Goal: Transaction & Acquisition: Purchase product/service

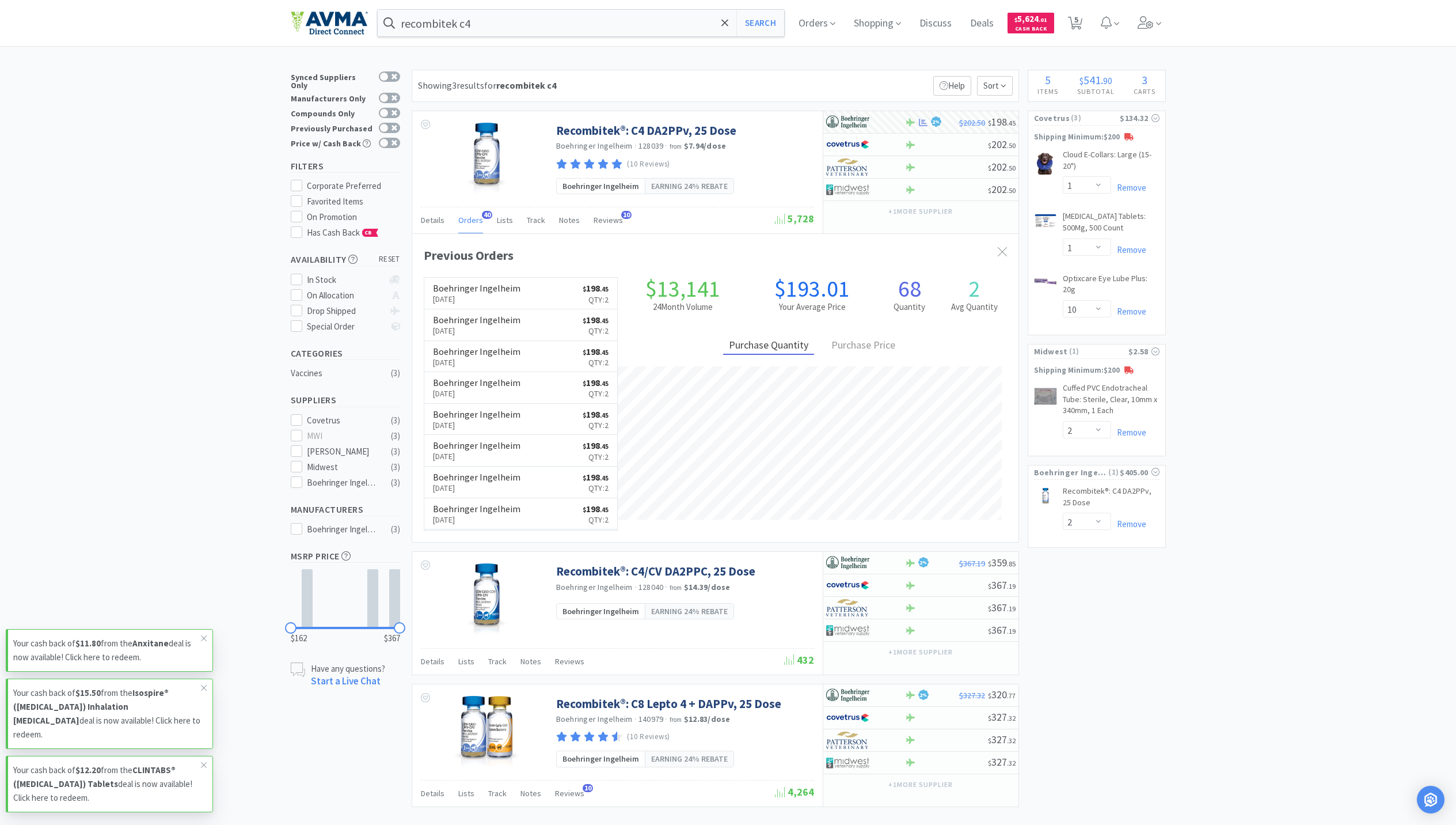
select select "1"
select select "10"
select select "2"
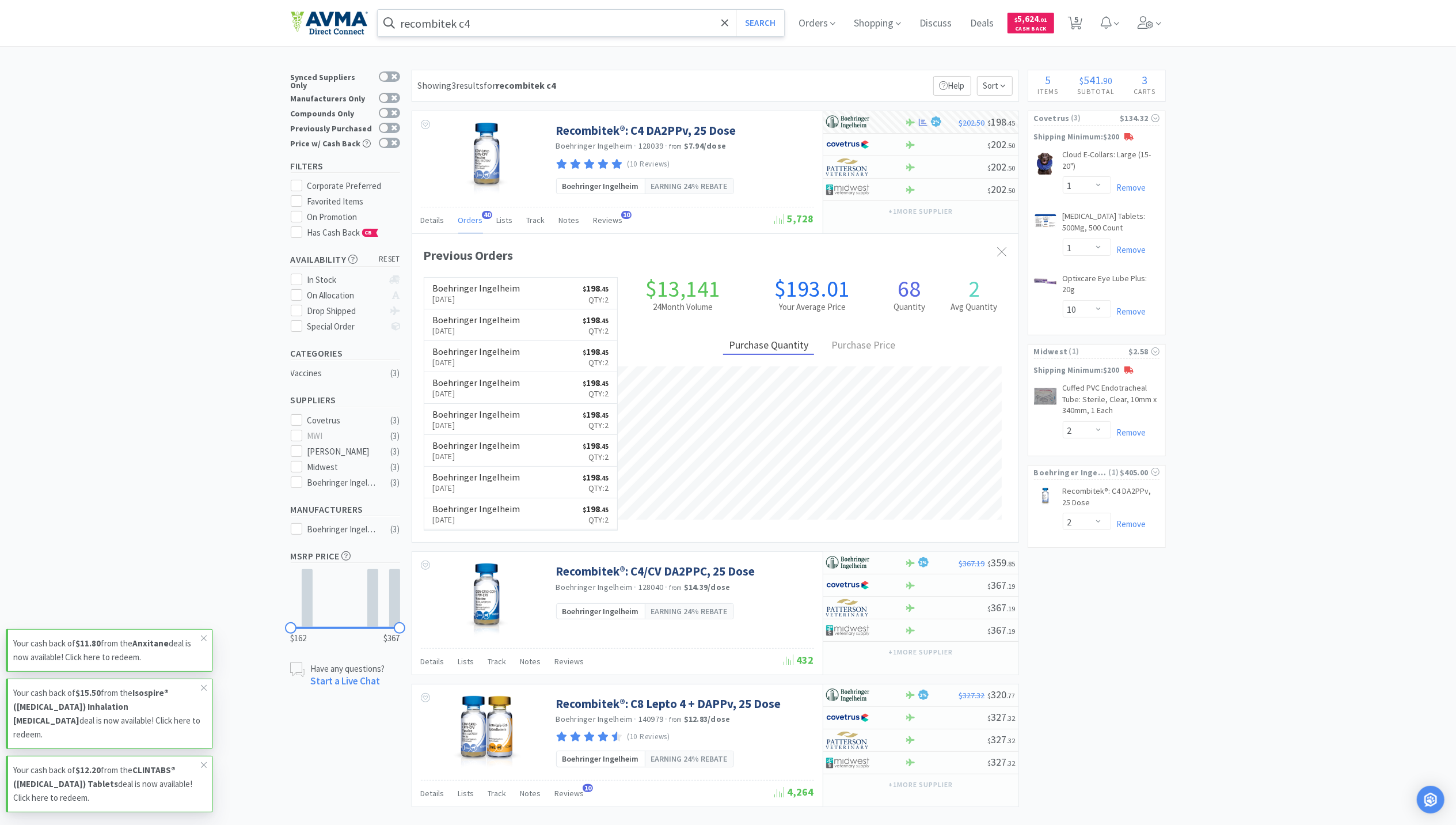
scroll to position [309, 606]
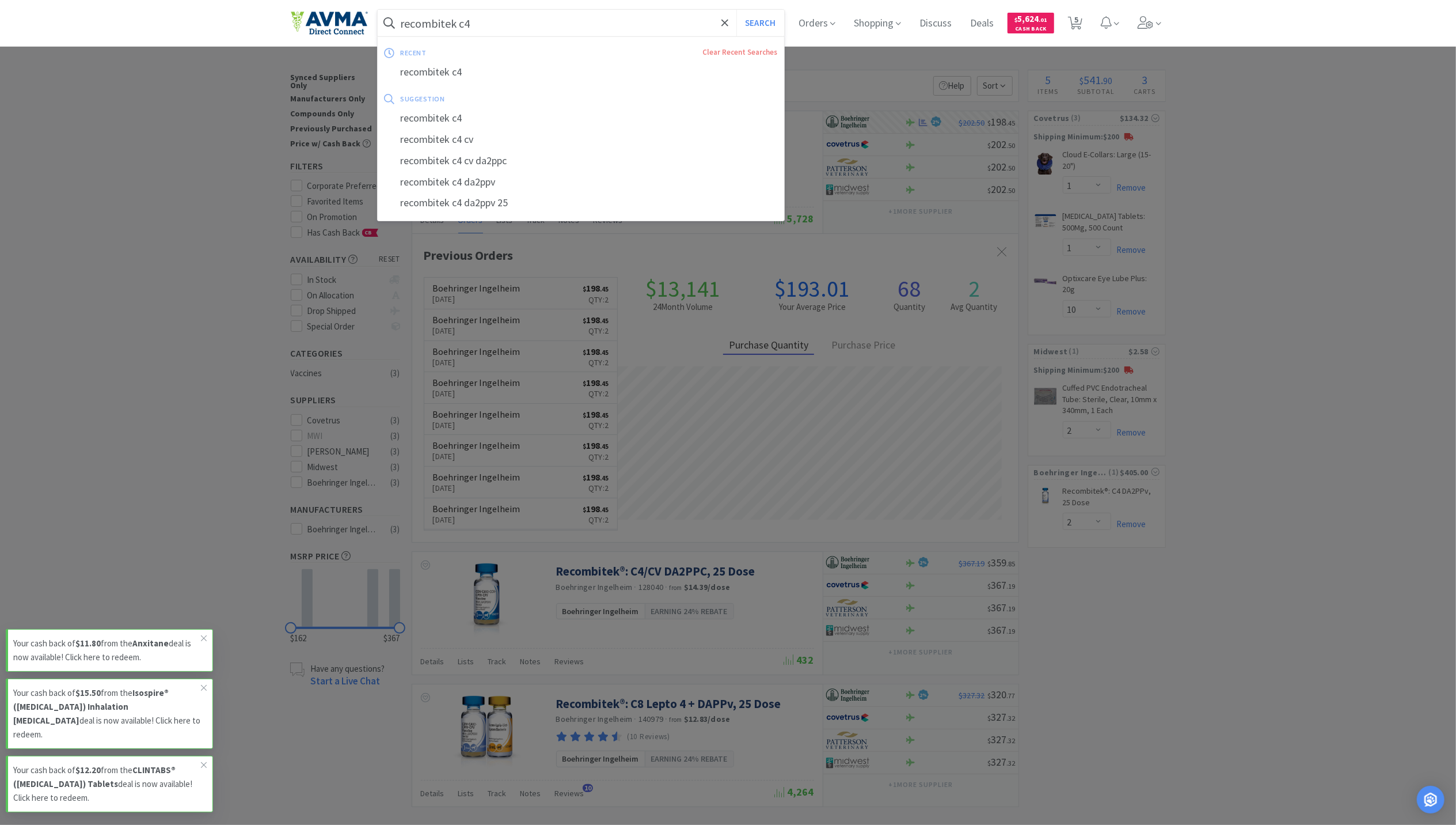
click at [493, 21] on input "recombitek c4" at bounding box center [581, 23] width 407 height 26
click at [1141, 25] on span at bounding box center [1149, 23] width 33 height 46
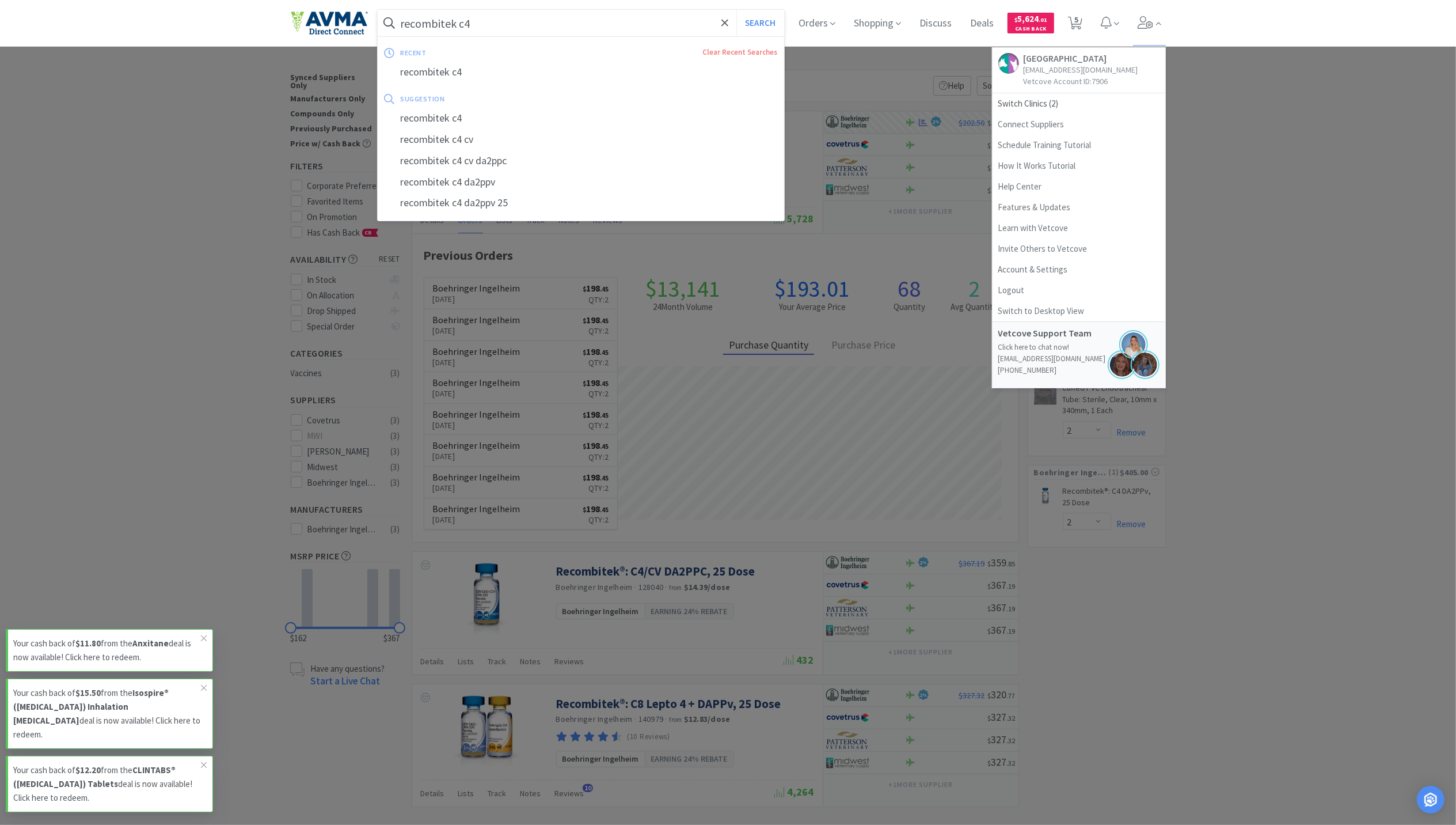
click at [459, 19] on input "recombitek c4" at bounding box center [581, 23] width 407 height 26
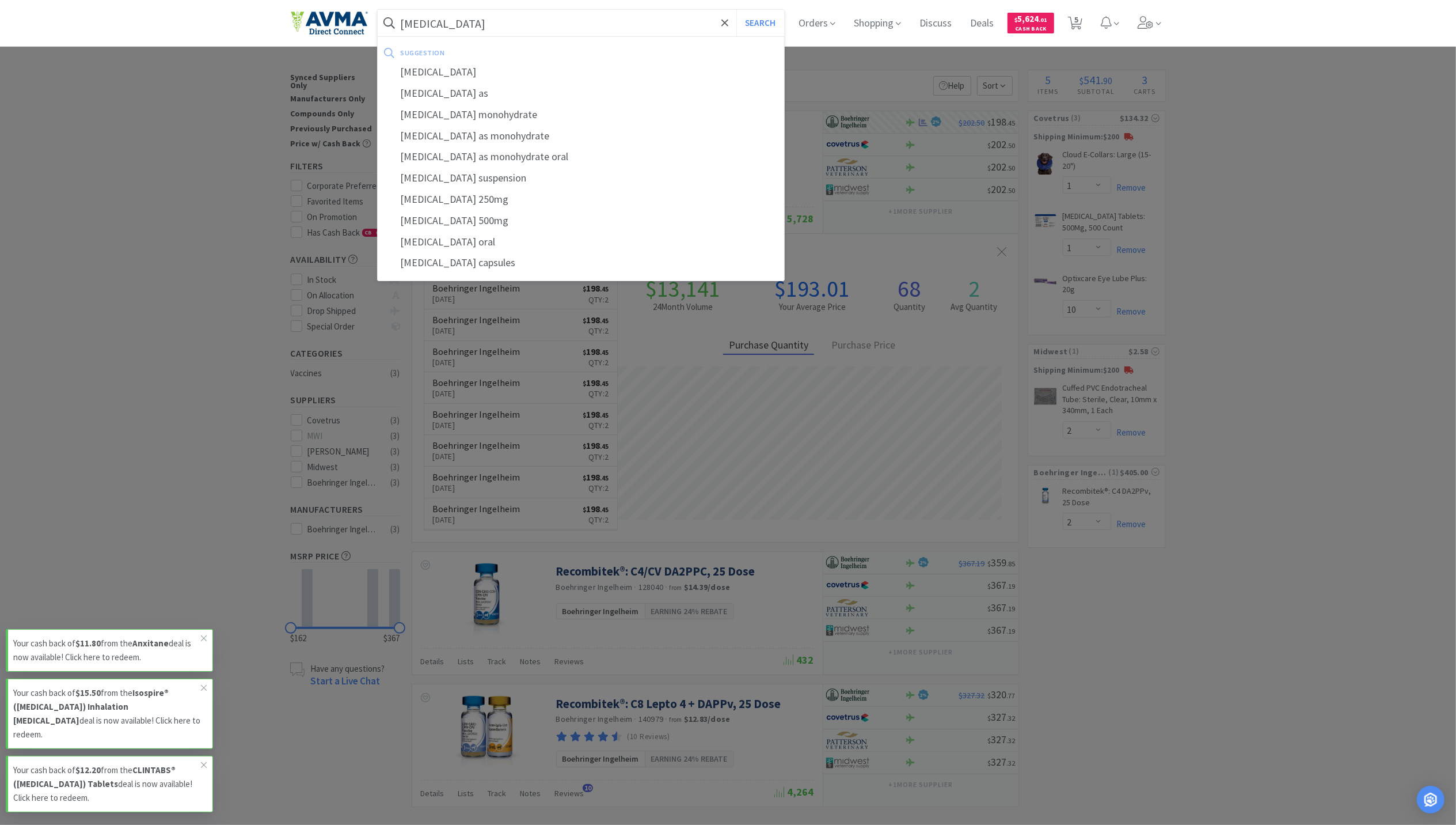
click at [736, 10] on button "Search" at bounding box center [760, 23] width 47 height 26
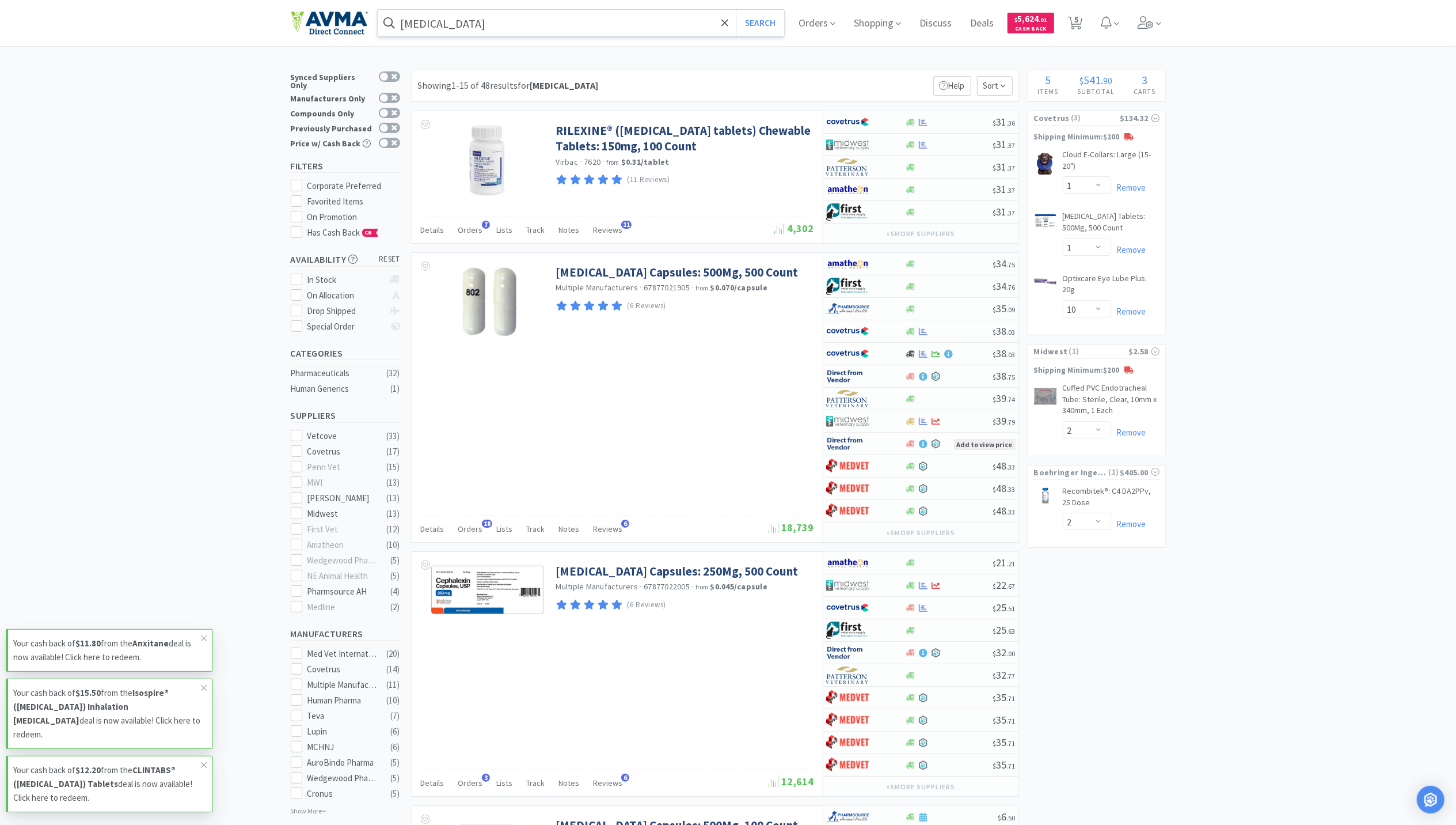
click at [490, 25] on input "cephalexin" at bounding box center [581, 23] width 407 height 26
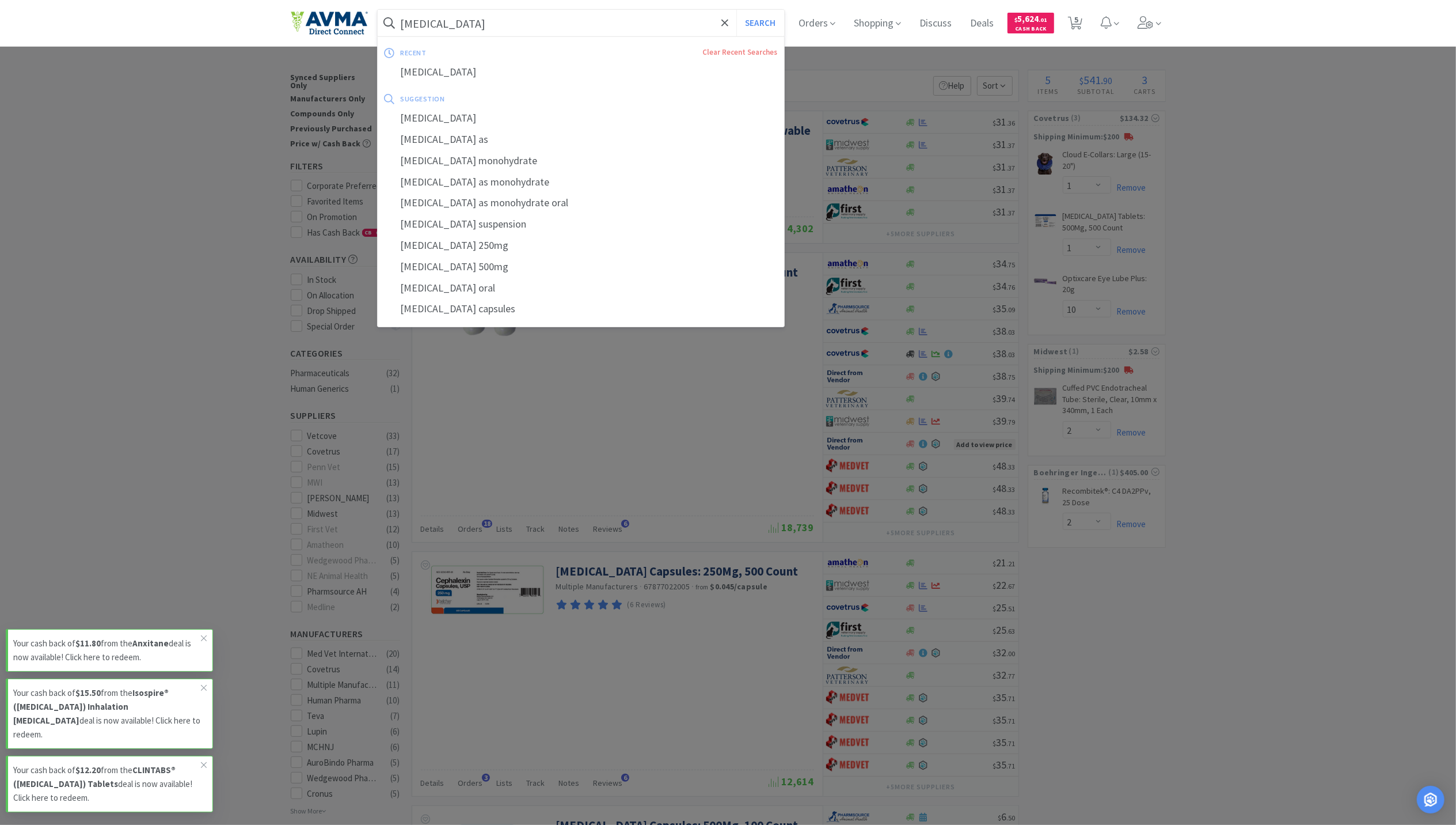
paste input "Cephalexin 500 mg Capsules"
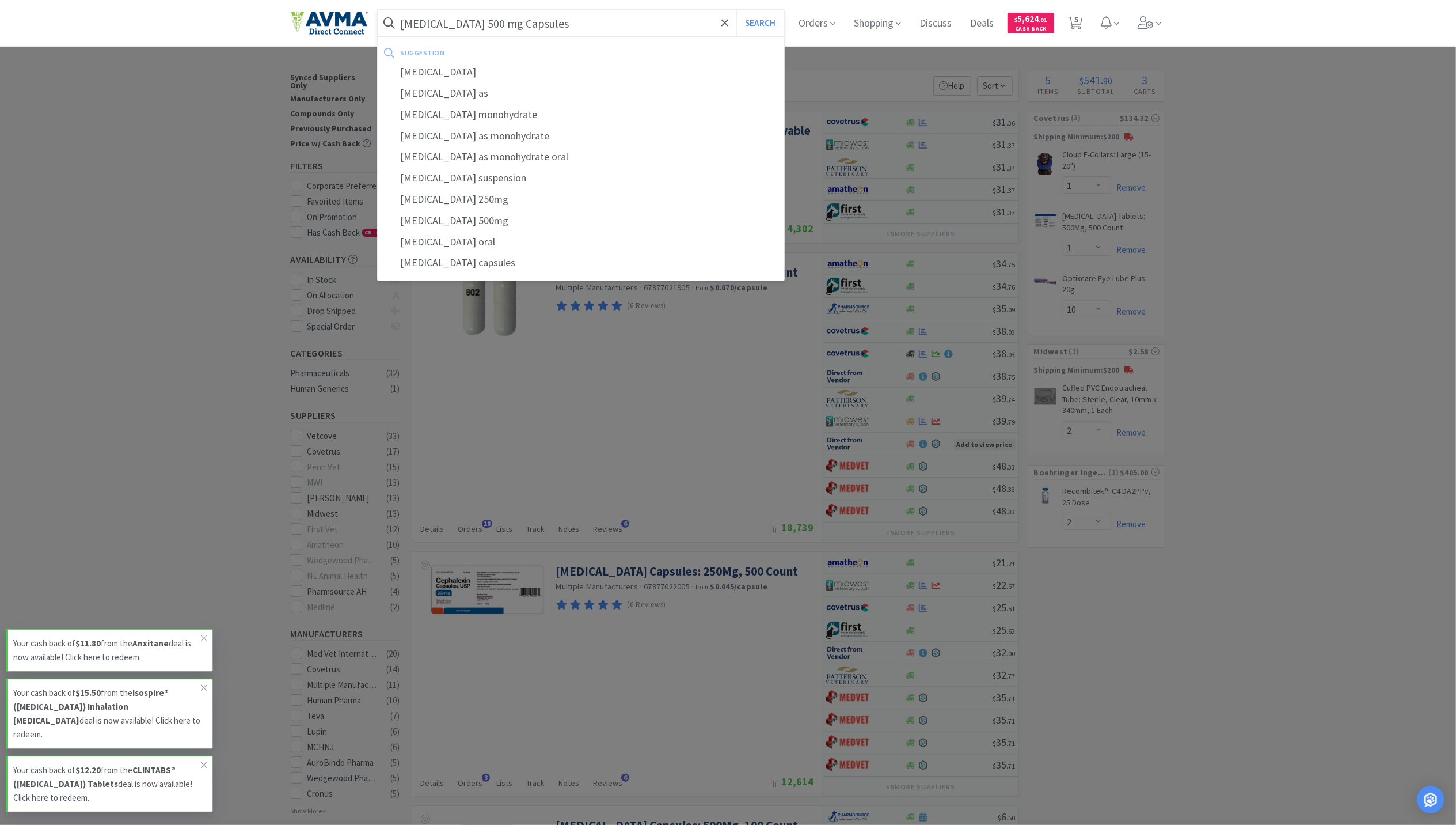
click at [736, 10] on button "Search" at bounding box center [760, 23] width 47 height 26
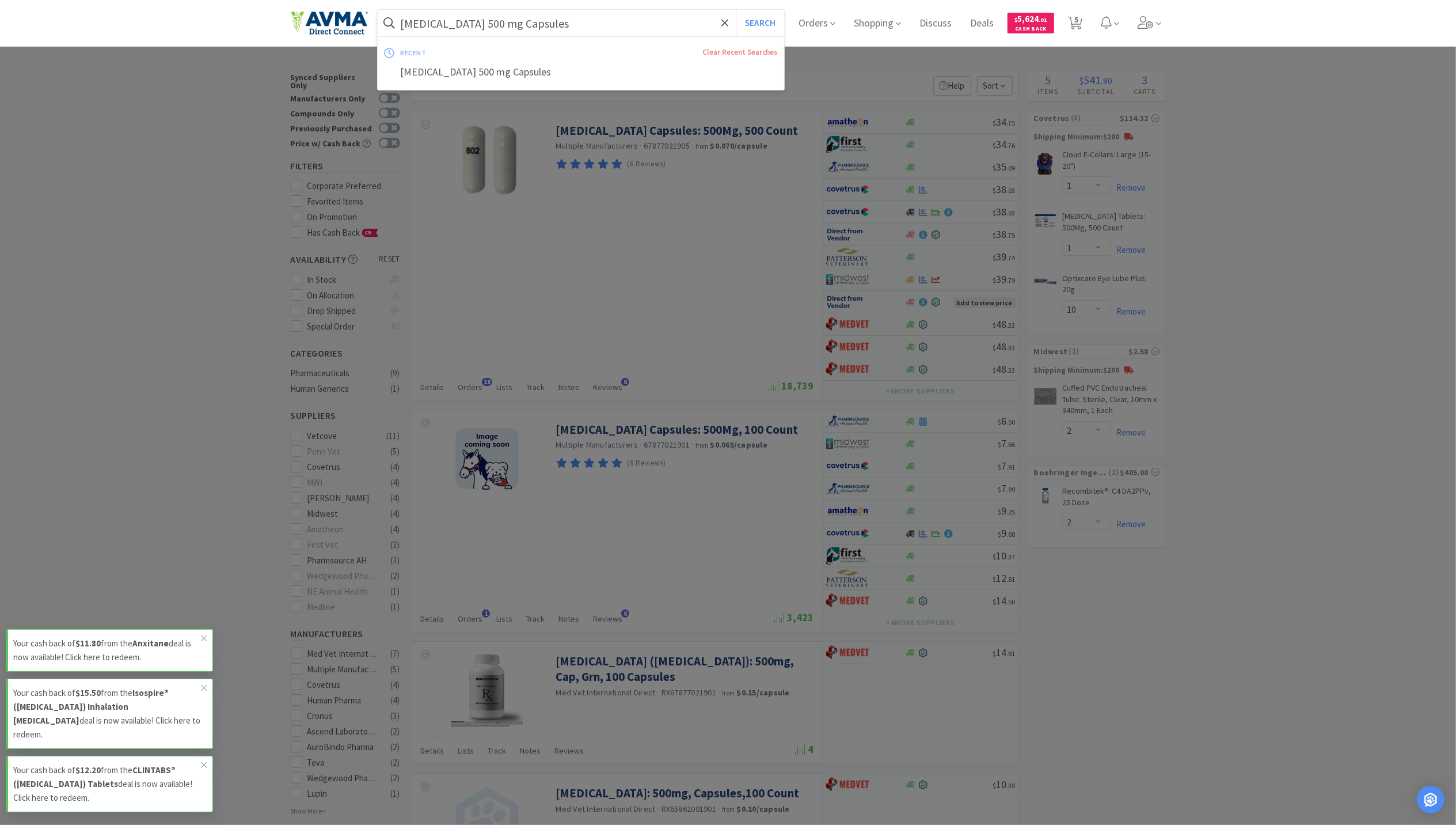
click at [560, 23] on input "Cephalexin 500 mg Capsules" at bounding box center [581, 23] width 407 height 26
paste input "Proin Phenylpropanolamine 25mg Chewable"
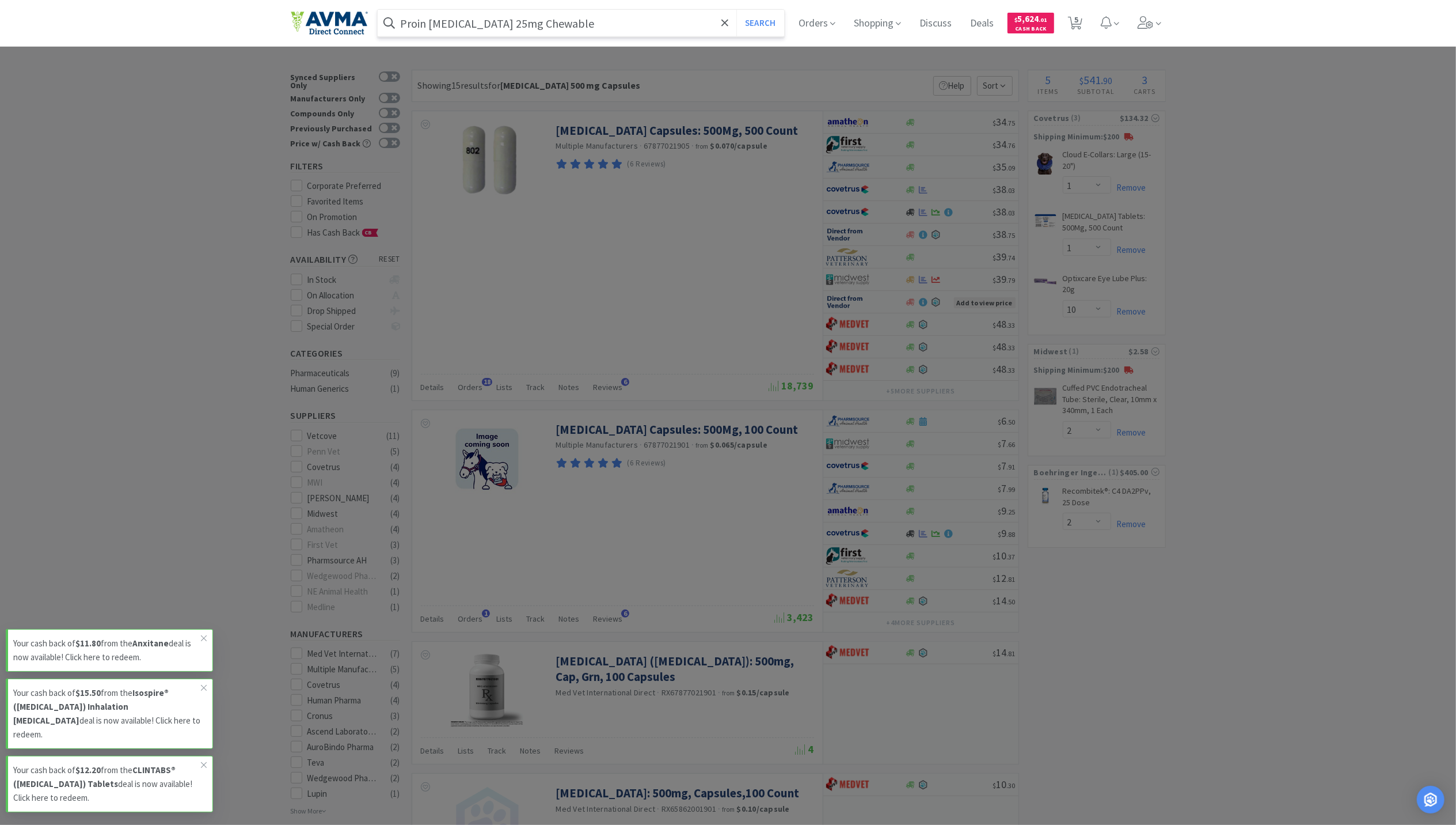
click at [736, 10] on button "Search" at bounding box center [760, 23] width 47 height 26
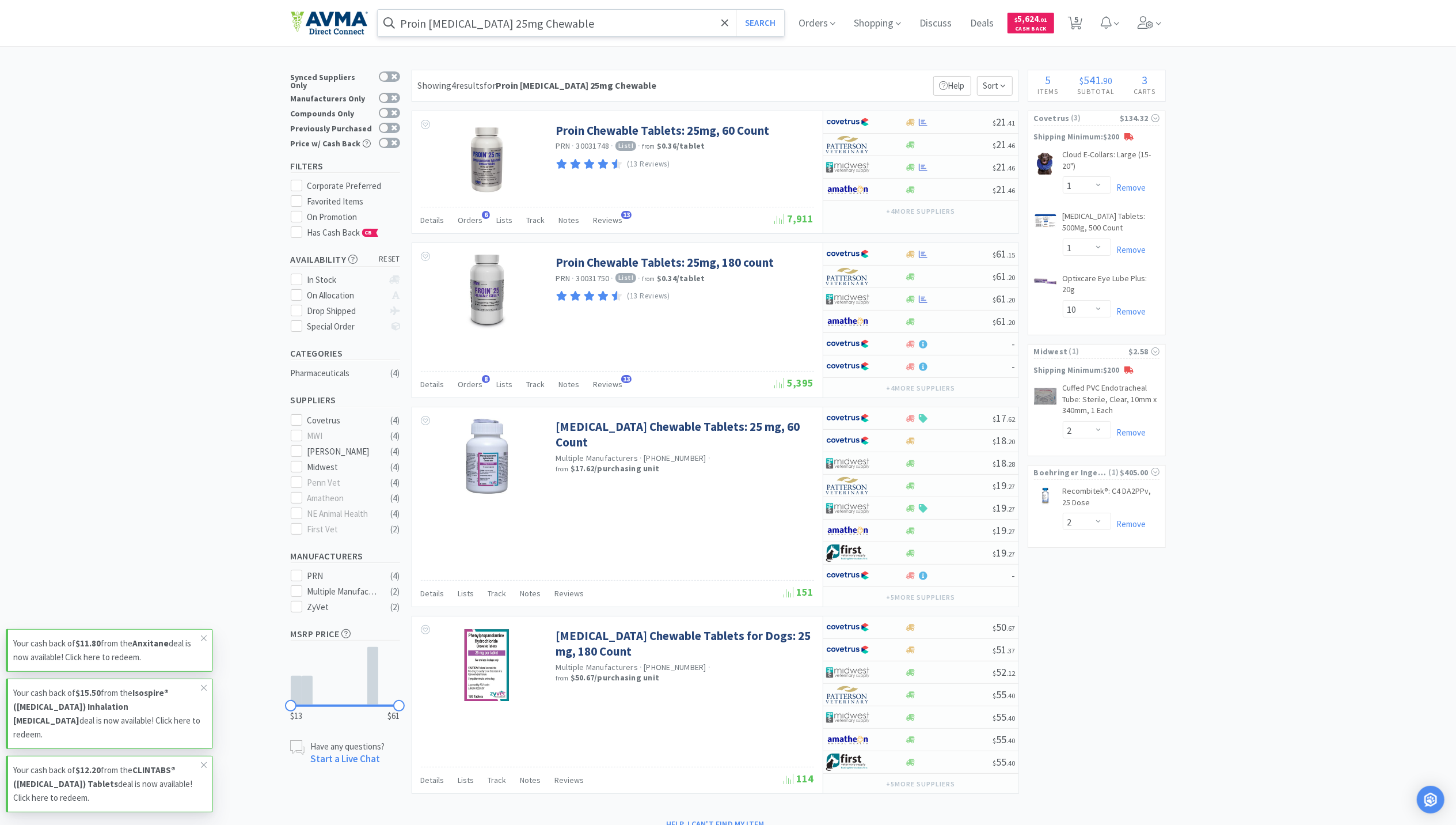
click at [526, 25] on input "Proin Phenylpropanolamine 25mg Chewable" at bounding box center [581, 23] width 407 height 26
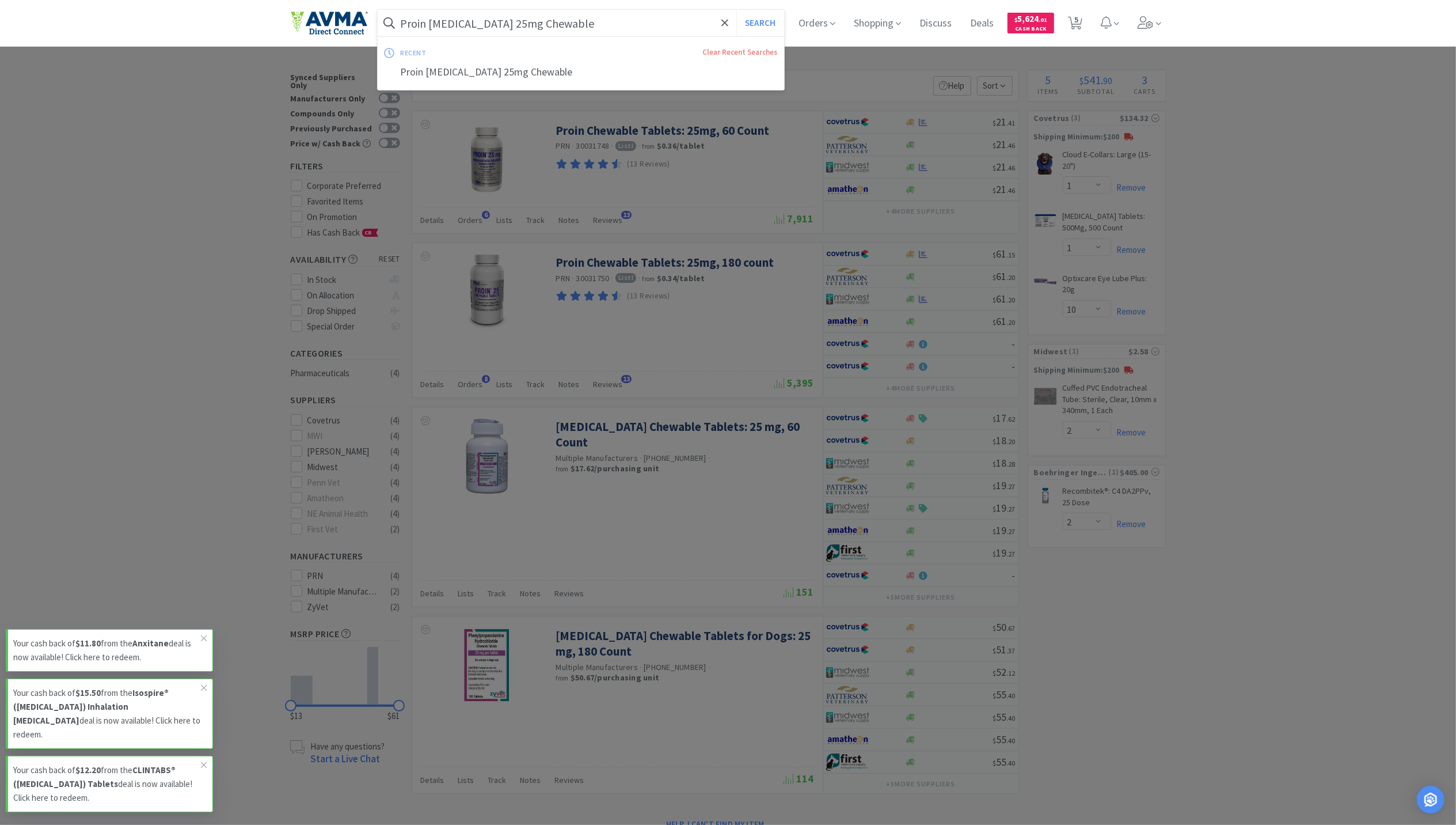
paste input "Carprofen 75 mg Caplets"
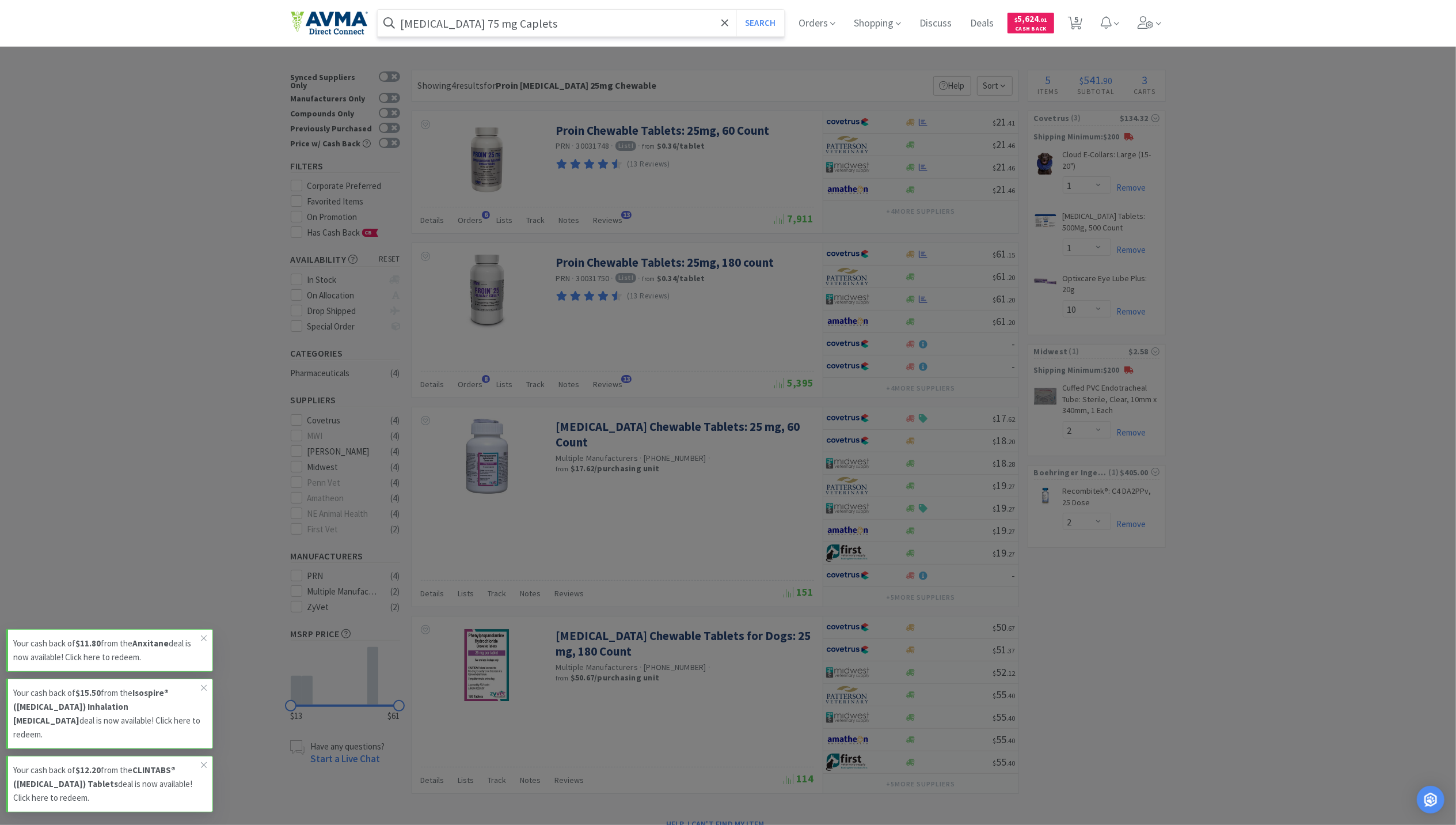
click at [736, 10] on button "Search" at bounding box center [760, 23] width 47 height 26
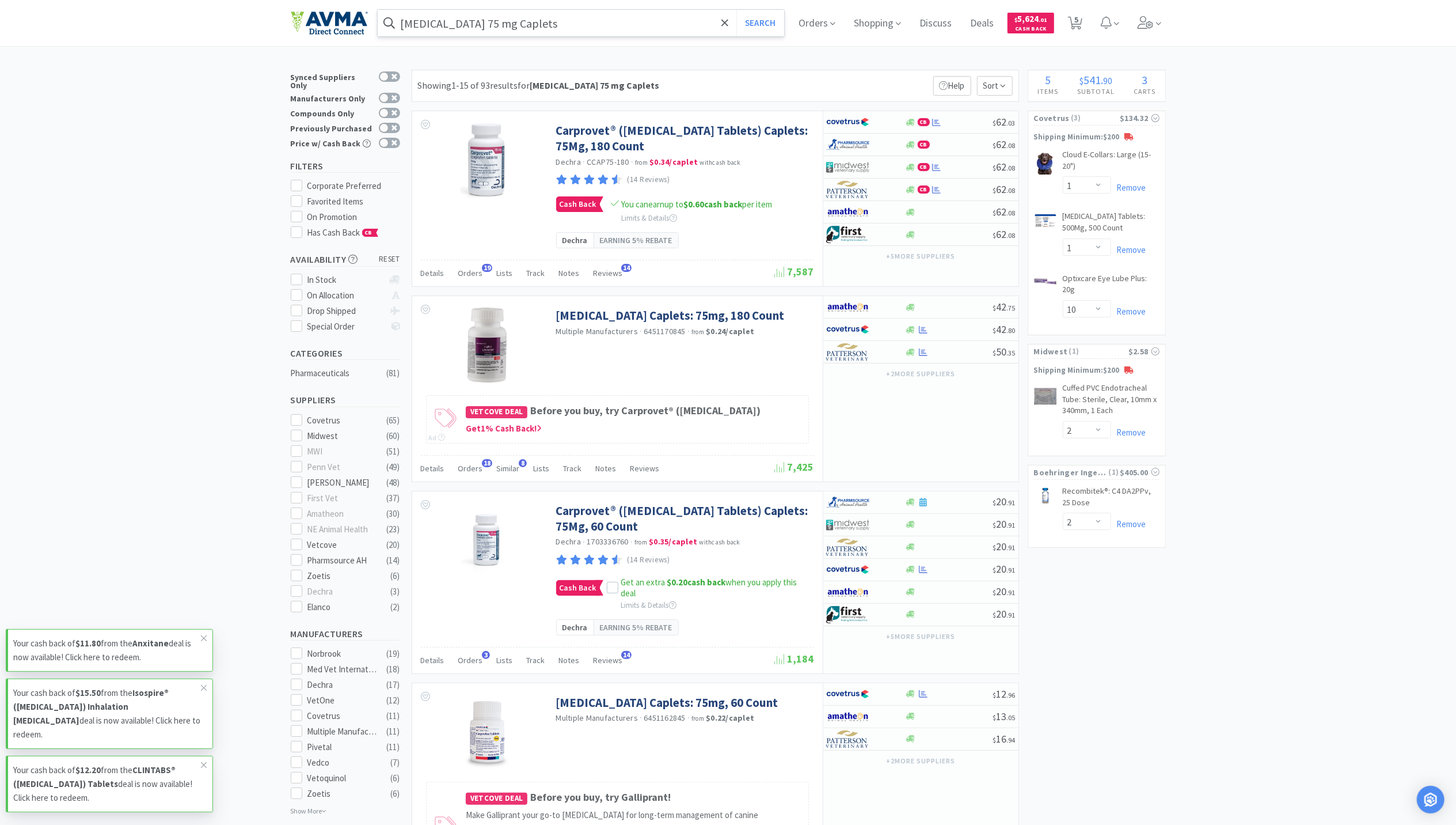
click at [633, 24] on input "Carprofen 75 mg Caplets" at bounding box center [581, 23] width 407 height 26
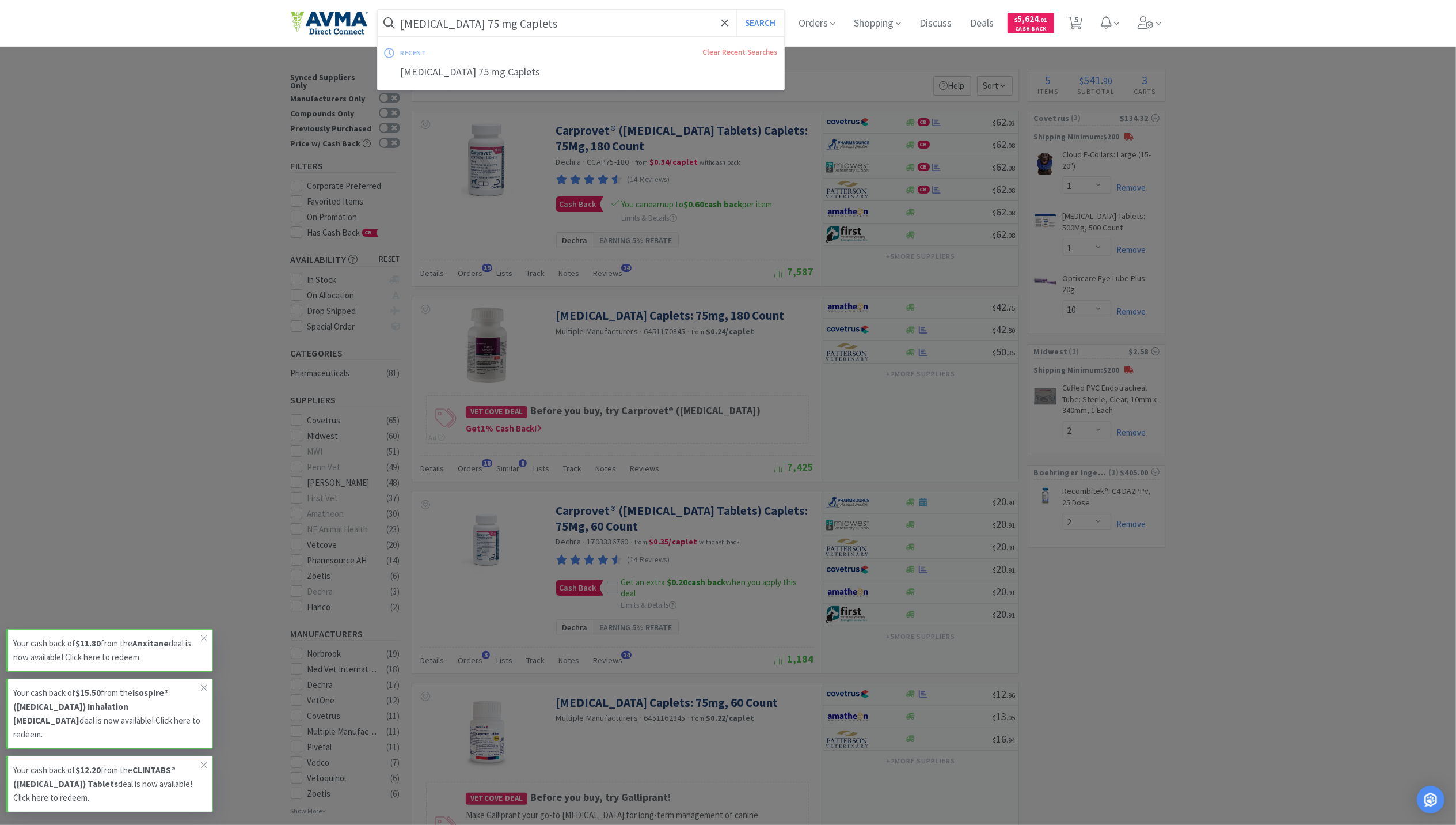
paste input "Prednisone 20 mg Tab"
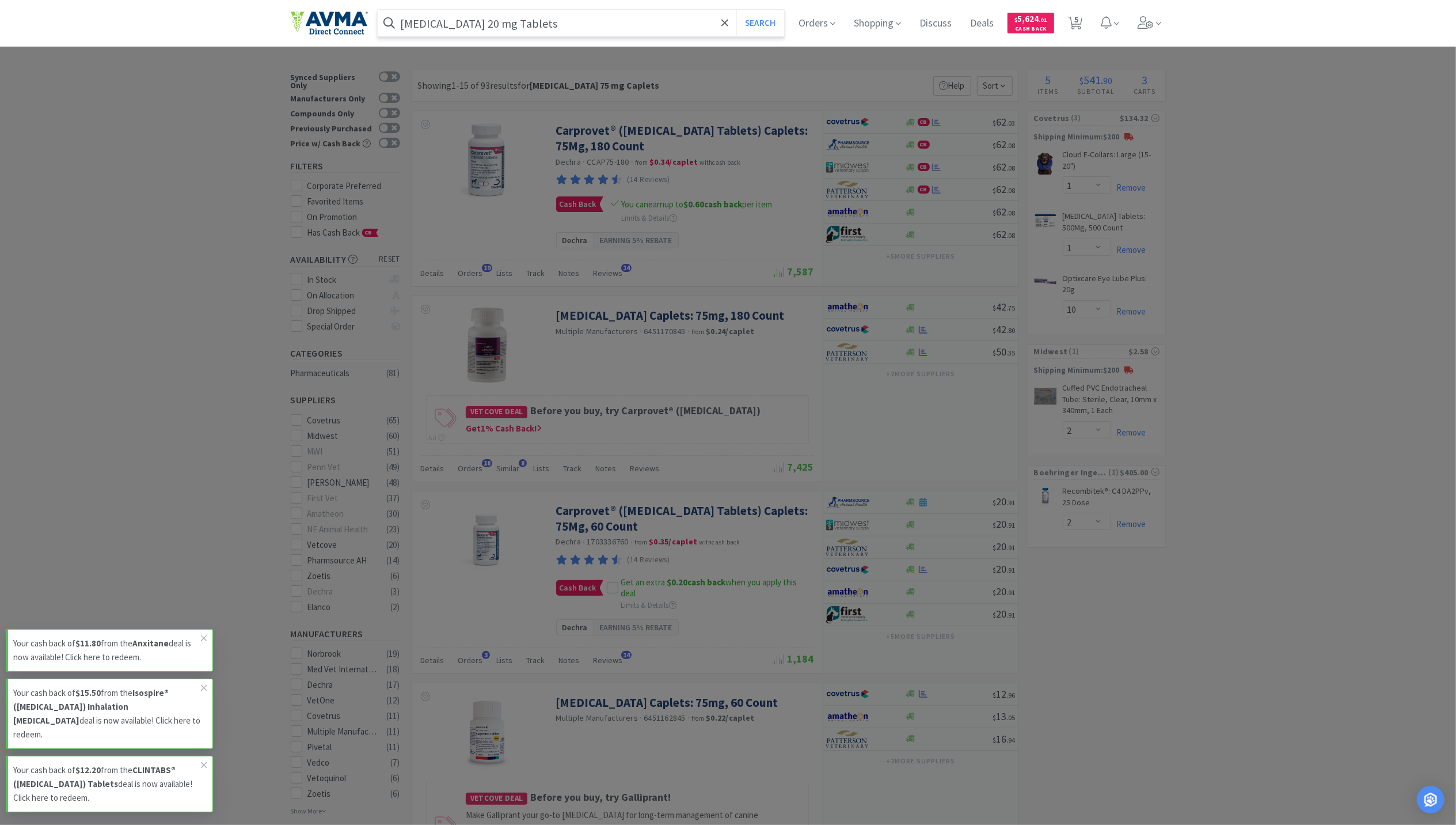
click at [736, 10] on button "Search" at bounding box center [760, 23] width 47 height 26
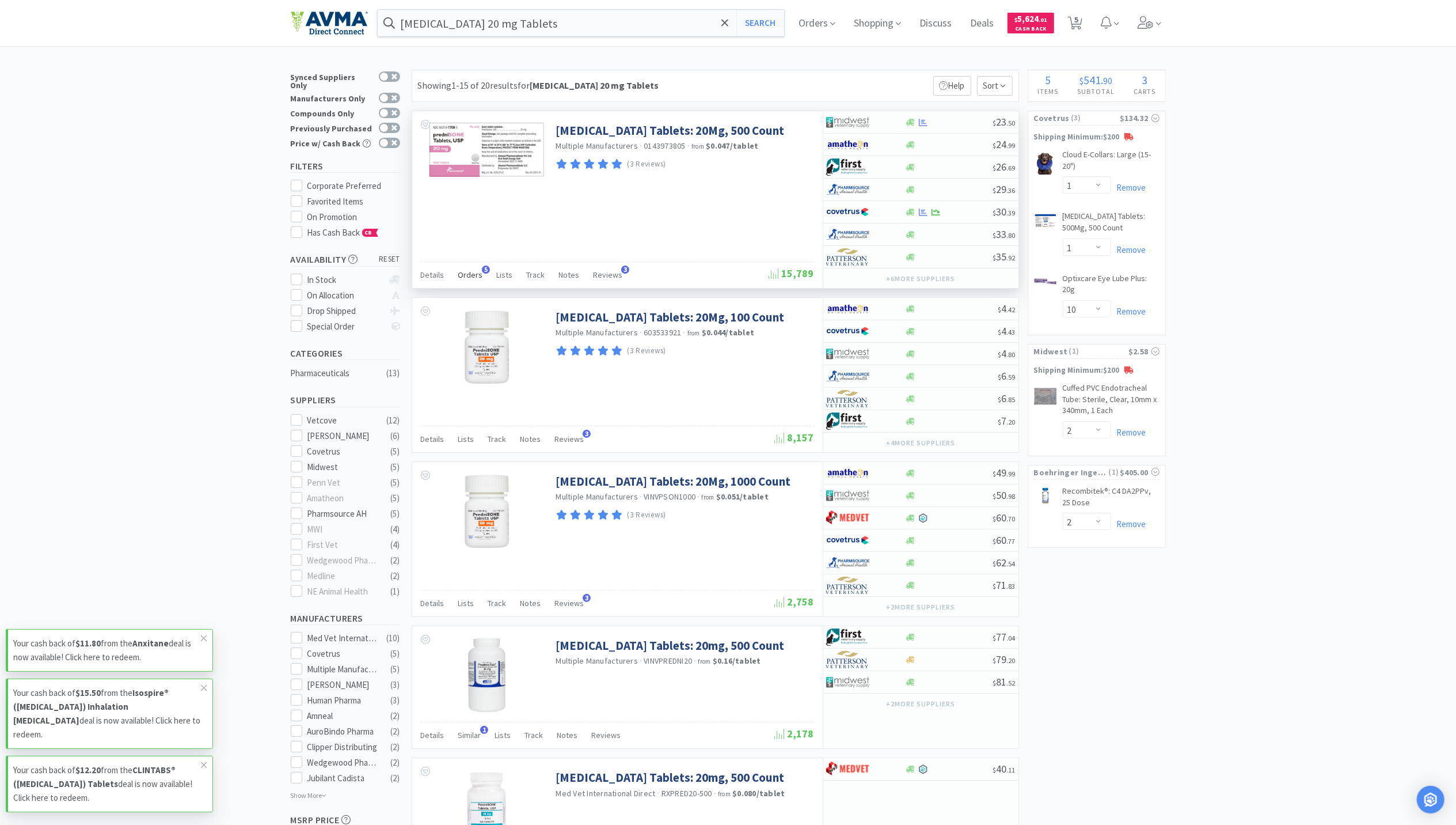
click at [474, 284] on div "Orders 5" at bounding box center [470, 276] width 25 height 22
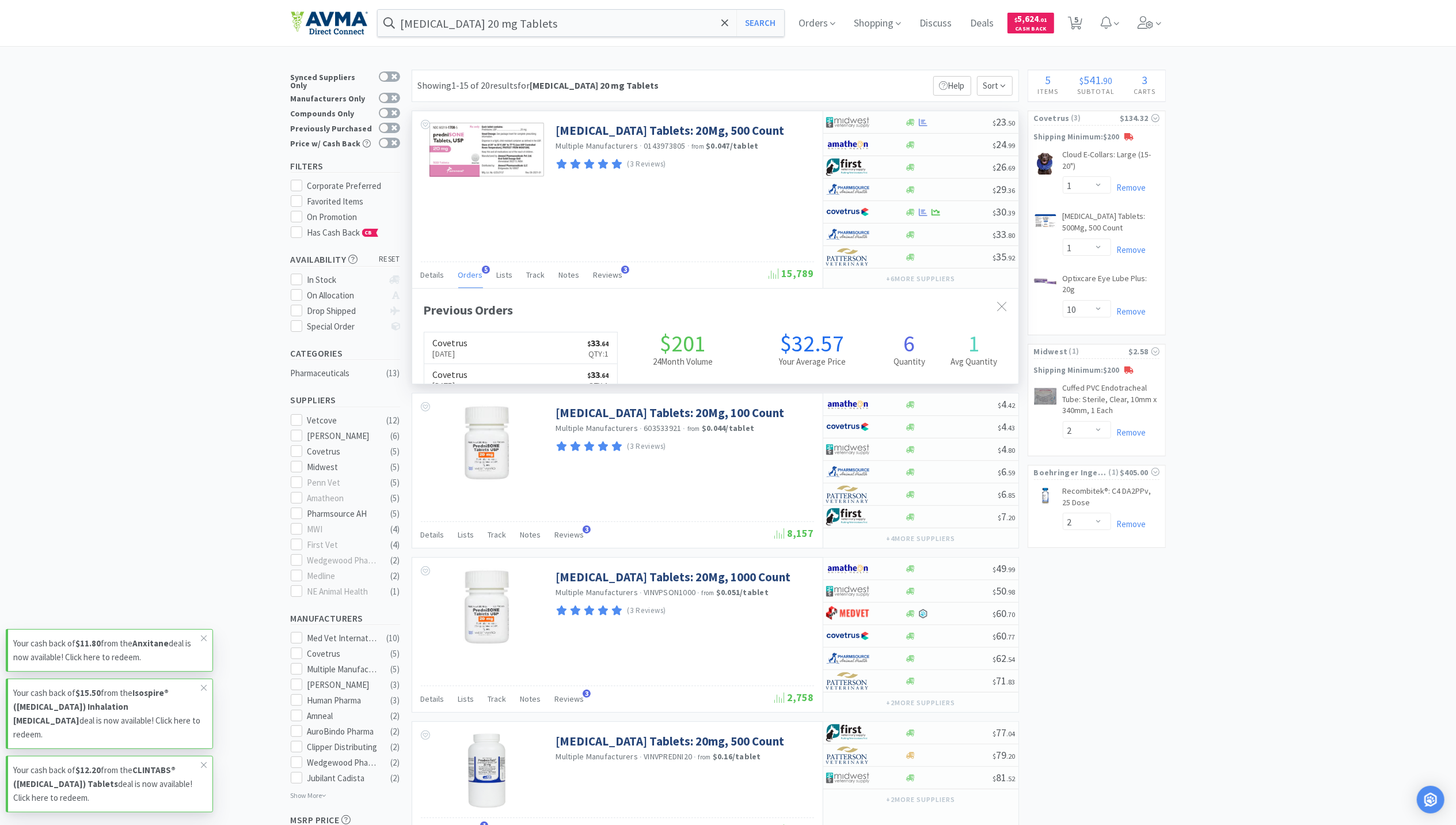
scroll to position [298, 606]
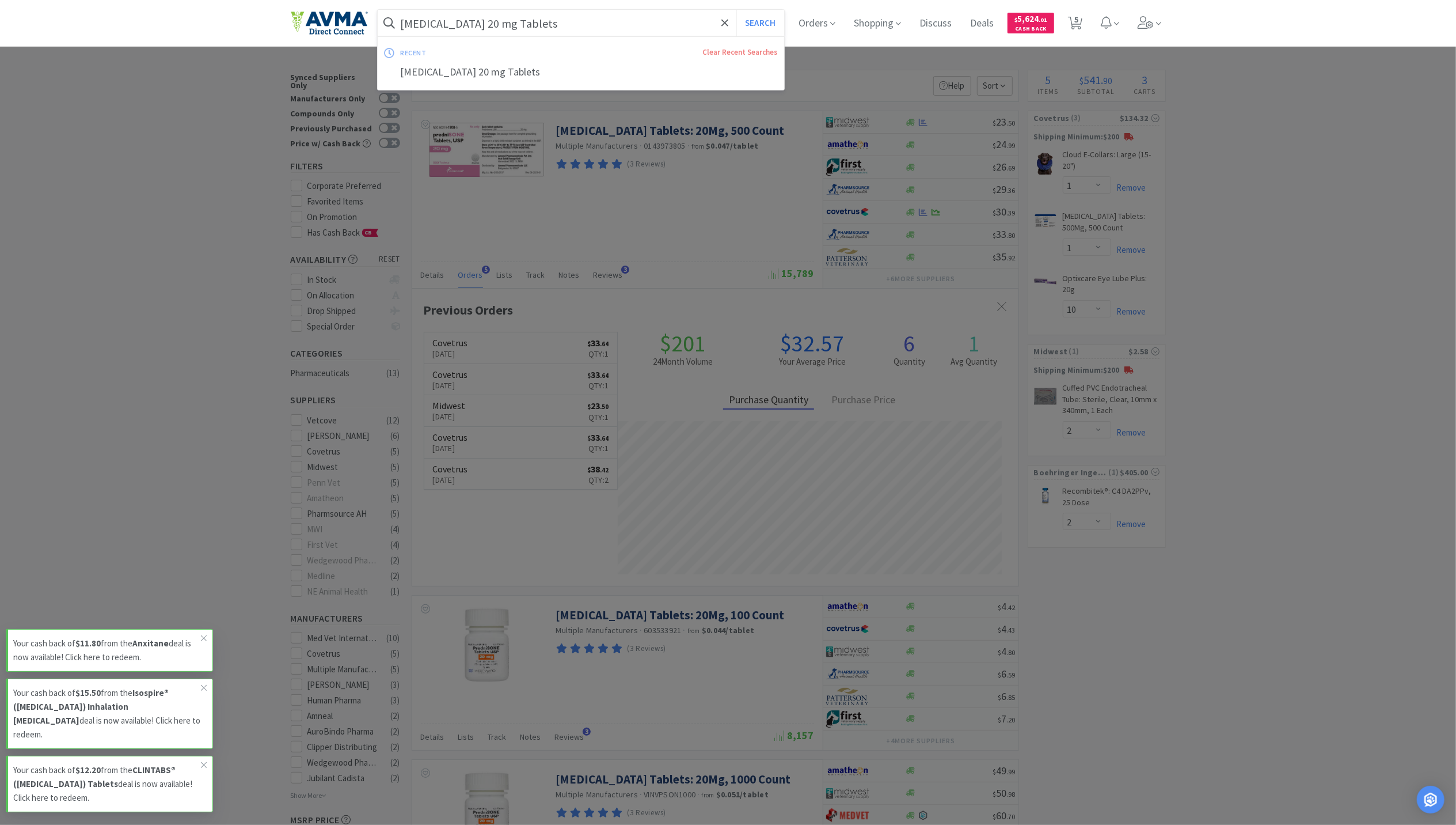
click at [543, 26] on input "Prednisone 20 mg Tablets" at bounding box center [581, 23] width 407 height 26
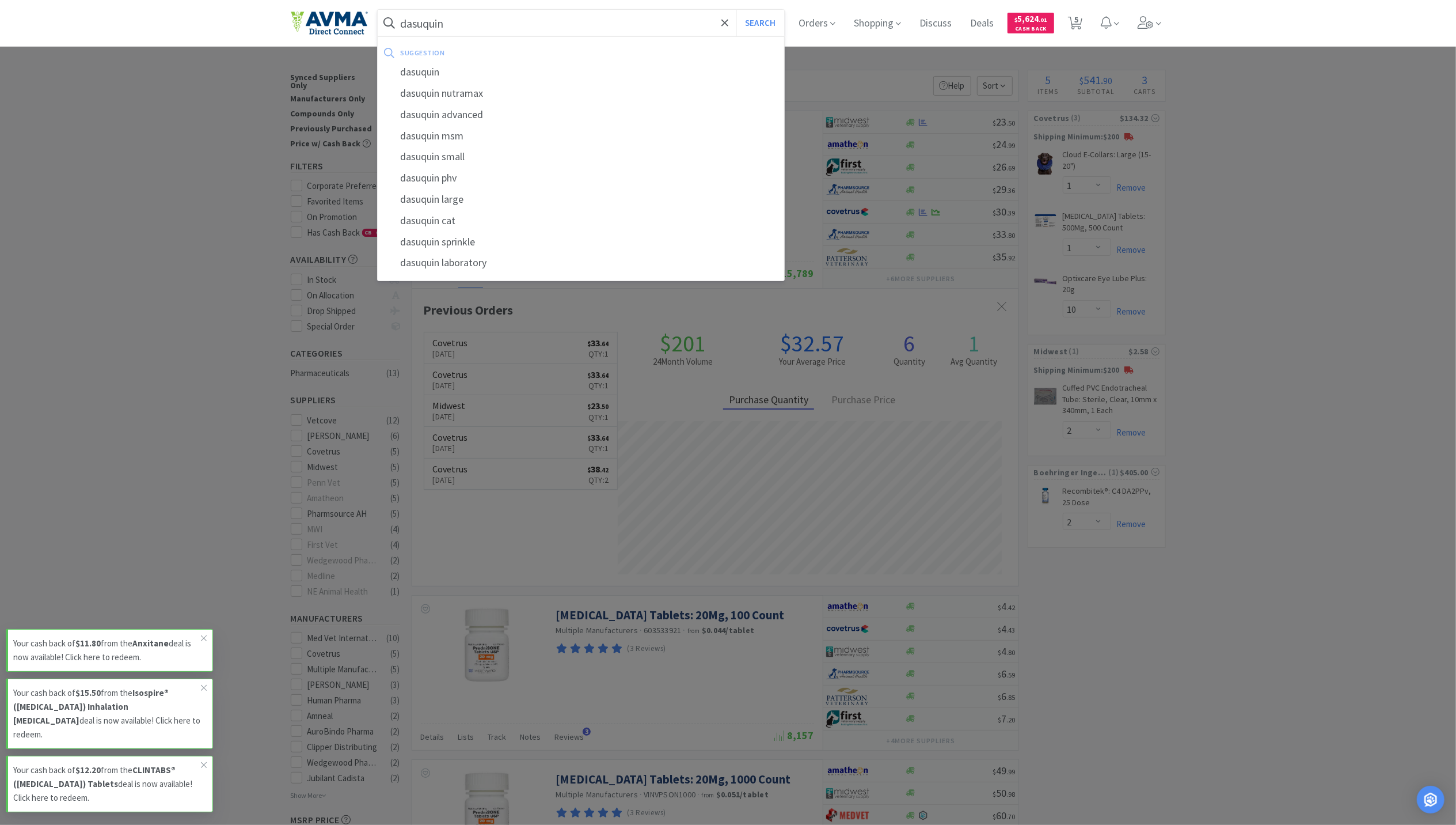
click at [736, 10] on button "Search" at bounding box center [760, 23] width 47 height 26
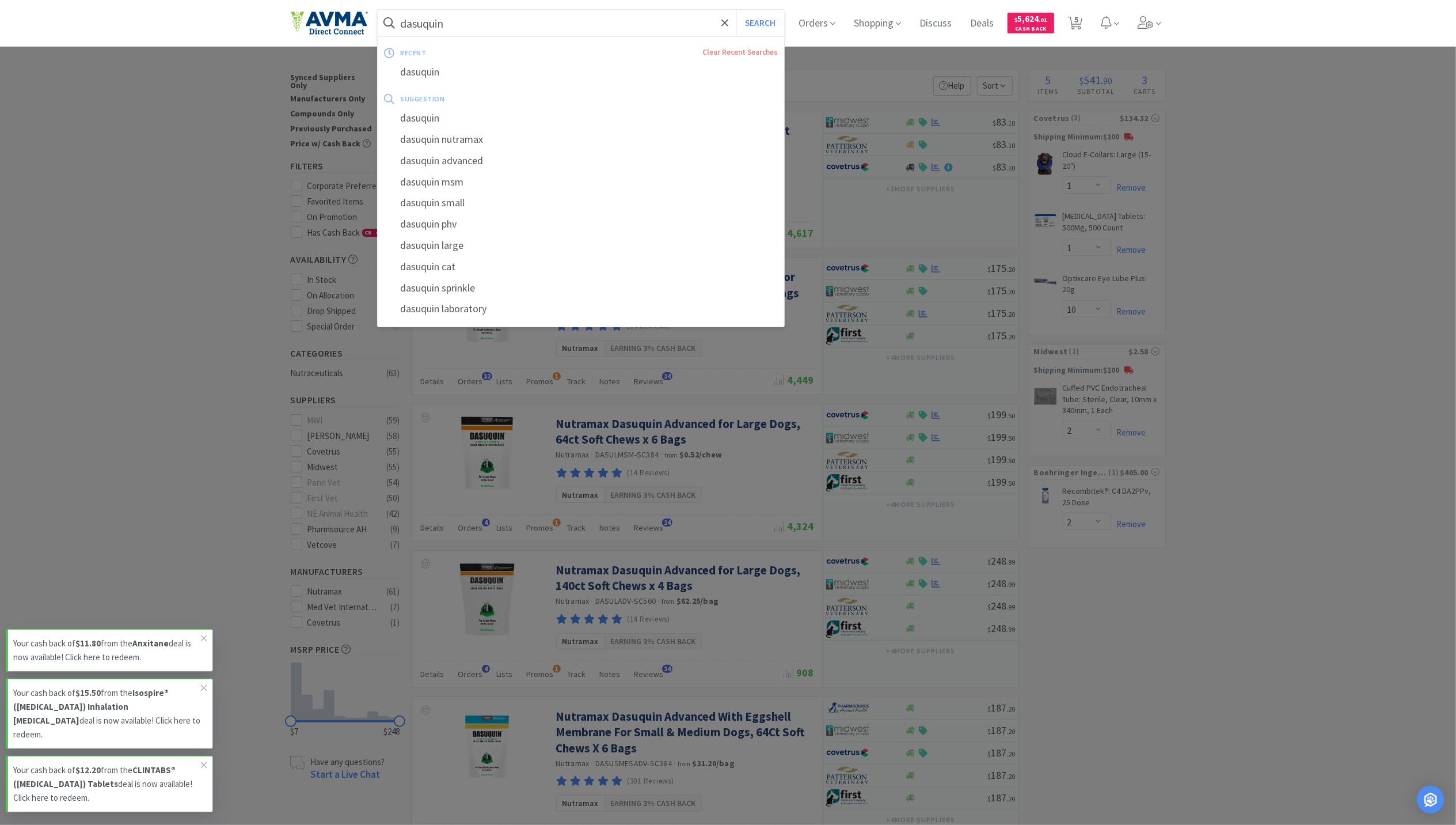
click at [526, 16] on input "dasuquin" at bounding box center [581, 23] width 407 height 26
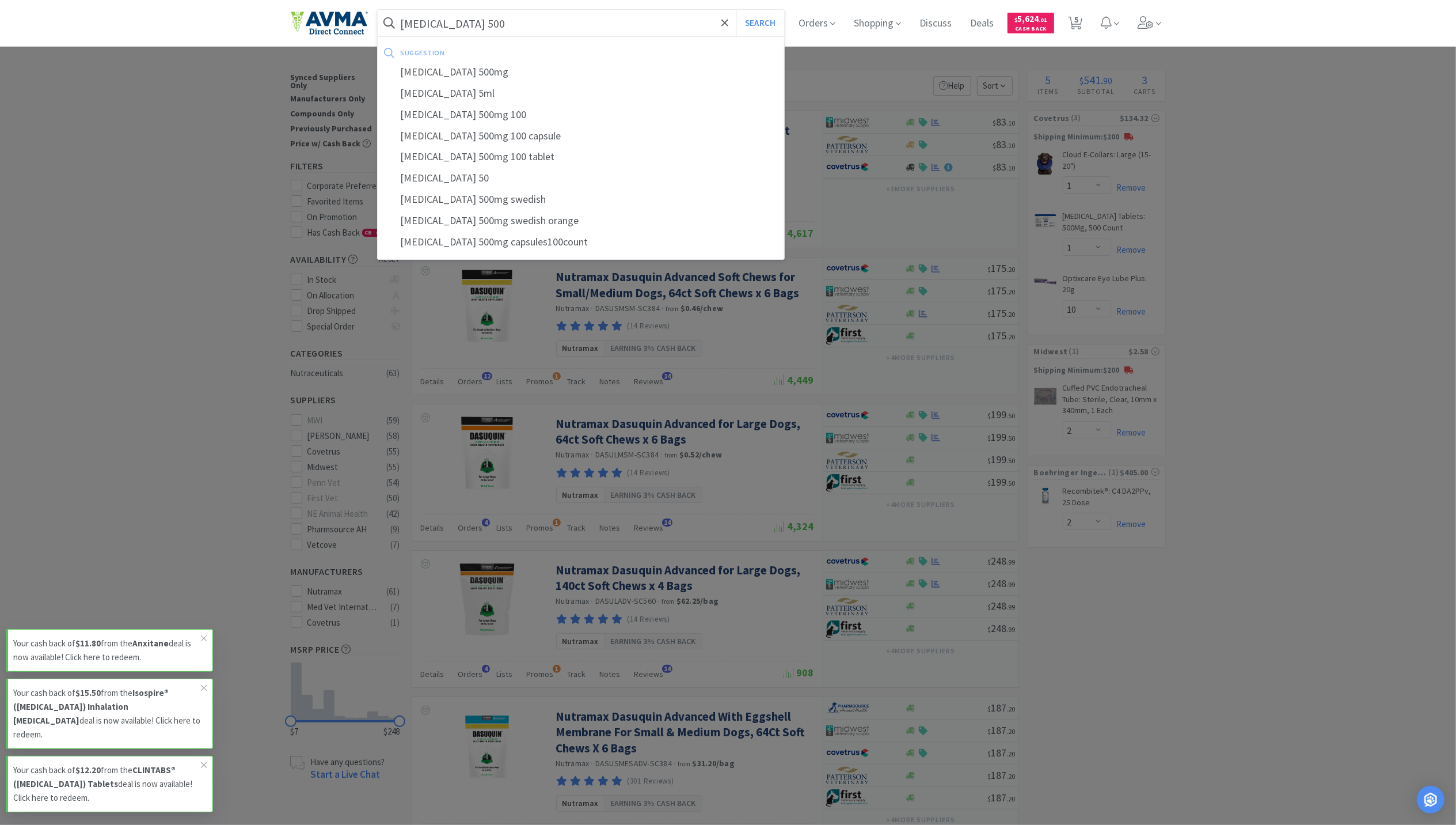
type input "cephalexin 500"
click at [736, 10] on button "Search" at bounding box center [760, 23] width 47 height 26
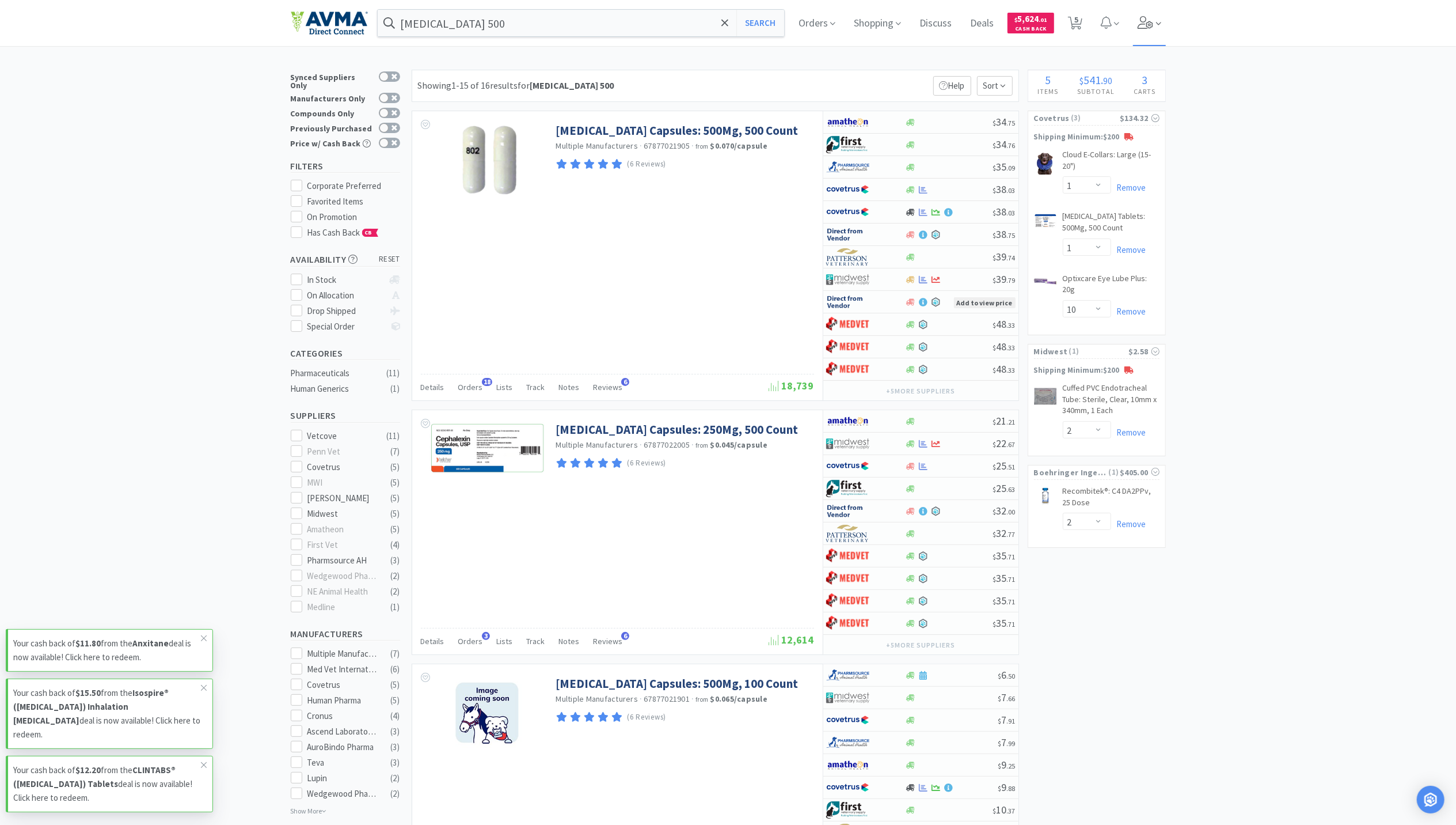
click at [1153, 21] on icon at bounding box center [1145, 22] width 15 height 13
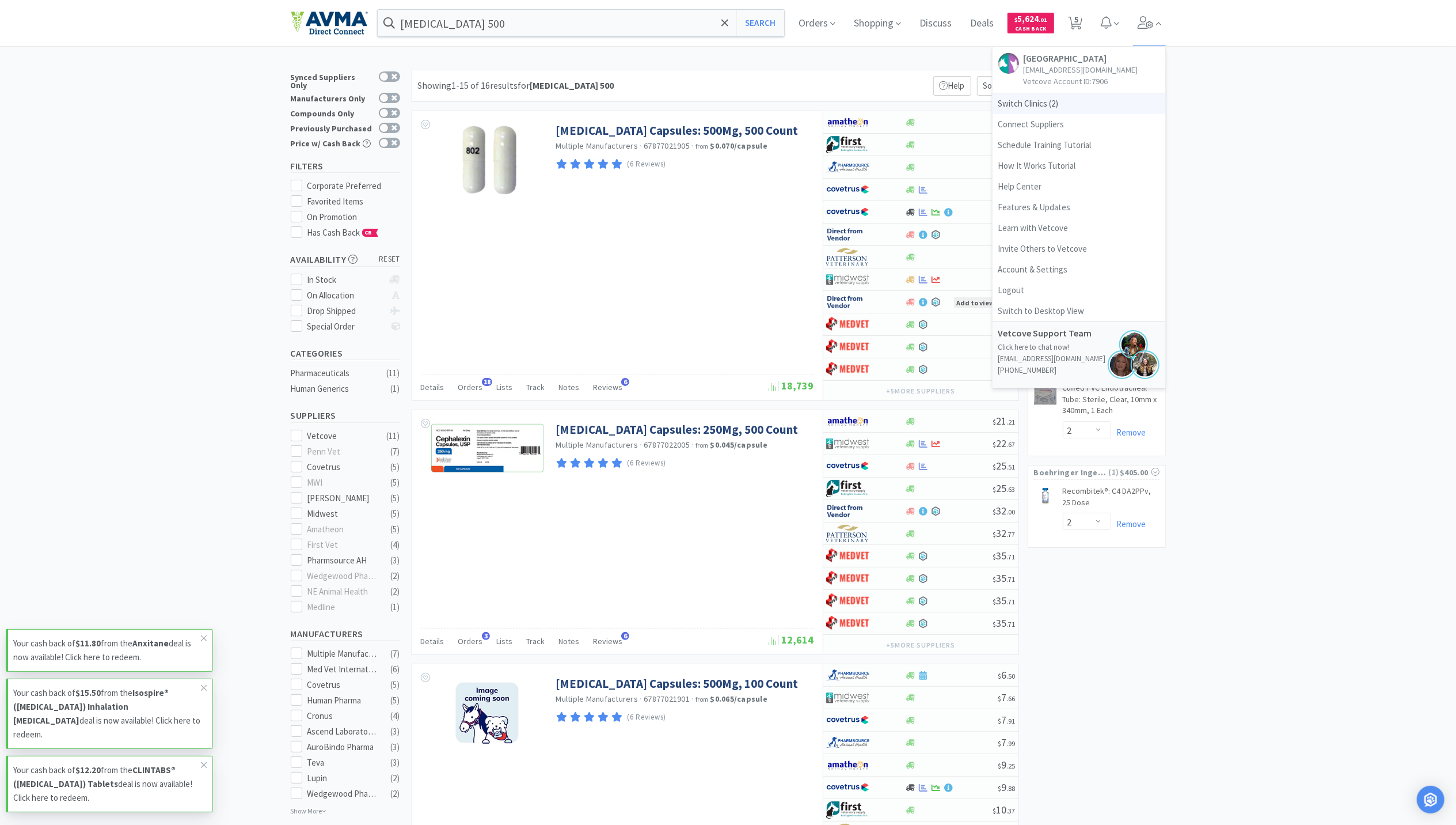
click at [1041, 102] on span "Switch Clinics ( 2 )" at bounding box center [1078, 103] width 173 height 20
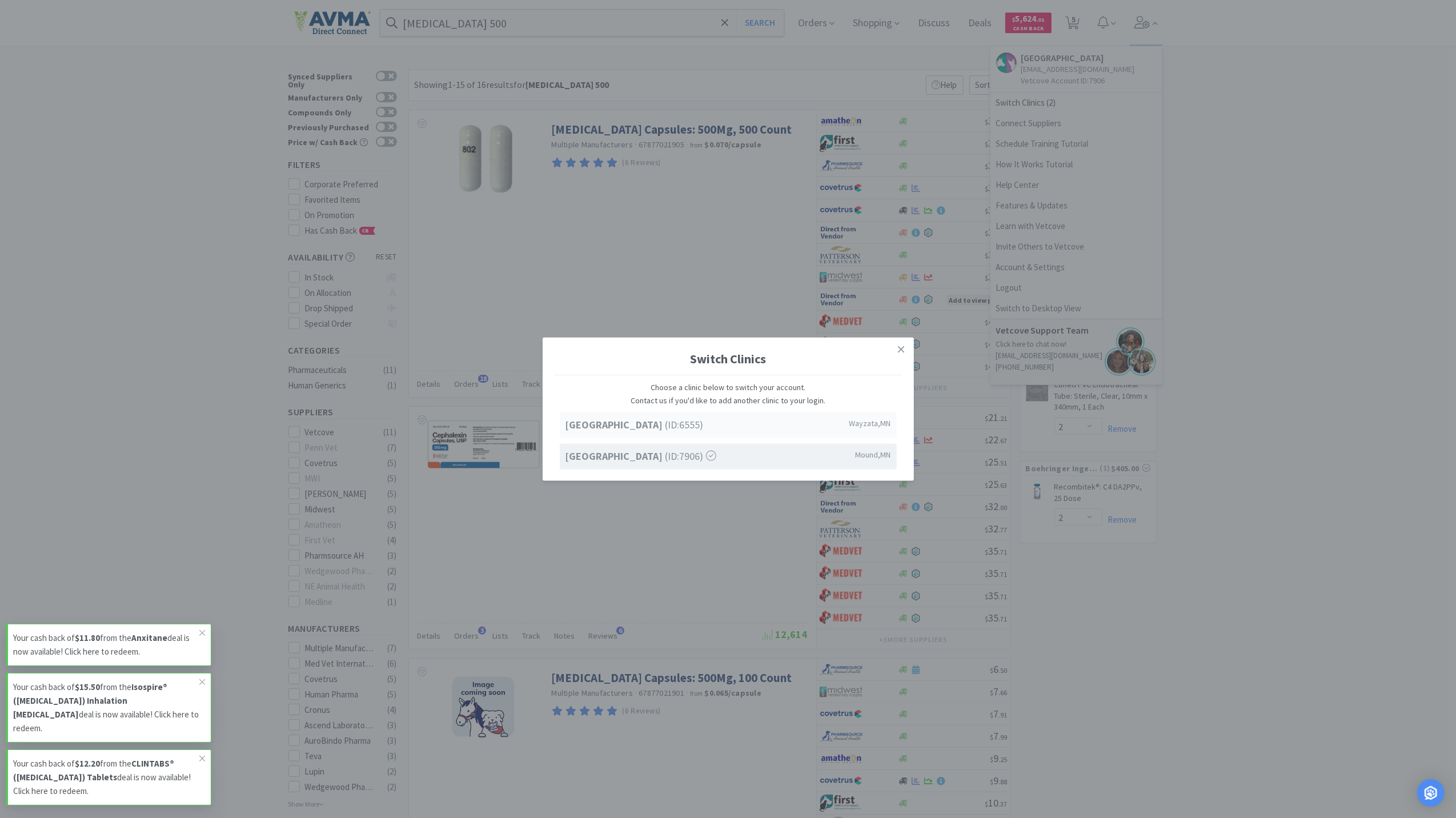
click at [647, 425] on strong "Lake Minnetonka Pet Wellness Center" at bounding box center [615, 425] width 100 height 13
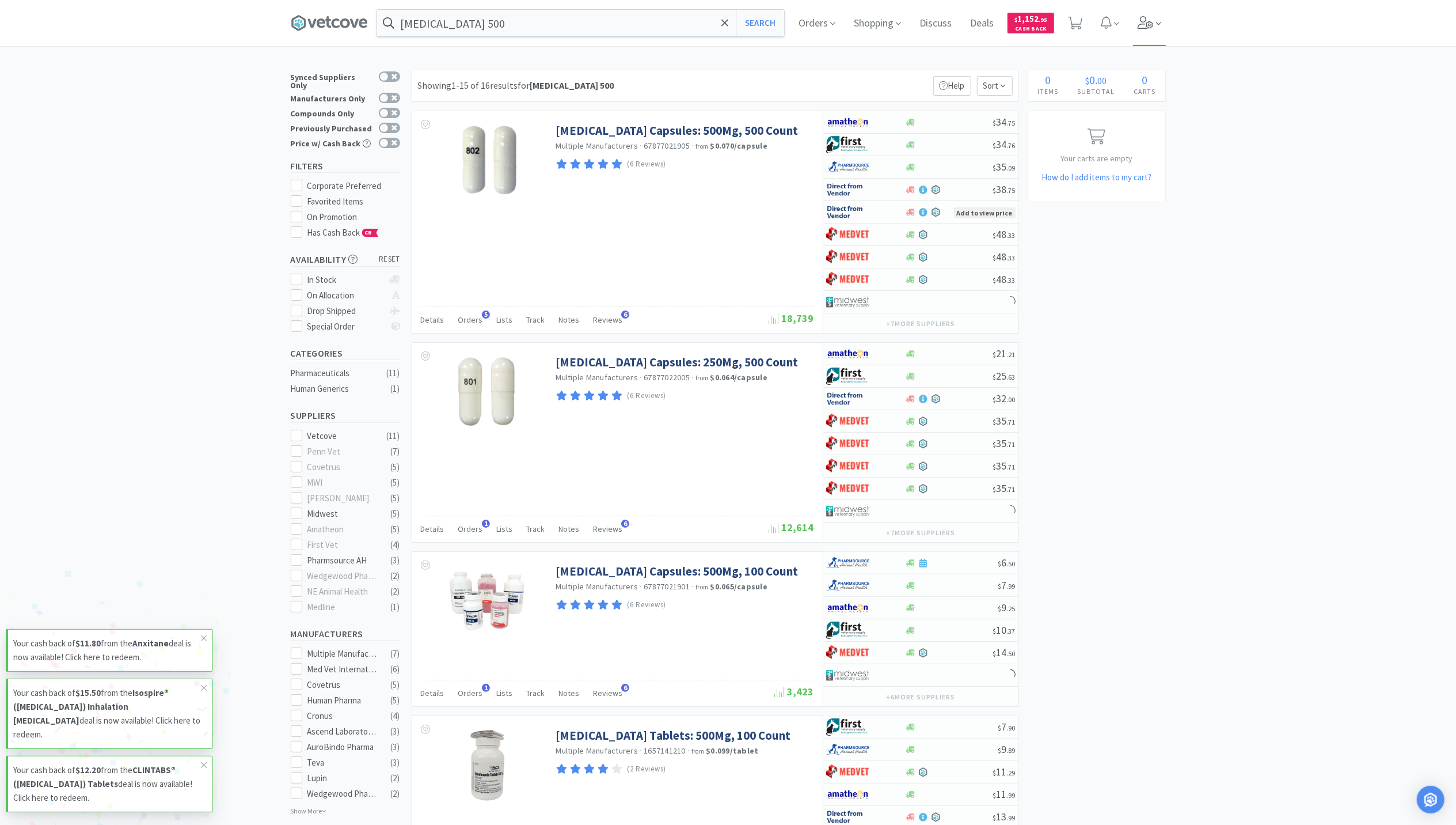
click at [1145, 26] on icon at bounding box center [1145, 22] width 16 height 13
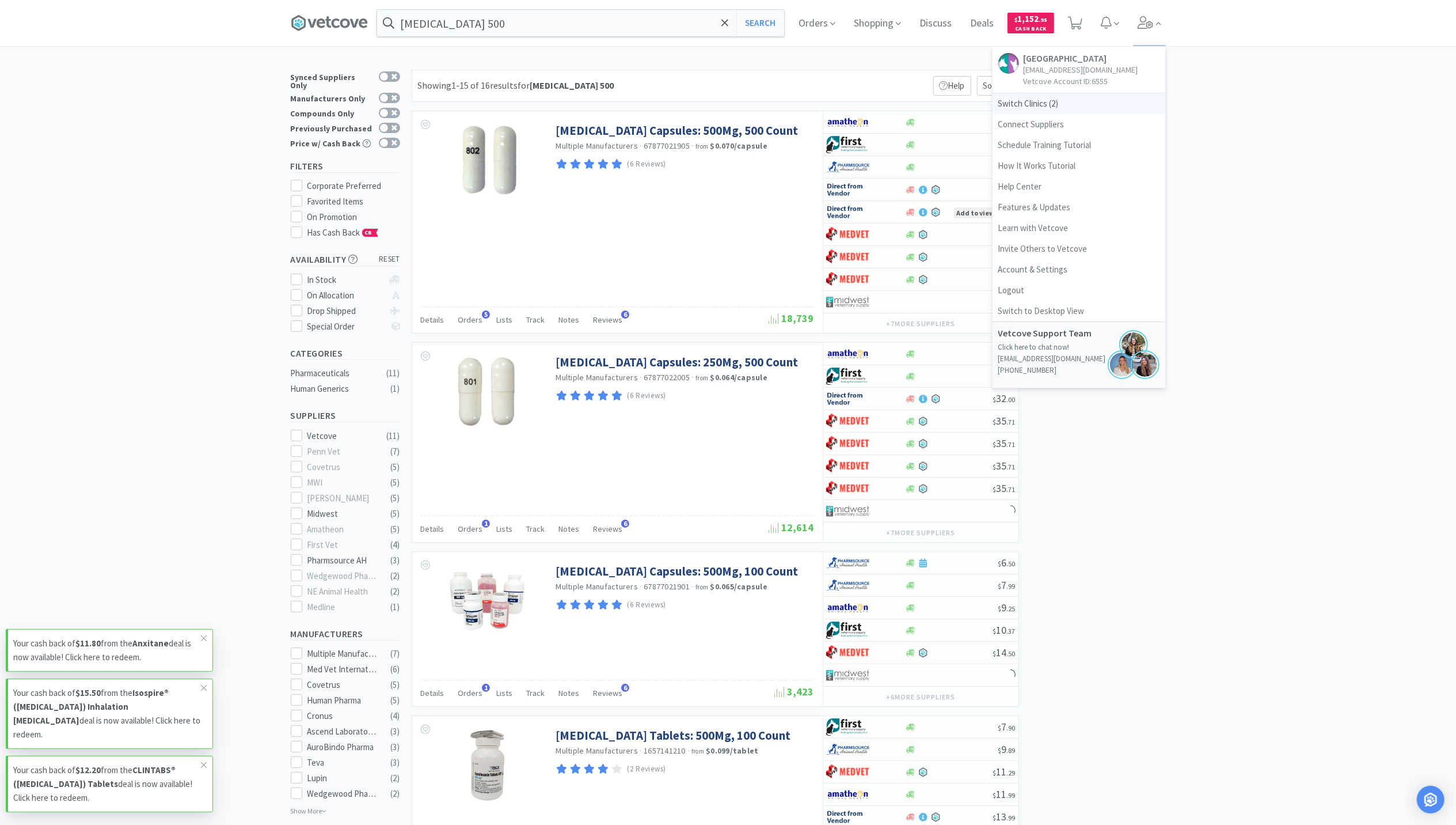
click at [1042, 114] on span "Switch Clinics ( 2 )" at bounding box center [1078, 103] width 173 height 20
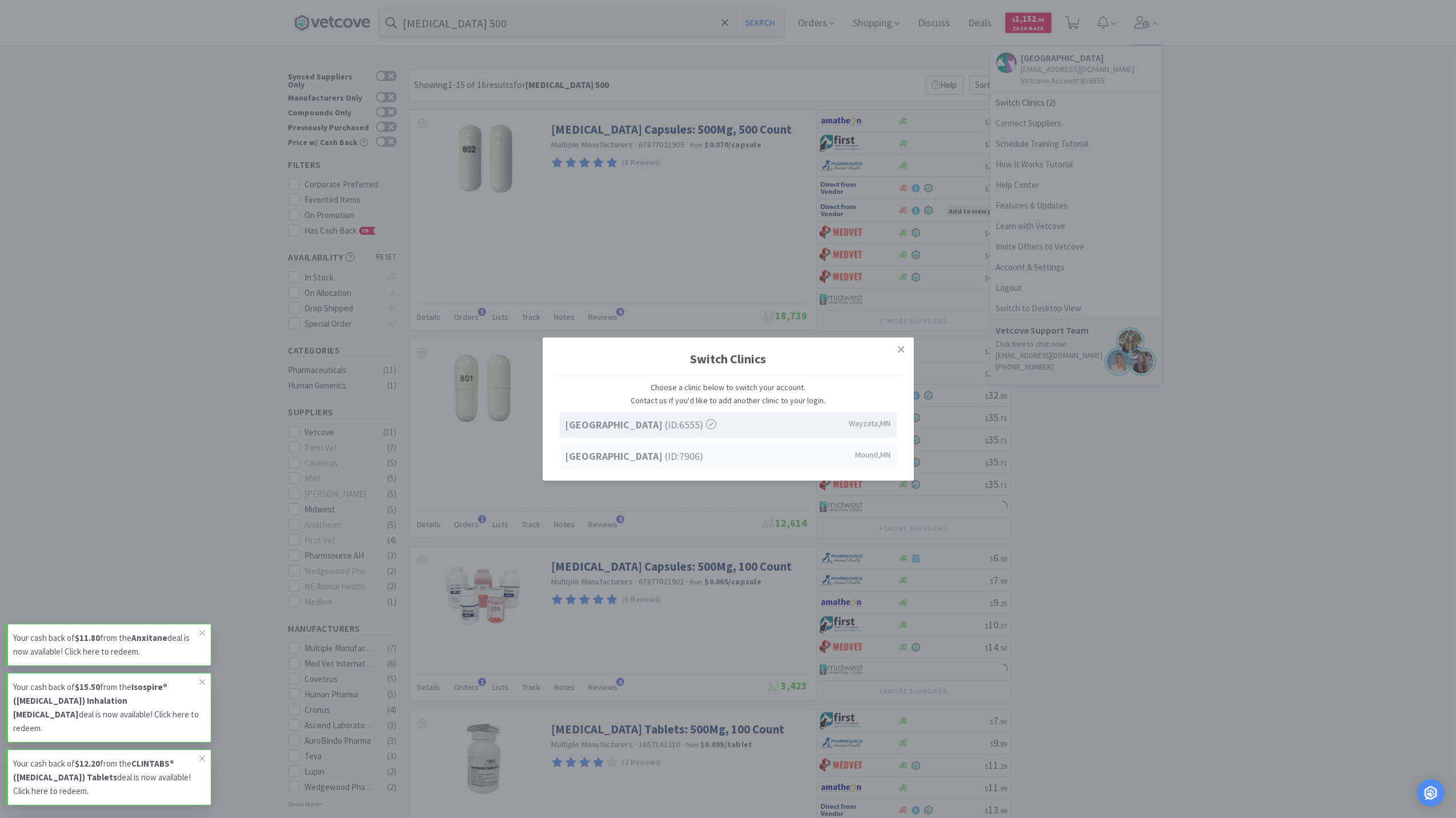
click at [648, 454] on strong "[GEOGRAPHIC_DATA]" at bounding box center [615, 455] width 100 height 13
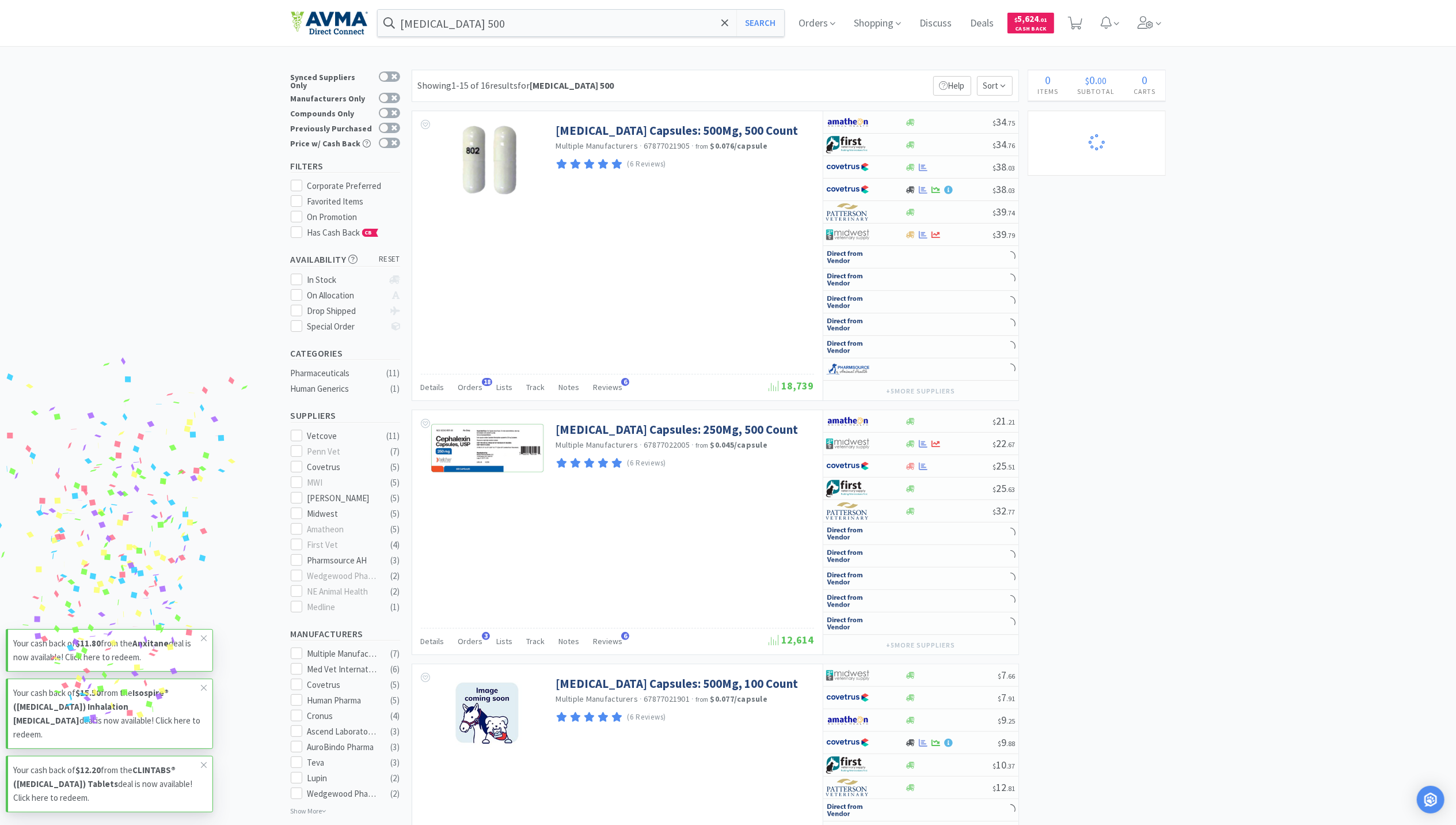
select select "2"
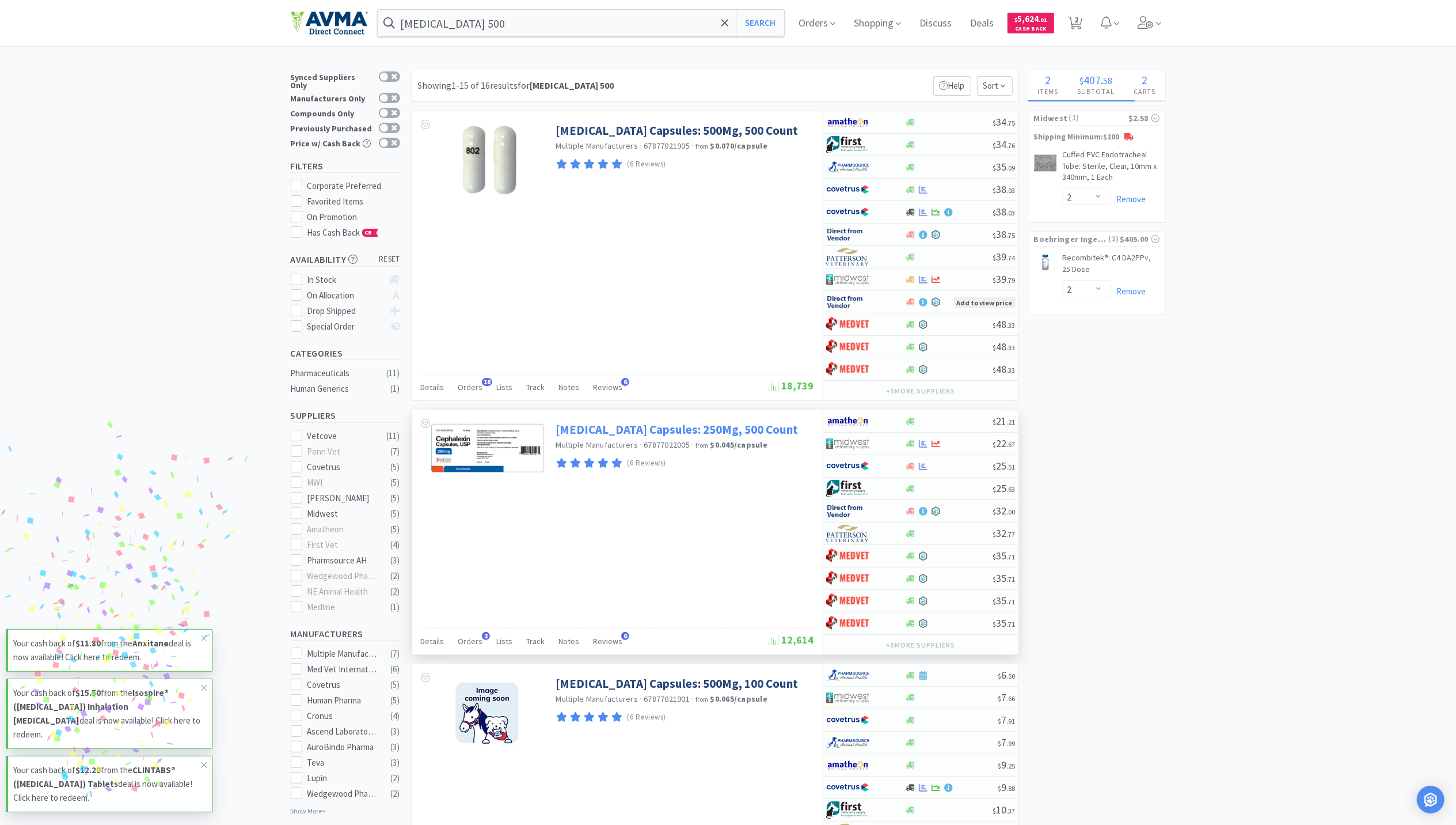
select select "1"
select select "10"
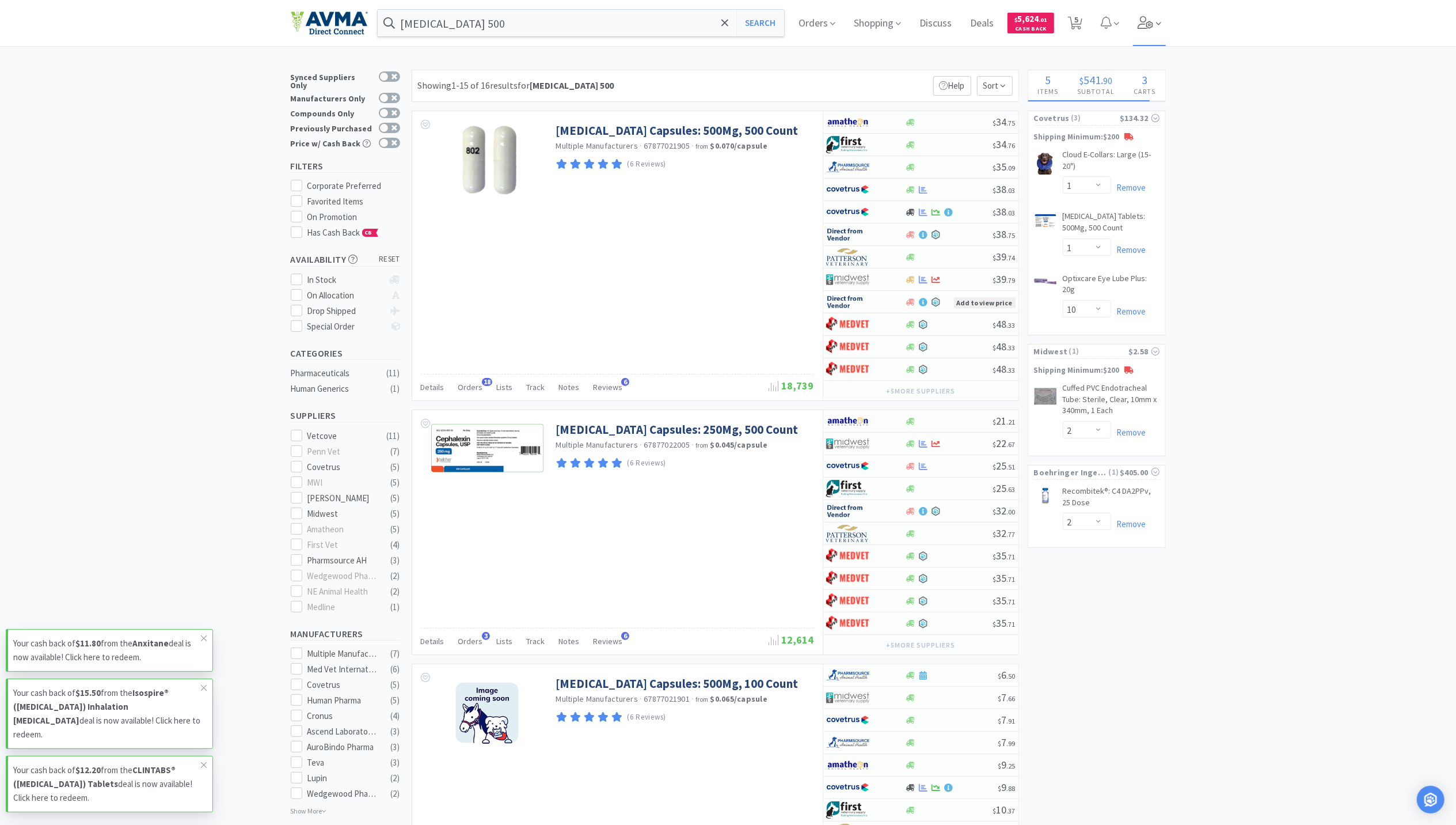
click at [1146, 26] on icon at bounding box center [1145, 22] width 16 height 13
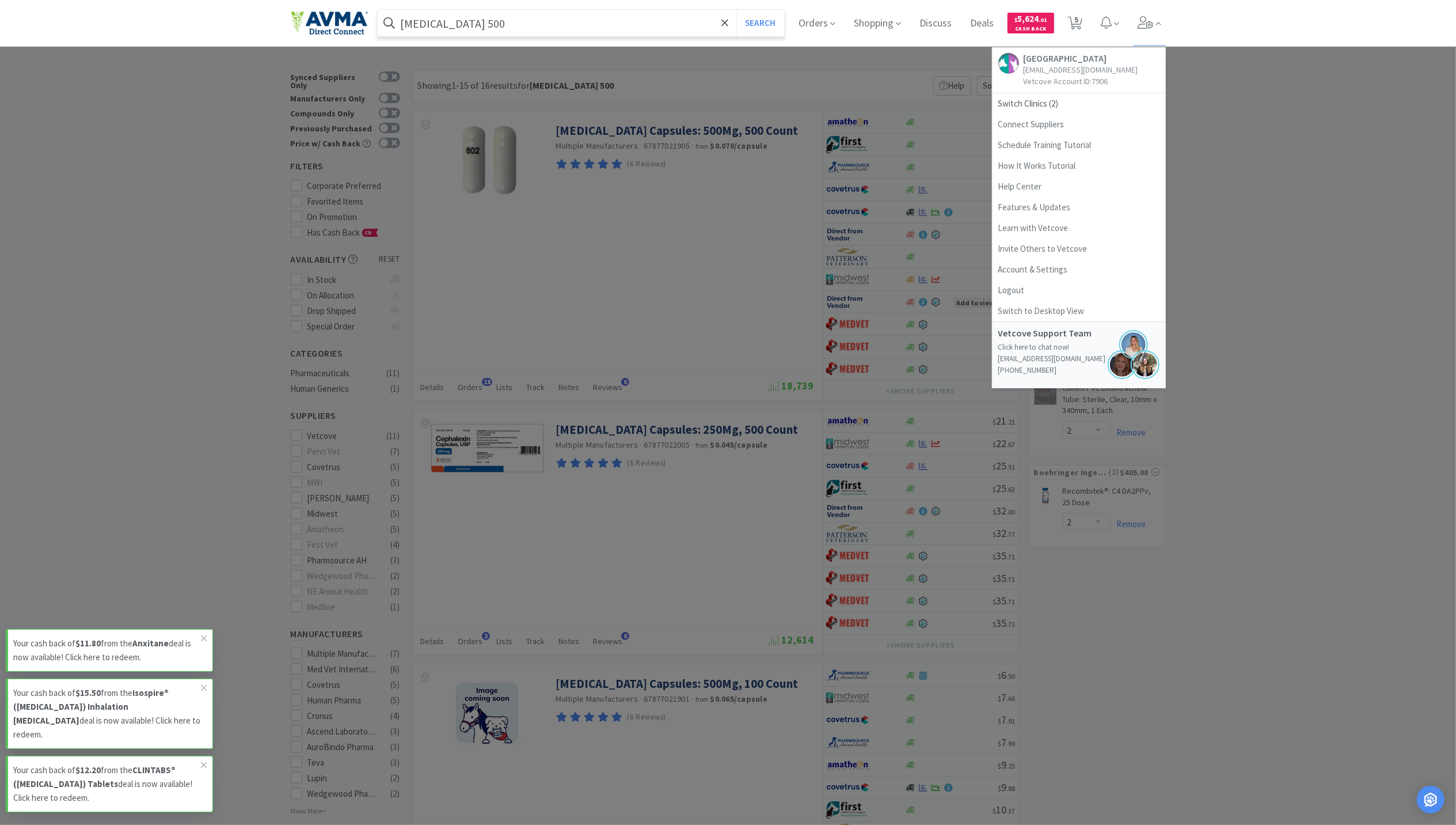
click at [681, 19] on input "[MEDICAL_DATA] 500" at bounding box center [581, 23] width 407 height 26
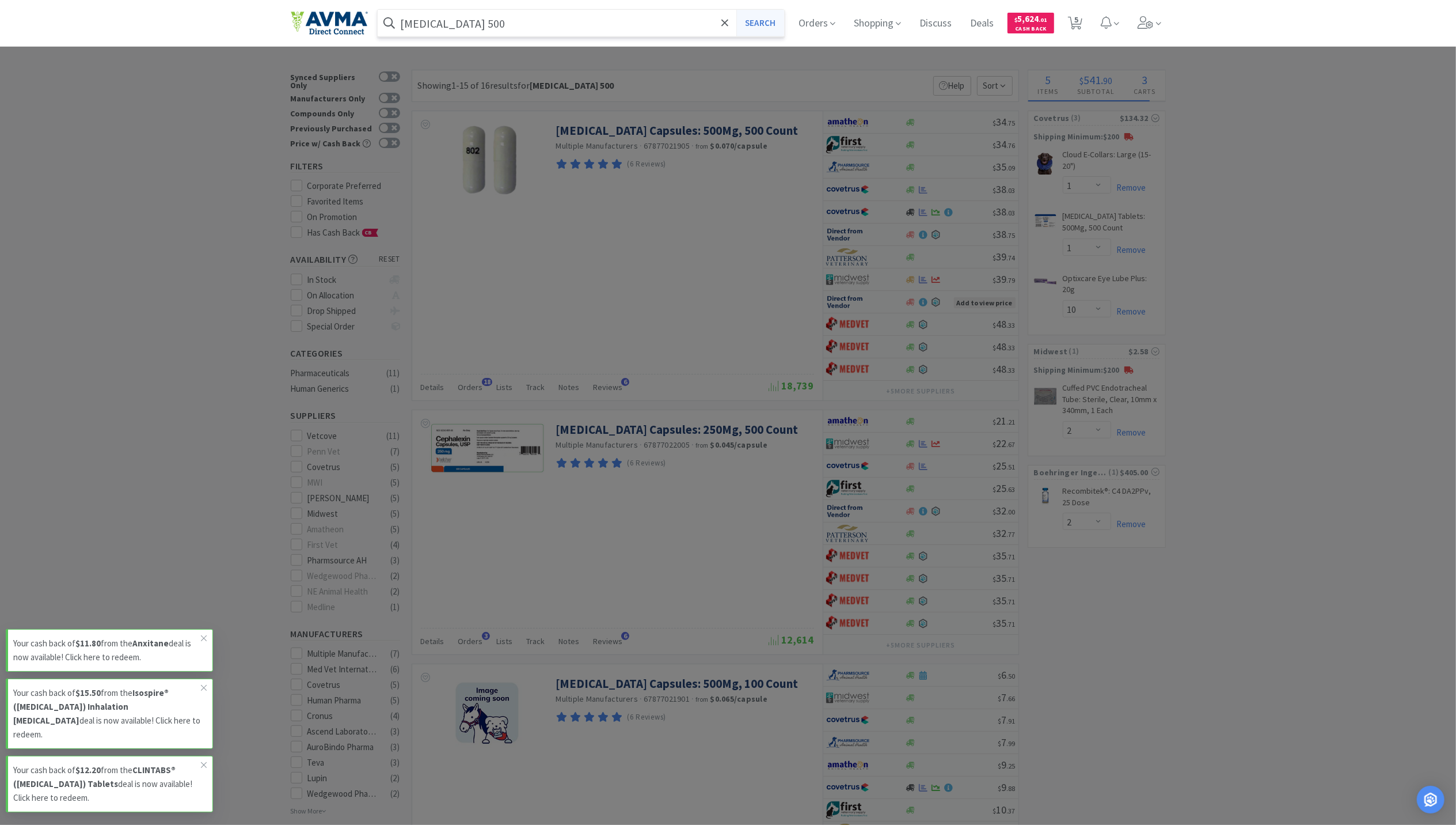
click at [753, 26] on button "Search" at bounding box center [760, 23] width 47 height 26
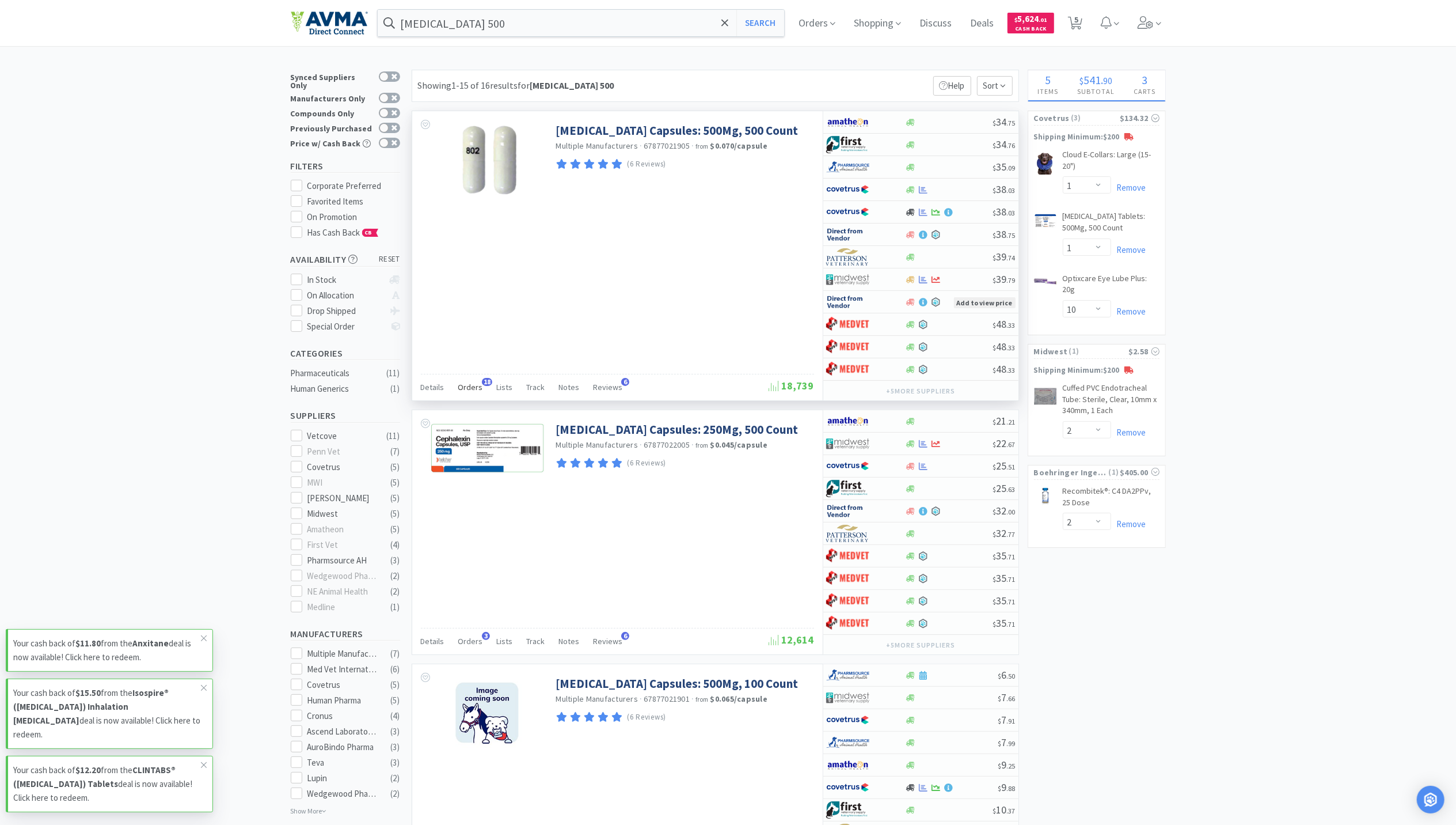
click at [471, 392] on span "Orders" at bounding box center [470, 387] width 25 height 10
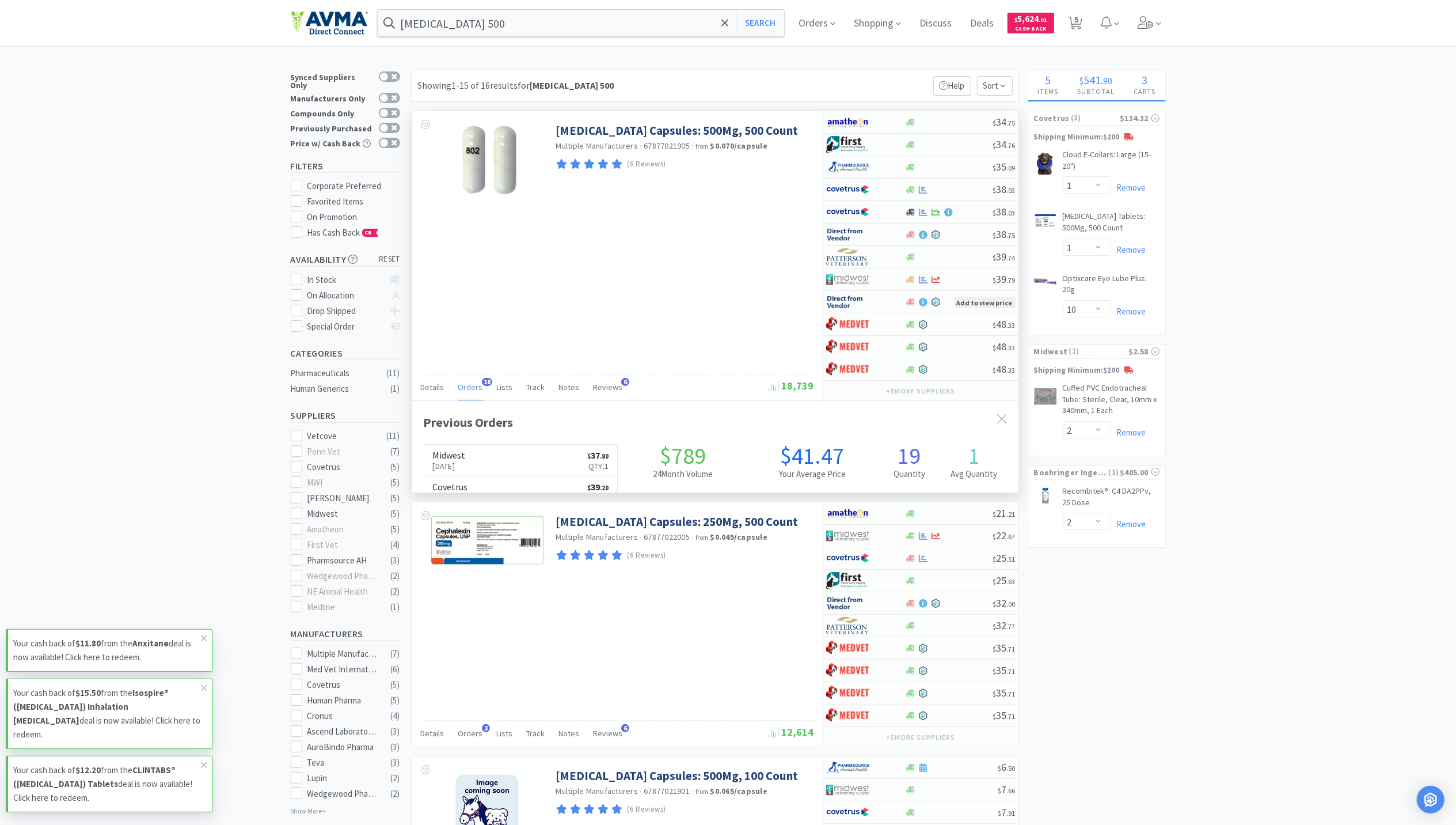
scroll to position [309, 606]
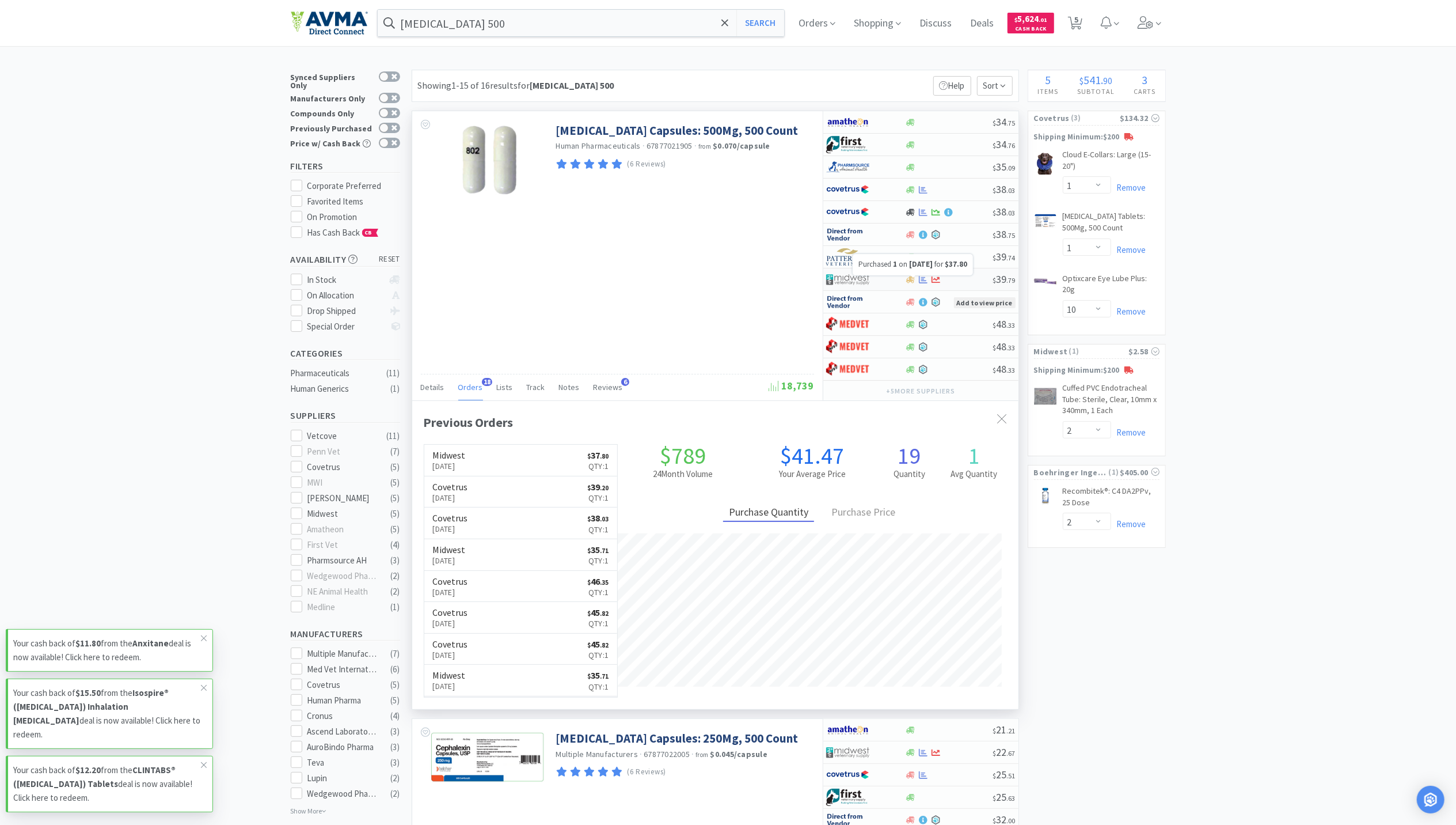
click at [920, 281] on icon at bounding box center [923, 280] width 8 height 8
select select "1"
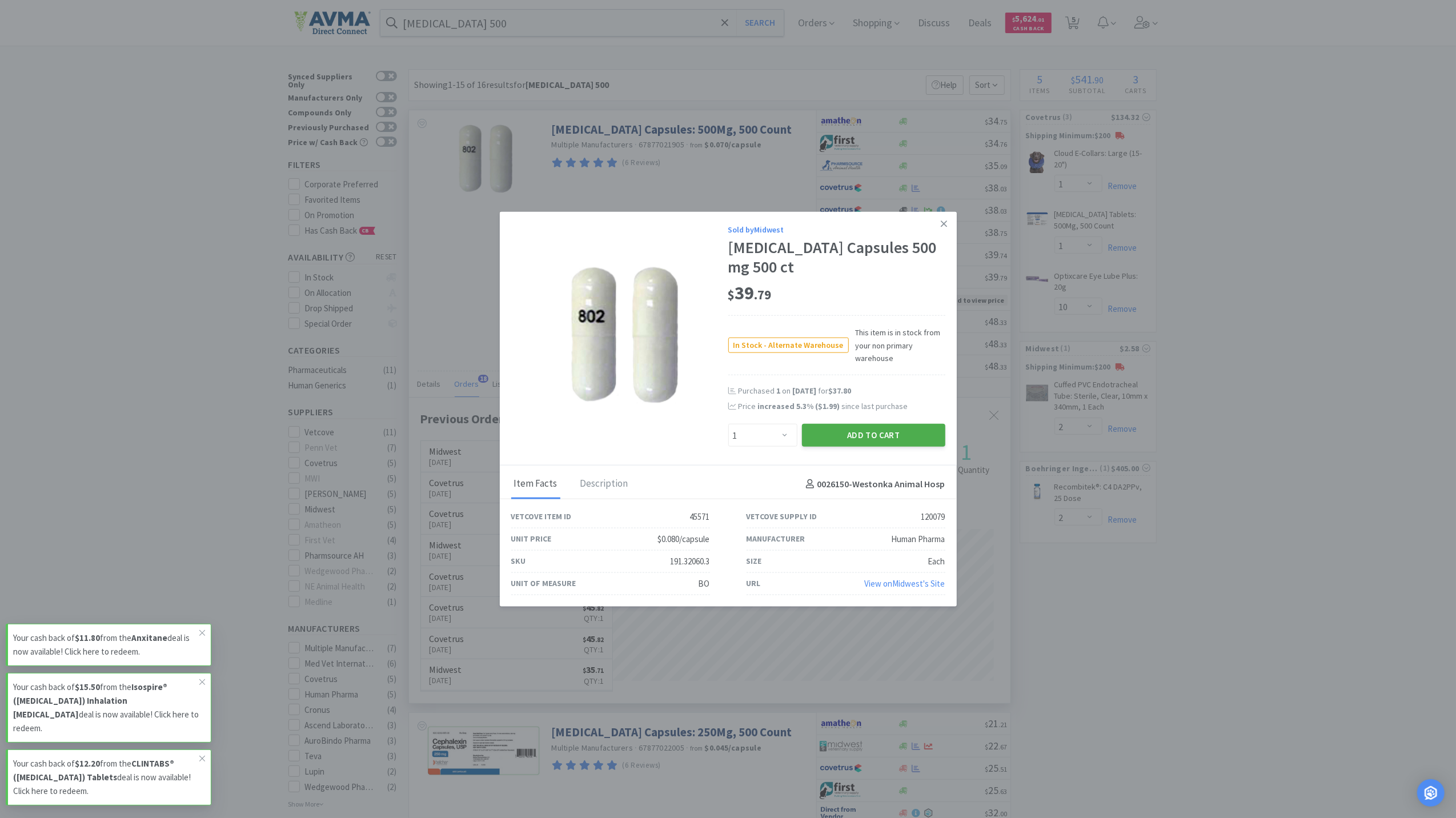
click at [886, 433] on button "Add to Cart" at bounding box center [874, 435] width 144 height 23
select select "1"
select select "2"
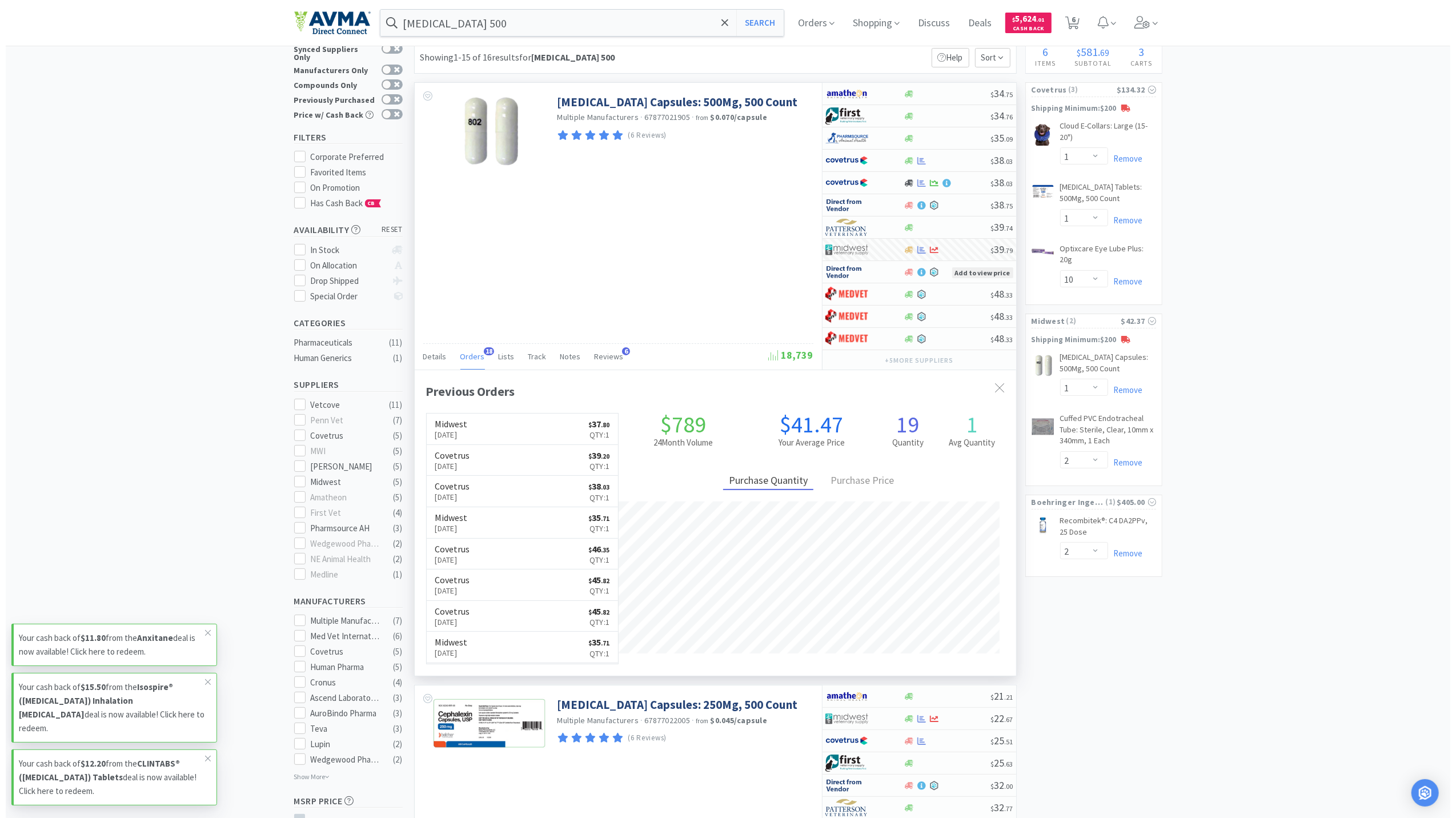
scroll to position [0, 0]
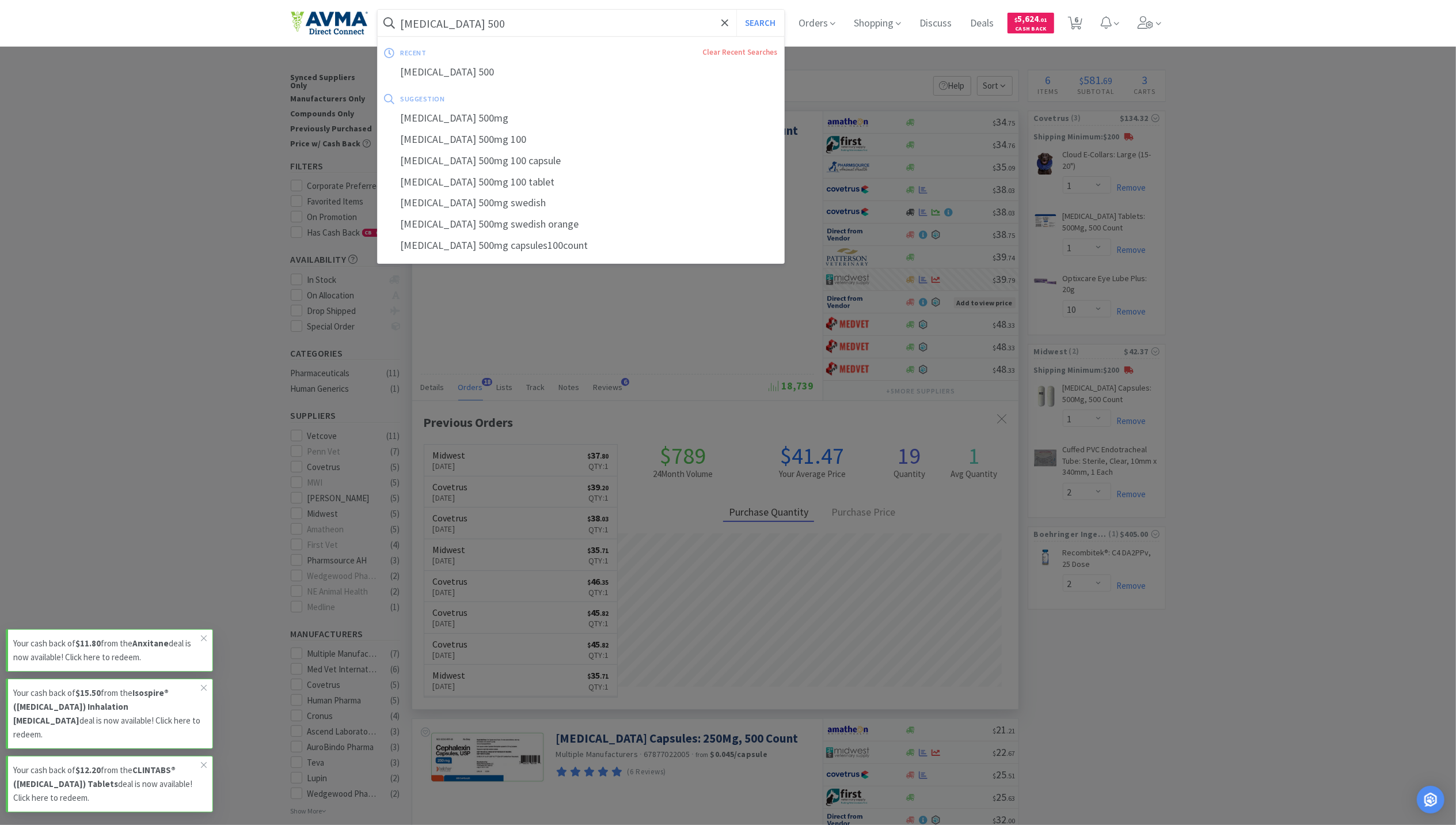
click at [519, 28] on input "[MEDICAL_DATA] 500" at bounding box center [581, 23] width 407 height 26
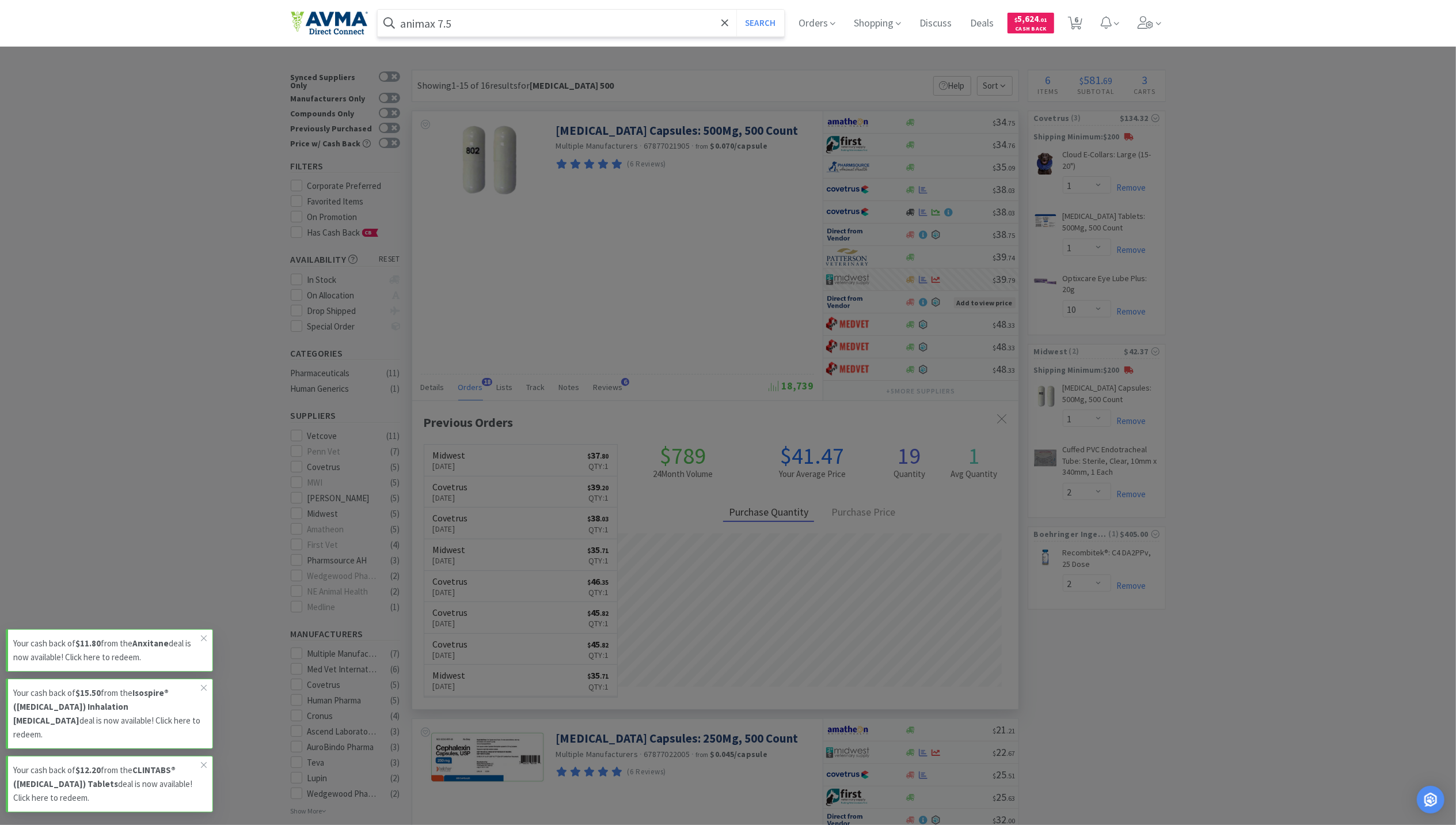
type input "animax 7.5"
click at [736, 10] on button "Search" at bounding box center [760, 23] width 47 height 26
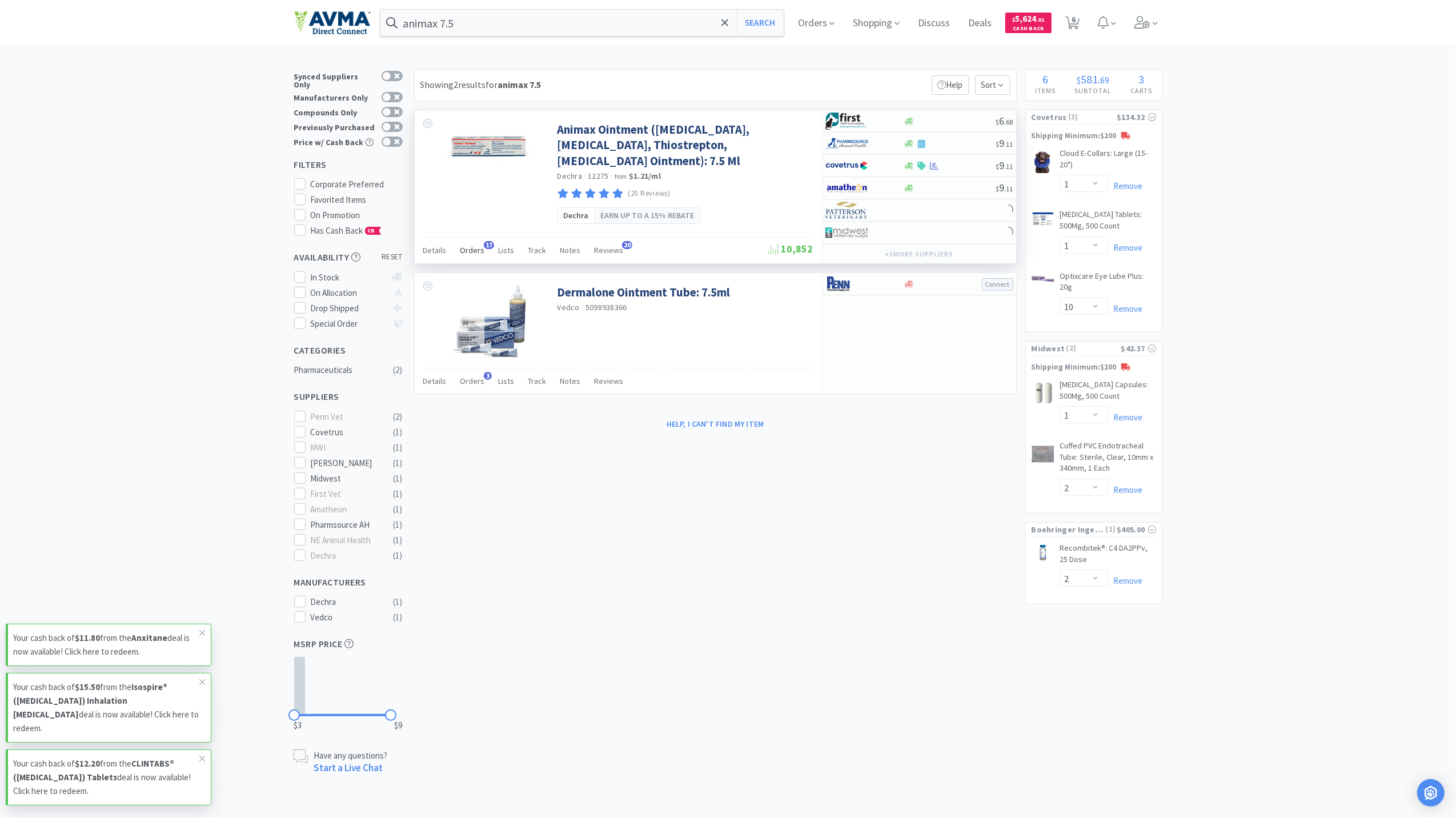
click at [481, 252] on span "Orders" at bounding box center [472, 250] width 24 height 10
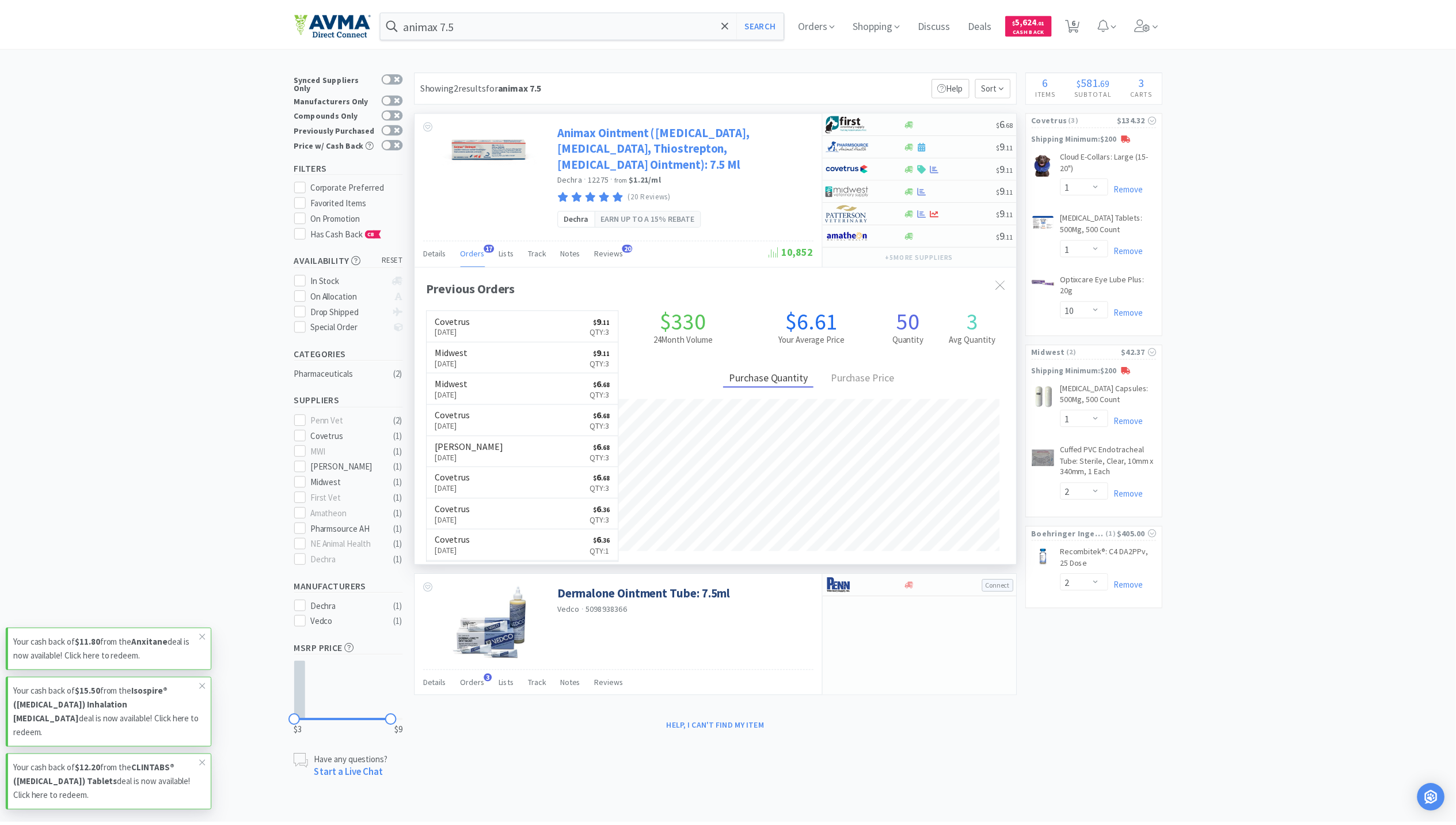
scroll to position [309, 606]
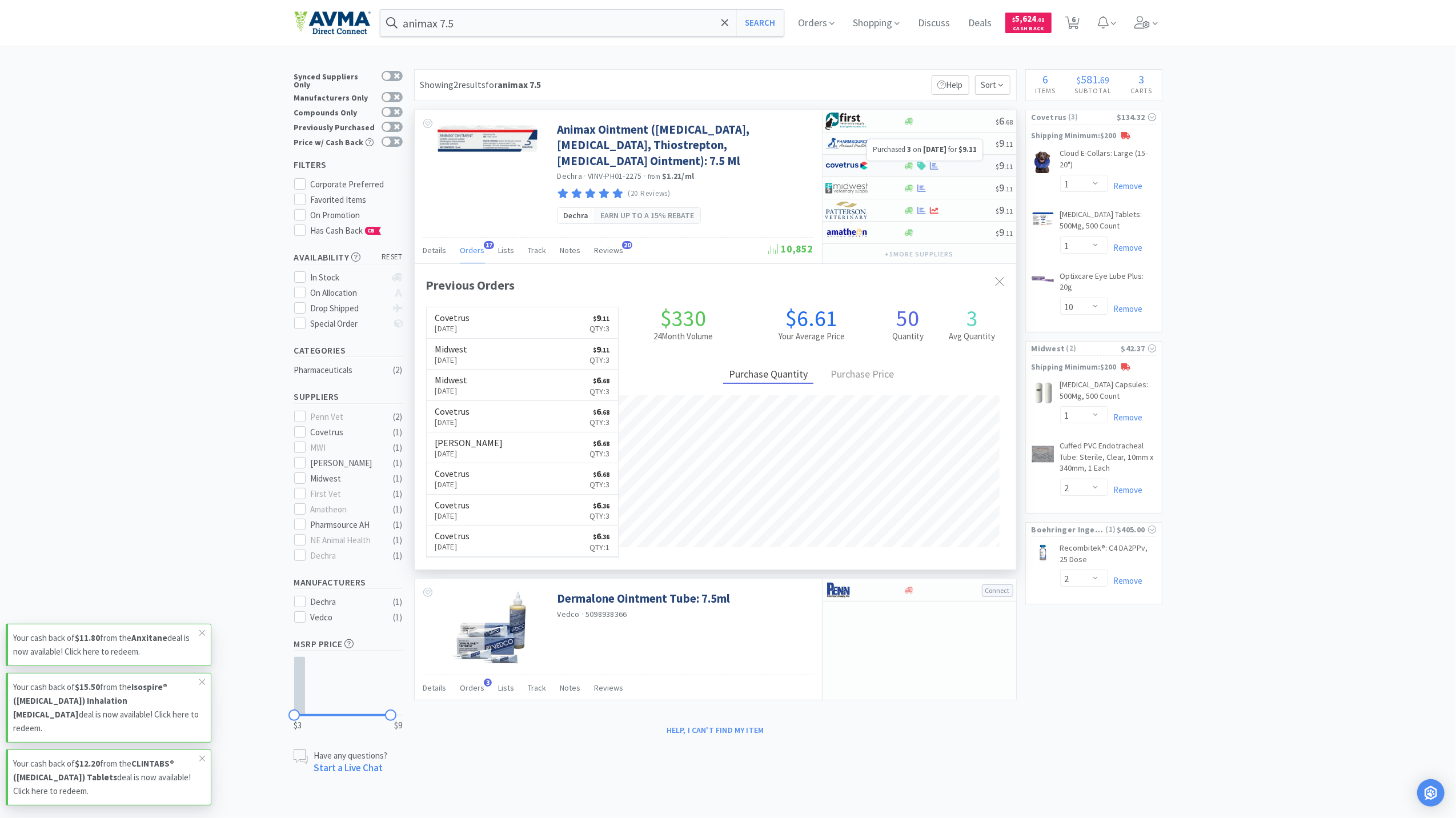
click at [933, 168] on icon at bounding box center [934, 165] width 8 height 8
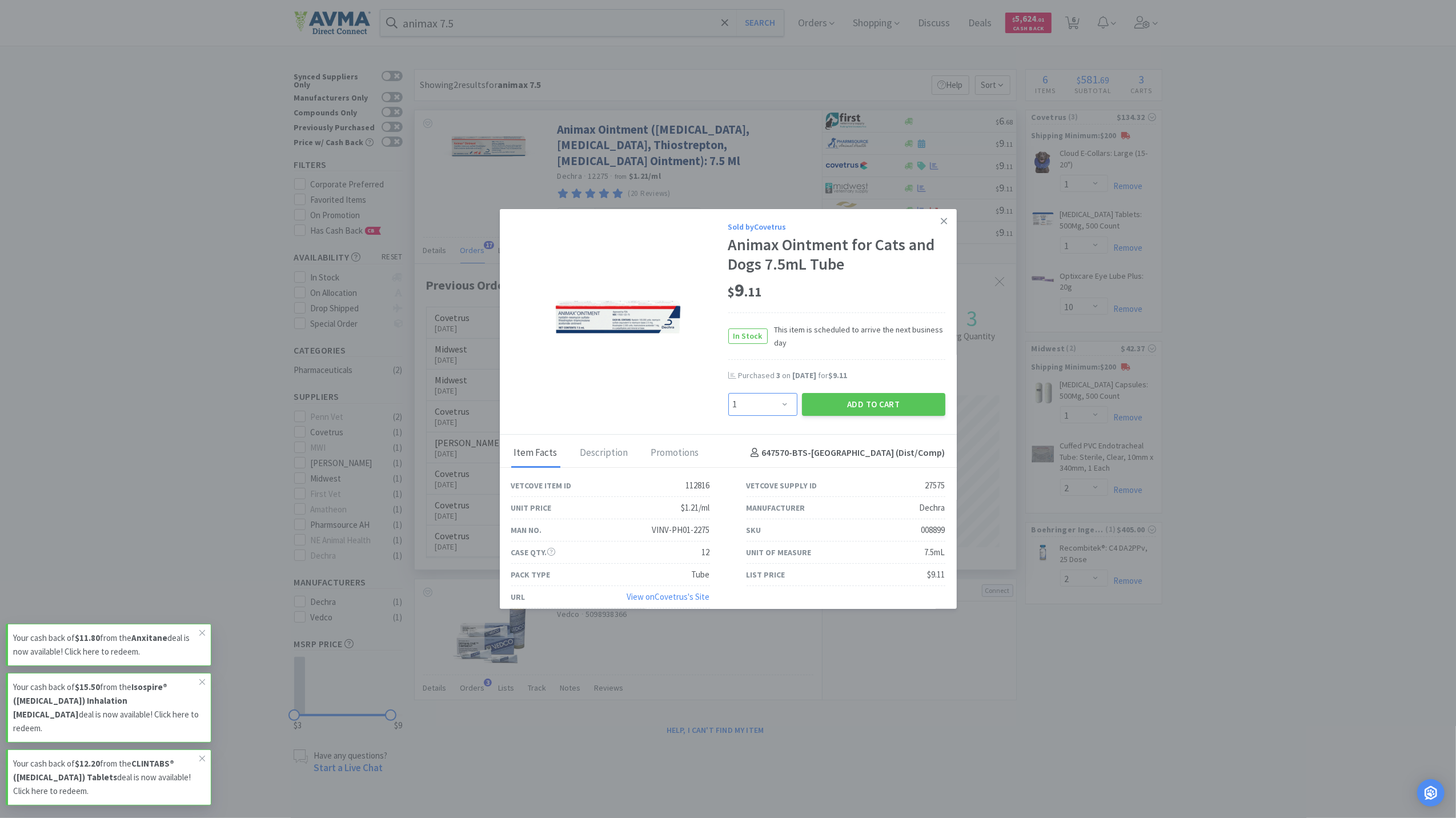
click at [779, 401] on select "Enter Quantity 1 2 3 4 5 6 7 8 9 10 11 12 13 14 15 16 17 18 19 20 Enter Quantity" at bounding box center [763, 404] width 69 height 23
select select "3"
click at [728, 393] on select "Enter Quantity 1 2 3 4 5 6 7 8 9 10 11 12 13 14 15 16 17 18 19 20 Enter Quantity" at bounding box center [763, 404] width 69 height 23
click at [882, 402] on button "Add to Cart" at bounding box center [874, 404] width 144 height 23
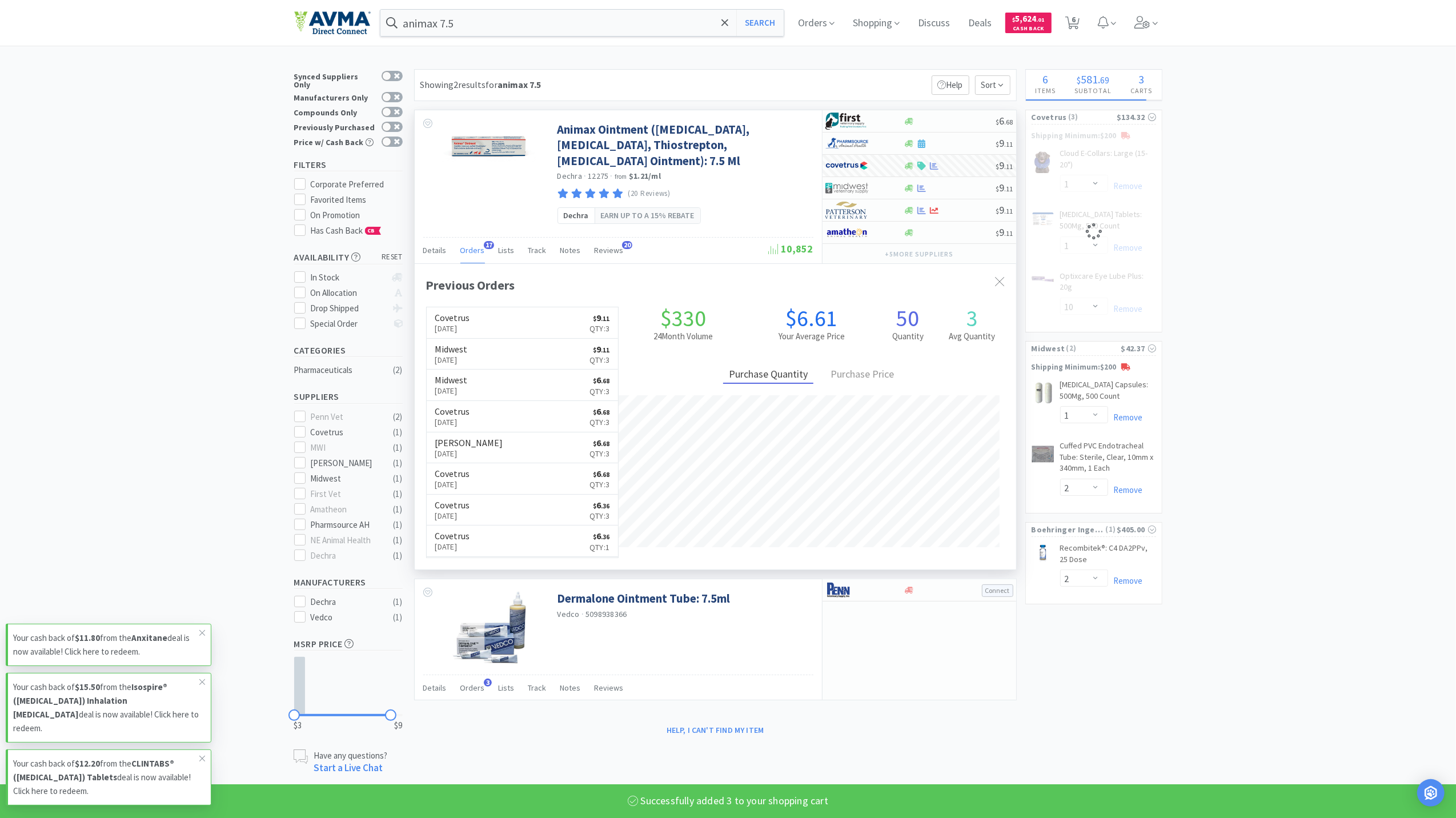
select select "3"
select select "1"
select select "10"
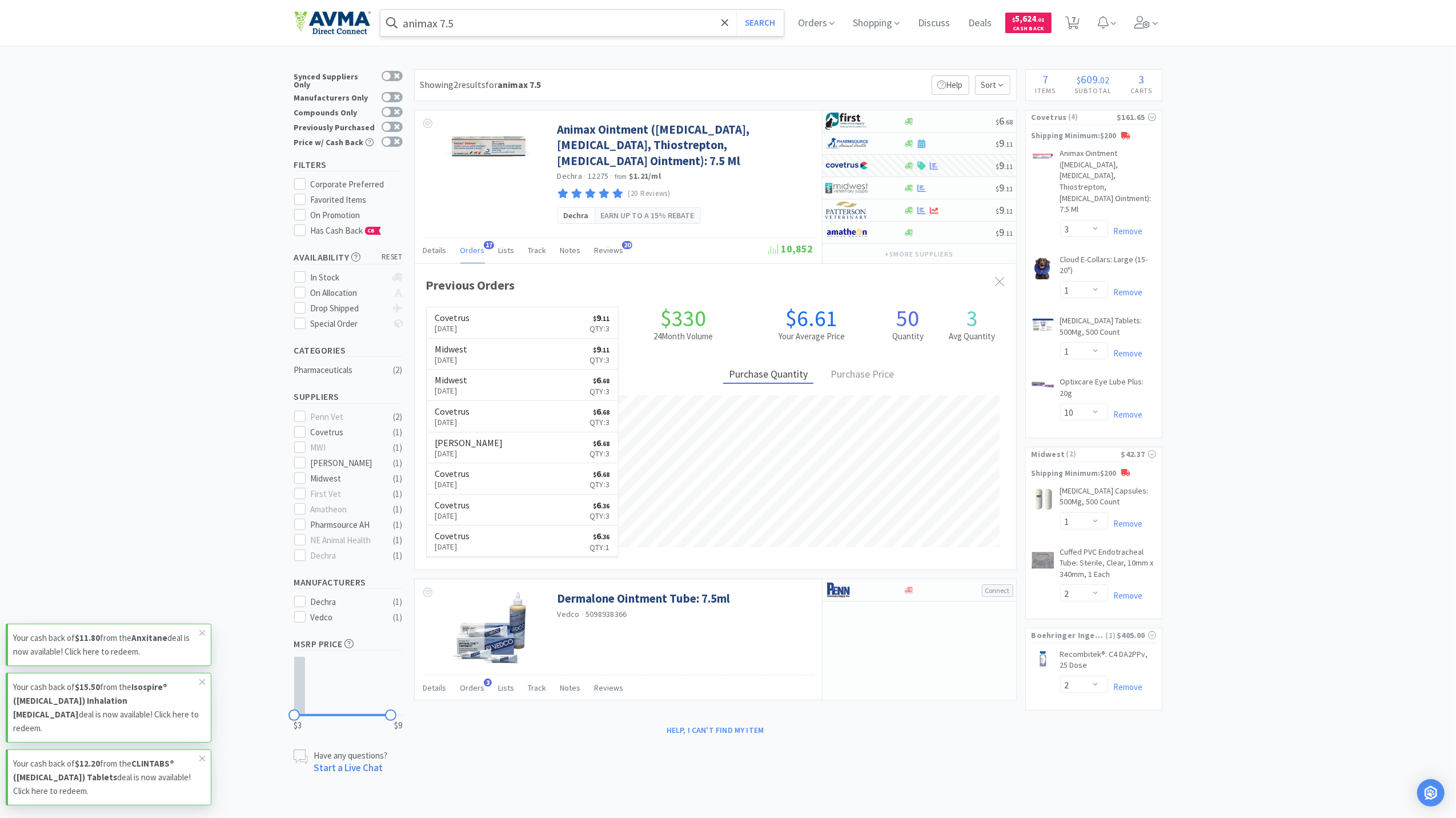
click at [536, 30] on input "animax 7.5" at bounding box center [582, 23] width 404 height 26
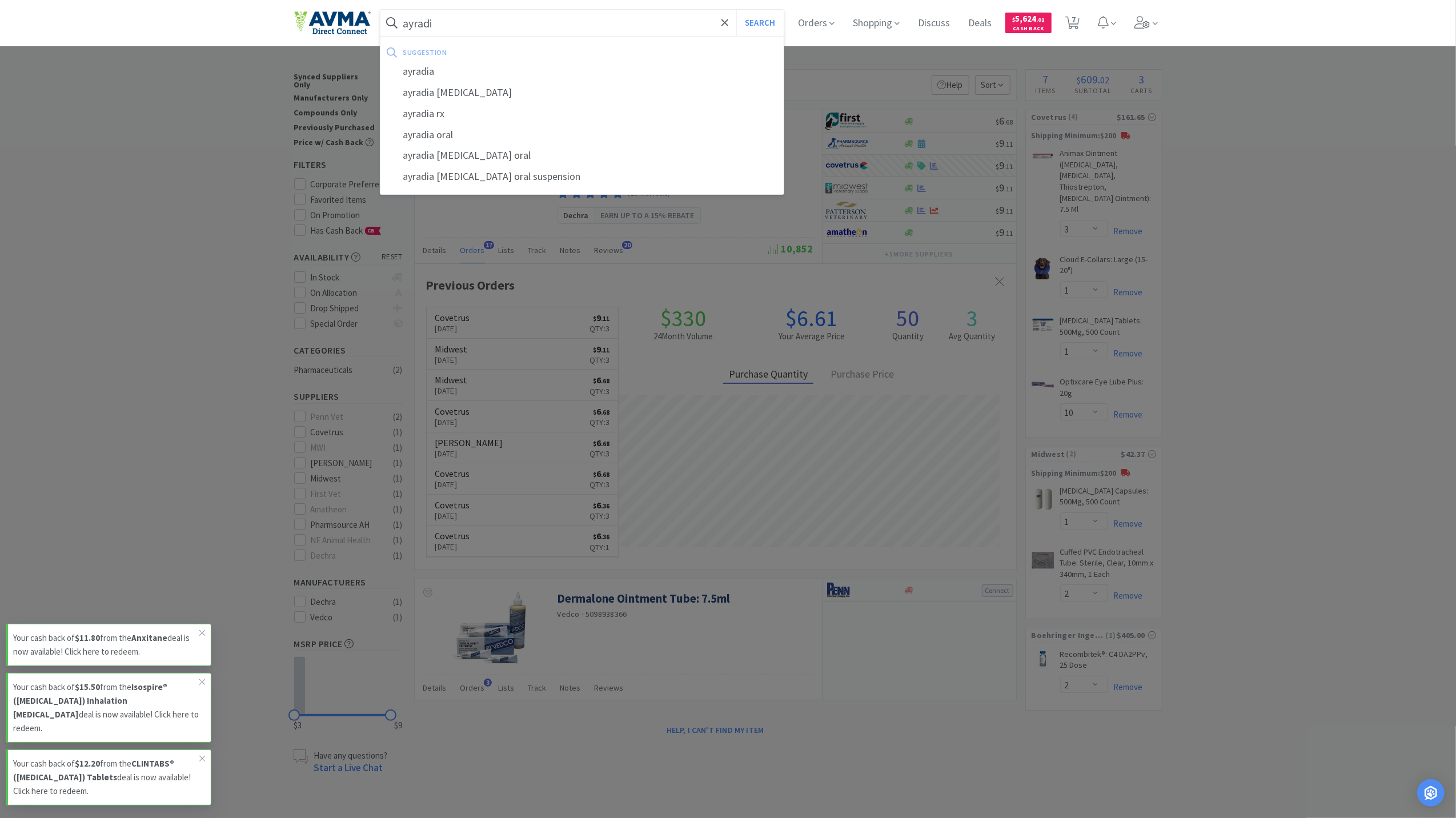
type input "ayradi"
click at [736, 10] on button "Search" at bounding box center [760, 23] width 47 height 26
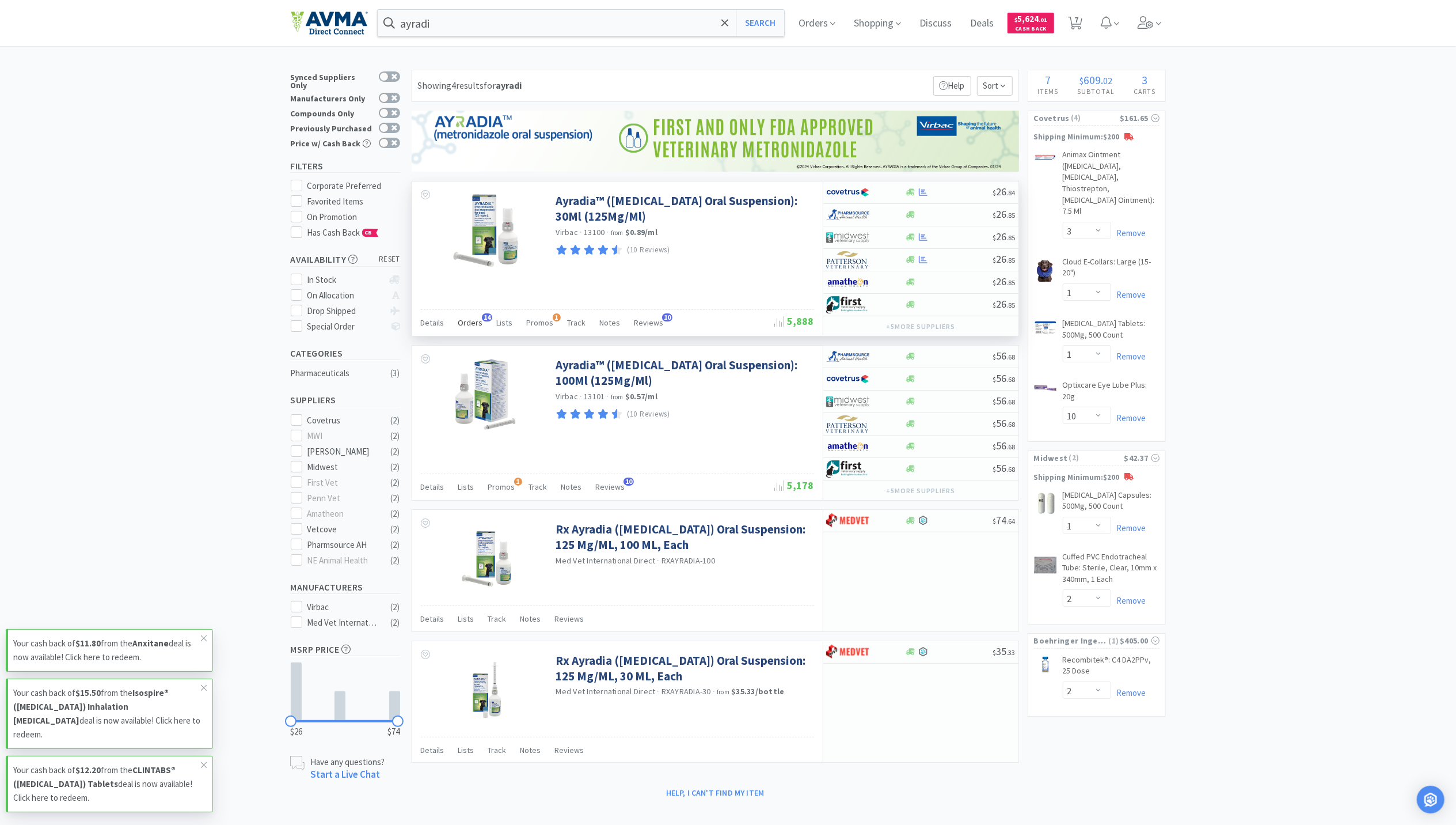
click at [461, 321] on span "Orders" at bounding box center [470, 323] width 25 height 10
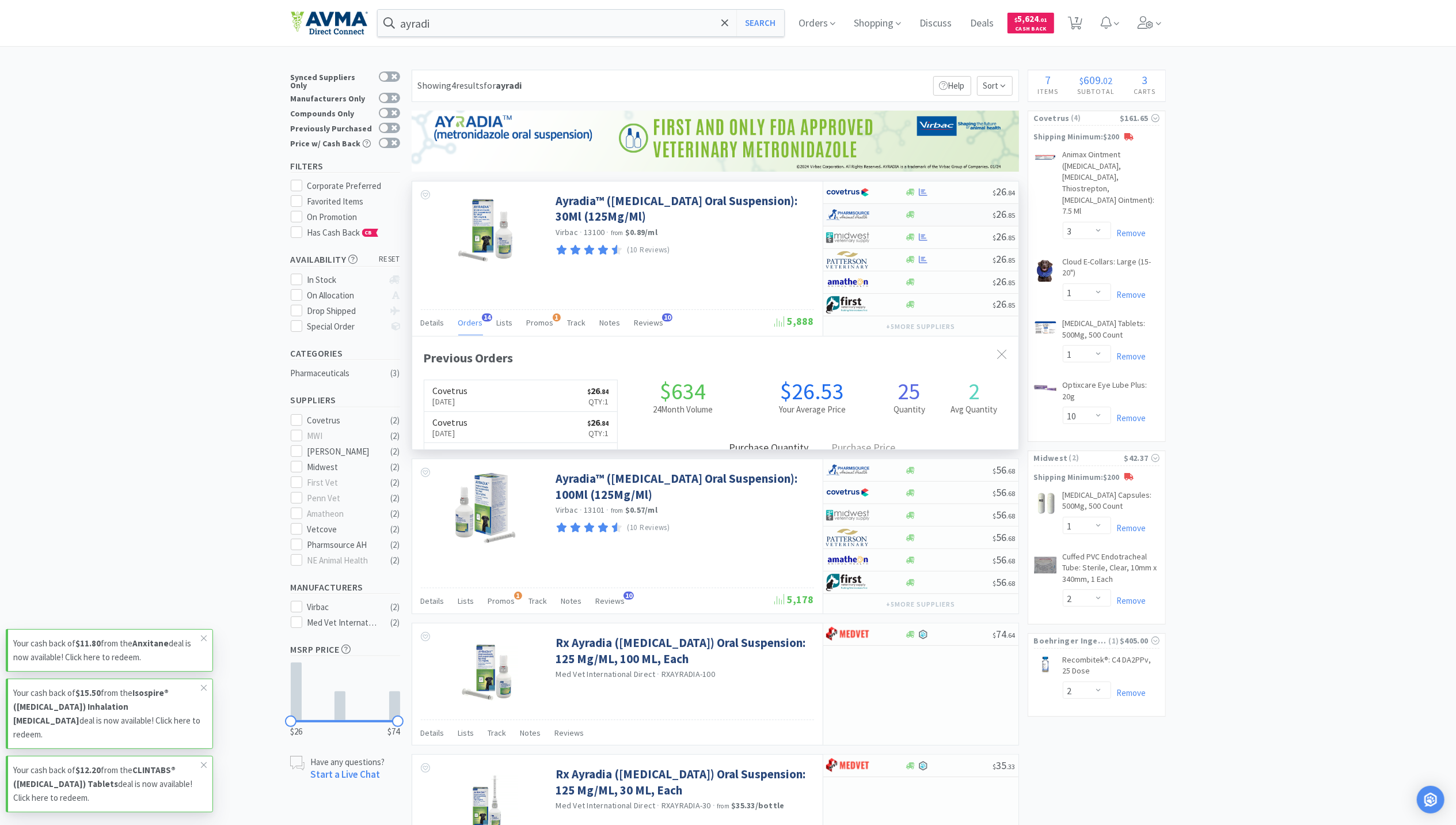
scroll to position [309, 606]
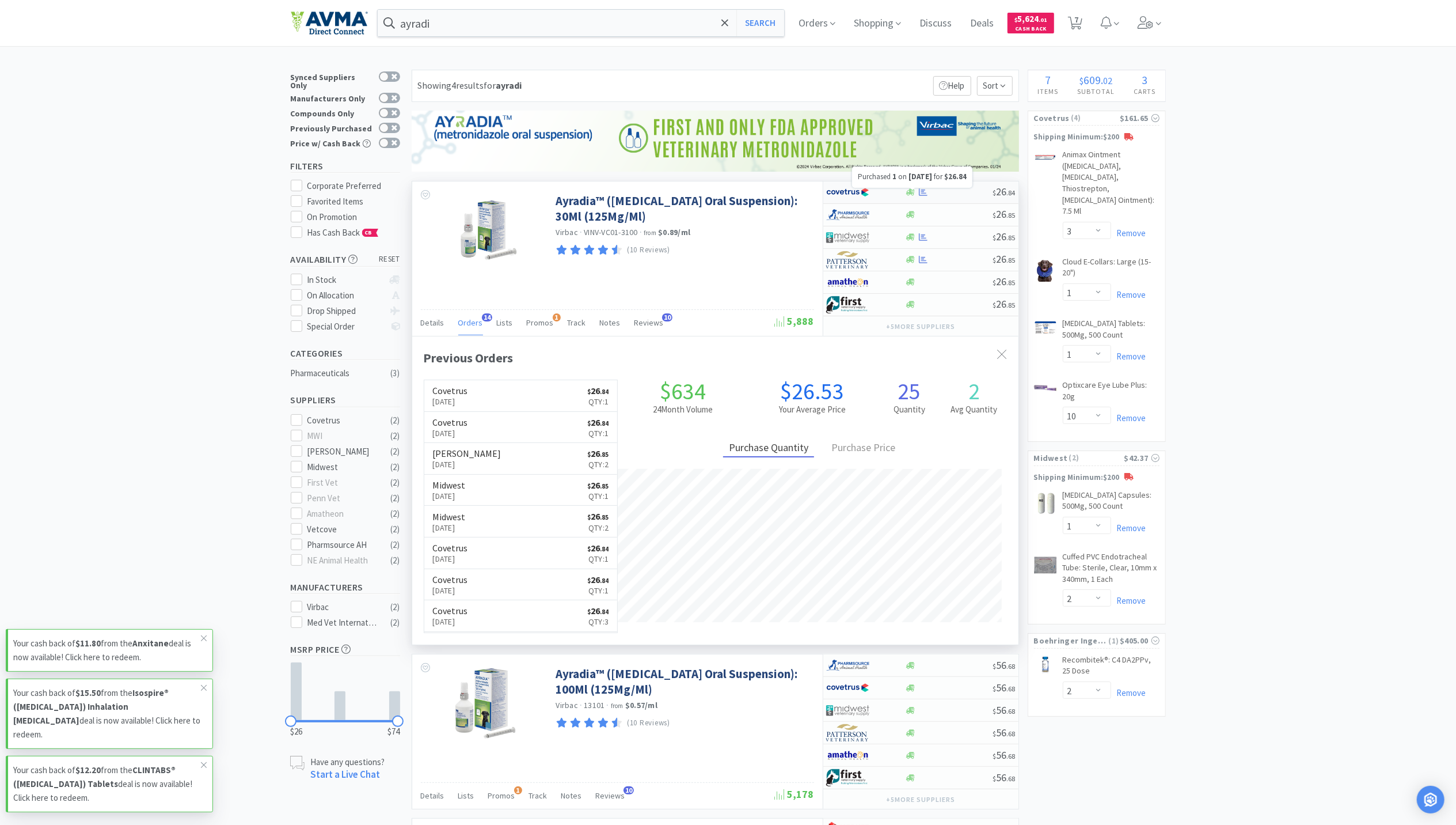
click at [924, 194] on icon at bounding box center [923, 192] width 8 height 8
select select "1"
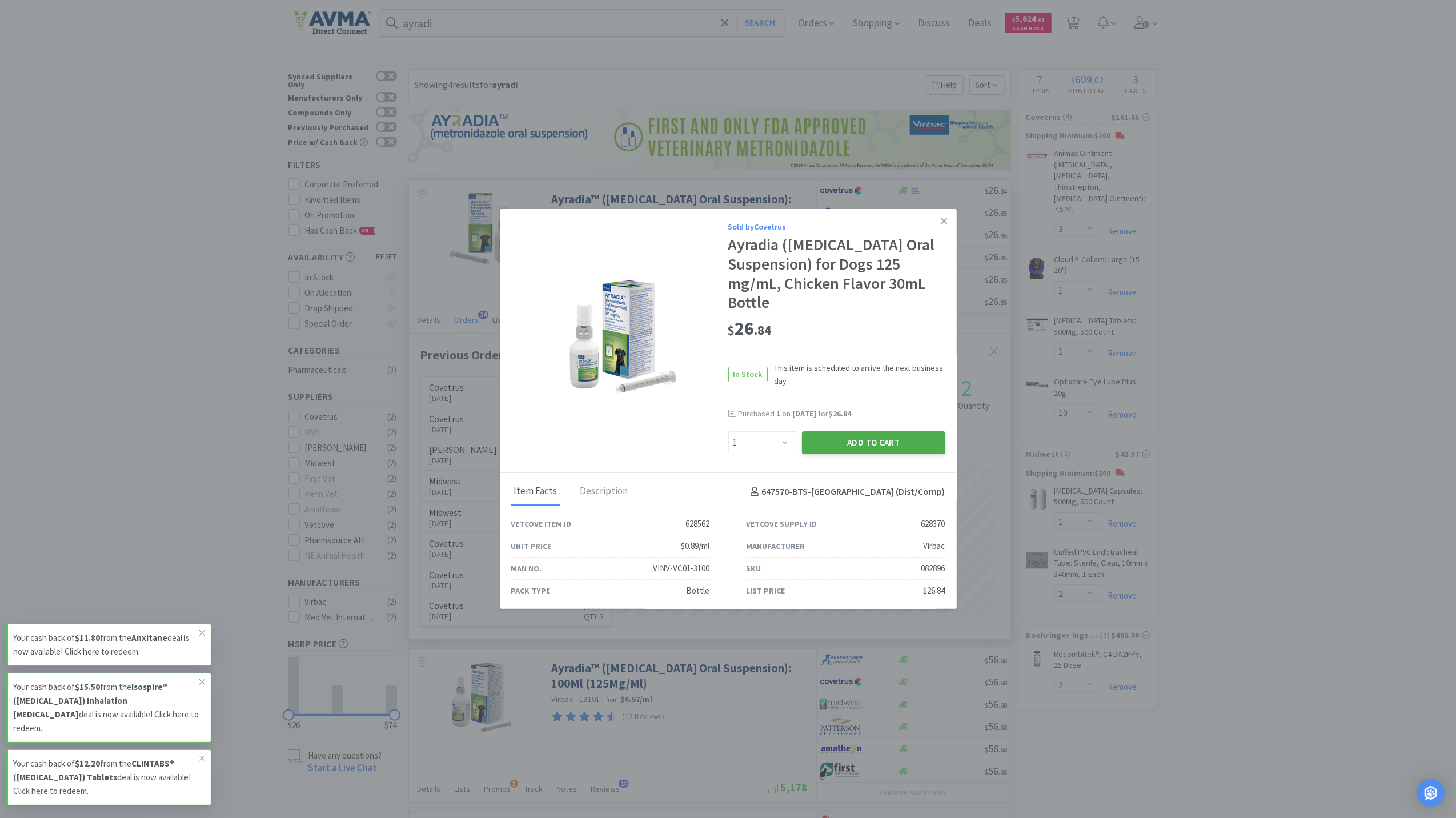
click at [859, 443] on button "Add to Cart" at bounding box center [874, 442] width 144 height 23
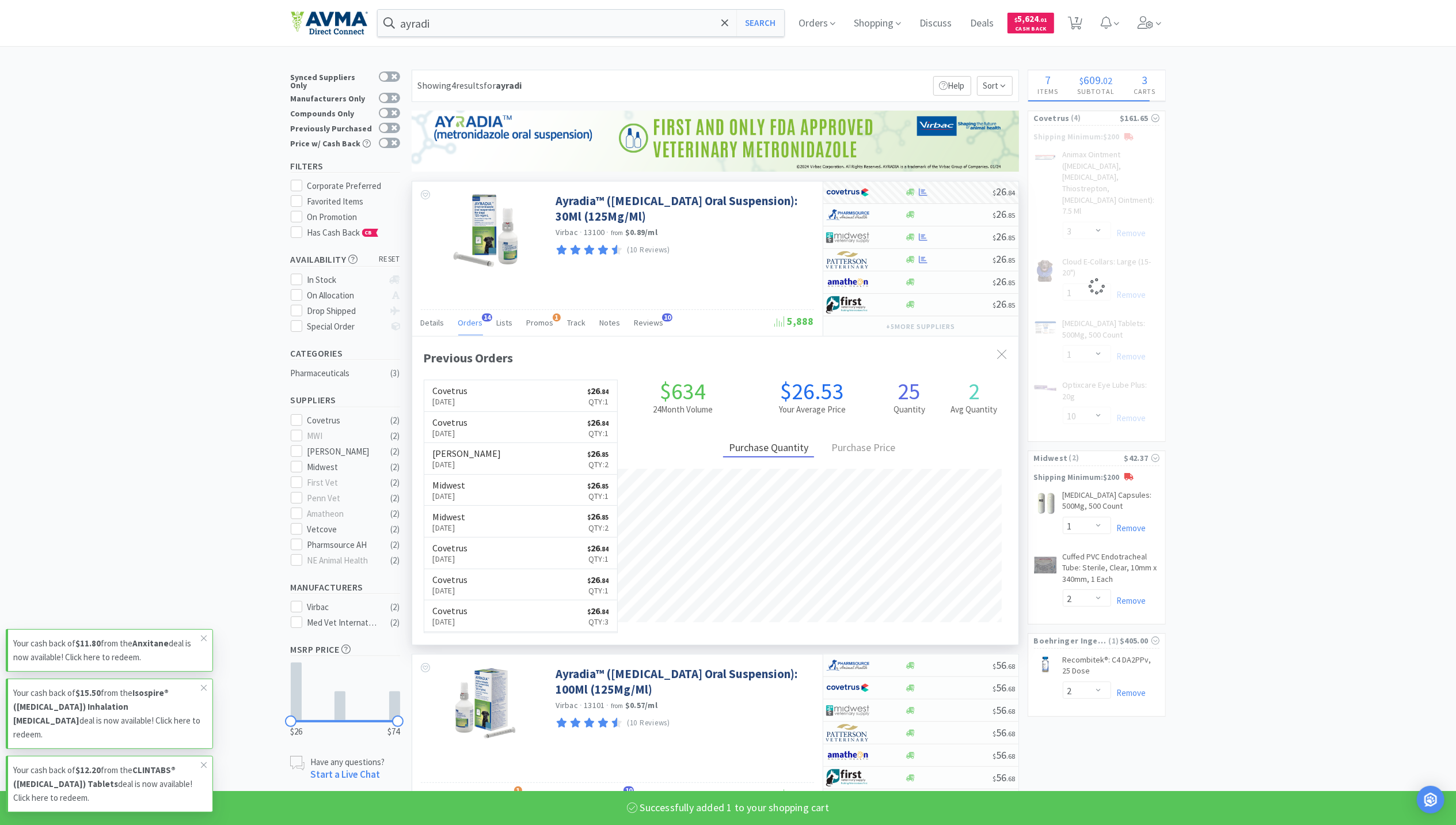
select select "1"
select select "10"
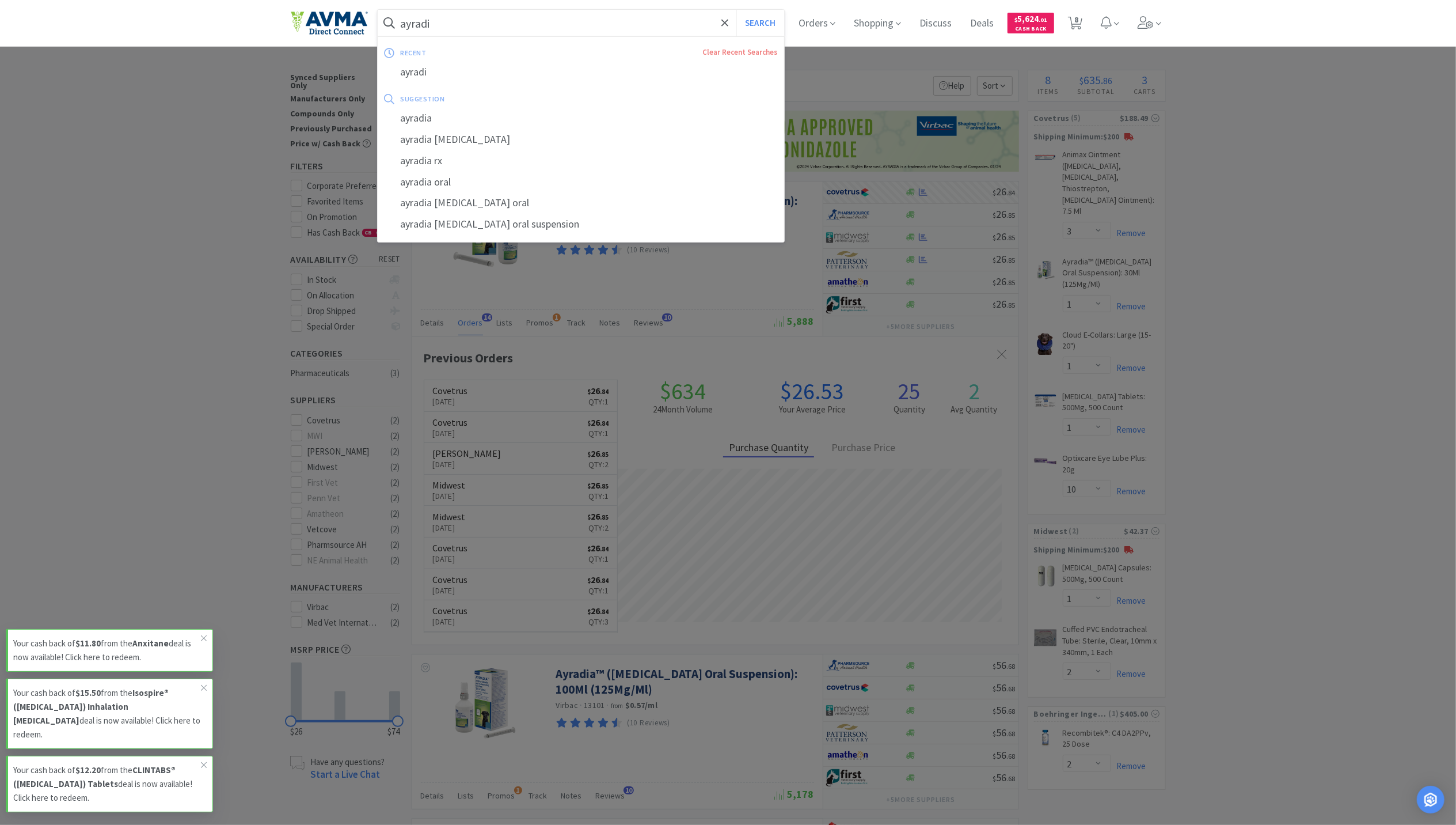
click at [483, 30] on input "ayradi" at bounding box center [581, 23] width 407 height 26
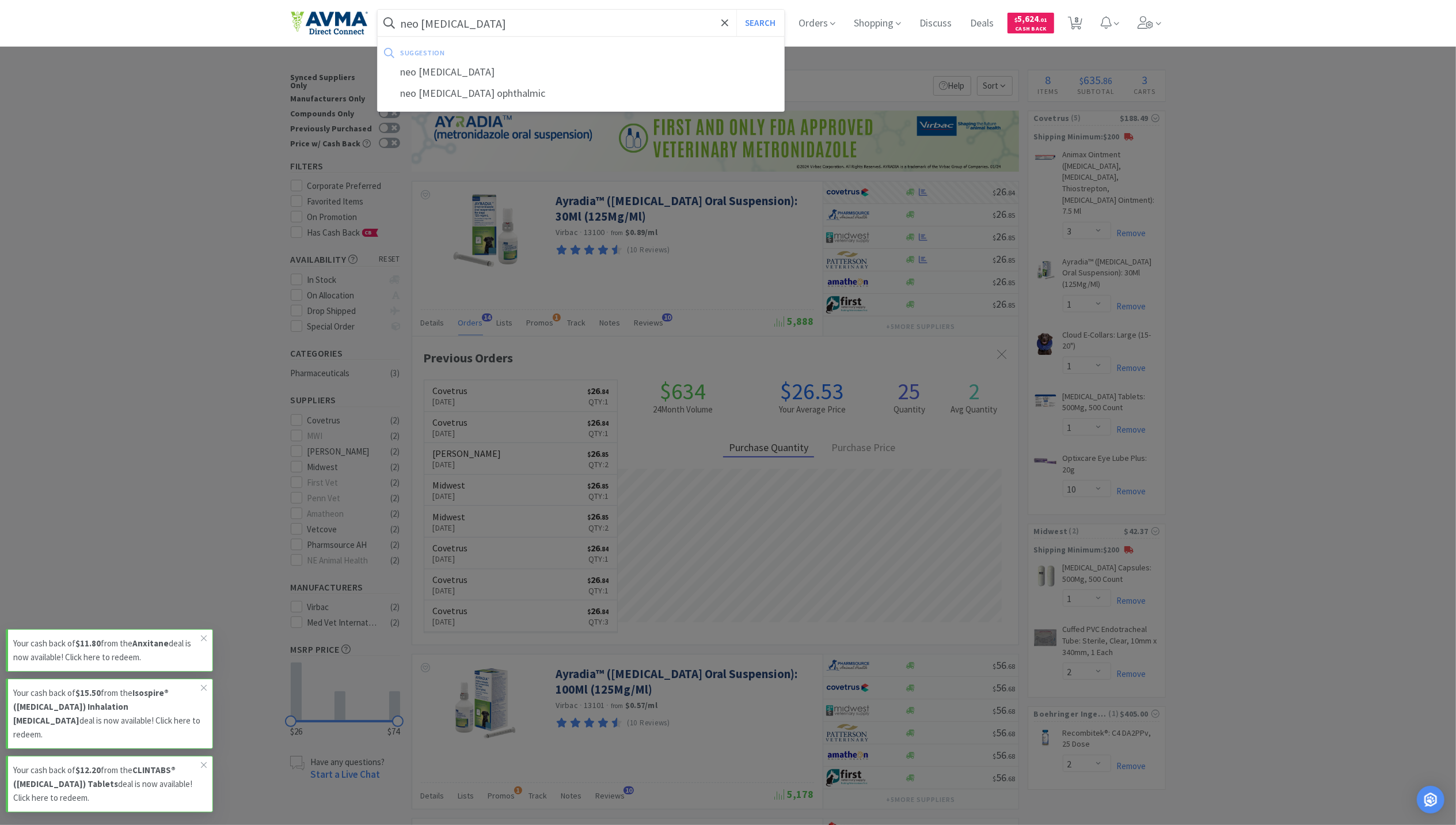
type input "neo poly dex"
click at [736, 10] on button "Search" at bounding box center [760, 23] width 47 height 26
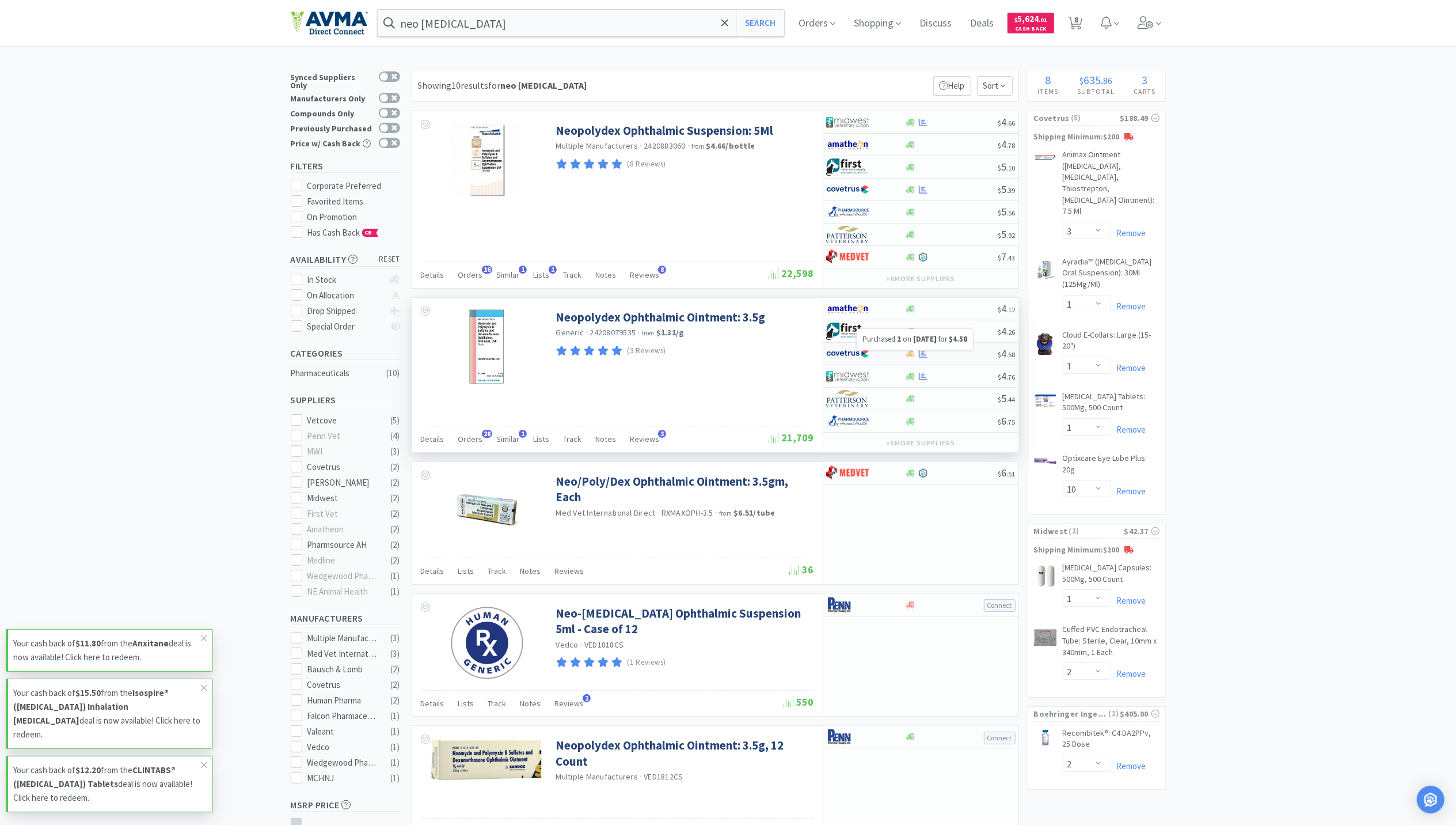
click at [926, 358] on icon at bounding box center [923, 354] width 8 height 8
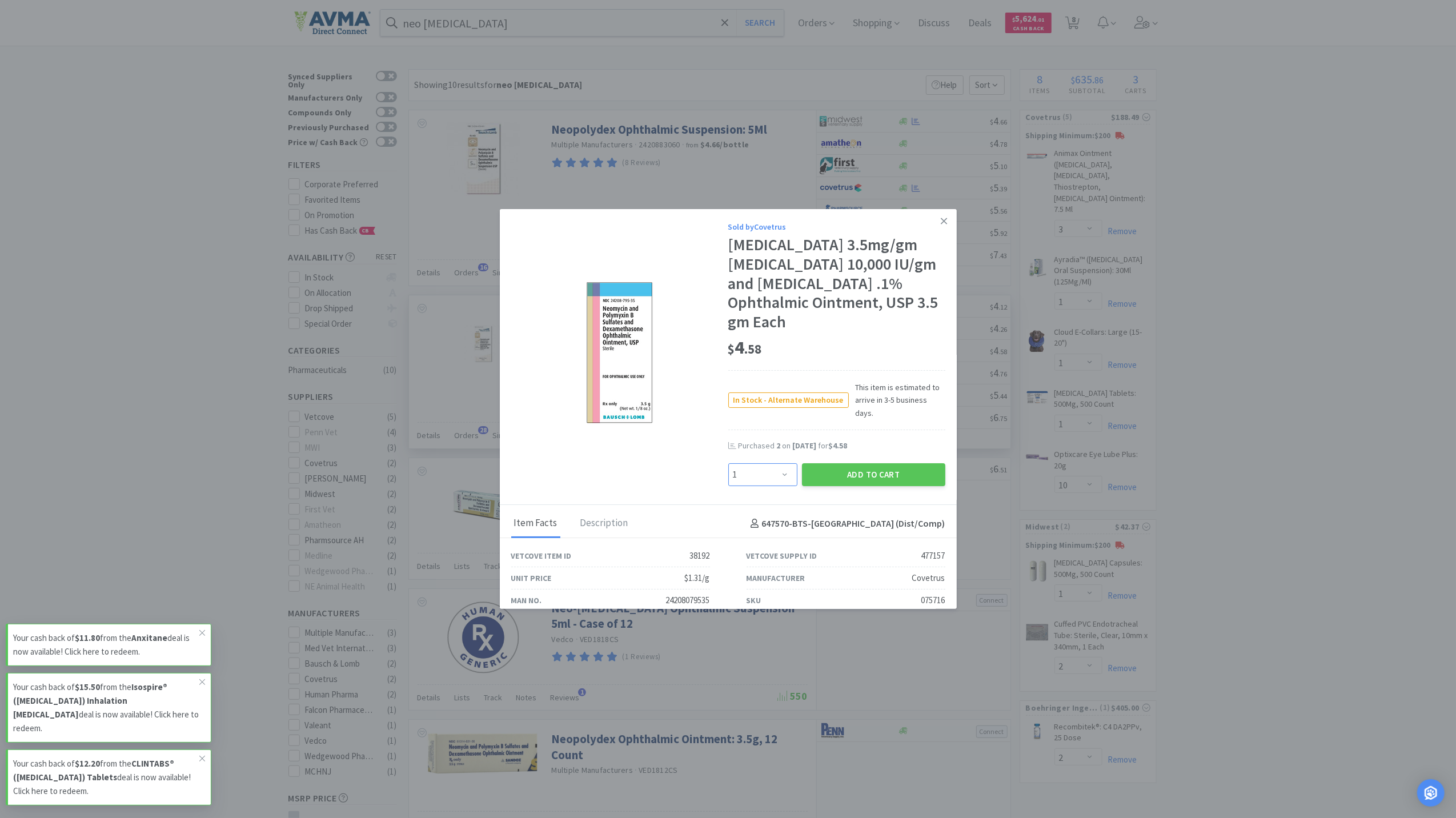
click at [765, 464] on select "Enter Quantity 1 2 3 4 5 6 7 8 9 10 11 12 13 14 15 16 17 18 19 20 Enter Quantity" at bounding box center [763, 474] width 69 height 23
select select "2"
click at [728, 463] on select "Enter Quantity 1 2 3 4 5 6 7 8 9 10 11 12 13 14 15 16 17 18 19 20 Enter Quantity" at bounding box center [763, 474] width 69 height 23
click at [859, 463] on button "Add to Cart" at bounding box center [874, 474] width 144 height 23
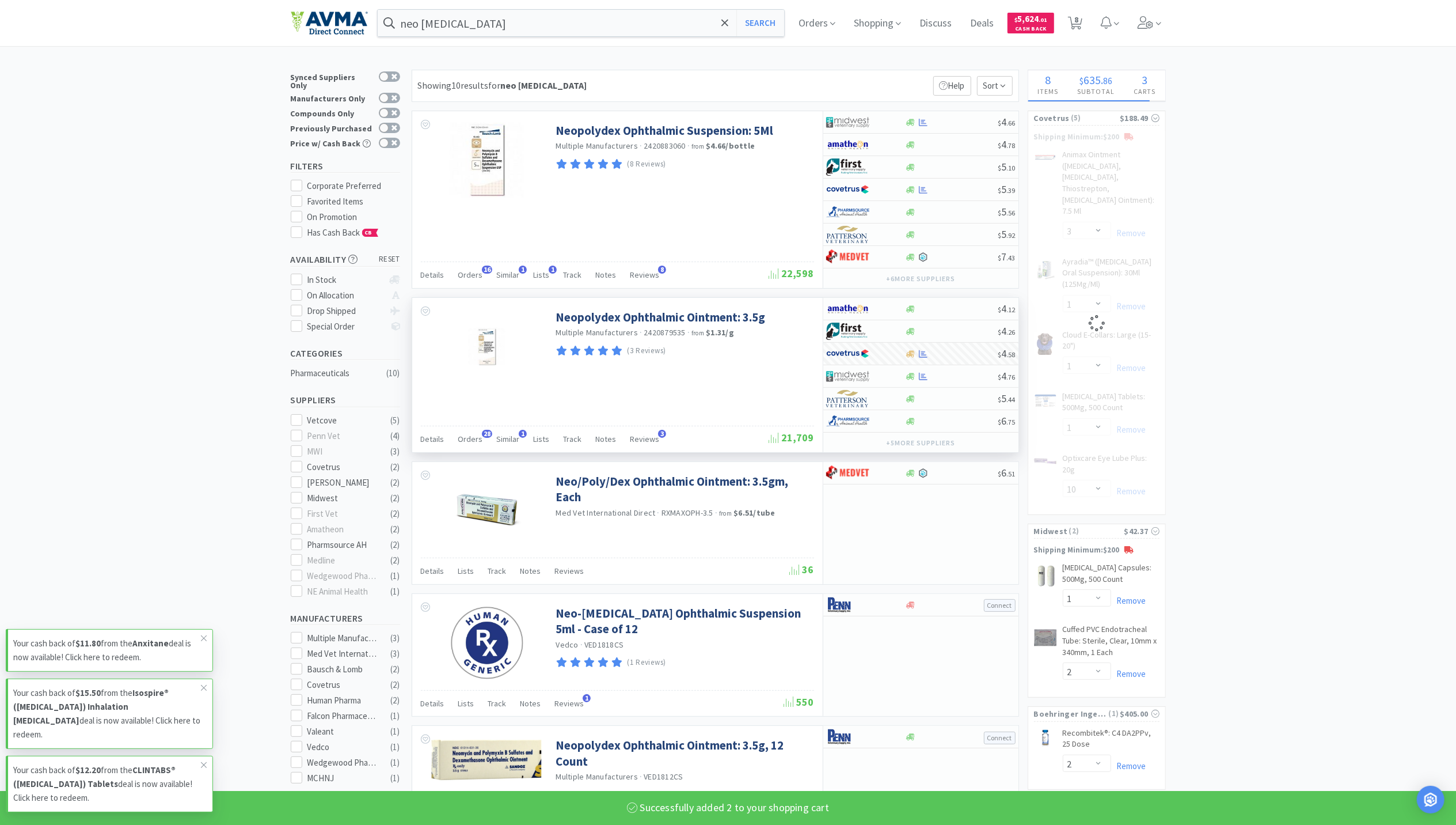
select select "2"
select select "10"
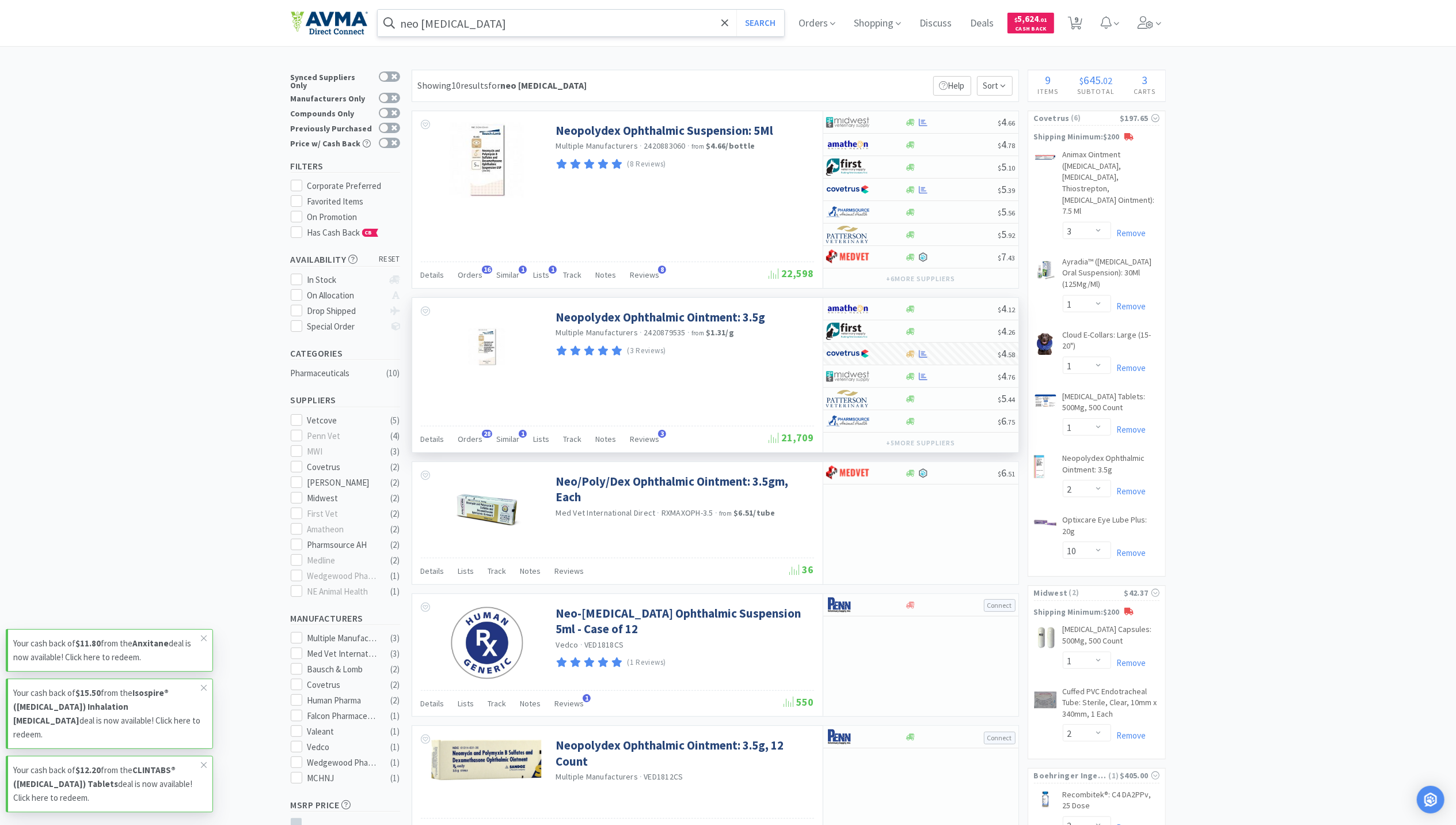
click at [480, 16] on input "neo poly dex" at bounding box center [581, 23] width 407 height 26
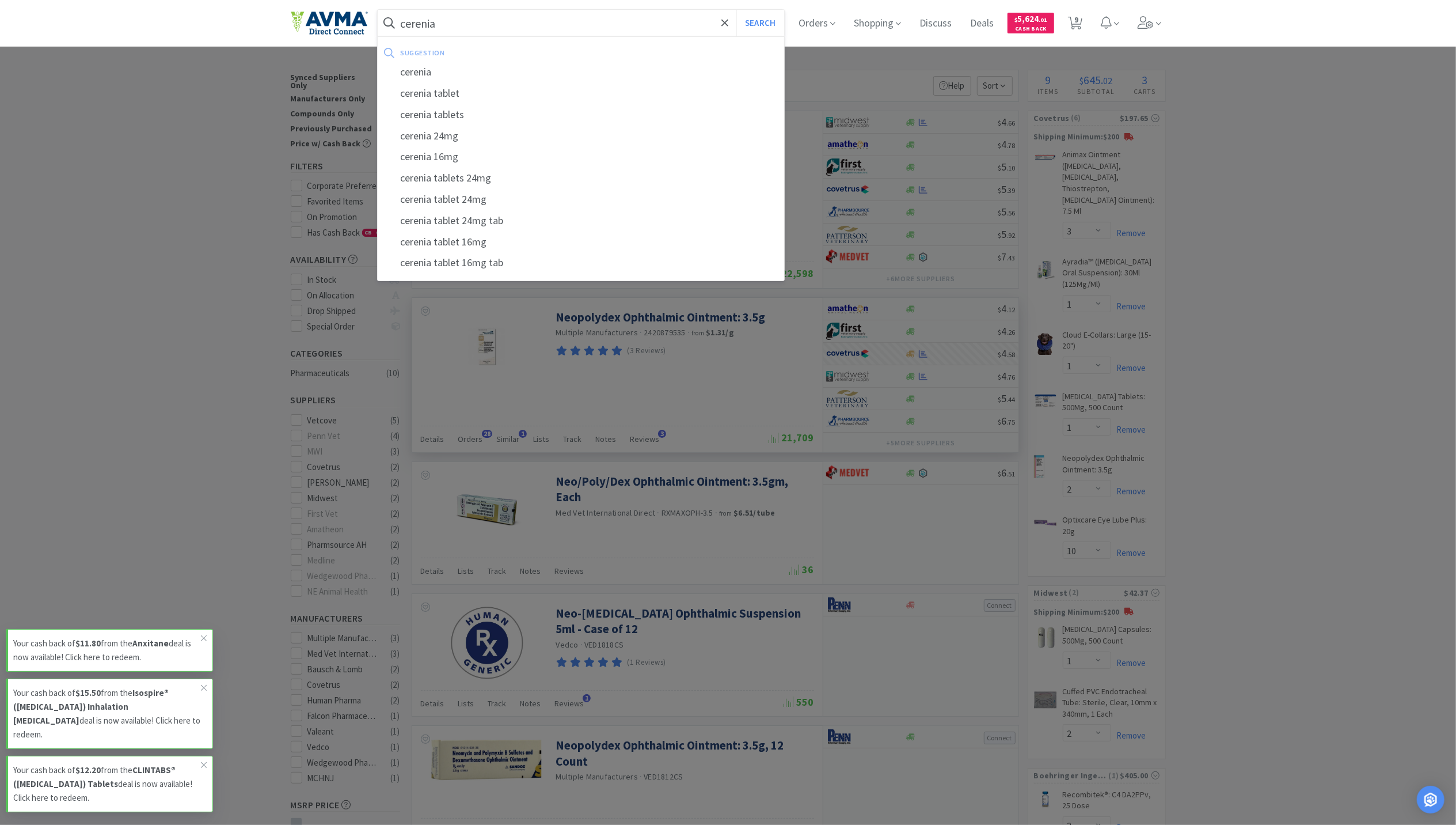
type input "cerenia"
click at [736, 10] on button "Search" at bounding box center [760, 23] width 47 height 26
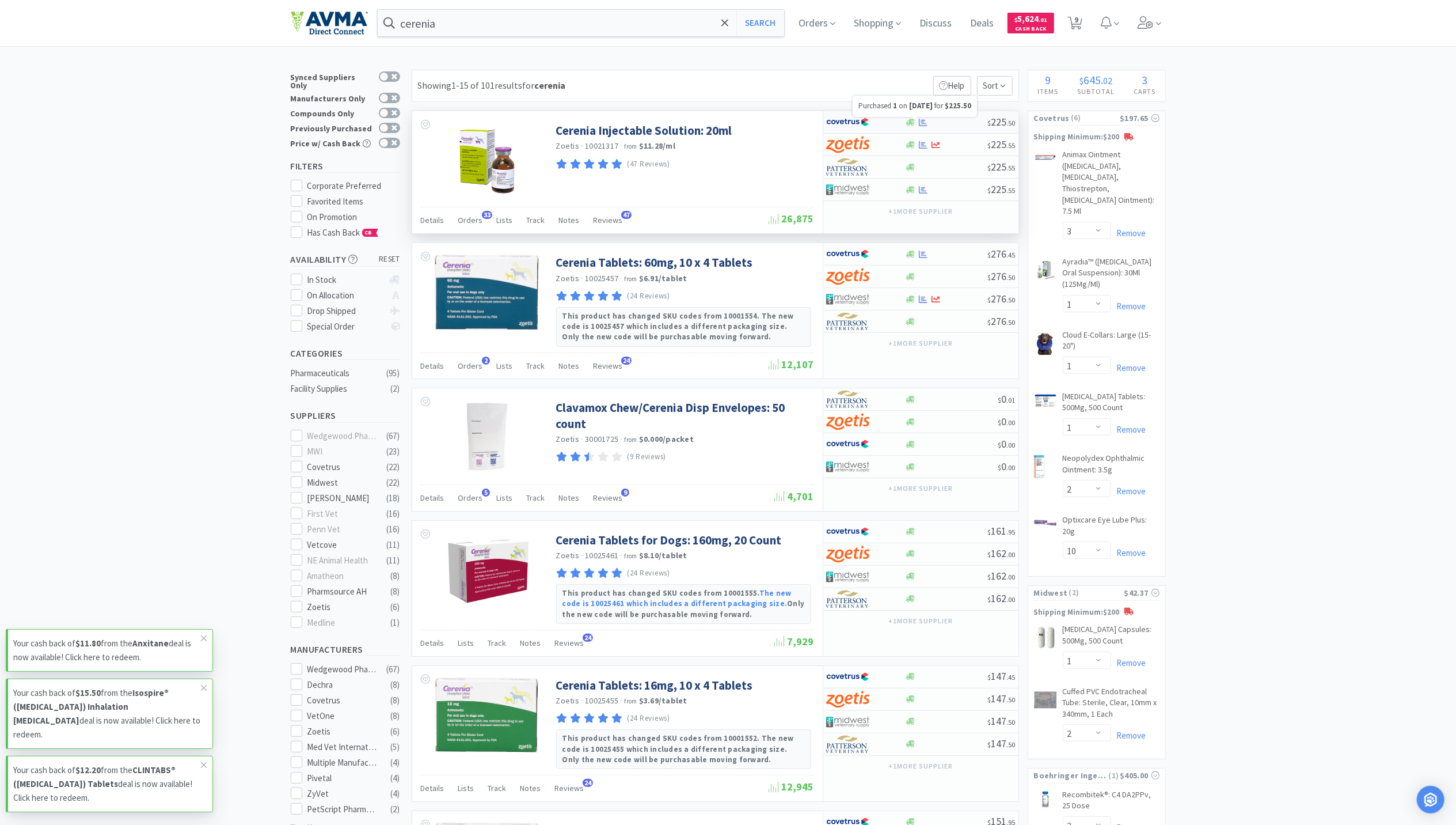
click at [924, 122] on icon at bounding box center [923, 122] width 8 height 8
select select "1"
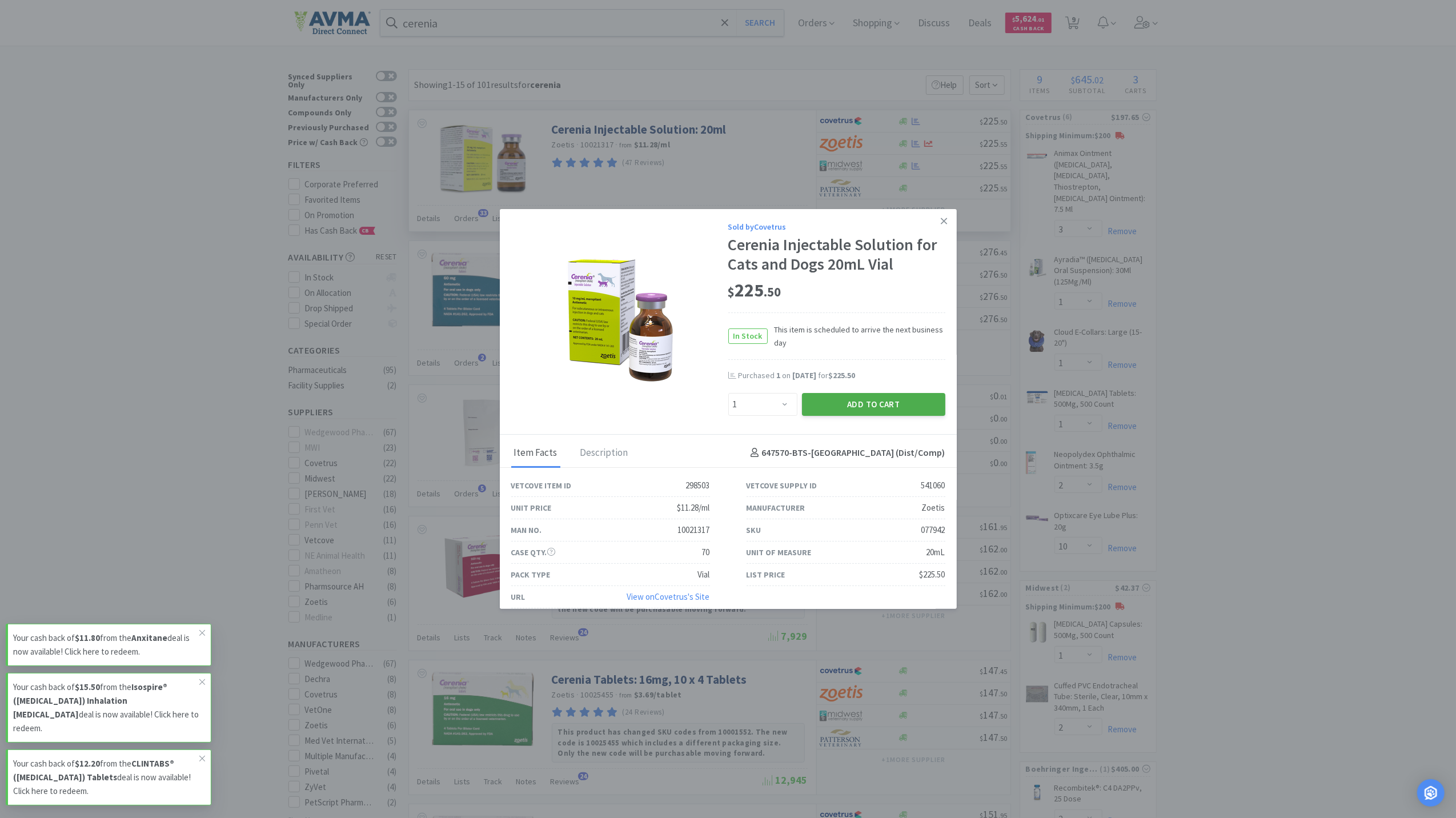
click at [849, 398] on button "Add to Cart" at bounding box center [874, 404] width 144 height 23
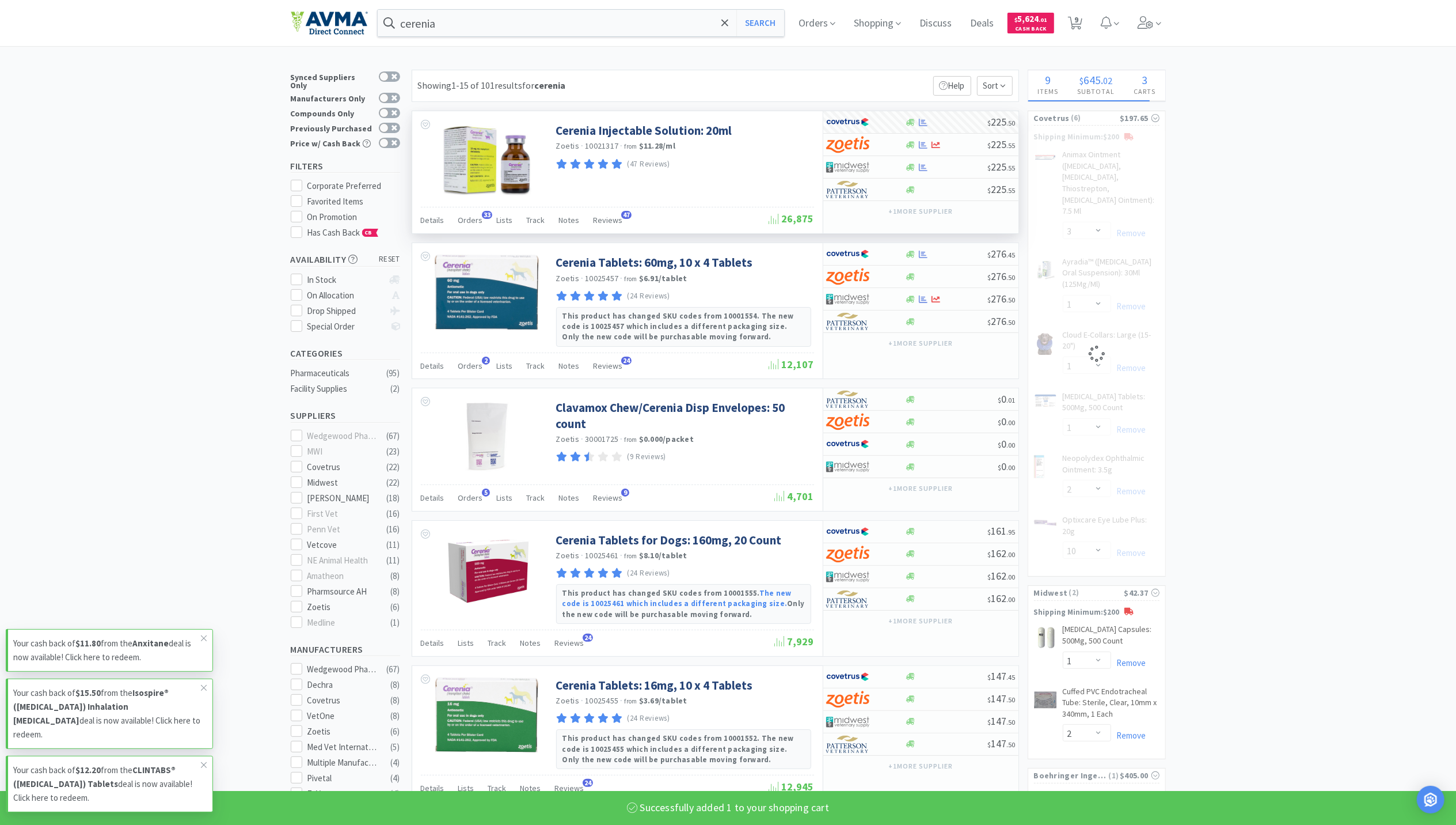
select select "1"
select select "2"
select select "10"
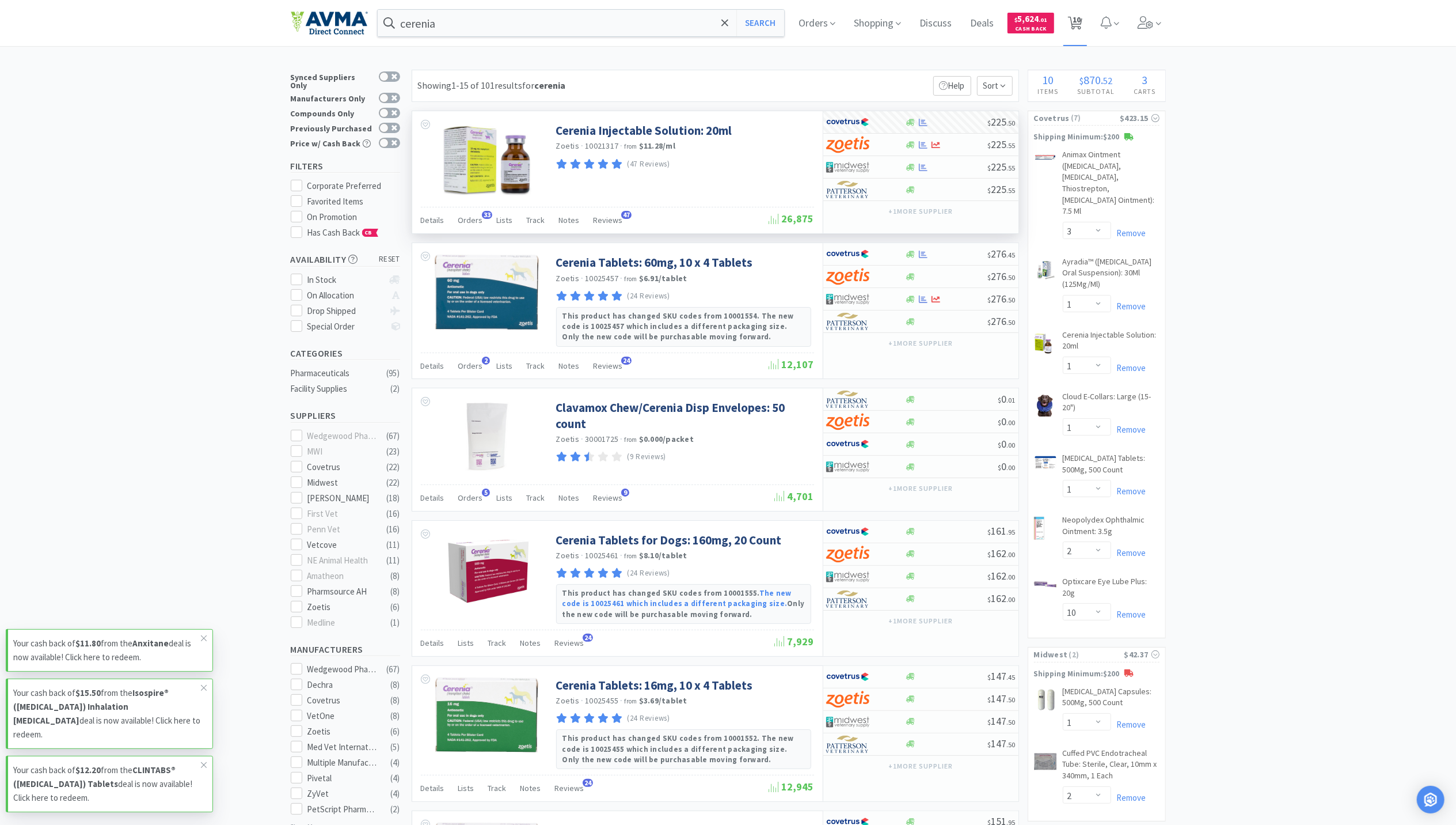
click at [1087, 30] on span "10" at bounding box center [1075, 23] width 24 height 46
select select "2"
select select "3"
select select "1"
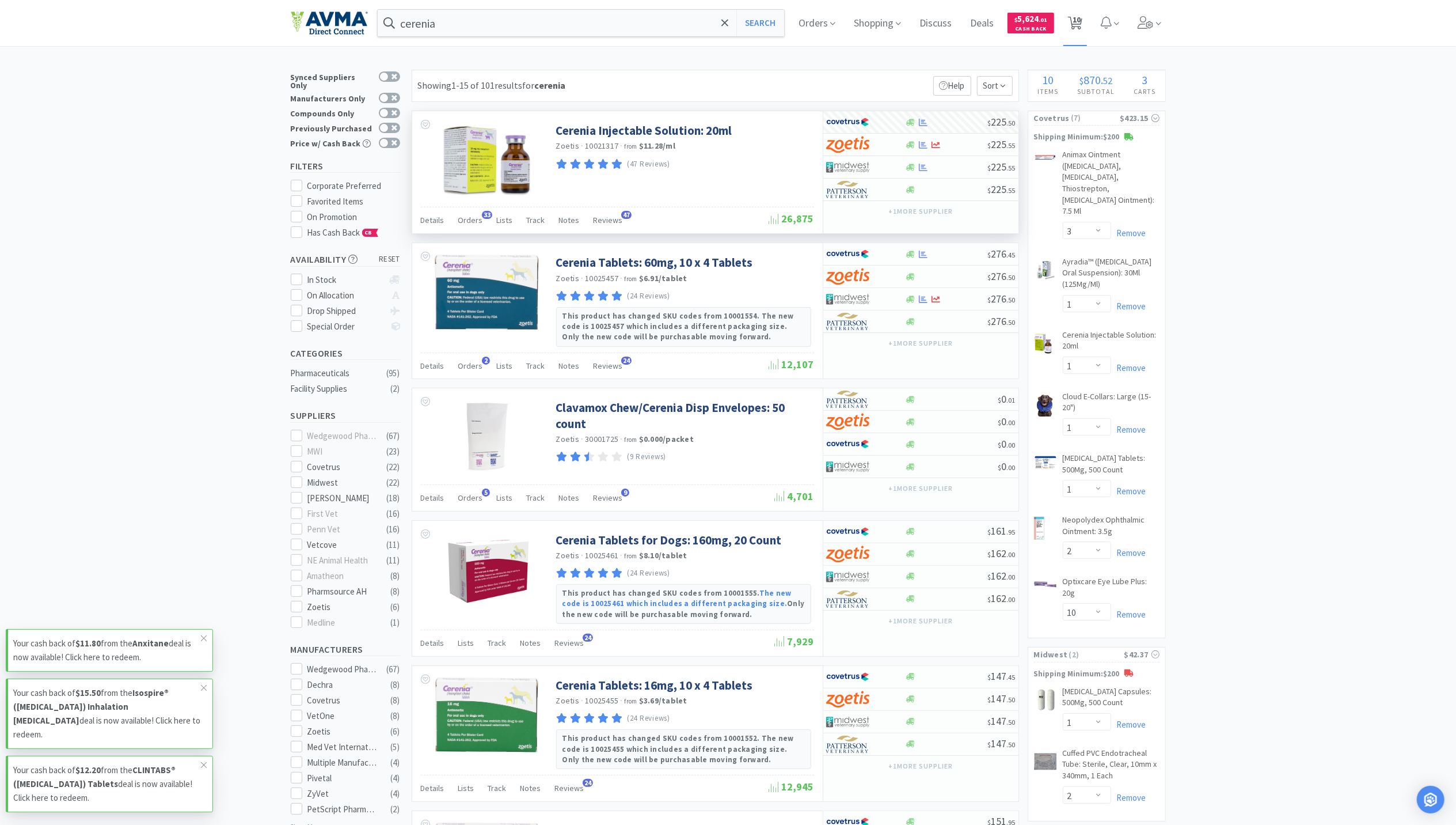
select select "1"
select select "2"
select select "10"
select select "1"
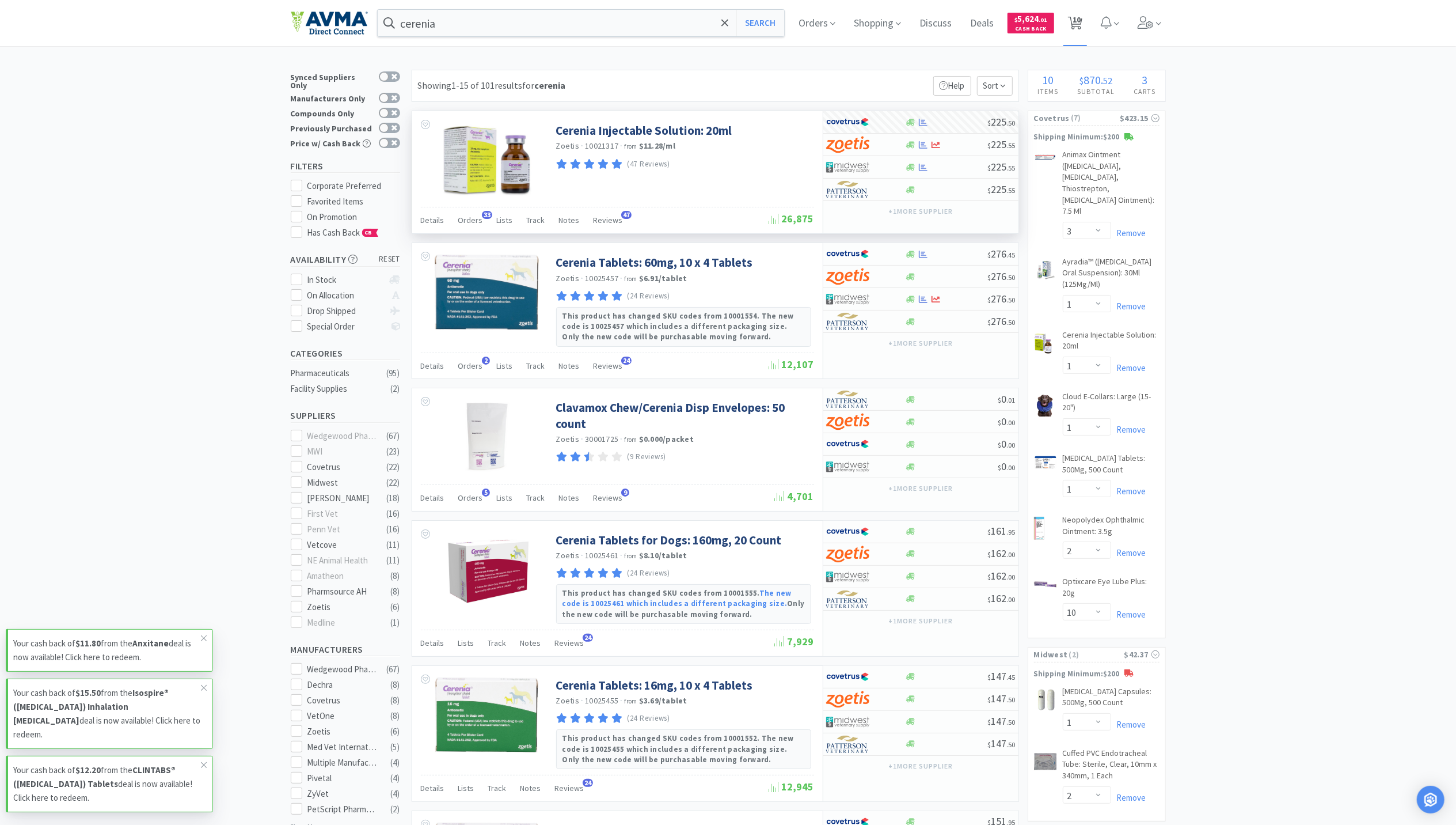
select select "2"
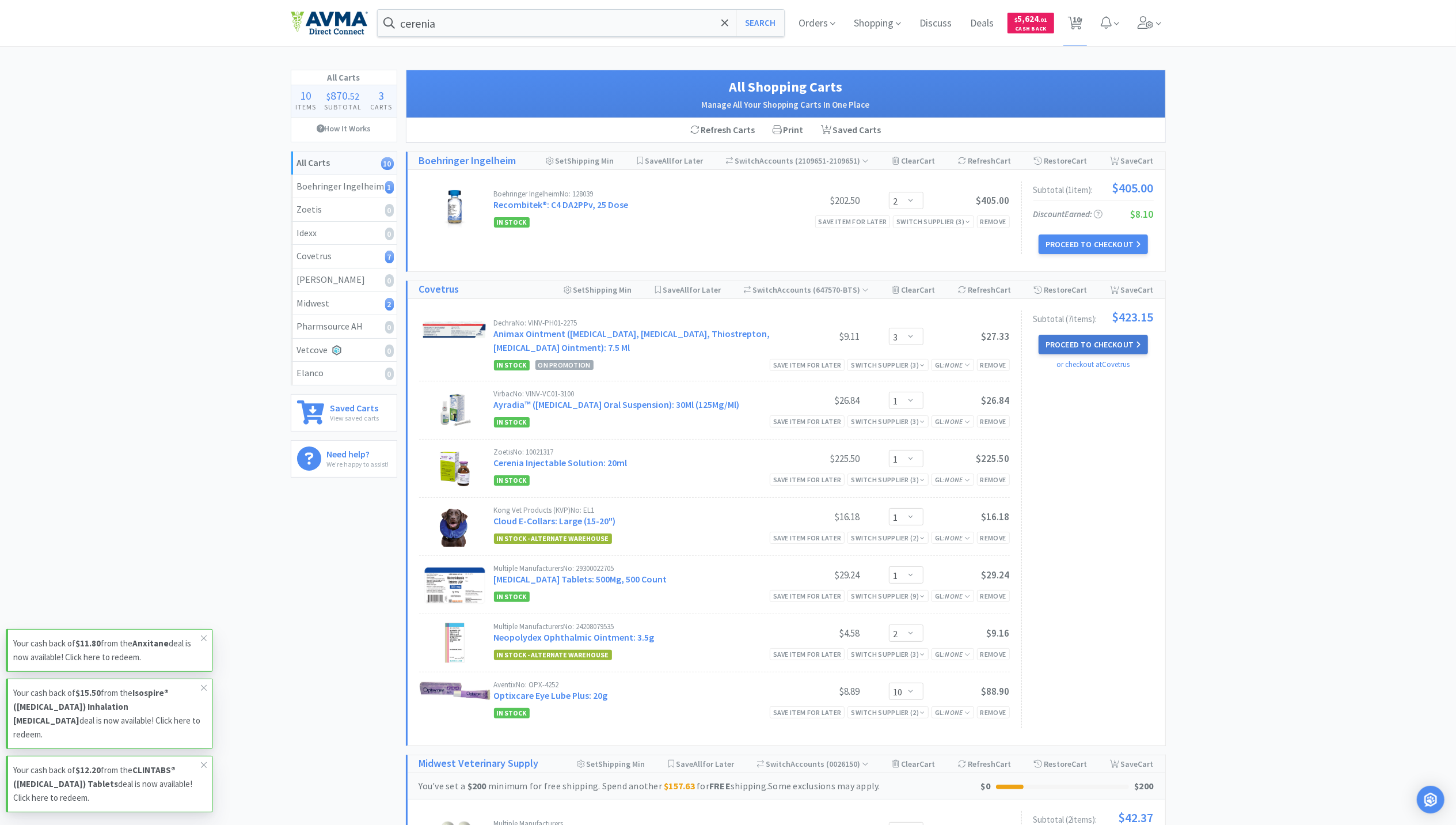
click at [1096, 344] on button "Proceed to Checkout" at bounding box center [1093, 344] width 109 height 19
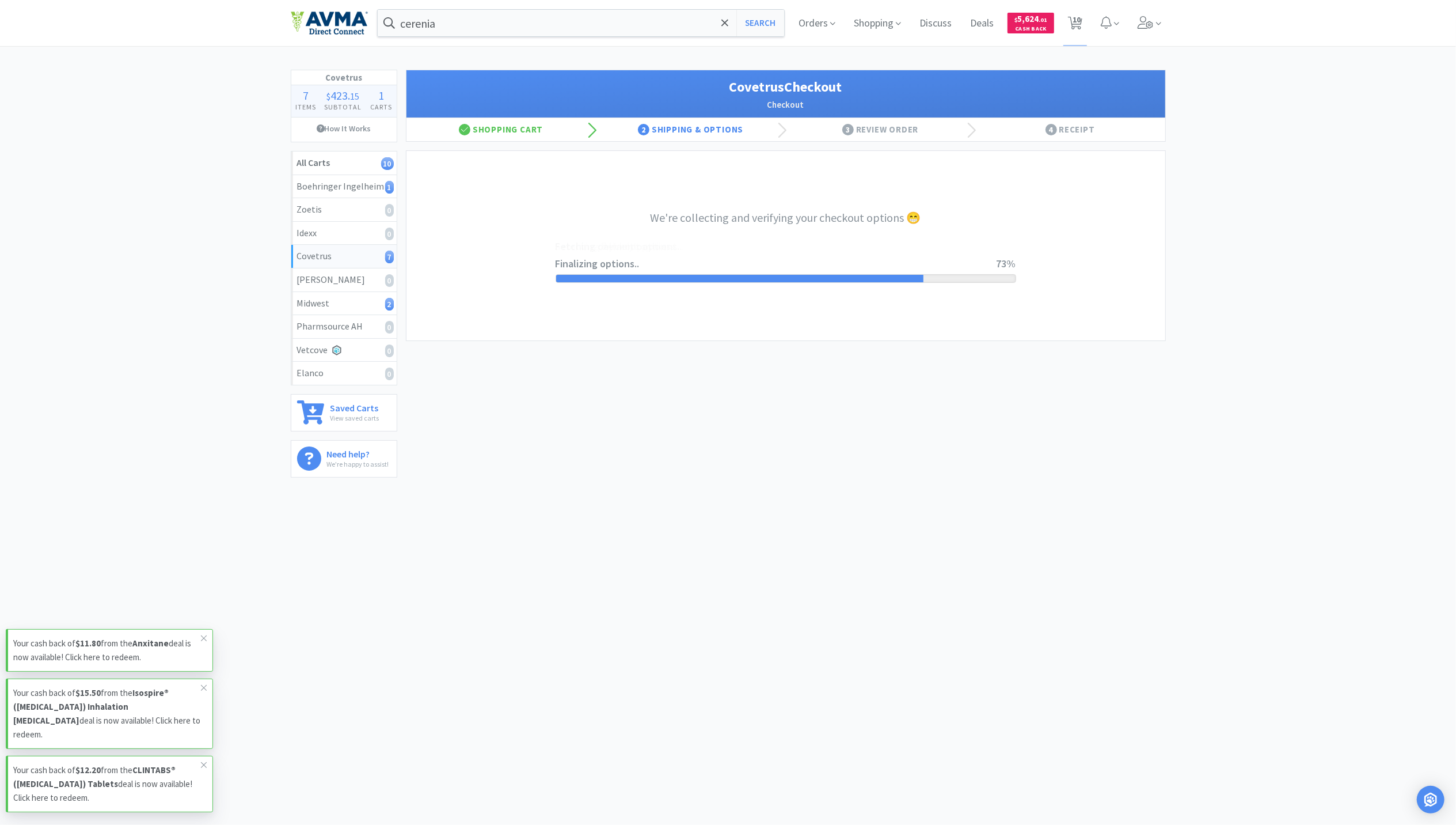
select select "ACCOUNT"
select select "cvt-standard-net"
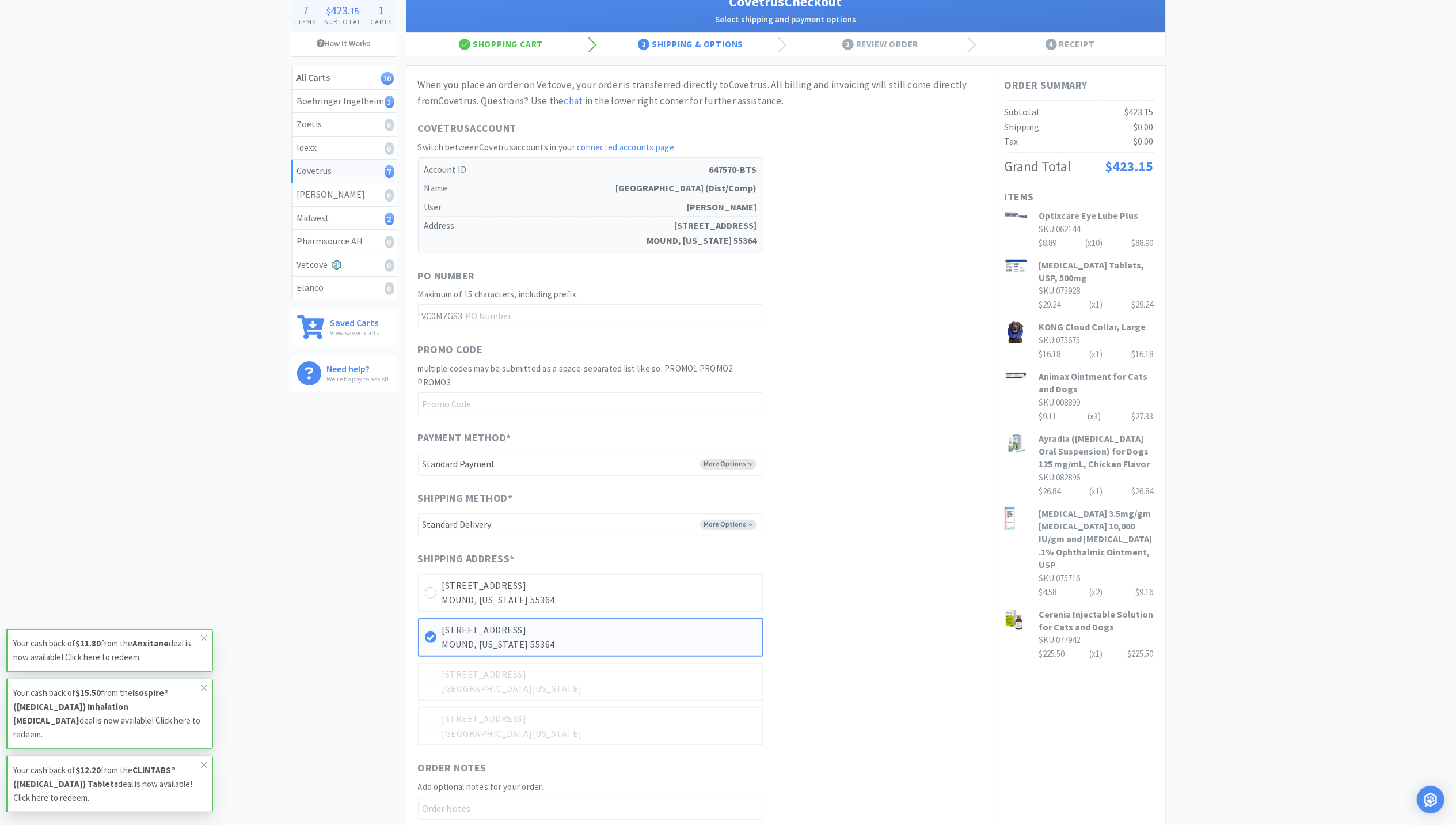
scroll to position [193, 0]
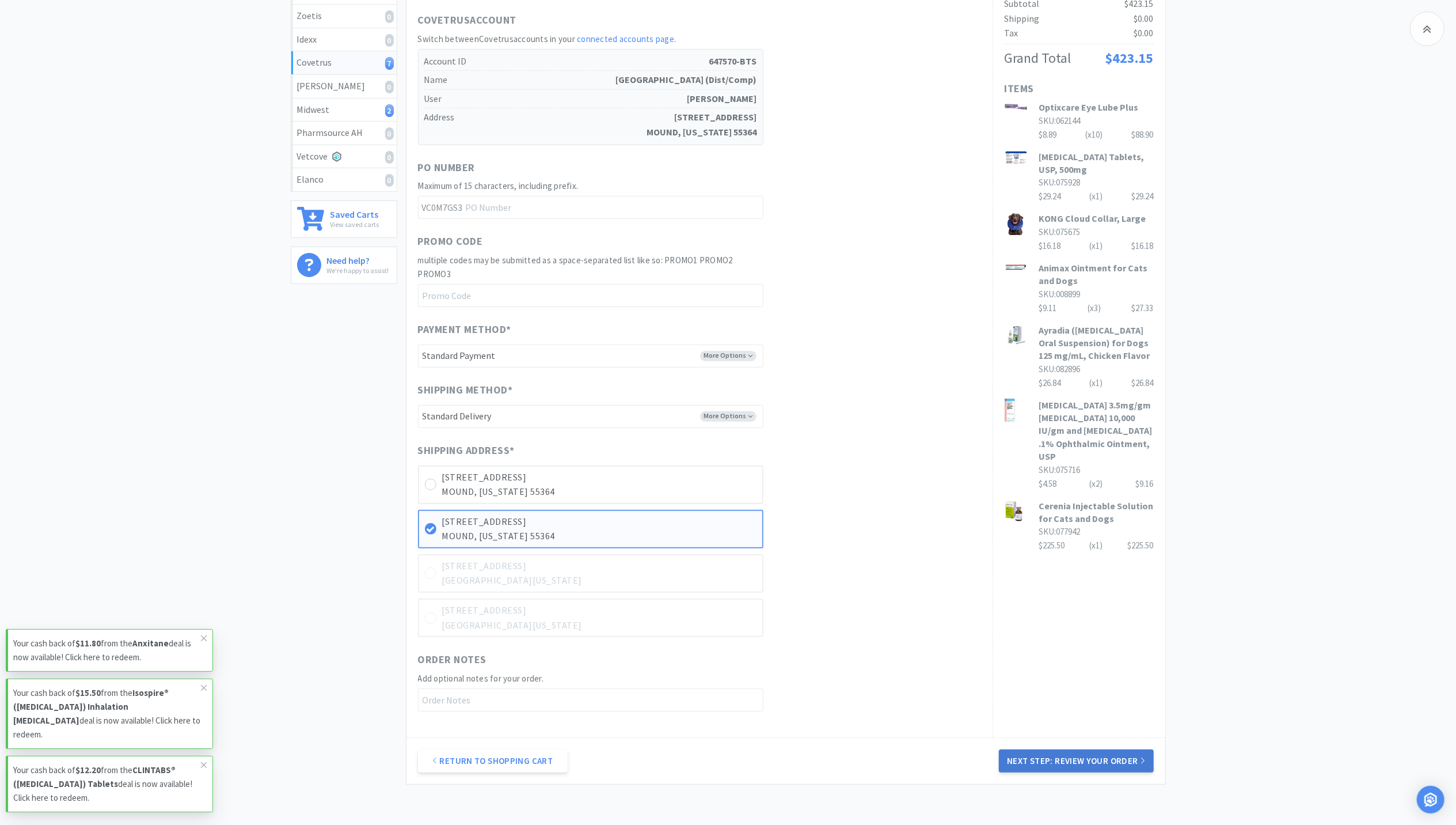
click at [1119, 759] on button "Next Step: Review Your Order" at bounding box center [1076, 761] width 154 height 23
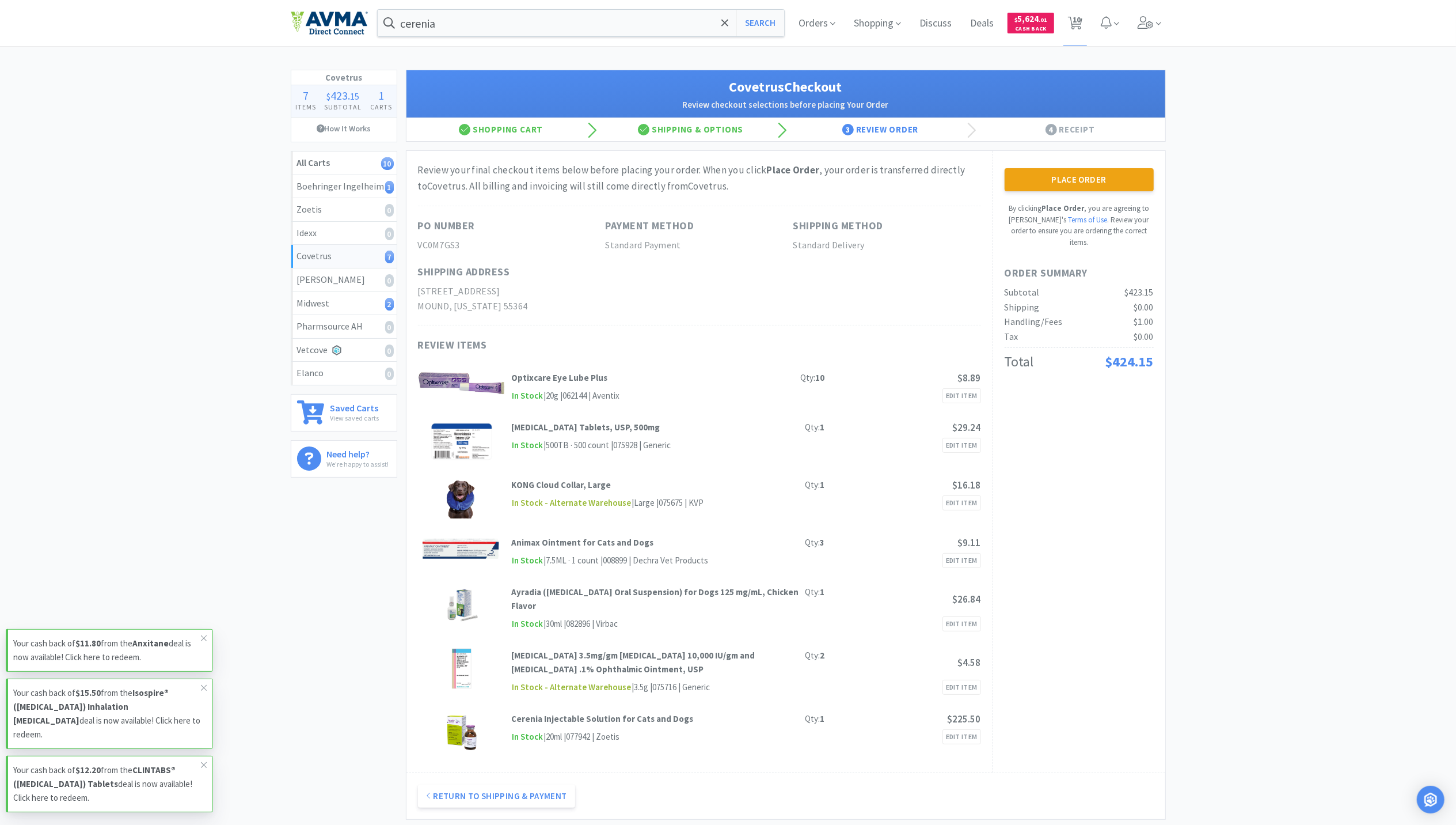
click at [1088, 177] on button "Place Order" at bounding box center [1079, 180] width 149 height 23
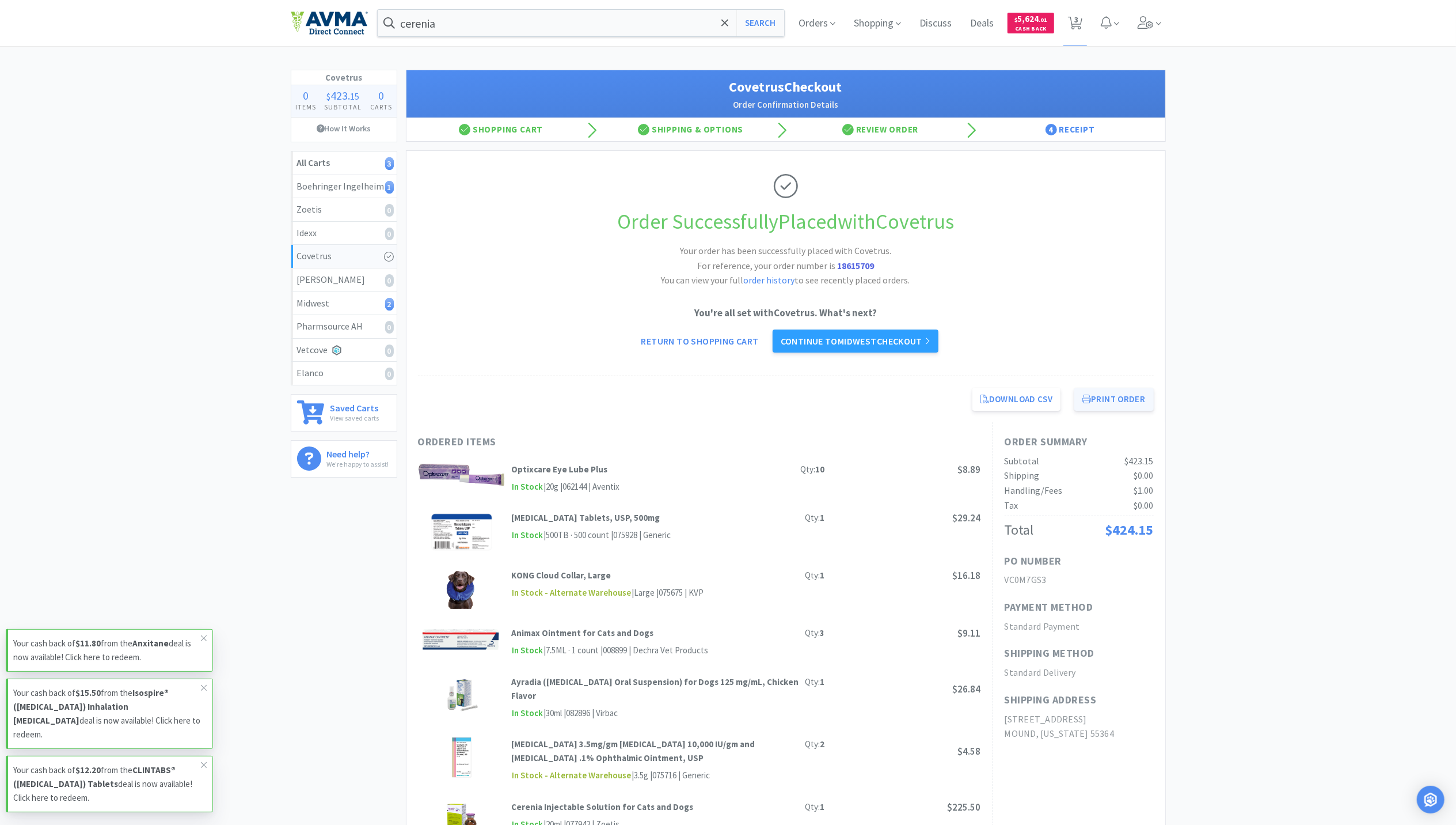
click at [1131, 399] on button "Print Order" at bounding box center [1113, 399] width 79 height 23
click at [1071, 17] on icon at bounding box center [1074, 23] width 14 height 13
select select "2"
select select "1"
select select "2"
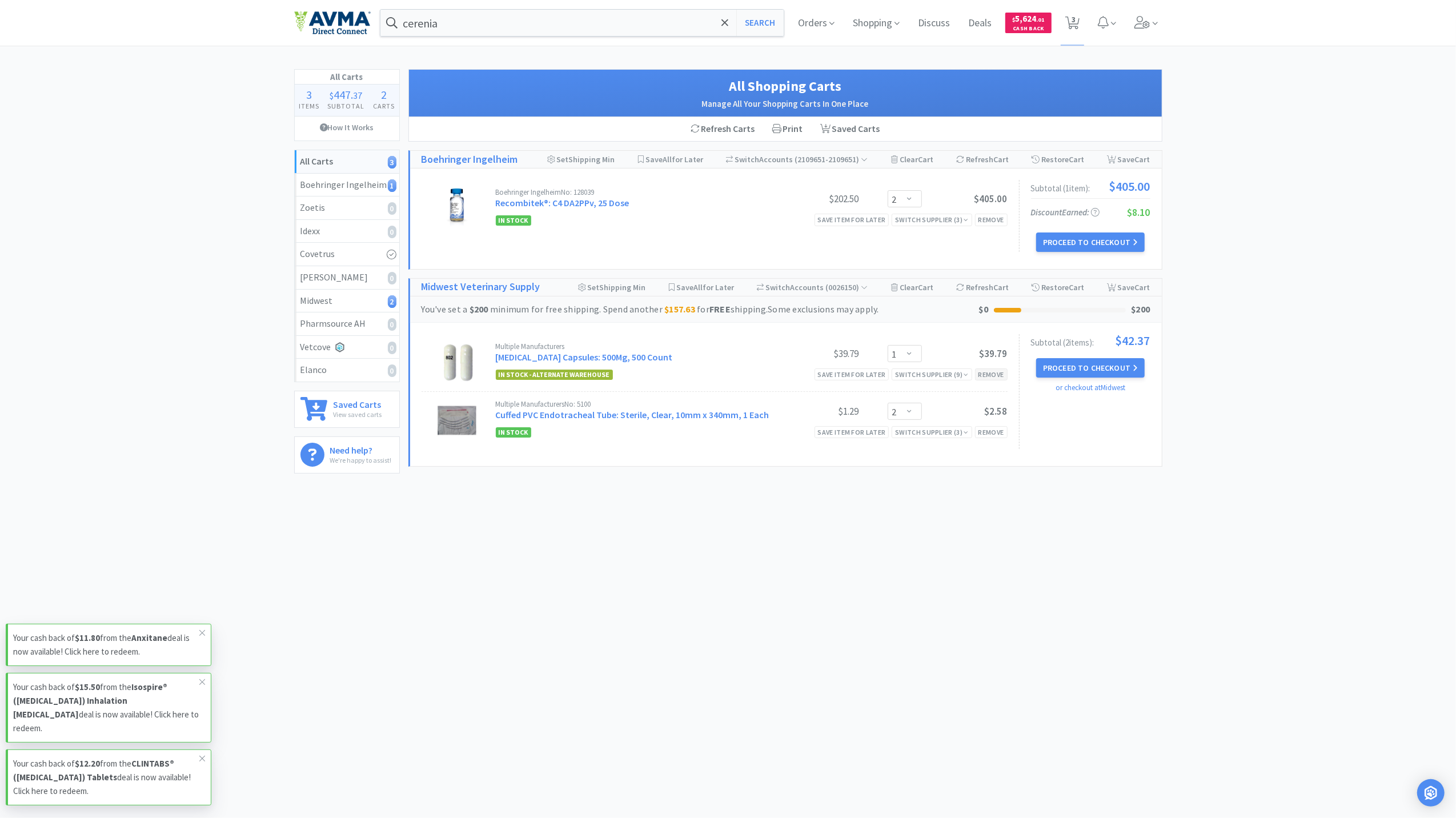
click at [987, 375] on div "Remove" at bounding box center [991, 375] width 33 height 12
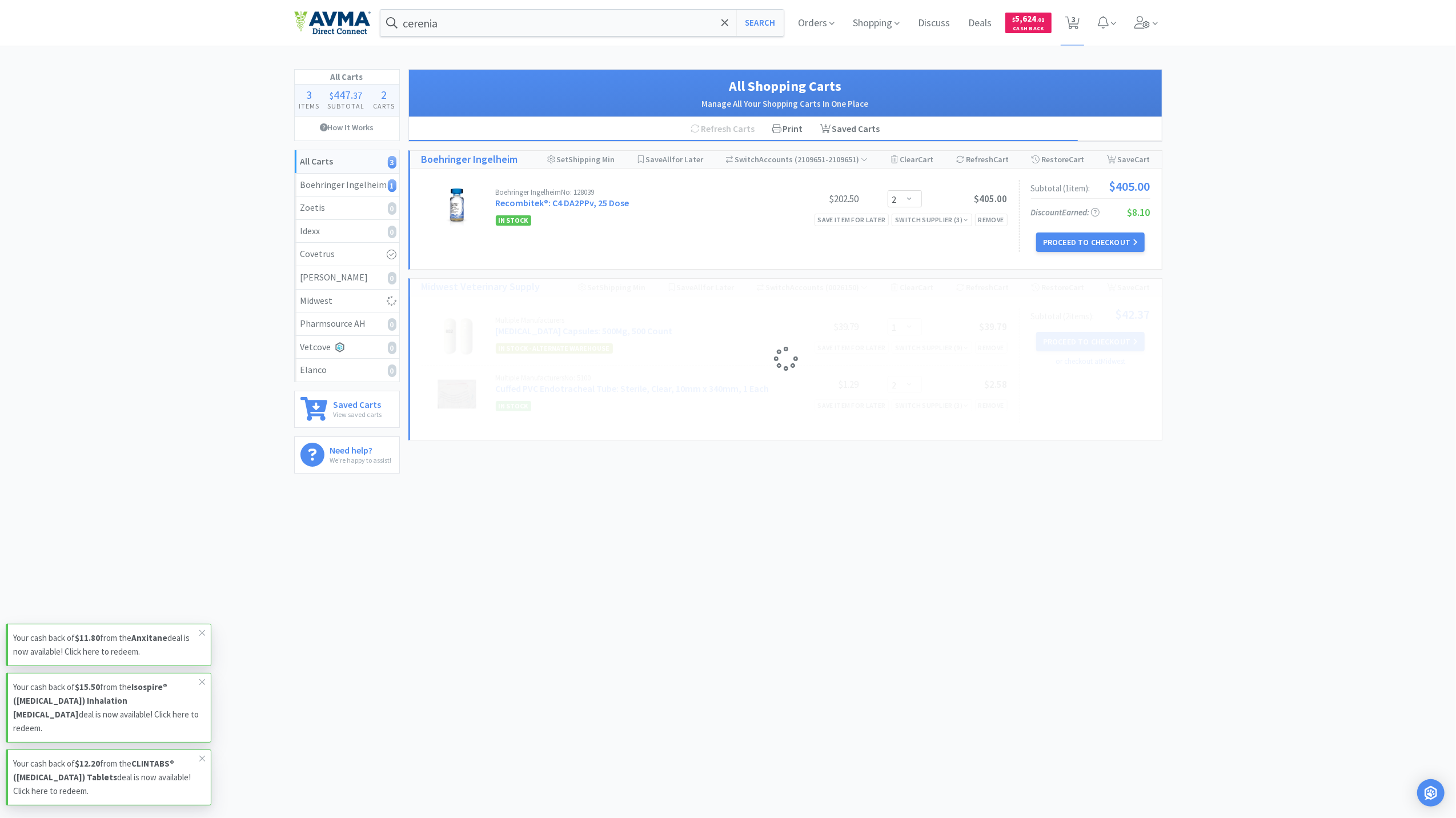
select select "2"
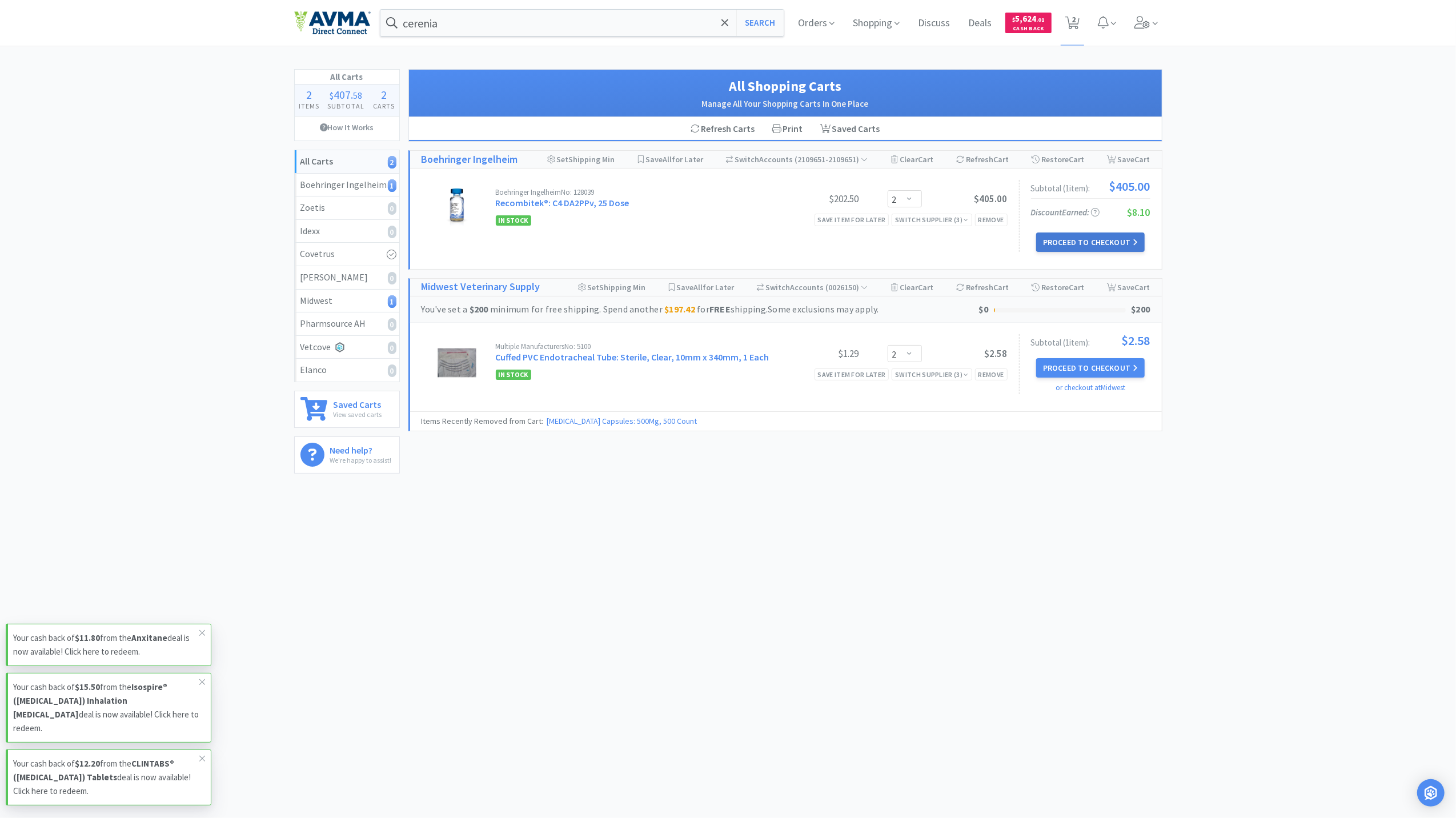
click at [1070, 243] on button "Proceed to Checkout" at bounding box center [1090, 242] width 108 height 19
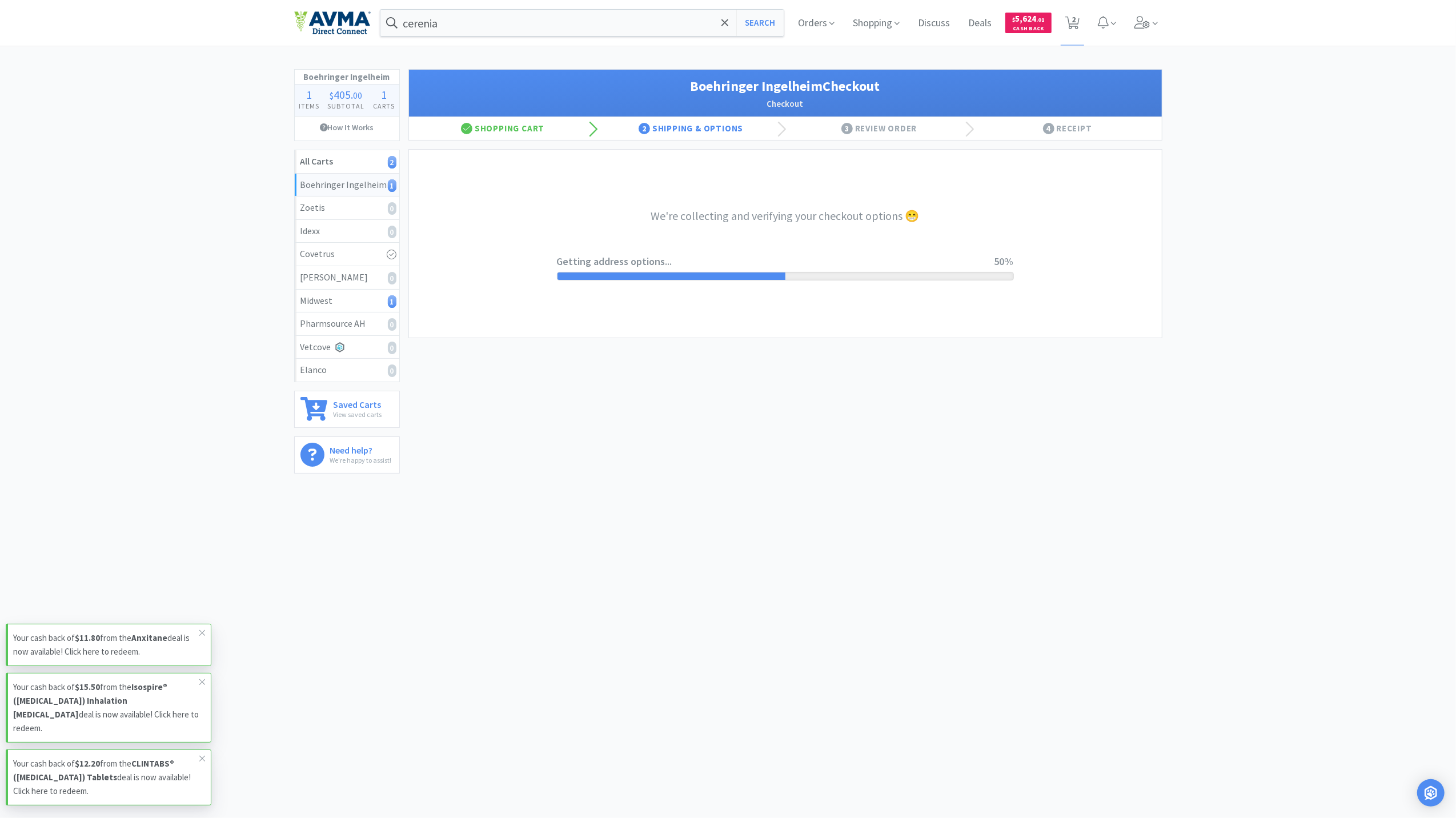
select select "invoice"
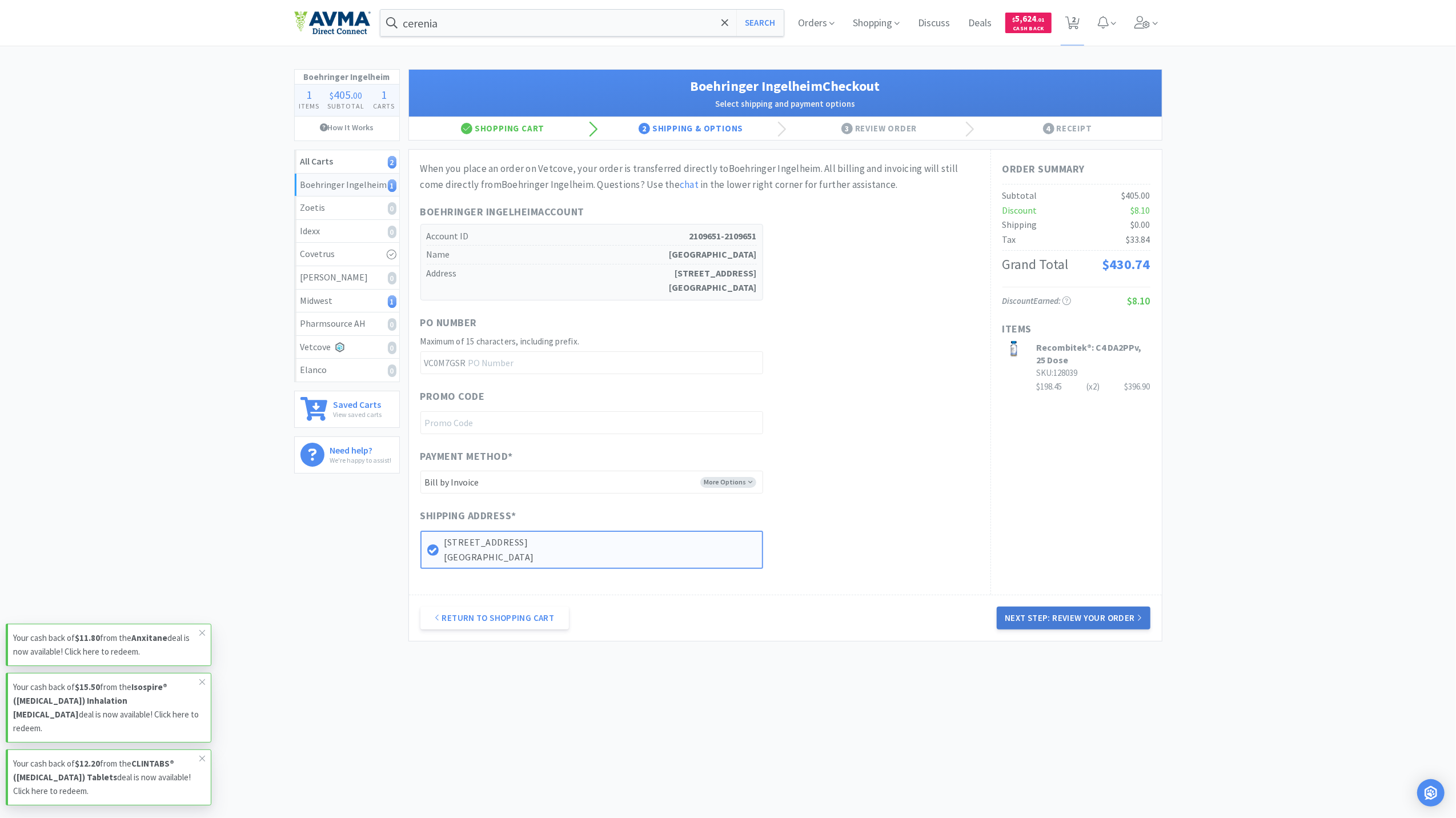
click at [1131, 629] on button "Next Step: Review Your Order" at bounding box center [1074, 617] width 153 height 23
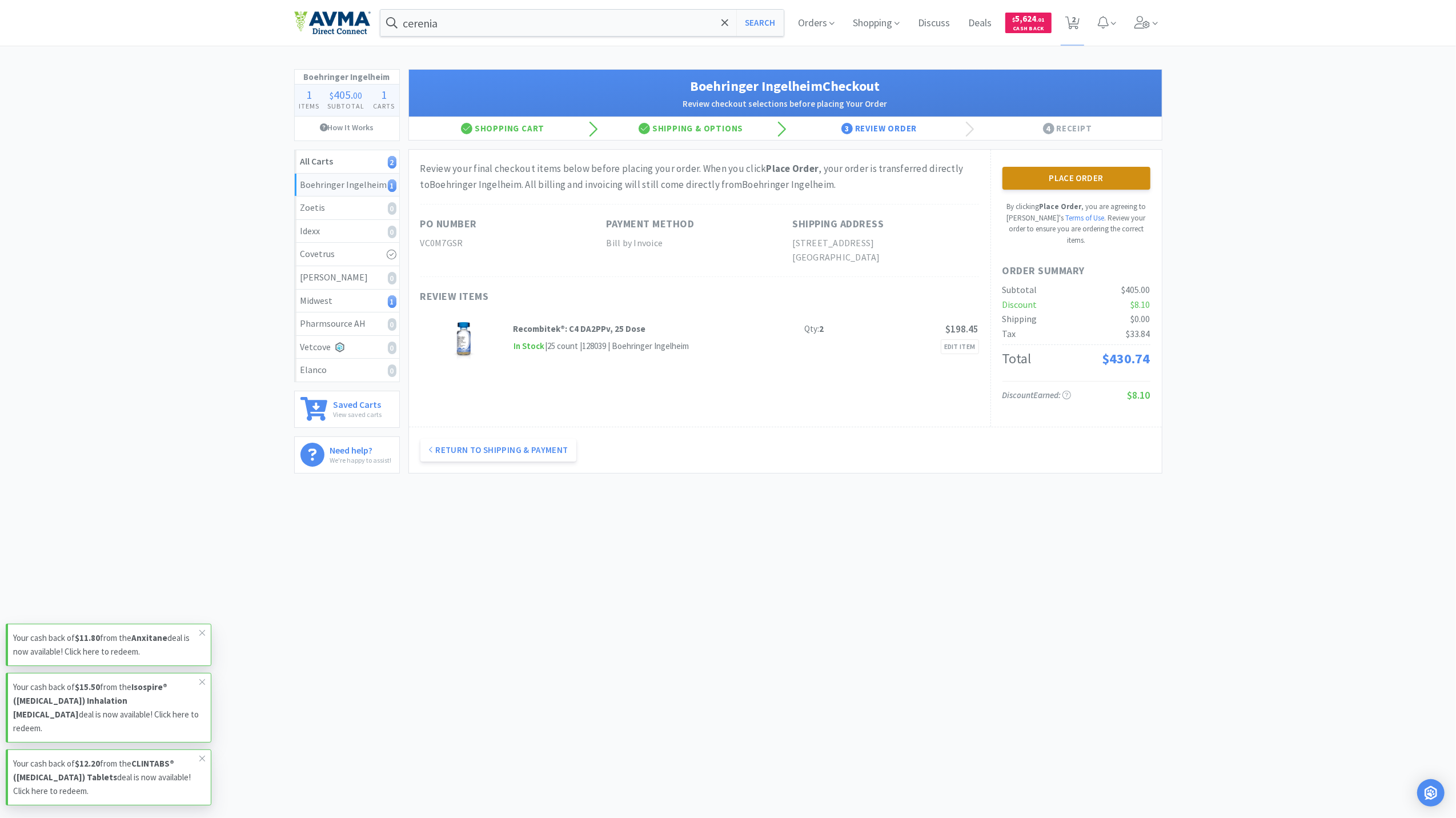
click at [1063, 177] on button "Place Order" at bounding box center [1076, 178] width 148 height 23
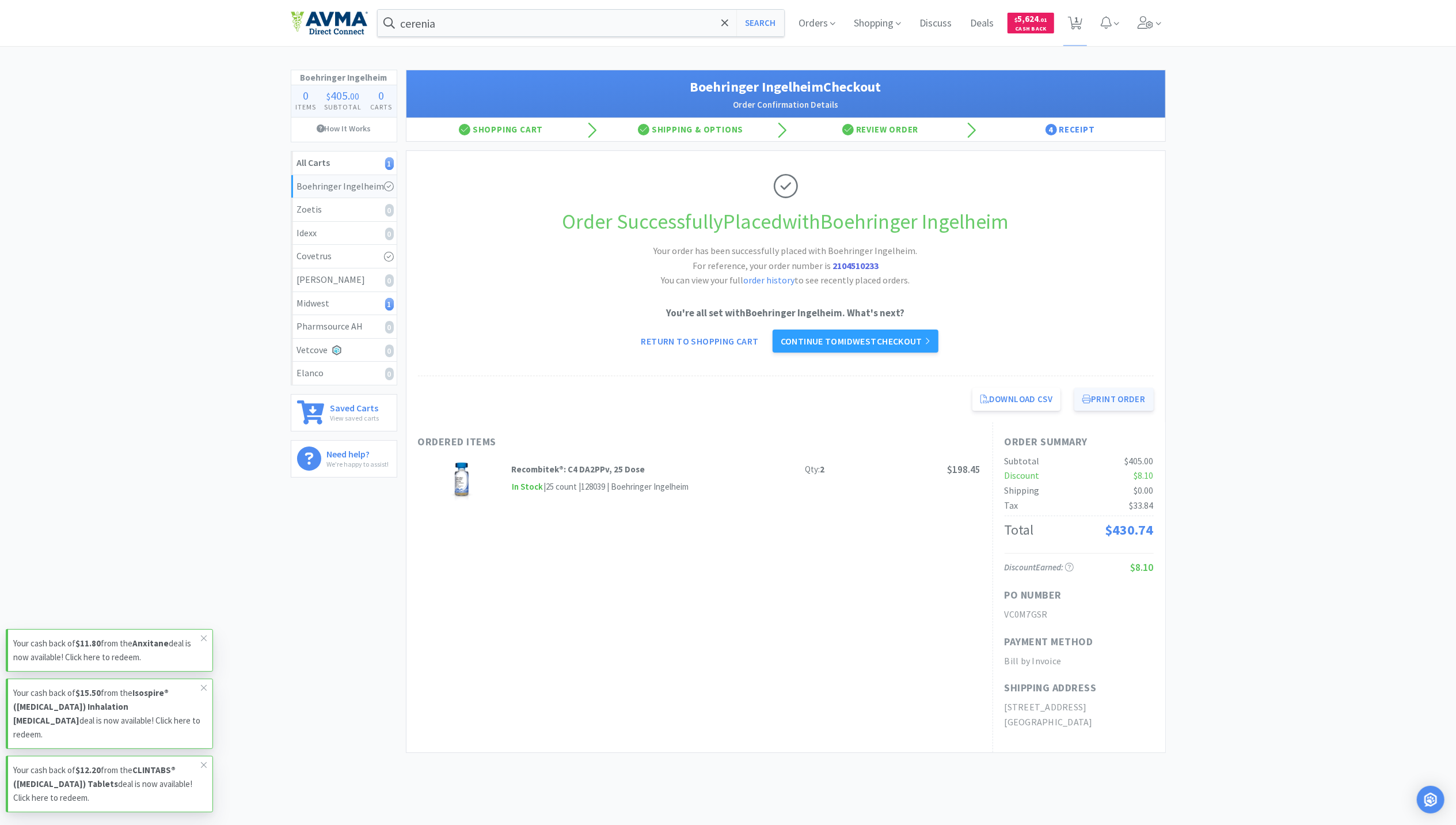
click at [1116, 408] on button "Print Order" at bounding box center [1113, 399] width 79 height 23
click at [1074, 26] on span "1" at bounding box center [1076, 19] width 4 height 46
select select "2"
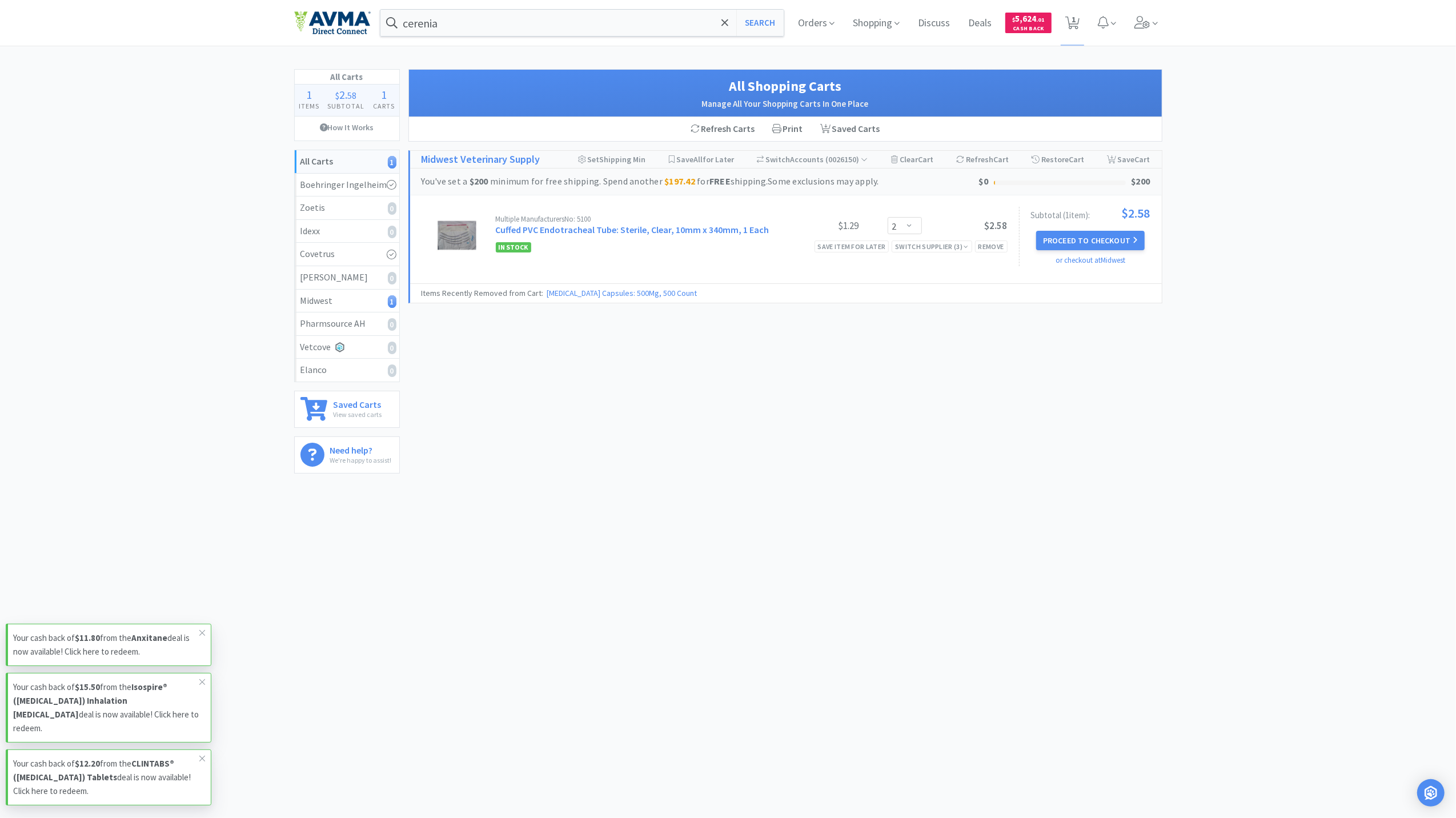
click at [343, 23] on img at bounding box center [332, 23] width 76 height 24
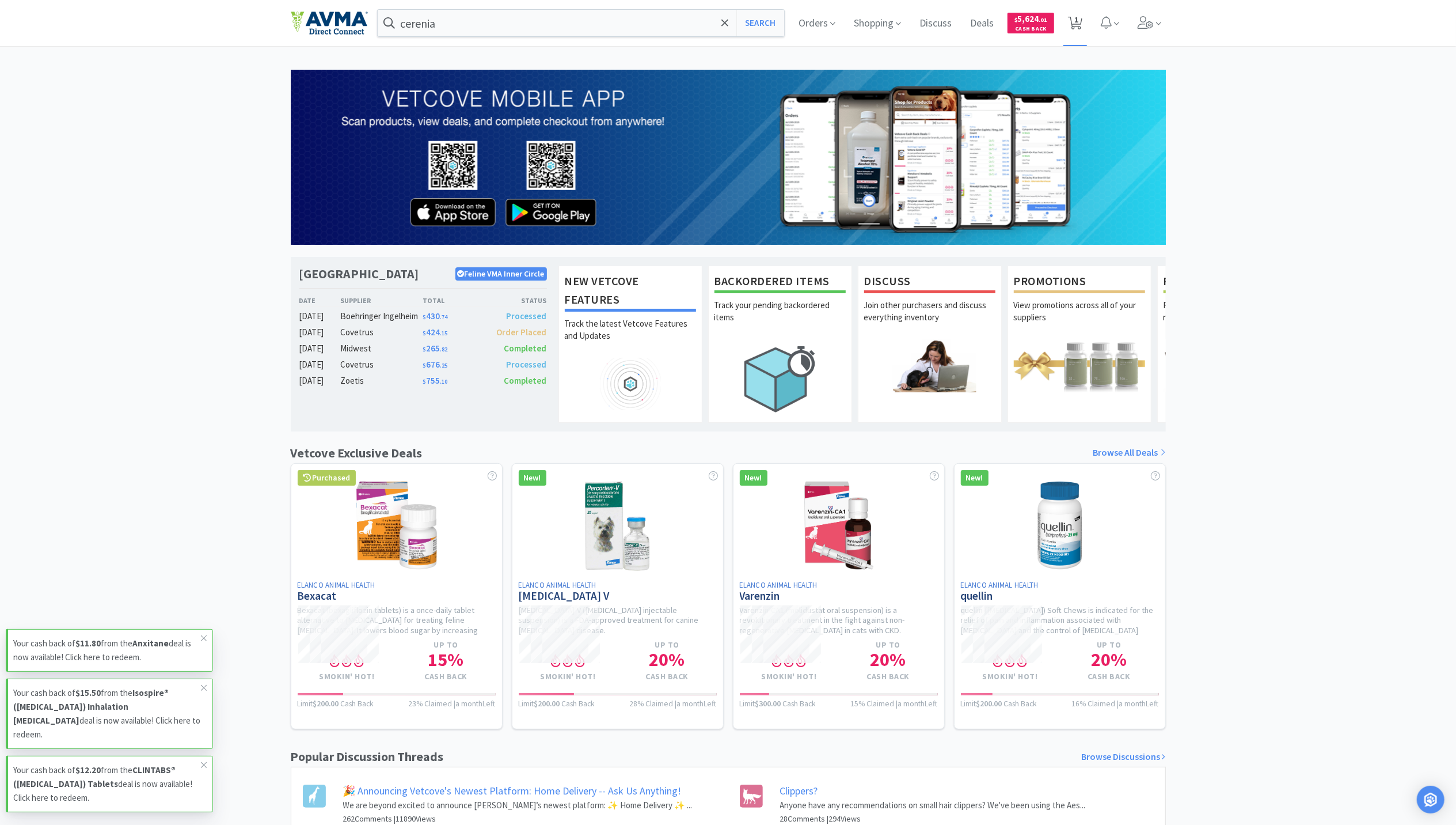
click at [1067, 25] on icon at bounding box center [1074, 23] width 14 height 13
select select "2"
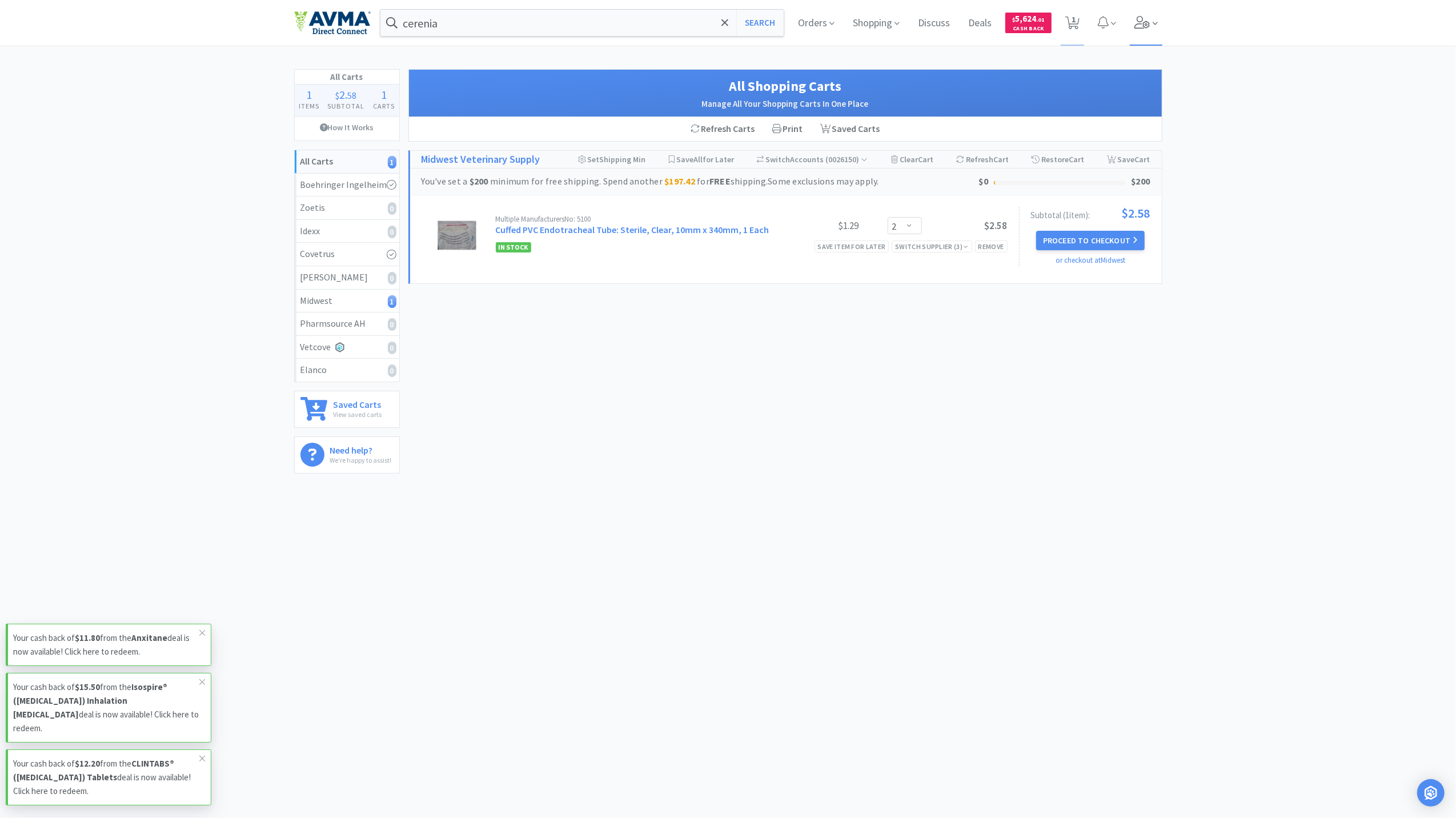
click at [1138, 33] on span at bounding box center [1146, 23] width 33 height 45
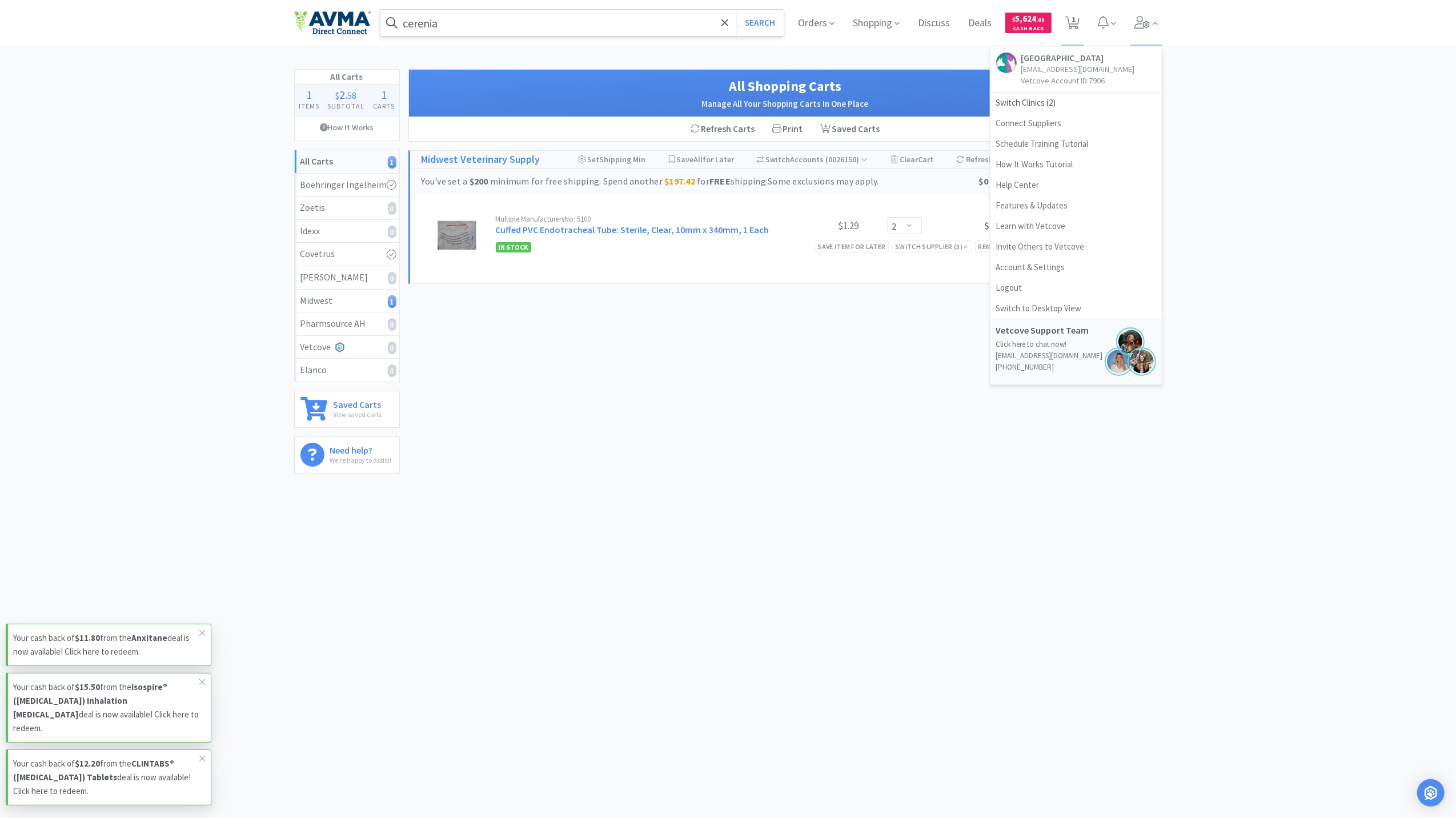
click at [556, 29] on input "cerenia" at bounding box center [582, 23] width 404 height 26
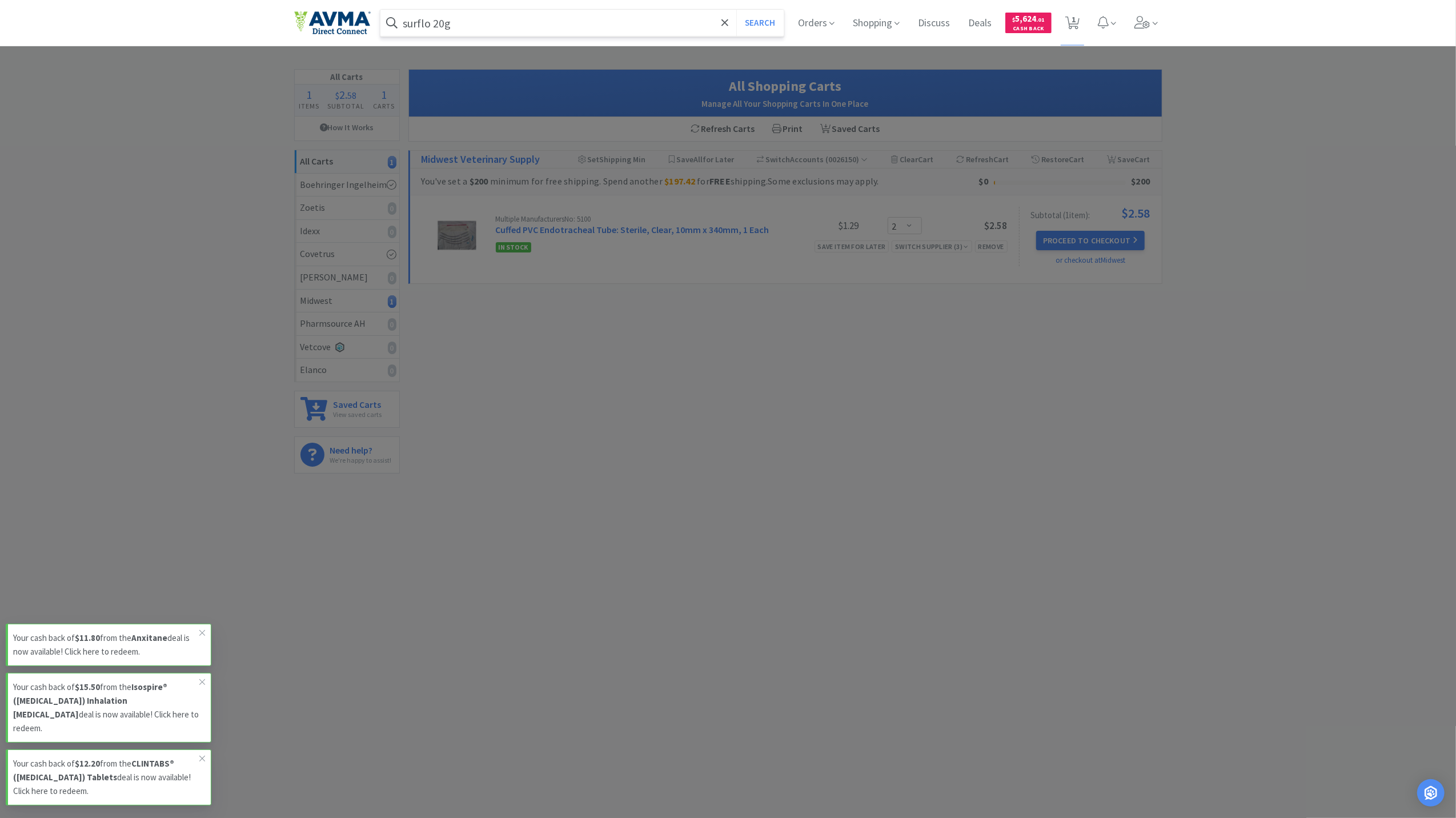
type input "surflo 20g"
click at [736, 10] on button "Search" at bounding box center [760, 23] width 47 height 26
select select "2"
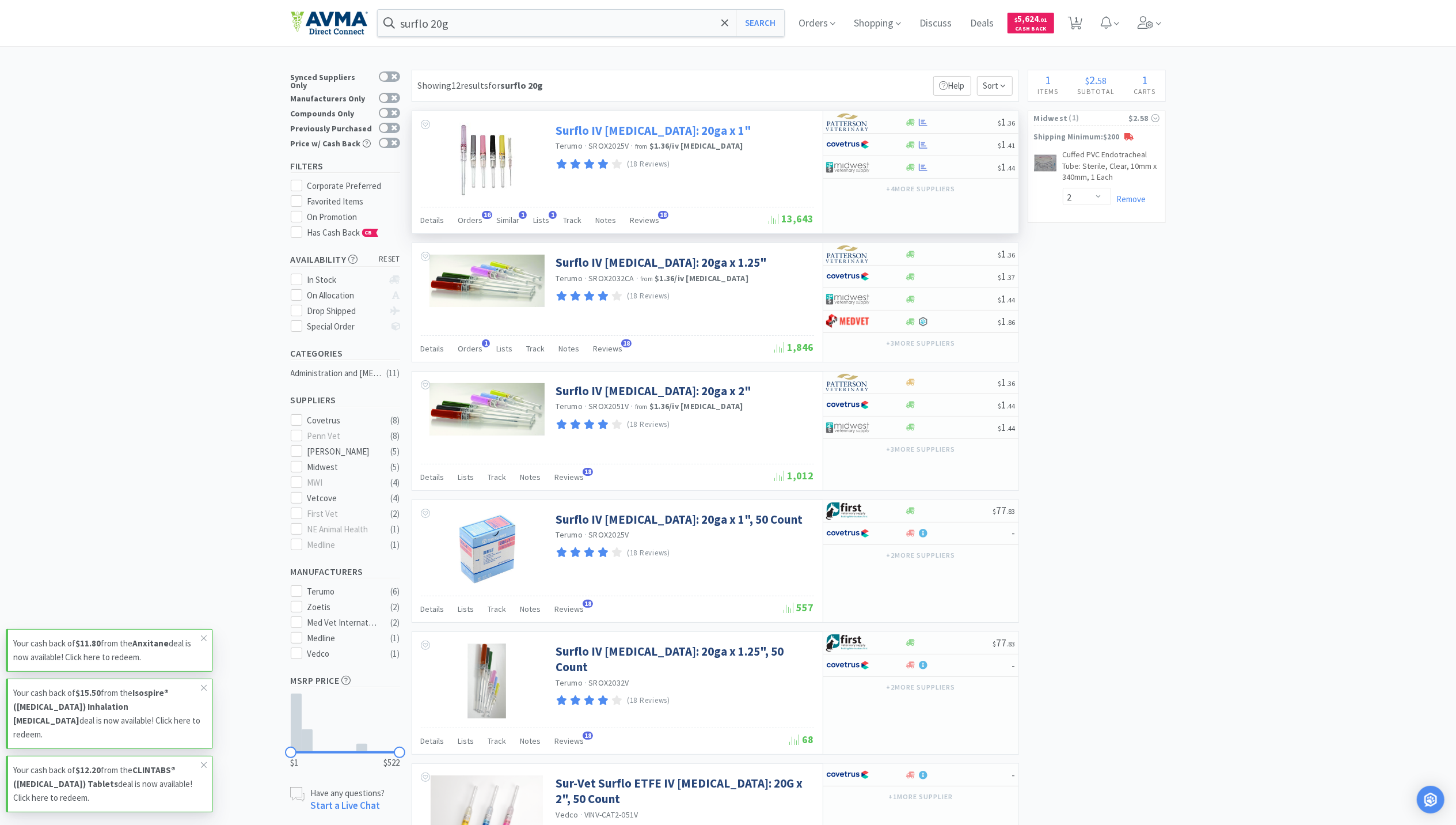
click at [636, 127] on link "Surflo IV Catheter: 20ga x 1"" at bounding box center [654, 130] width 196 height 15
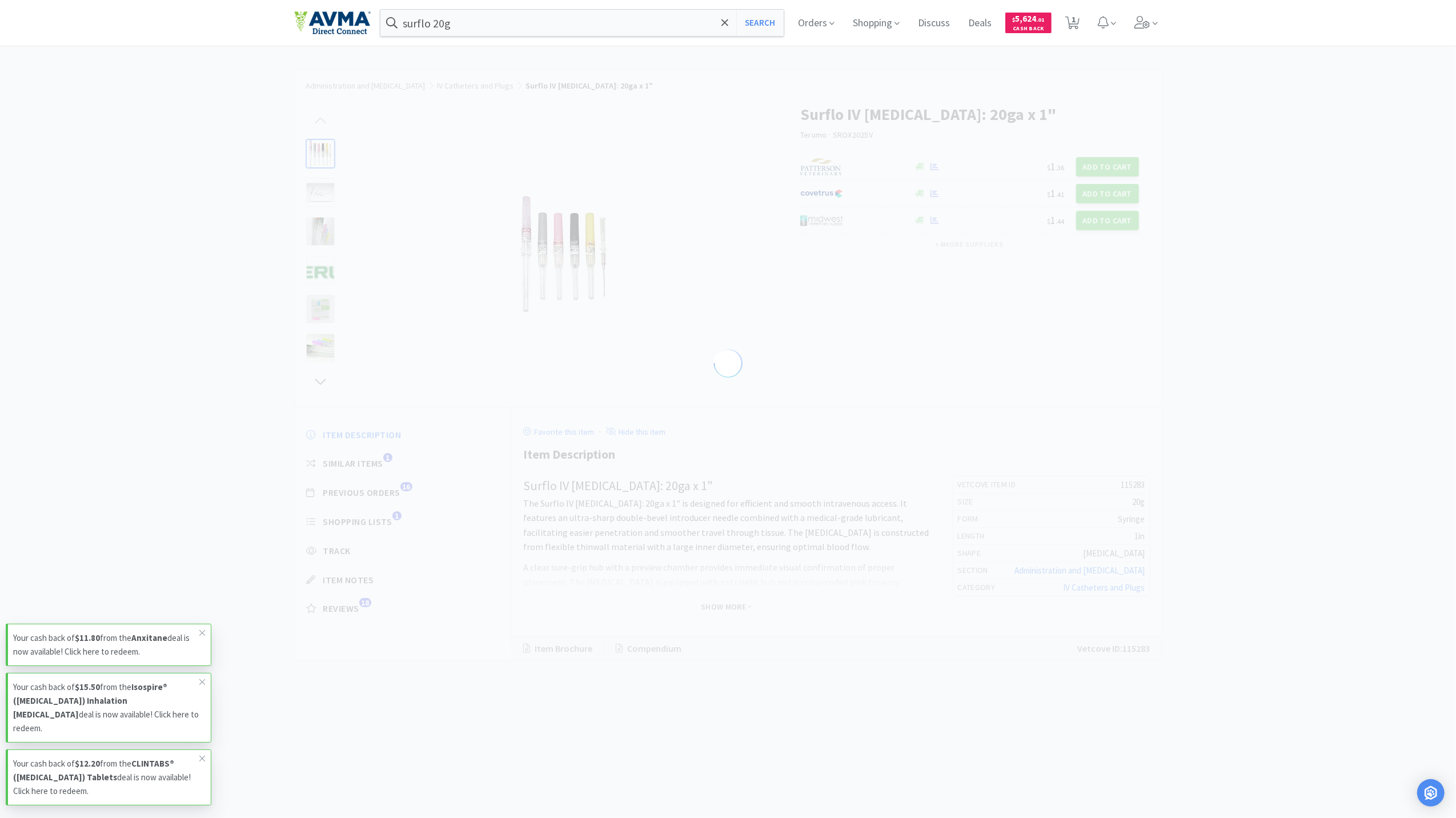
select select "115283"
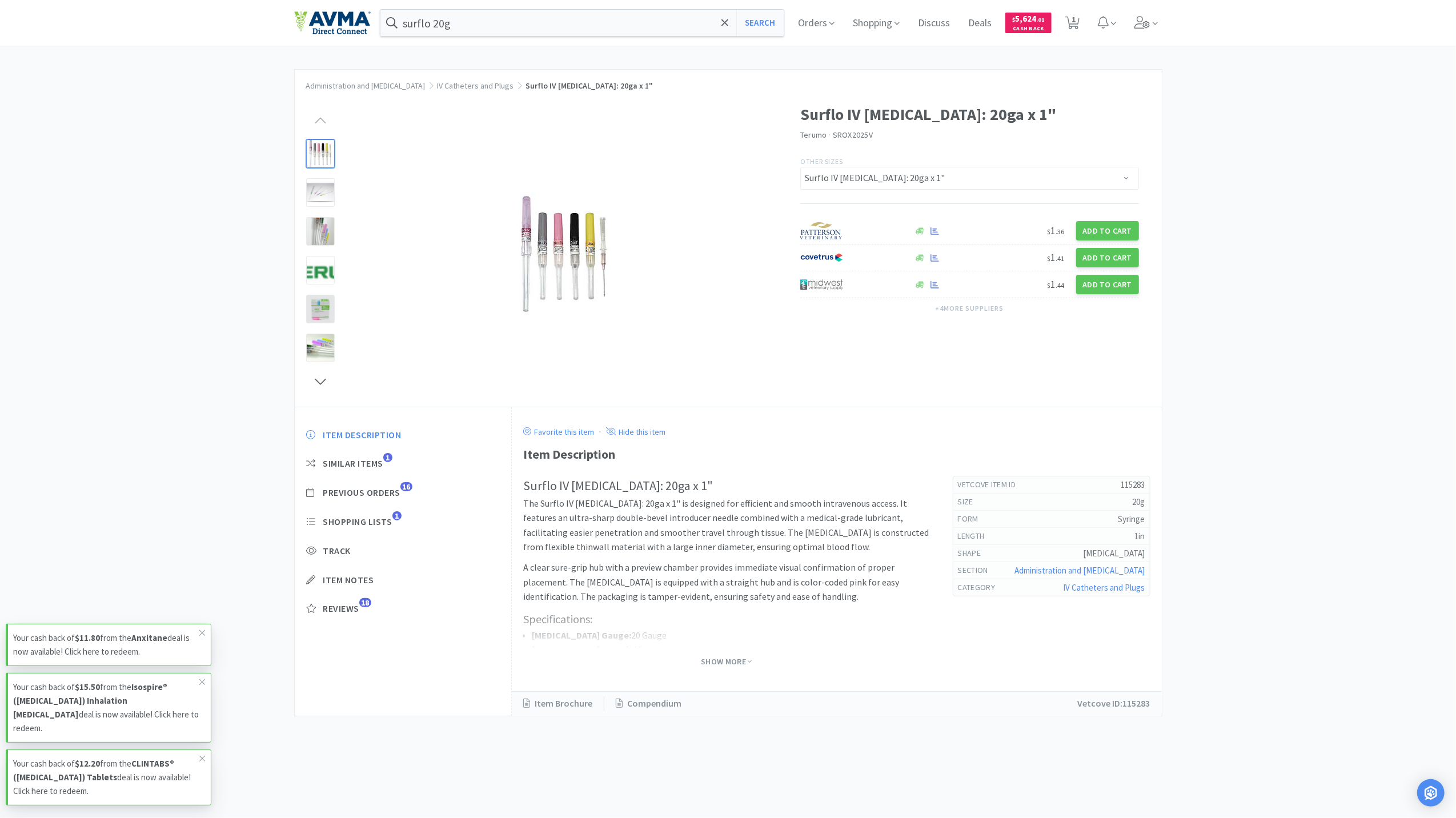
select select "2"
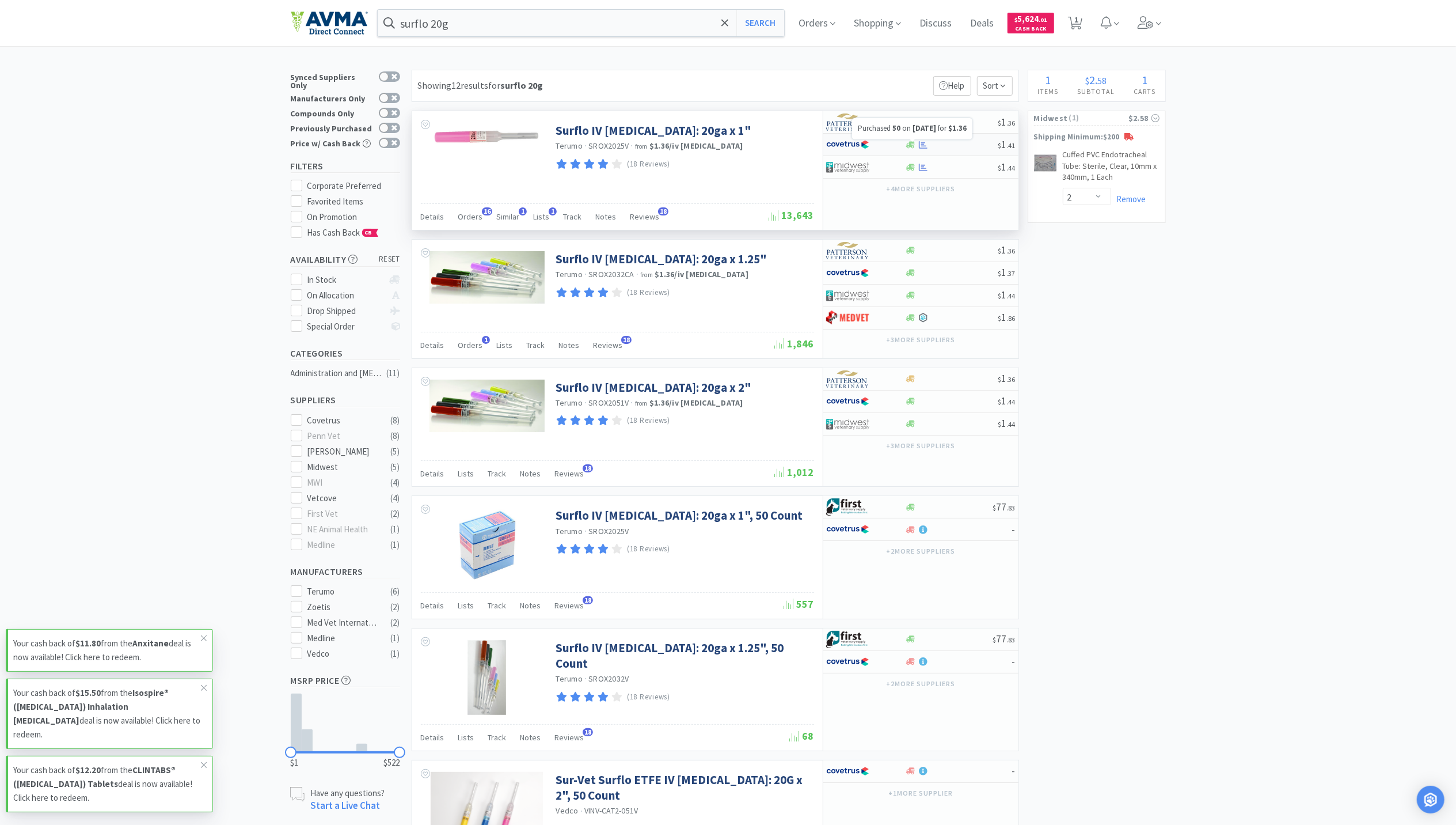
click at [924, 145] on icon at bounding box center [923, 144] width 8 height 8
select select "1"
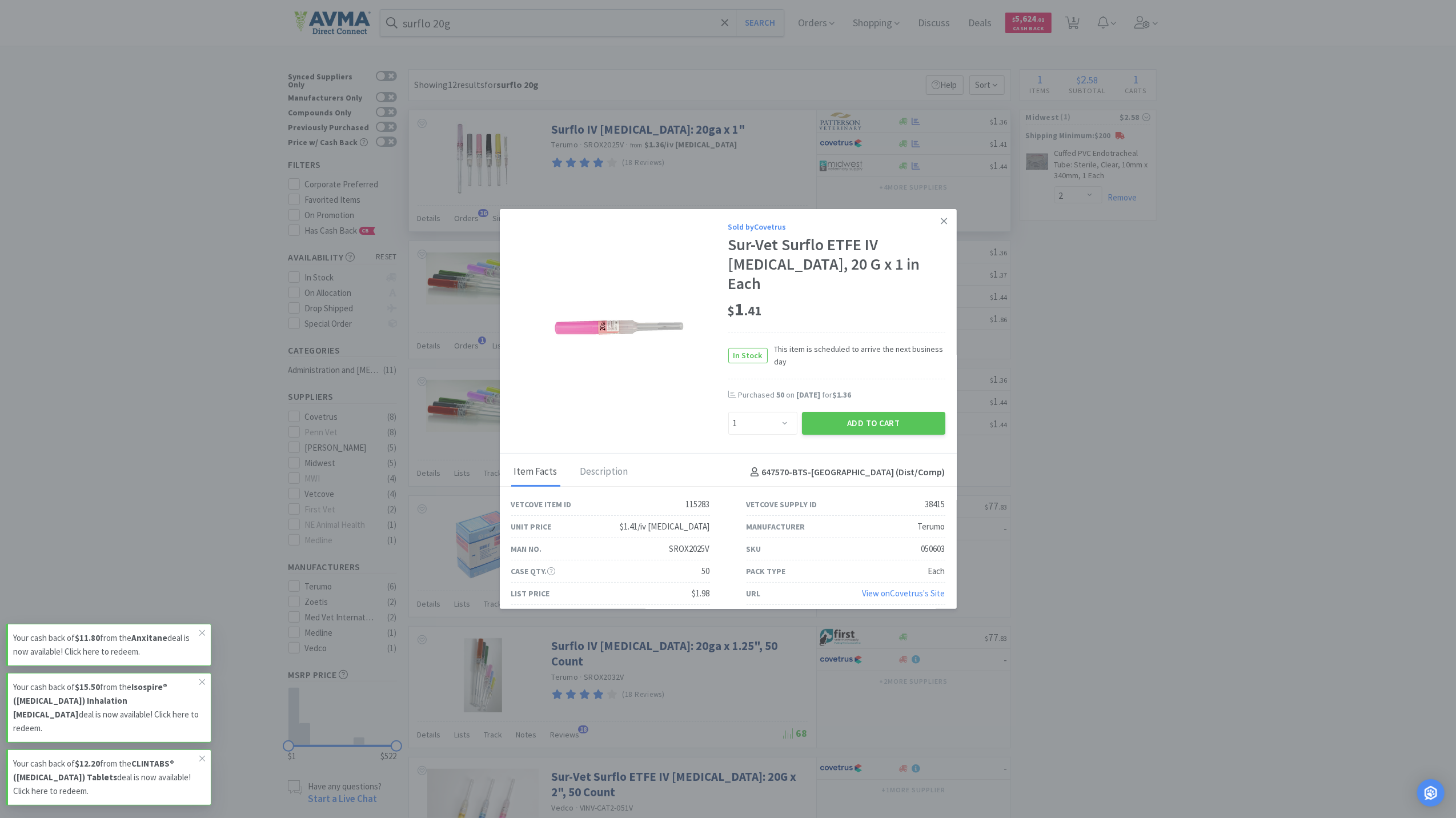
click at [774, 421] on div "Enter Quantity 1 2 3 4 5 6 7 8 9 10 11 12 13 14 15 16 17 18 19 20 Enter Quantity" at bounding box center [763, 423] width 74 height 28
click at [774, 417] on select "Enter Quantity 1 2 3 4 5 6 7 8 9 10 11 12 13 14 15 16 17 18 19 20 Enter Quantity" at bounding box center [763, 422] width 69 height 23
type input "50"
click at [859, 412] on button "Add to Cart" at bounding box center [874, 422] width 144 height 23
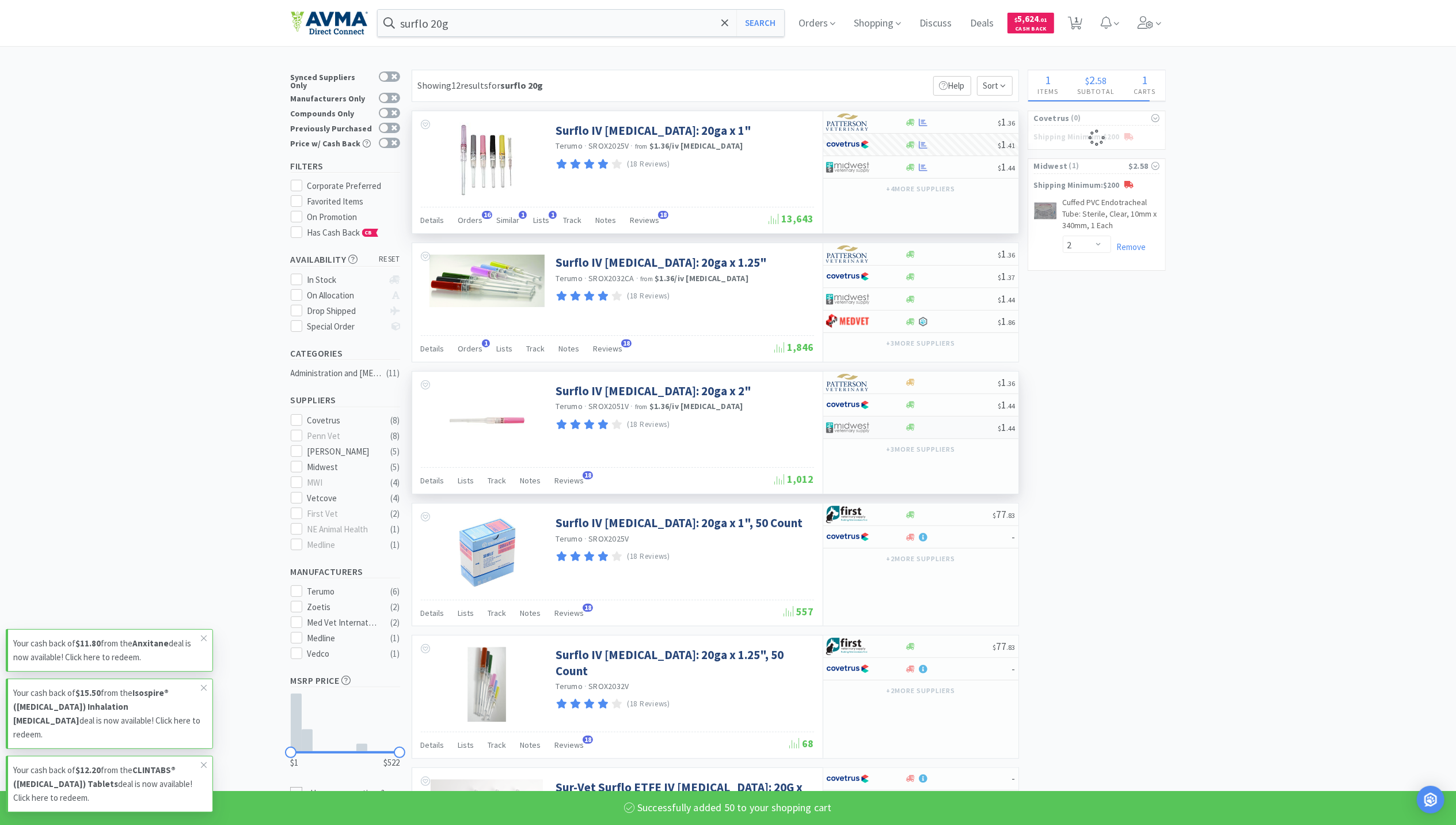
select select "50"
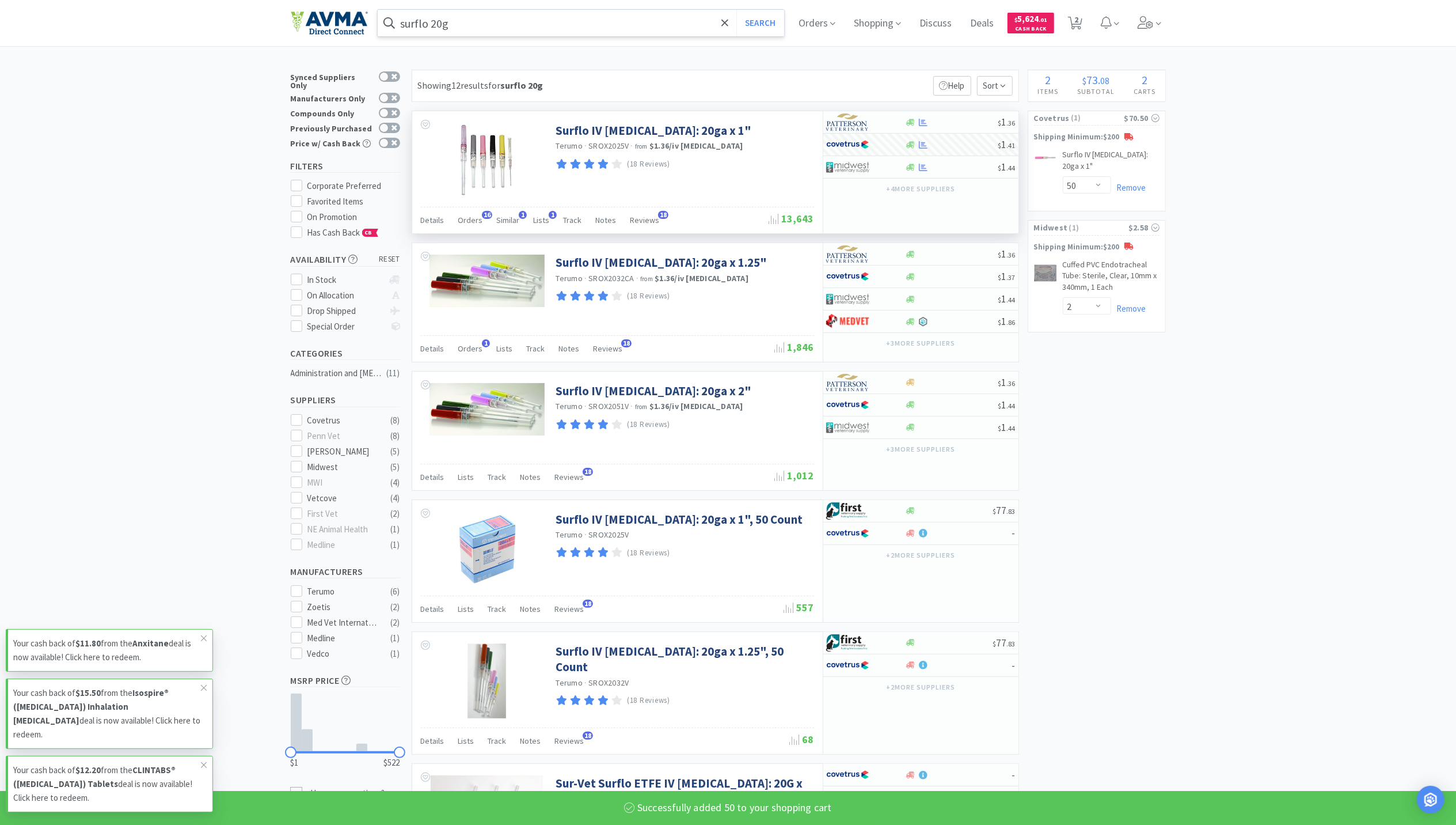
click at [502, 30] on input "surflo 20g" at bounding box center [581, 23] width 407 height 26
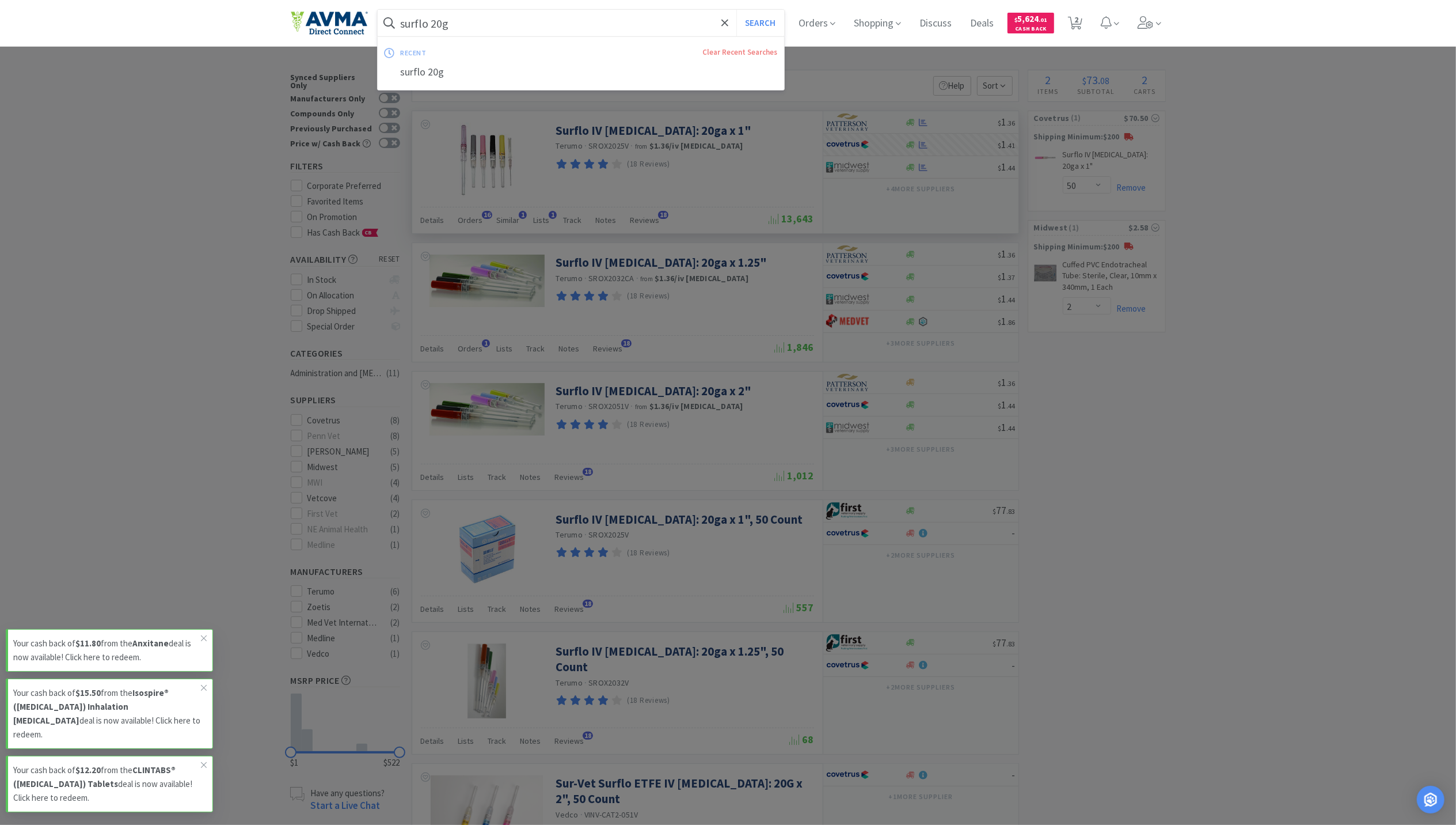
click at [1309, 372] on div at bounding box center [728, 412] width 1456 height 825
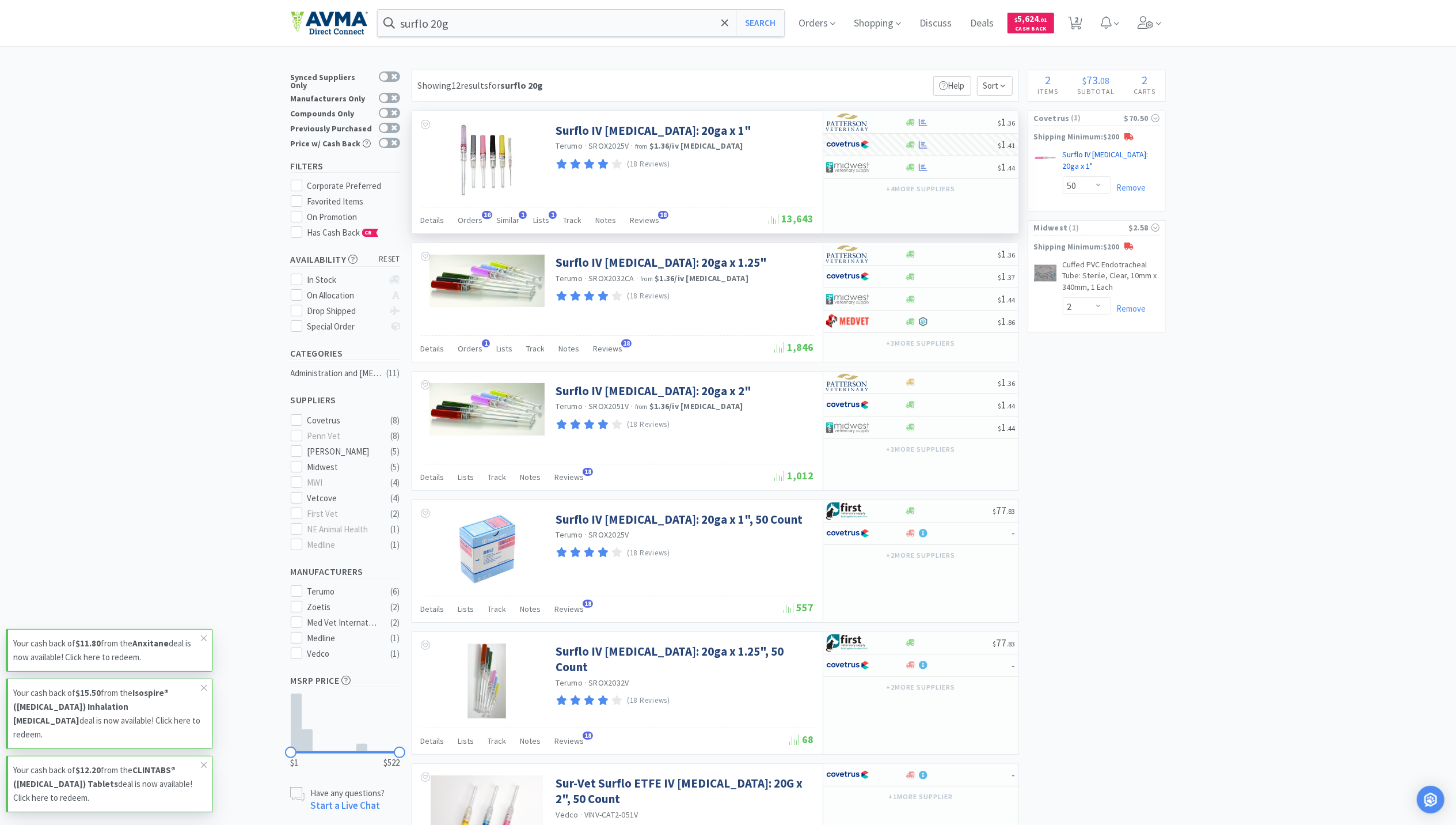
click at [1112, 155] on link "Surflo IV Catheter: 20ga x 1" CB" at bounding box center [1111, 163] width 97 height 27
select select "115283"
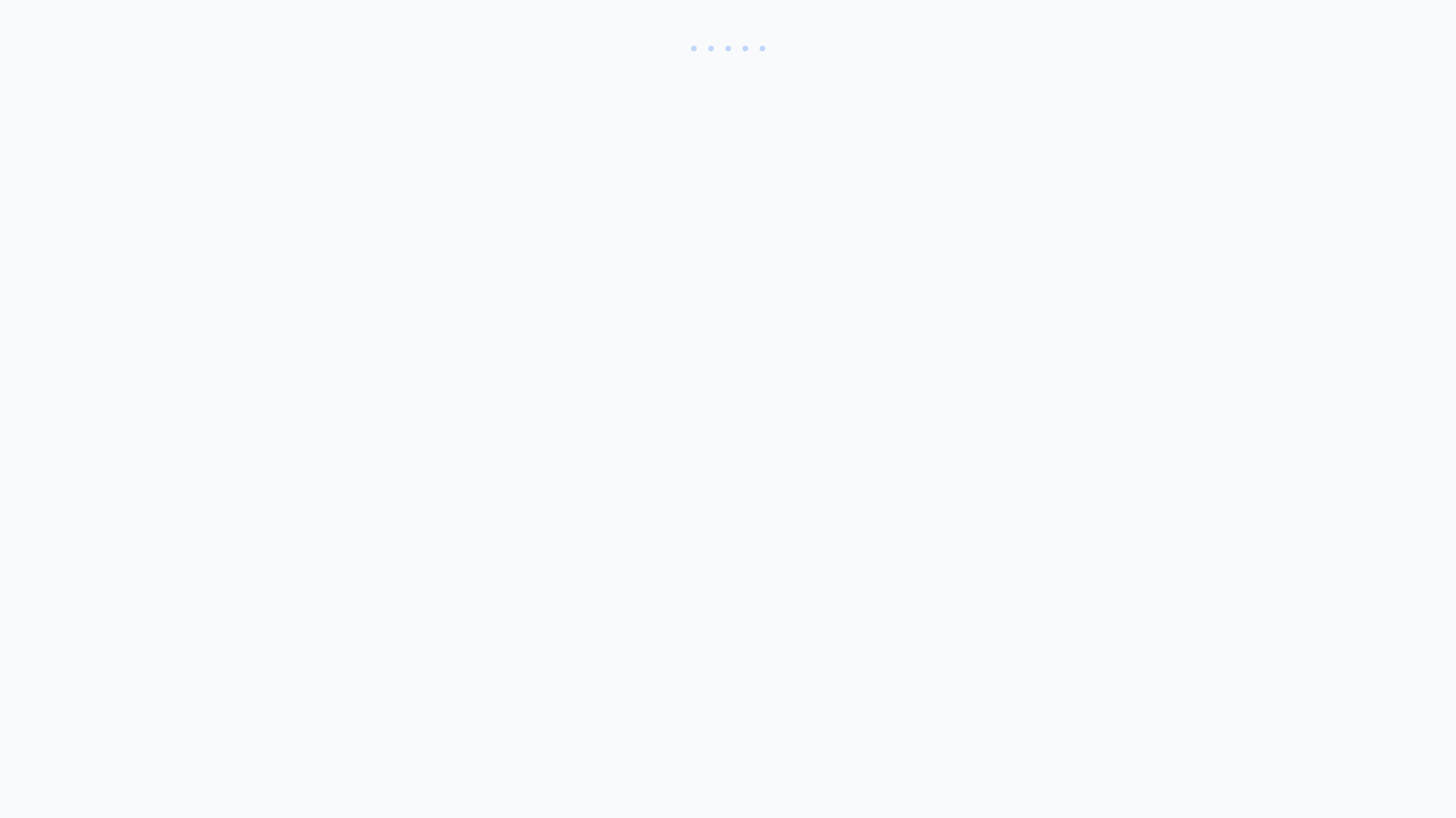
select select "115283"
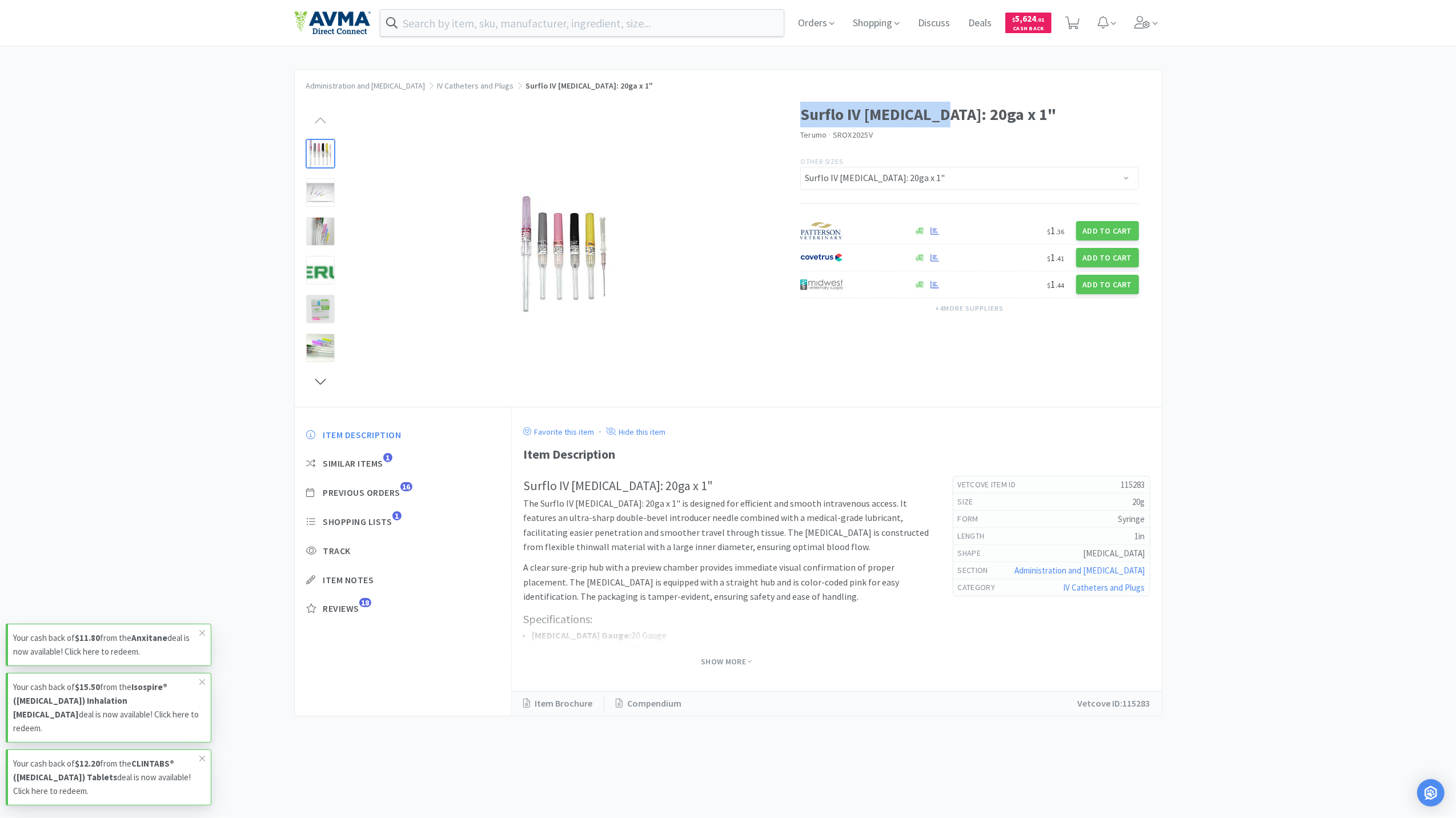
drag, startPoint x: 802, startPoint y: 112, endPoint x: 934, endPoint y: 121, distance: 132.3
click at [934, 121] on h1 "Surflo IV [MEDICAL_DATA]: 20ga x 1"" at bounding box center [970, 114] width 339 height 26
click at [1106, 21] on icon at bounding box center [1103, 22] width 11 height 13
click at [1070, 18] on icon at bounding box center [1072, 23] width 14 height 13
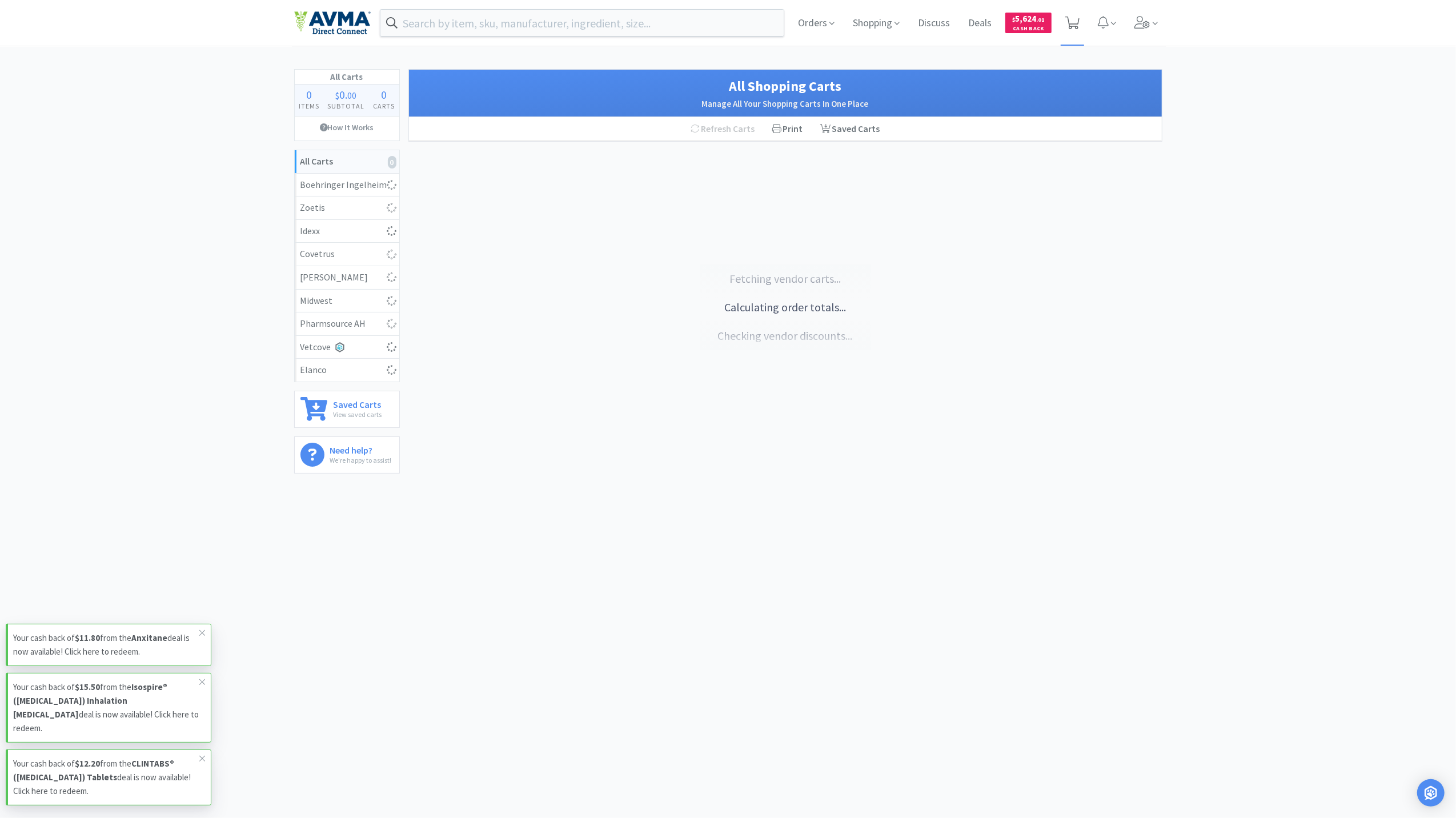
select select "50"
select select "2"
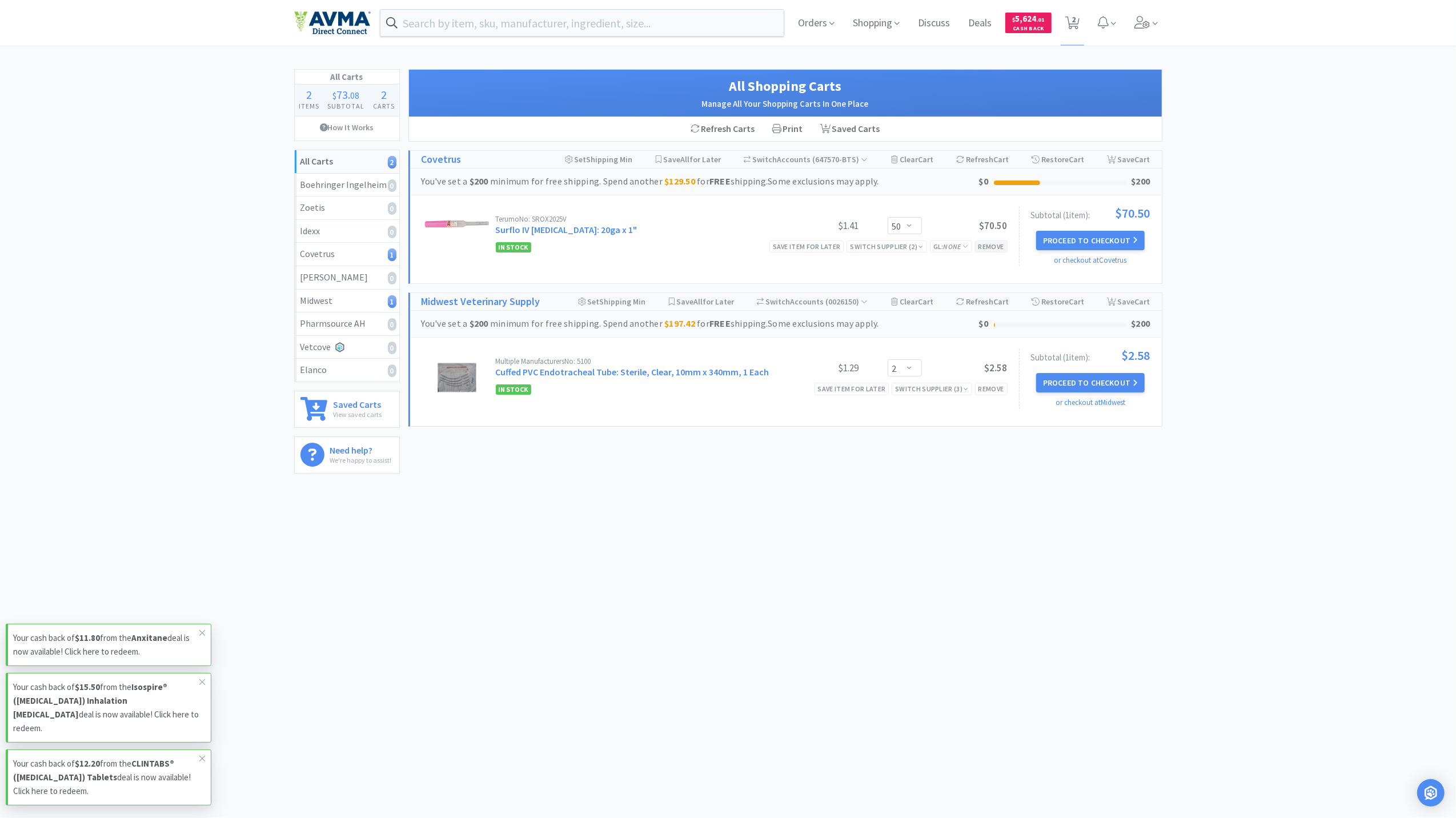
click at [995, 248] on div "Remove" at bounding box center [991, 246] width 33 height 12
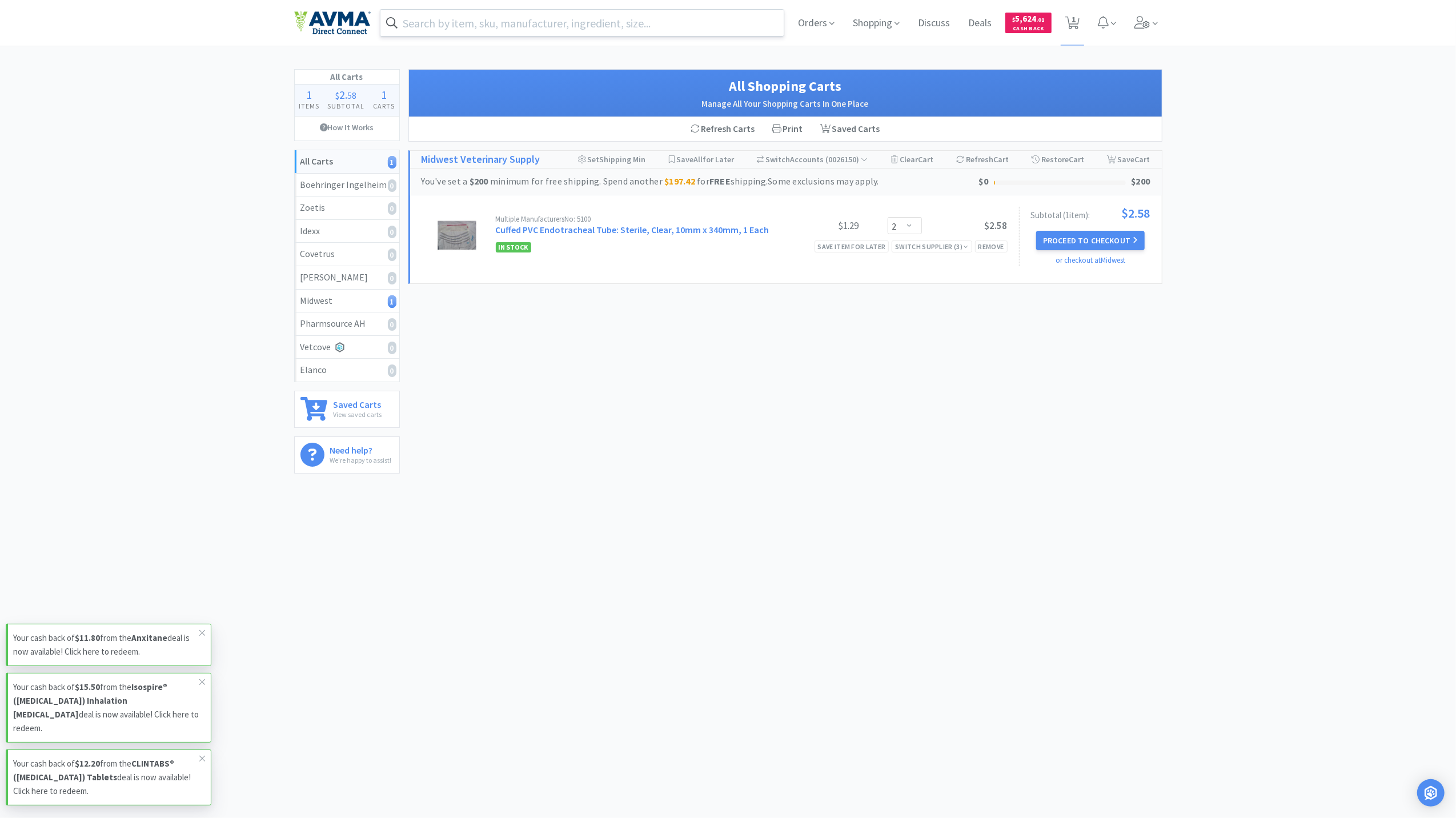
click at [492, 18] on input "text" at bounding box center [582, 23] width 404 height 26
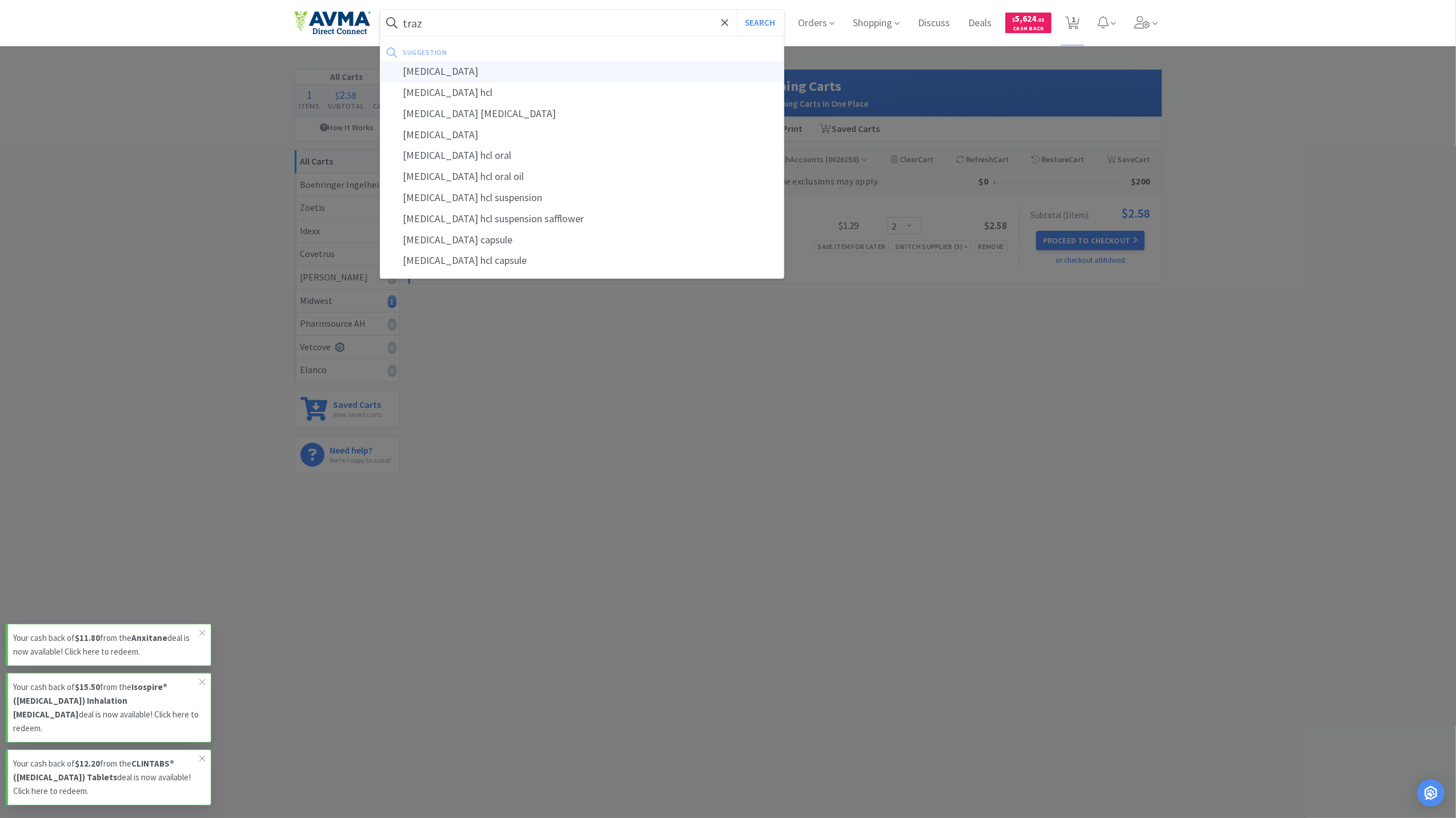
type input "traz"
click at [476, 67] on div "trazodone" at bounding box center [582, 71] width 404 height 21
select select "2"
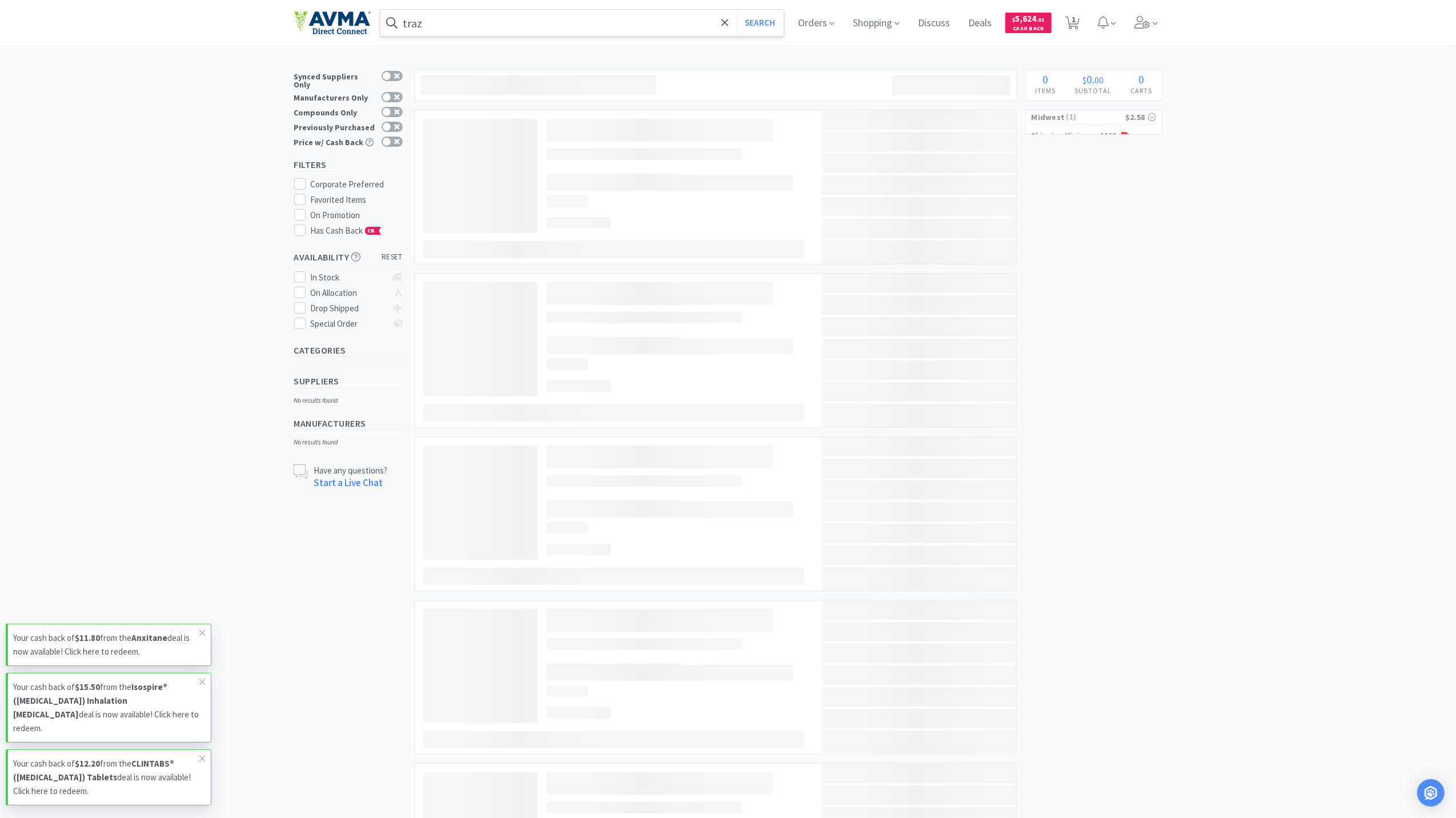
type input "trazodone"
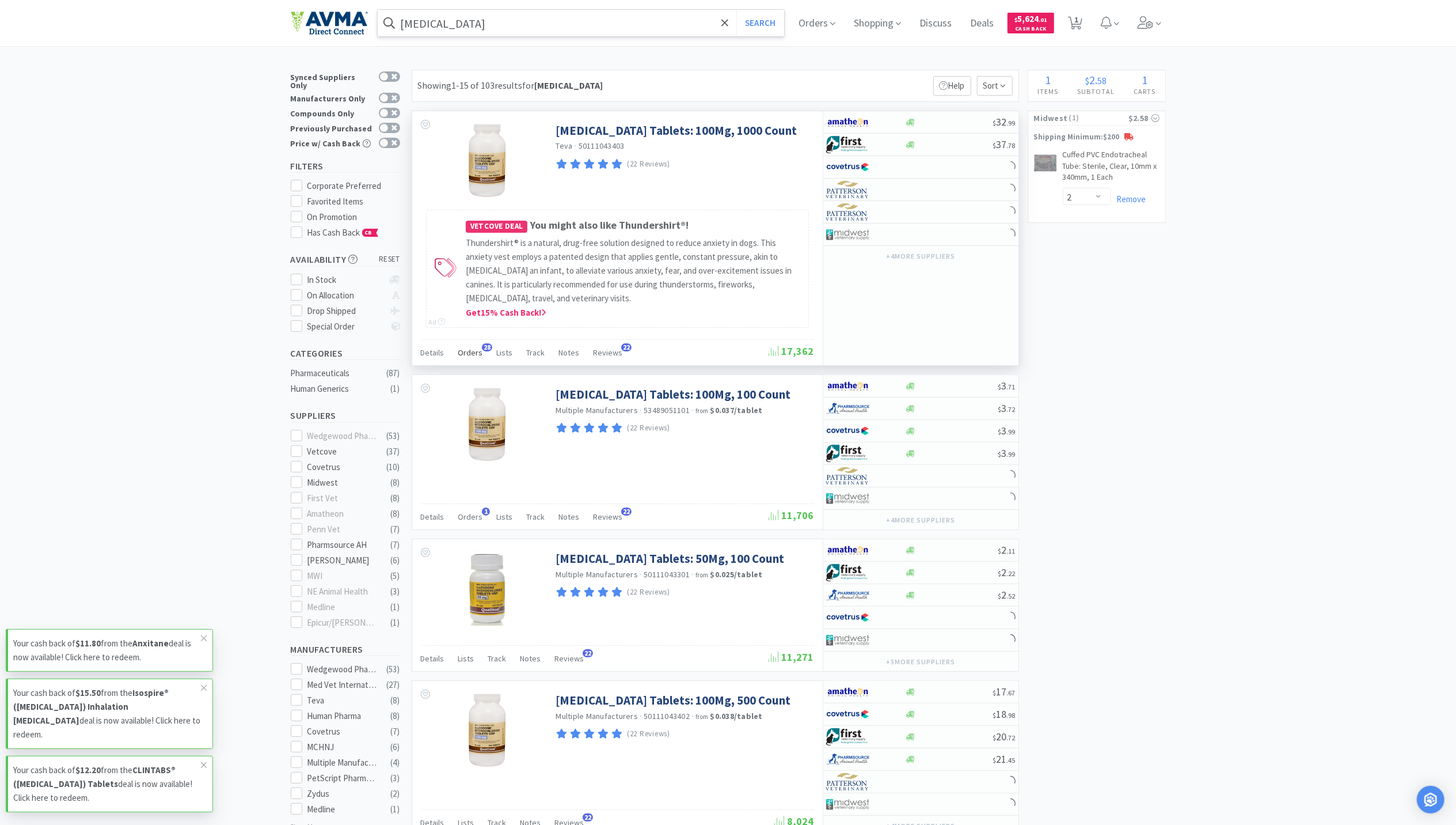
click at [468, 353] on span "Orders" at bounding box center [470, 352] width 25 height 10
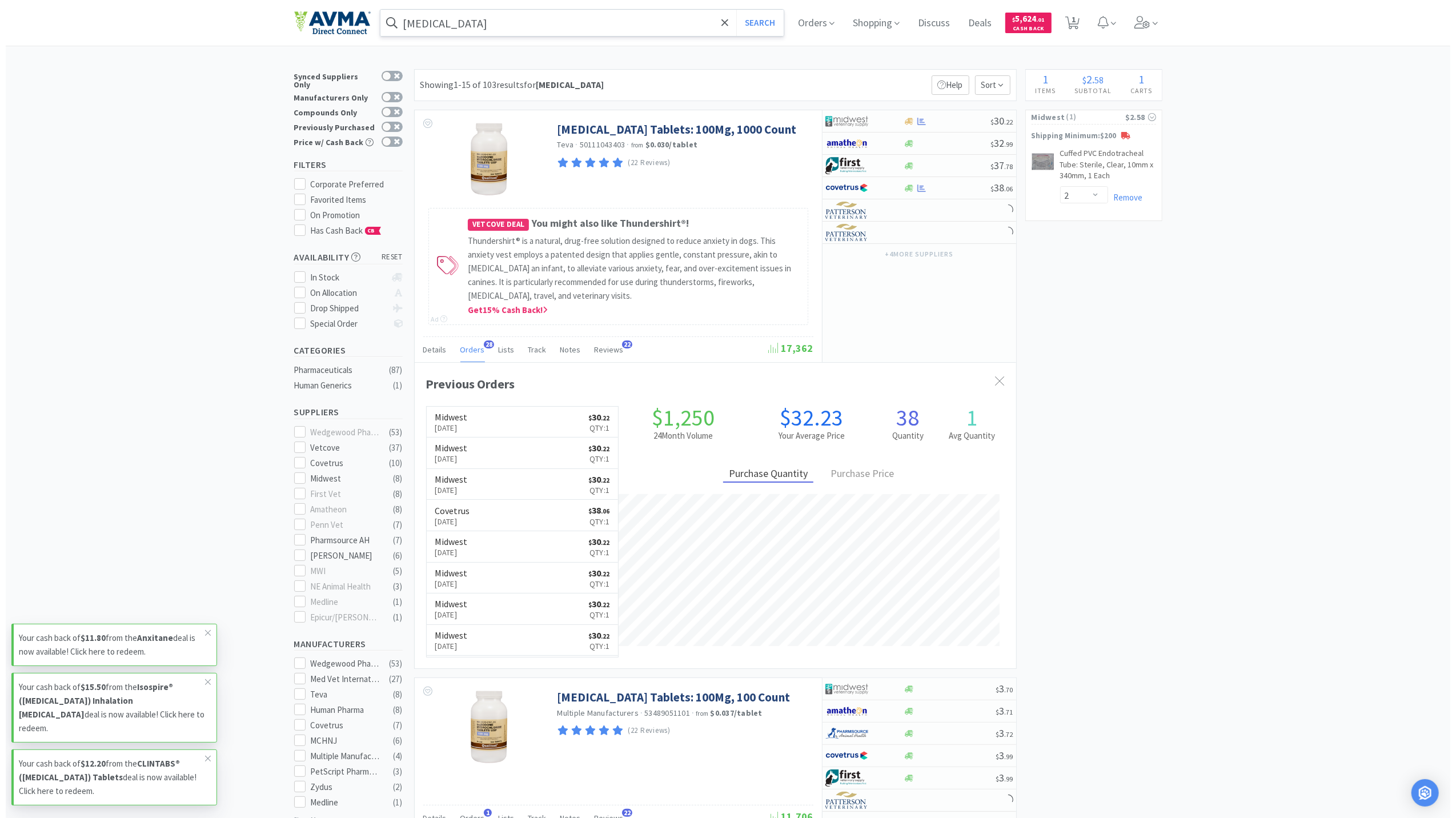
scroll to position [307, 602]
click at [915, 124] on icon at bounding box center [916, 120] width 8 height 8
select select "1"
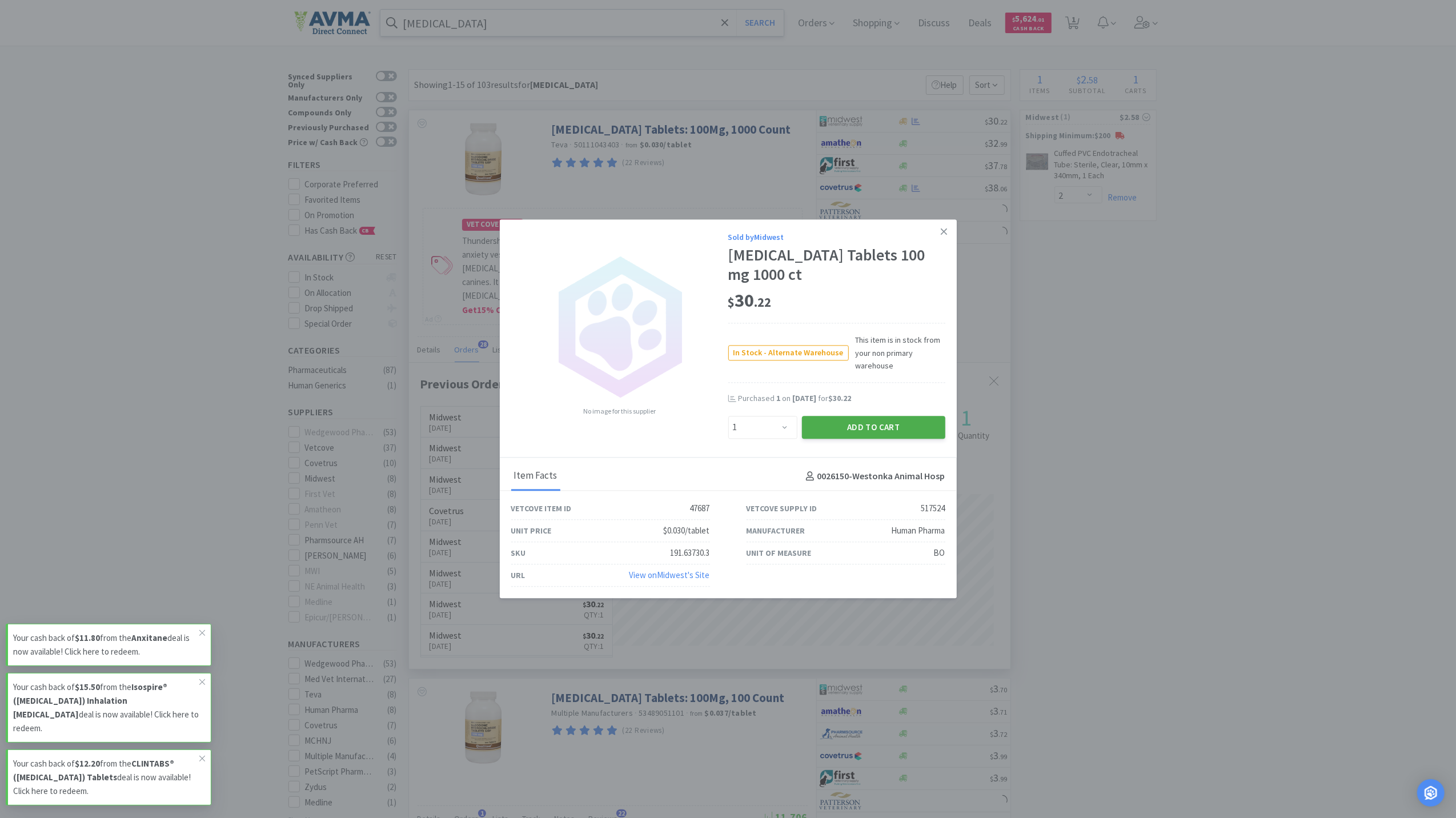
click at [862, 438] on button "Add to Cart" at bounding box center [874, 427] width 144 height 23
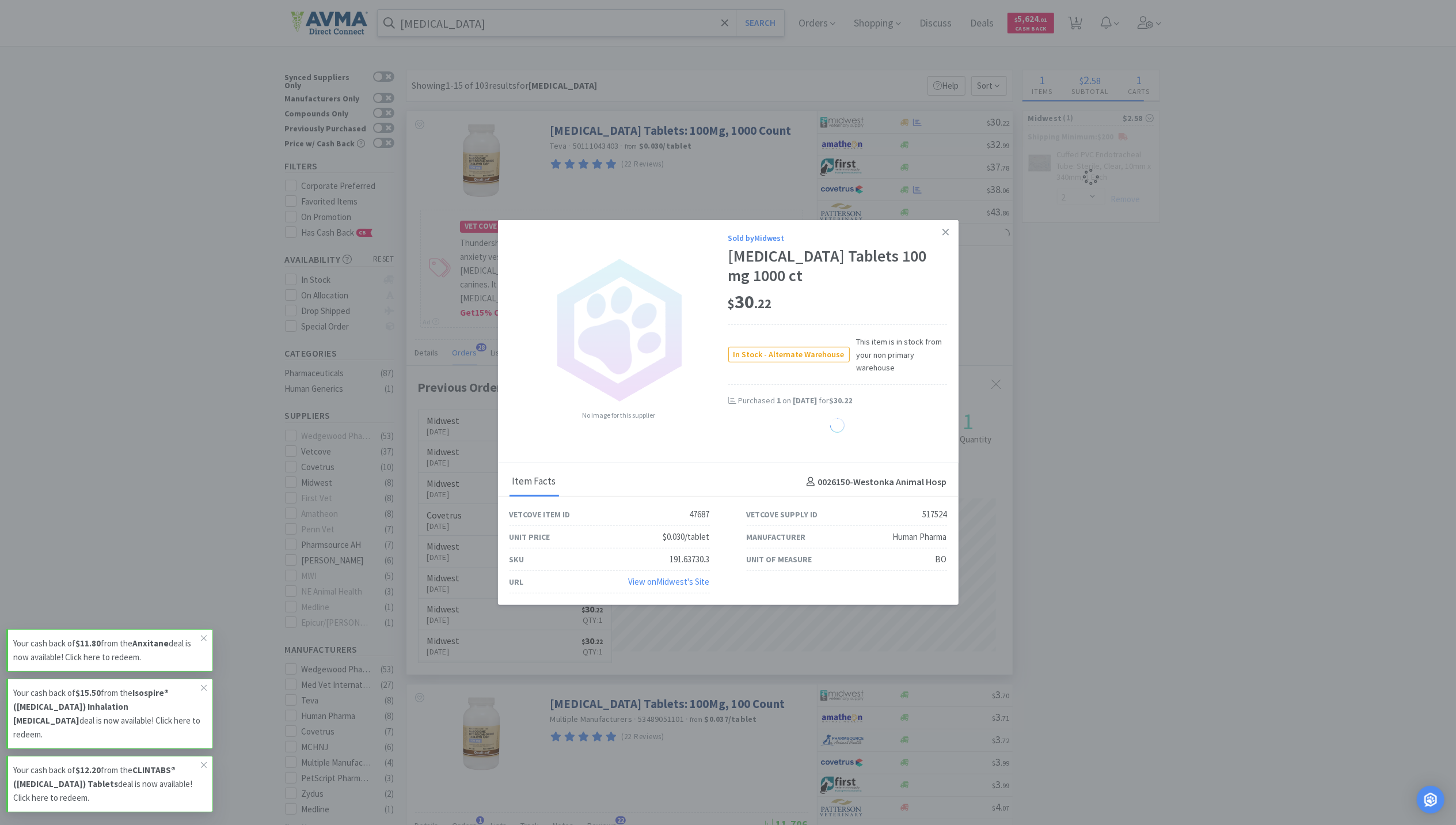
select select "1"
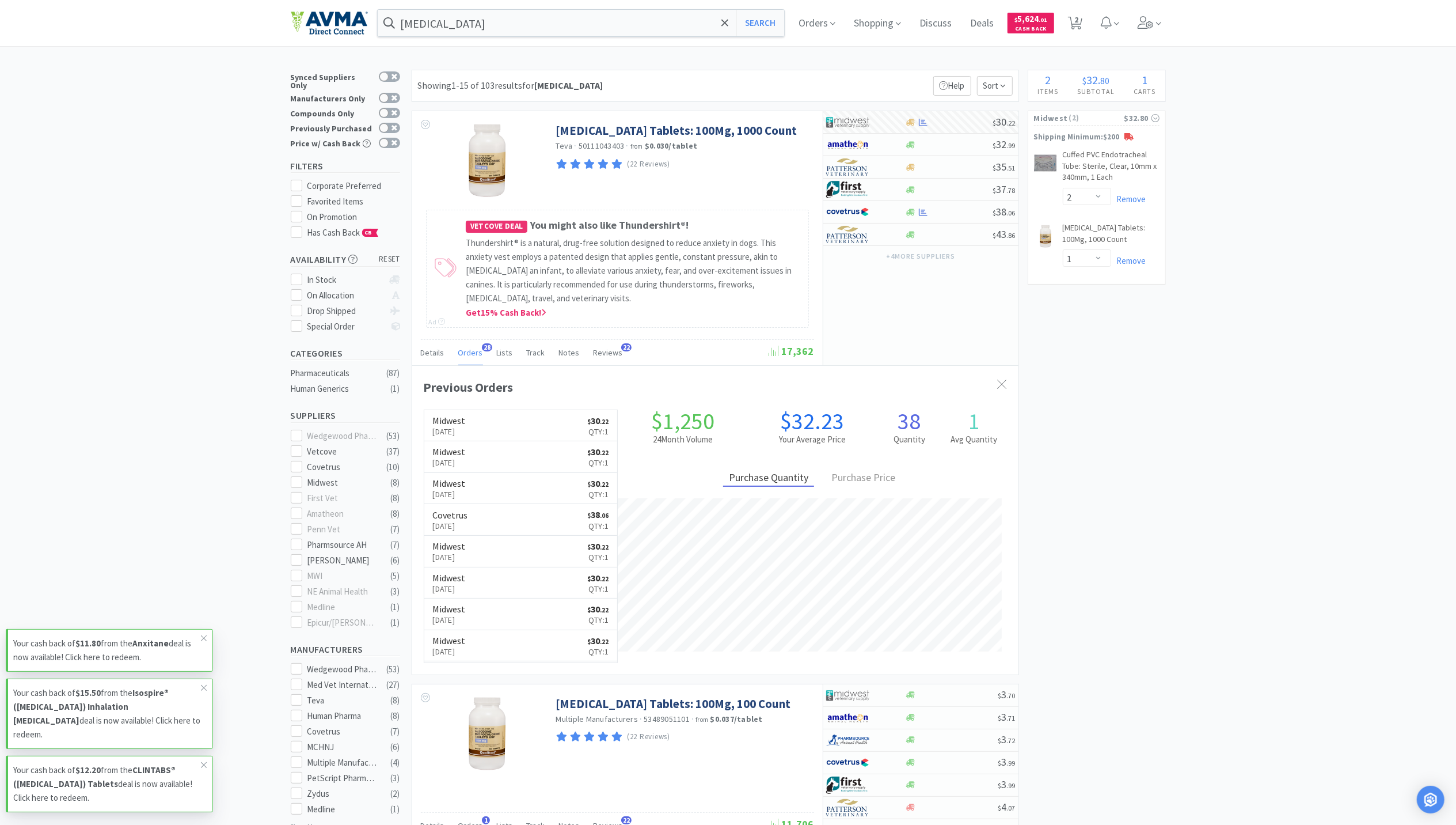
click at [535, 36] on div "trazodone Search" at bounding box center [581, 23] width 408 height 28
click at [534, 32] on input "trazodone" at bounding box center [581, 23] width 407 height 26
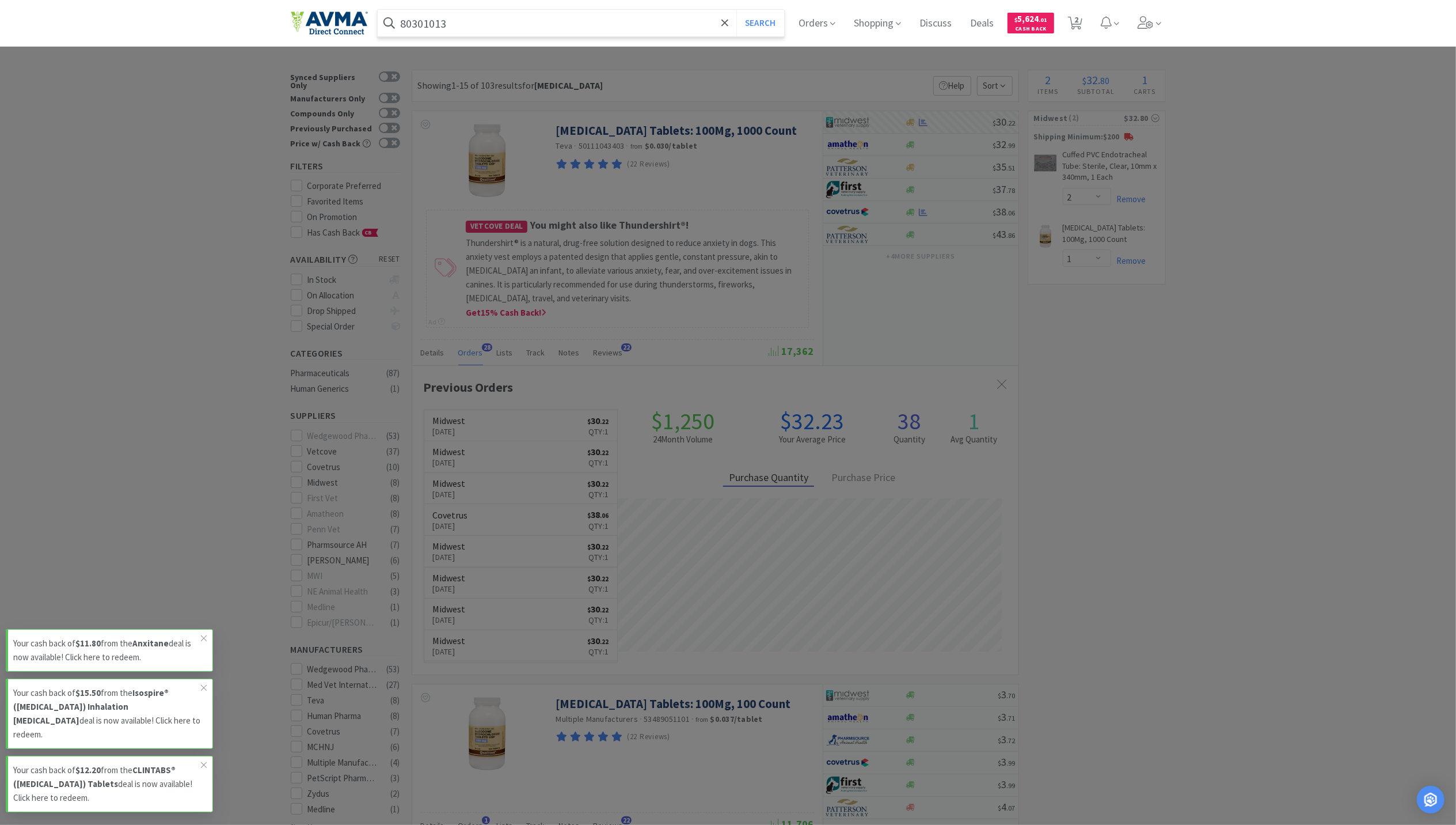
type input "80301013"
click at [736, 10] on button "Search" at bounding box center [760, 23] width 47 height 26
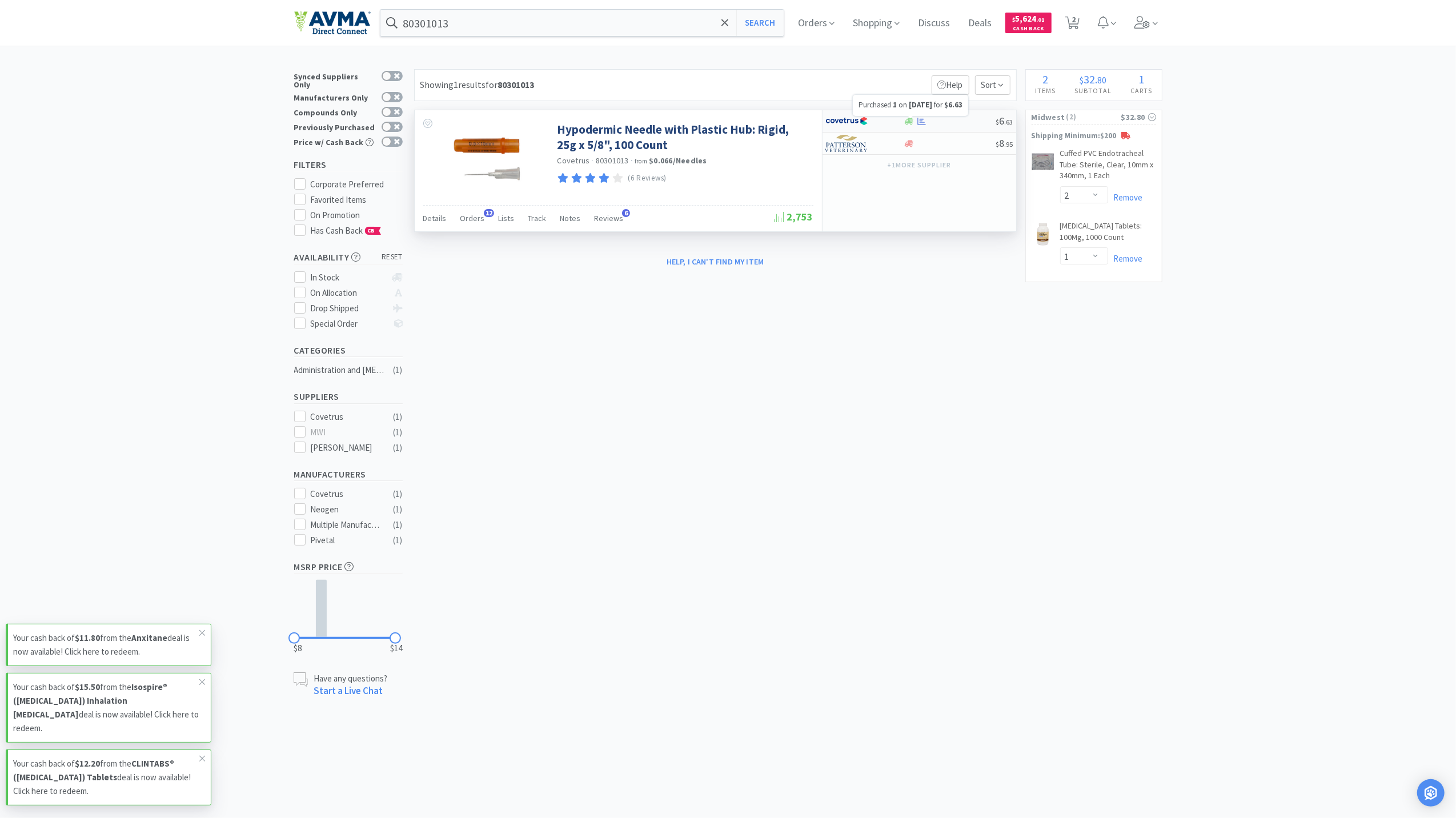
click at [922, 123] on icon at bounding box center [922, 120] width 8 height 8
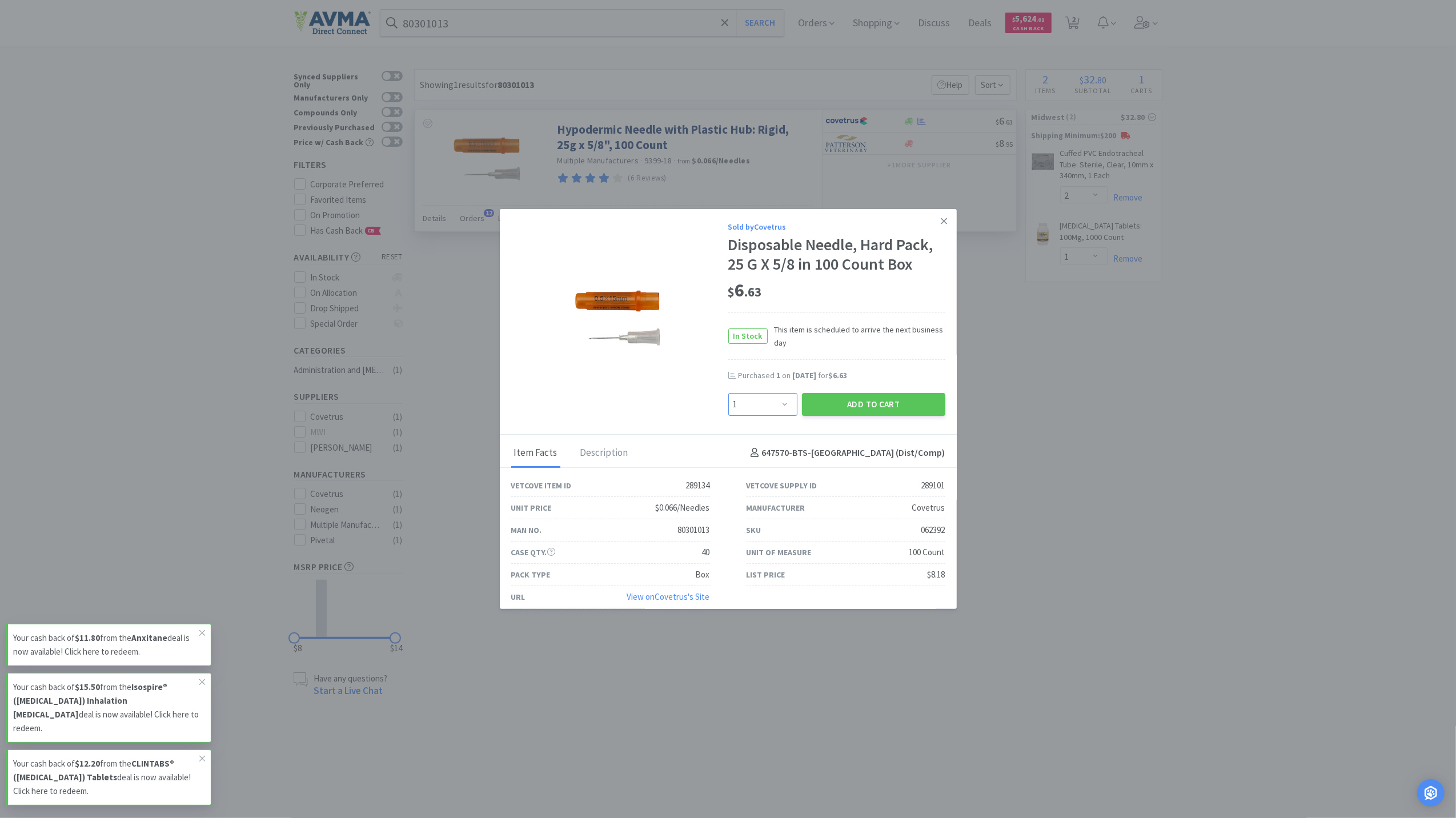
drag, startPoint x: 780, startPoint y: 404, endPoint x: 763, endPoint y: 407, distance: 17.3
click at [780, 405] on select "Enter Quantity 1 2 3 4 5 6 7 8 9 10 11 12 13 14 15 16 17 18 19 20 Enter Quantity" at bounding box center [763, 404] width 69 height 23
select select "2"
click at [728, 393] on select "Enter Quantity 1 2 3 4 5 6 7 8 9 10 11 12 13 14 15 16 17 18 19 20 Enter Quantity" at bounding box center [763, 404] width 69 height 23
click at [914, 404] on button "Add to Cart" at bounding box center [874, 404] width 144 height 23
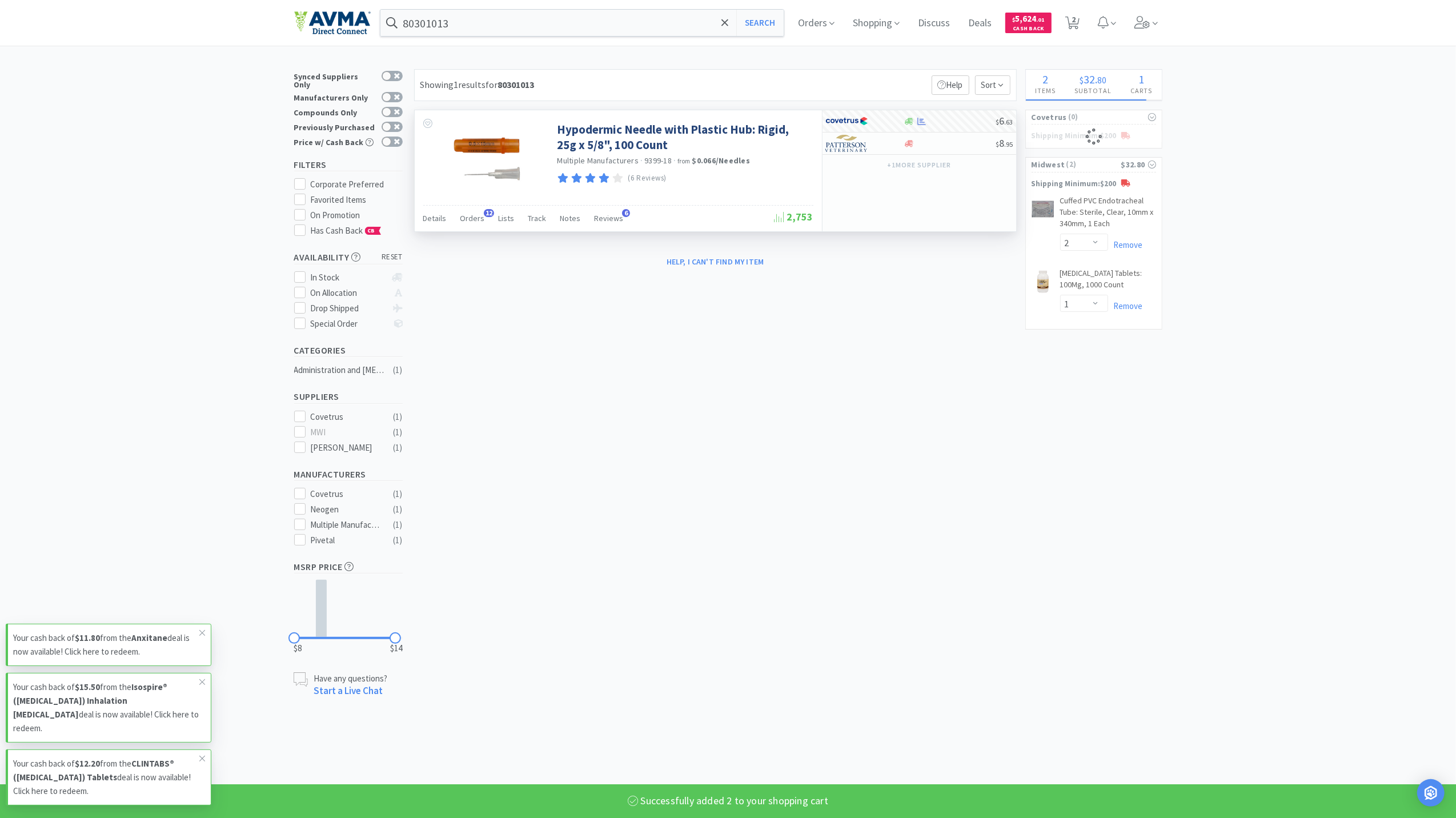
select select "2"
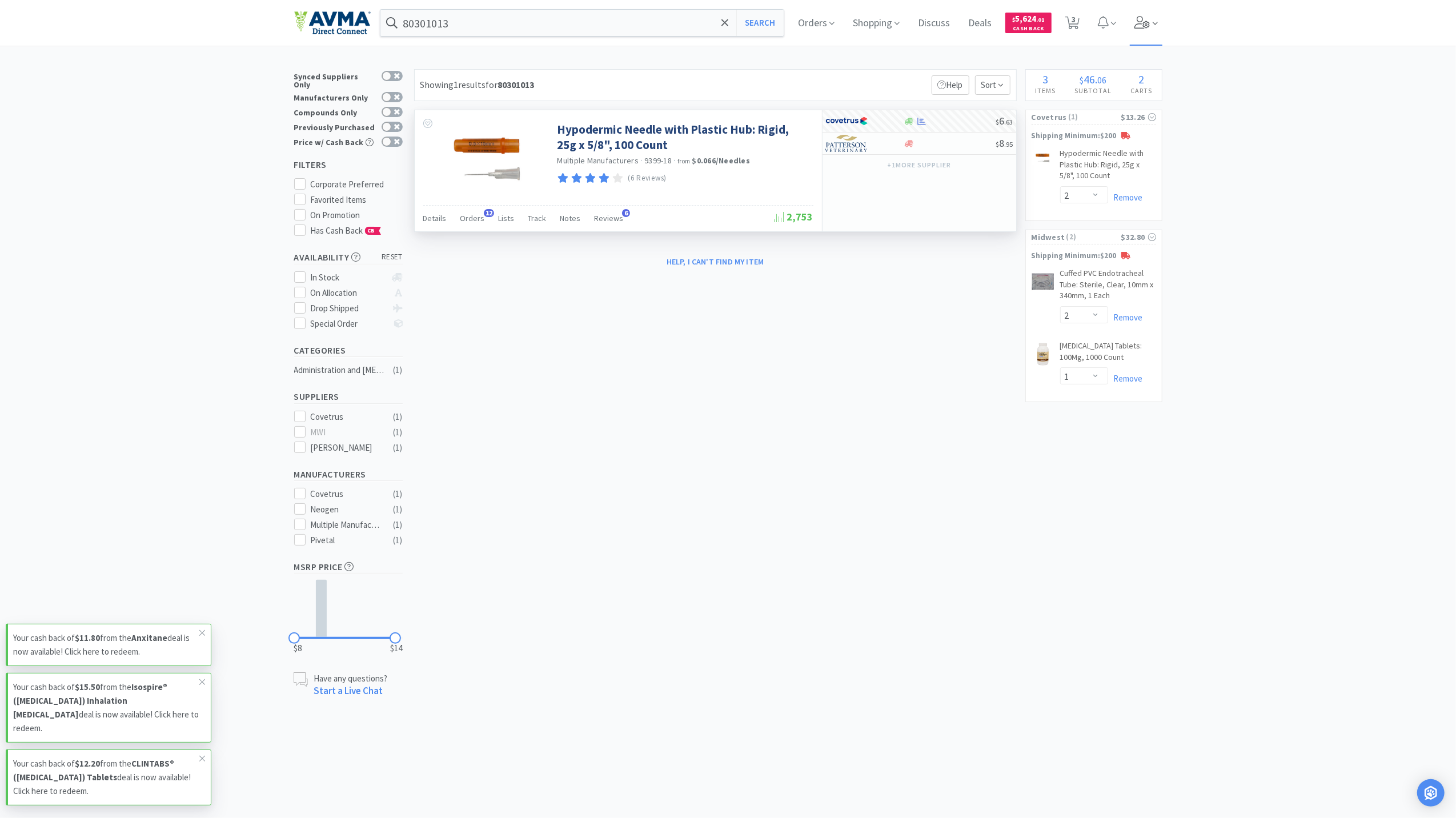
click at [1148, 24] on icon at bounding box center [1142, 22] width 16 height 13
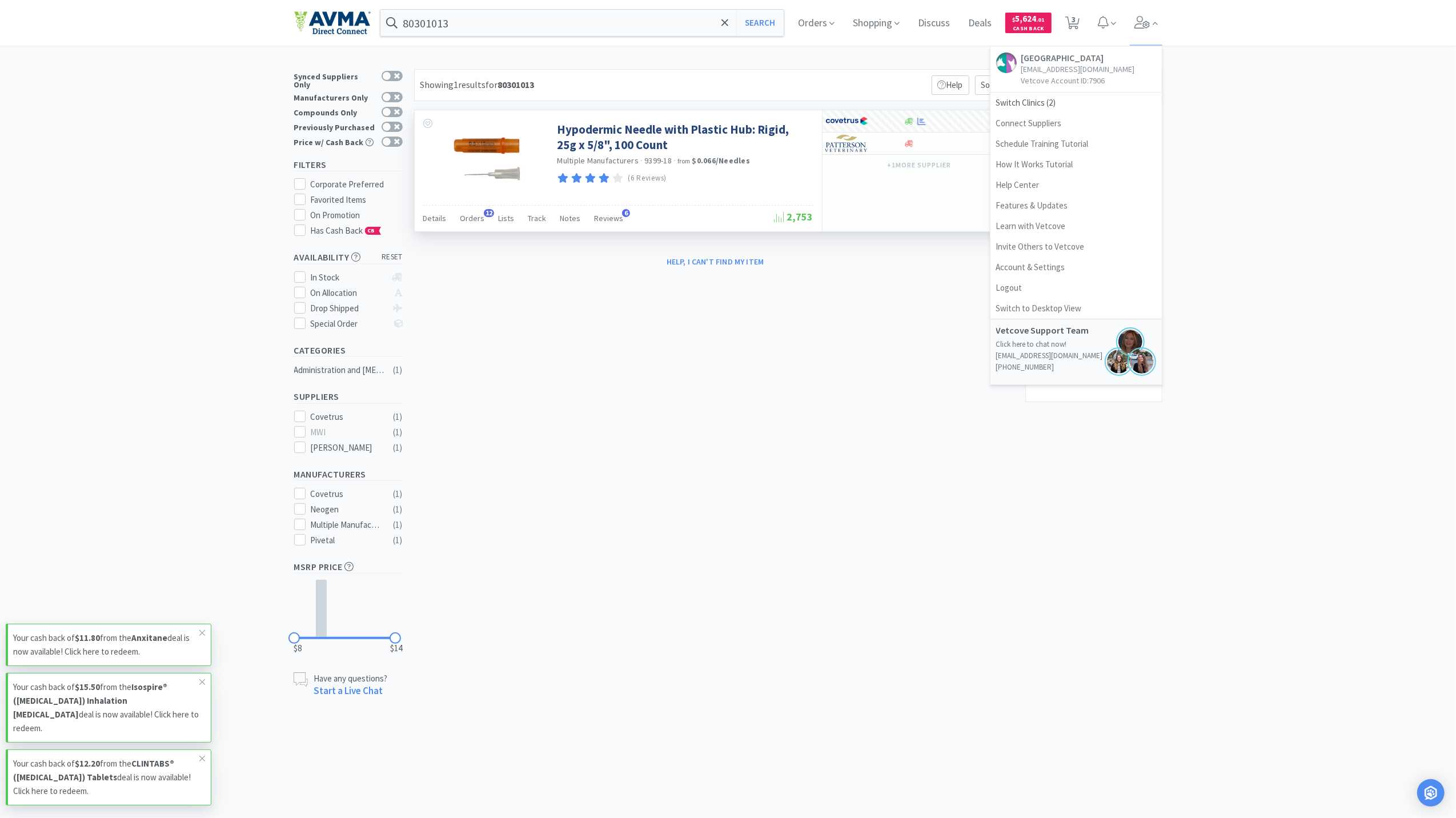
click at [1232, 188] on div "× Filter Results Synced Suppliers Only Manufacturers Only Compounds Only Previo…" at bounding box center [728, 383] width 1456 height 629
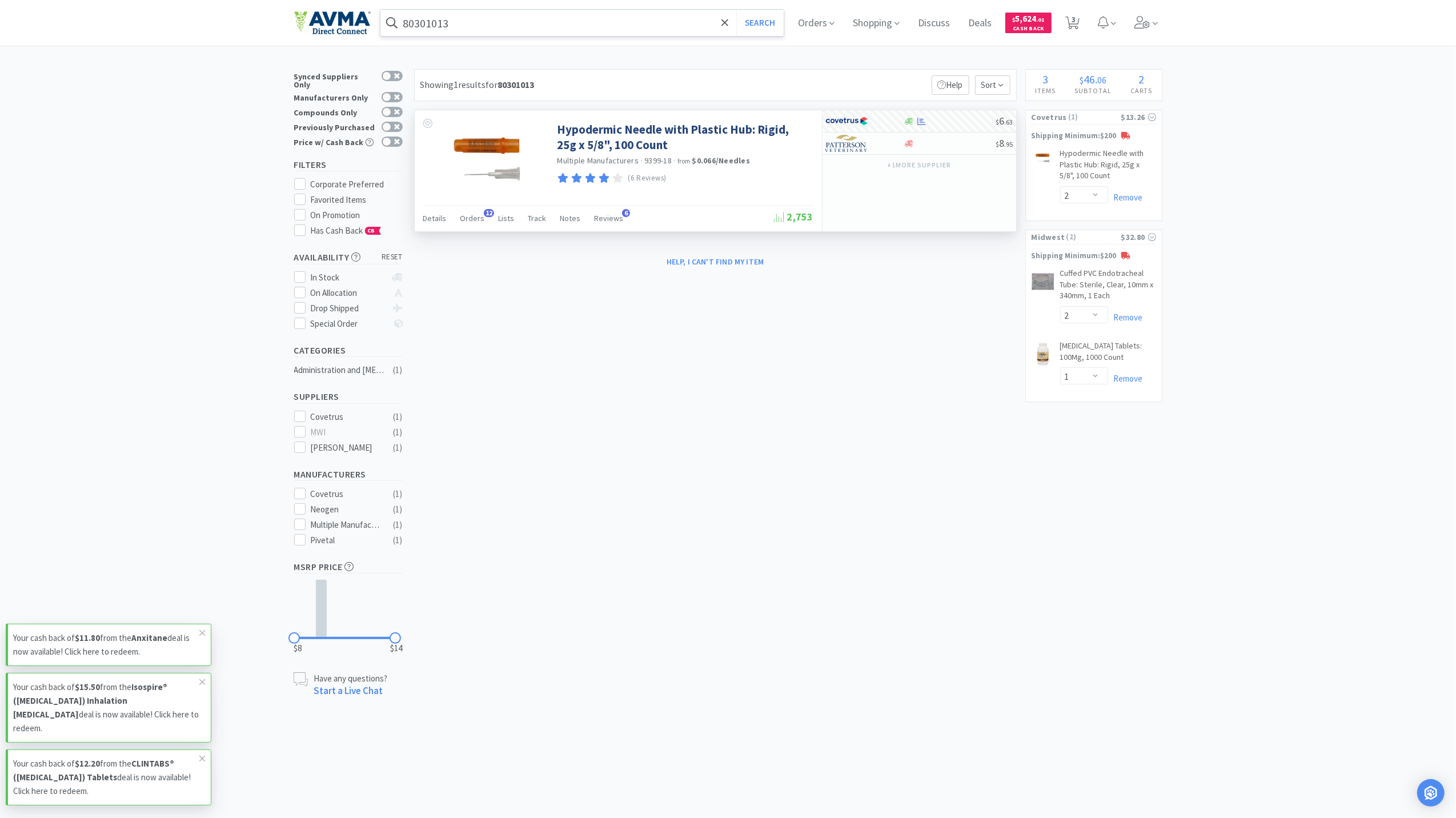
click at [491, 21] on input "80301013" at bounding box center [582, 23] width 404 height 26
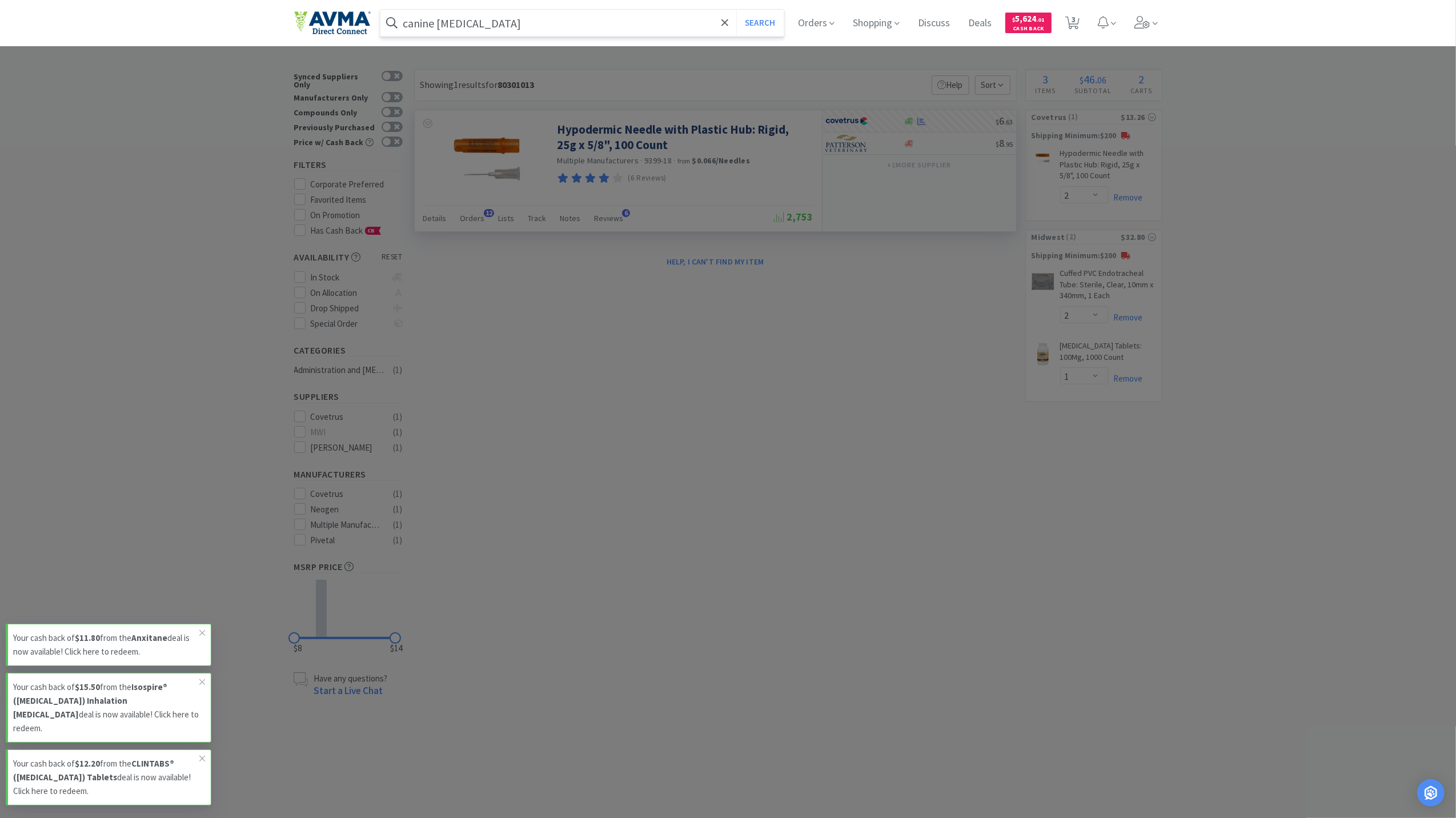
type input "canine rabies"
click at [736, 10] on button "Search" at bounding box center [760, 23] width 47 height 26
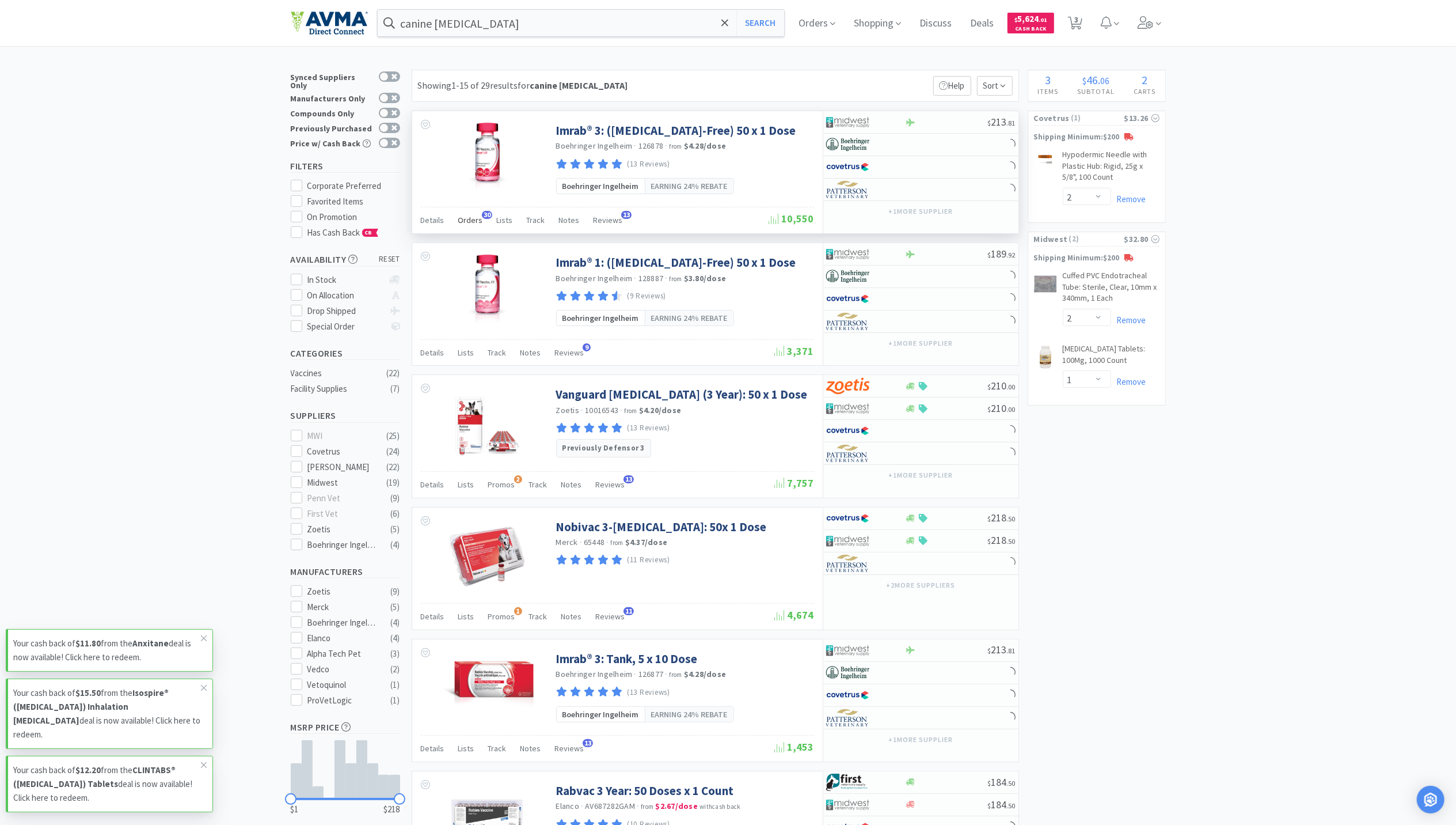
click at [467, 221] on span "Orders" at bounding box center [470, 220] width 25 height 10
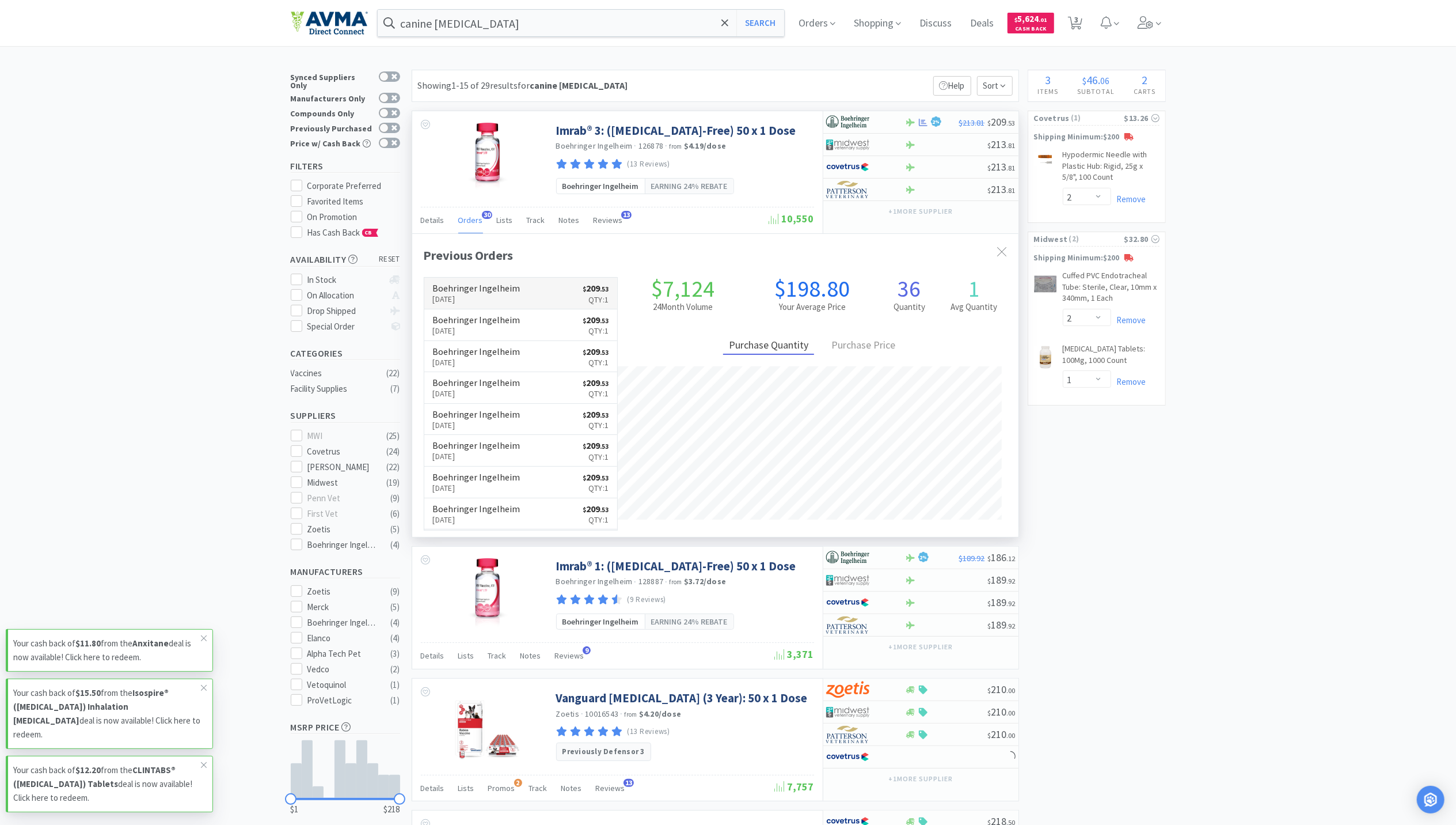
scroll to position [309, 606]
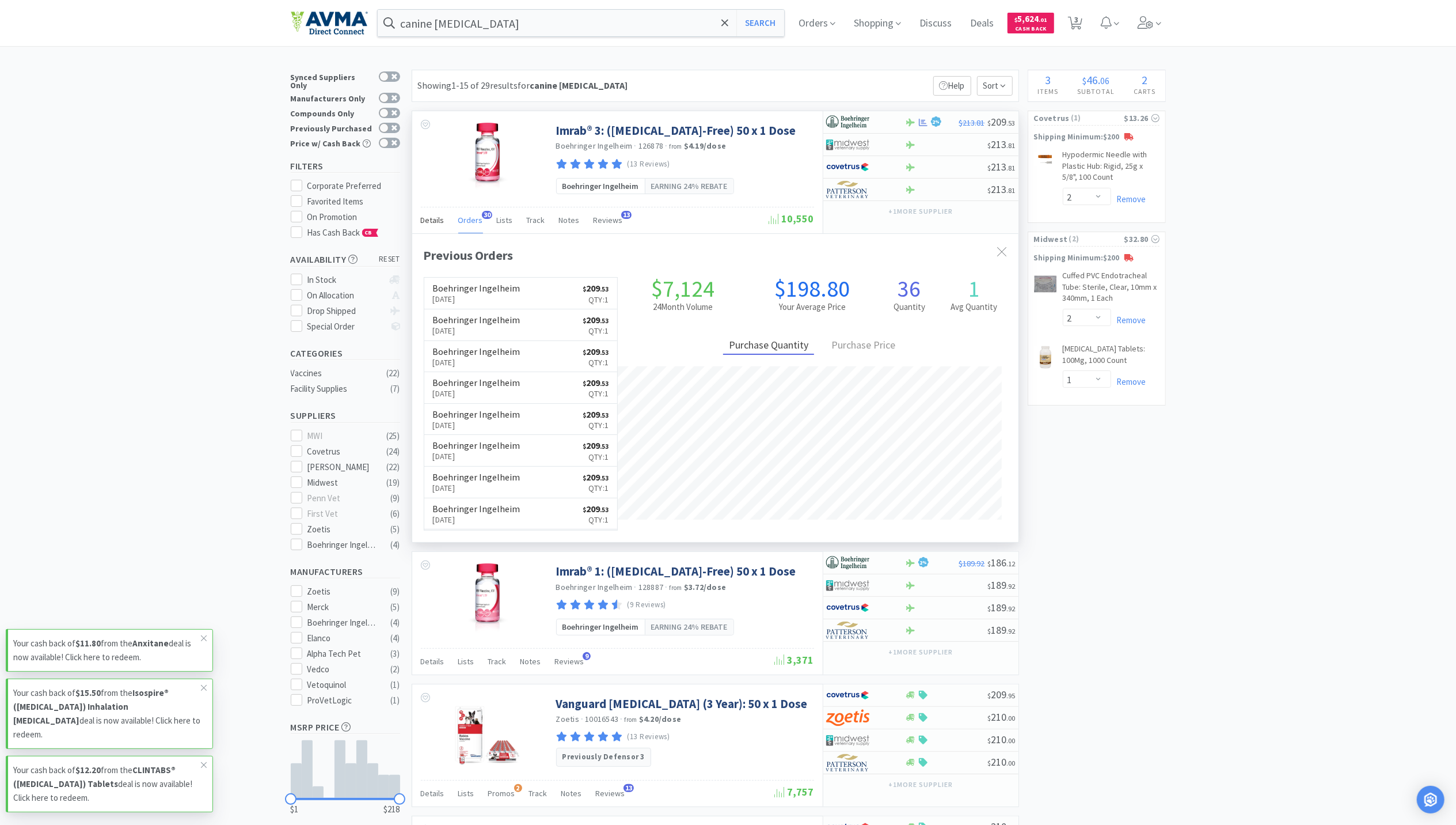
click at [431, 224] on span "Details" at bounding box center [433, 220] width 24 height 10
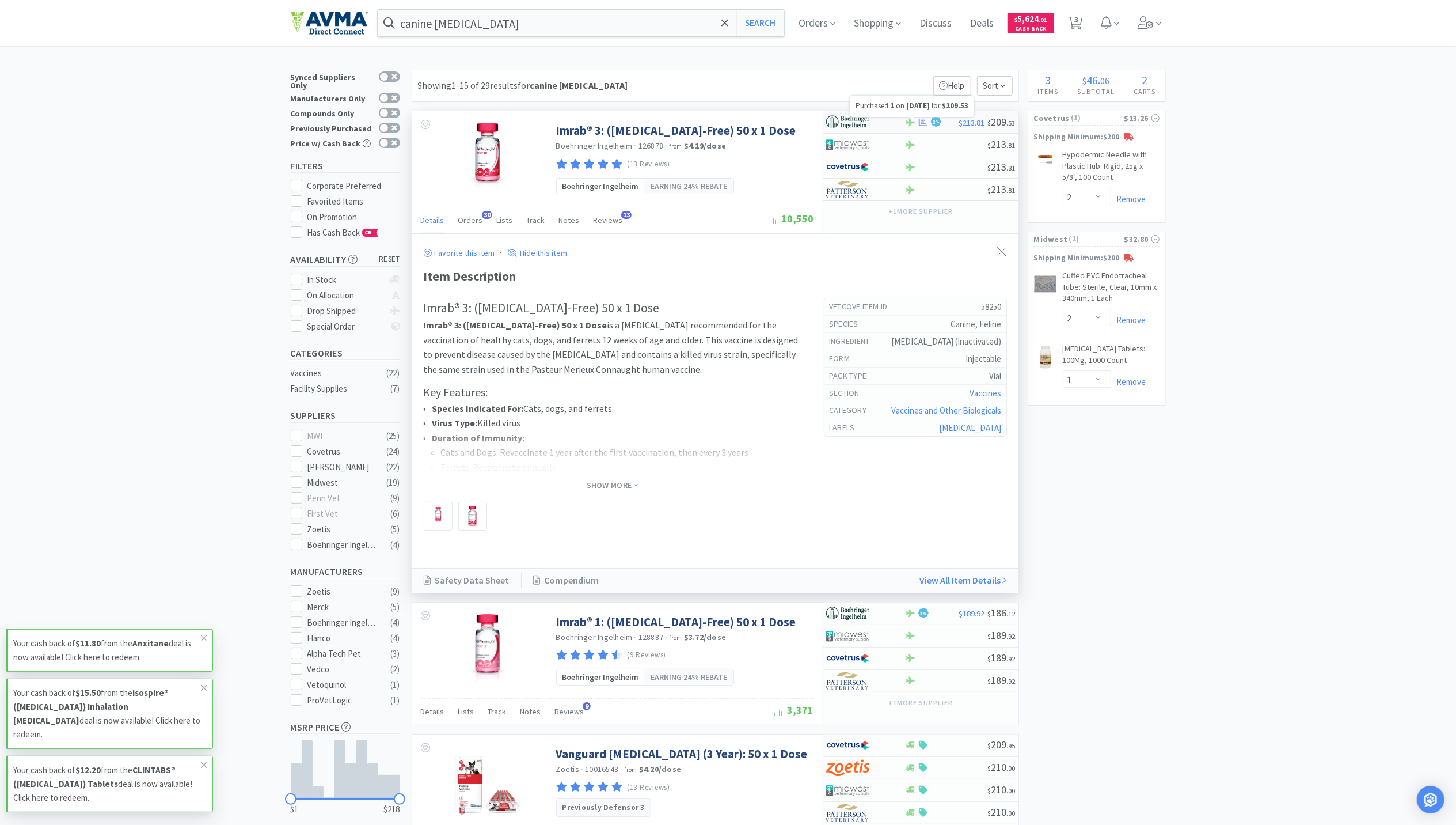
click at [924, 122] on icon at bounding box center [923, 121] width 8 height 8
select select "1"
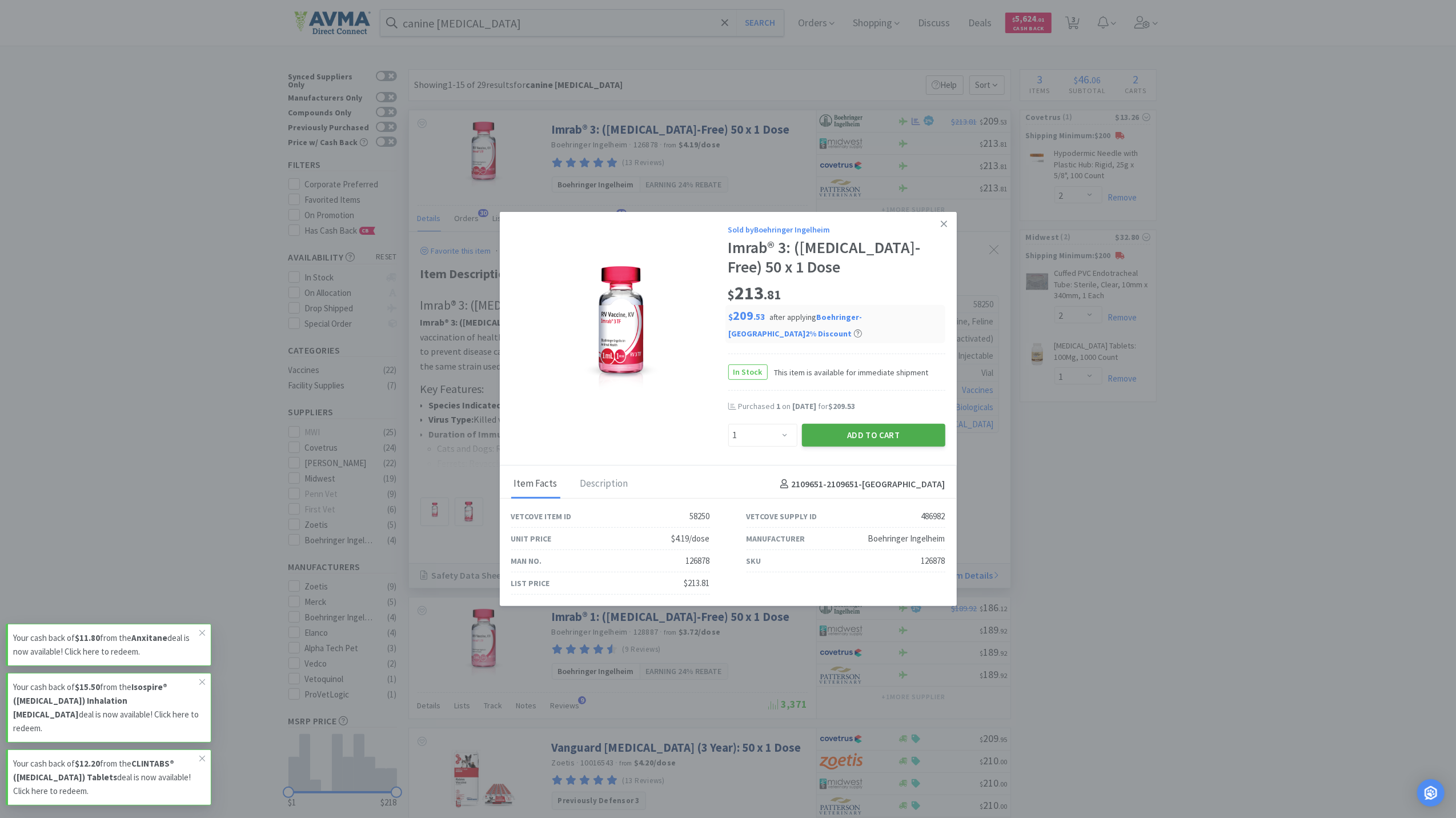
click at [879, 426] on button "Add to Cart" at bounding box center [874, 435] width 144 height 23
select select "1"
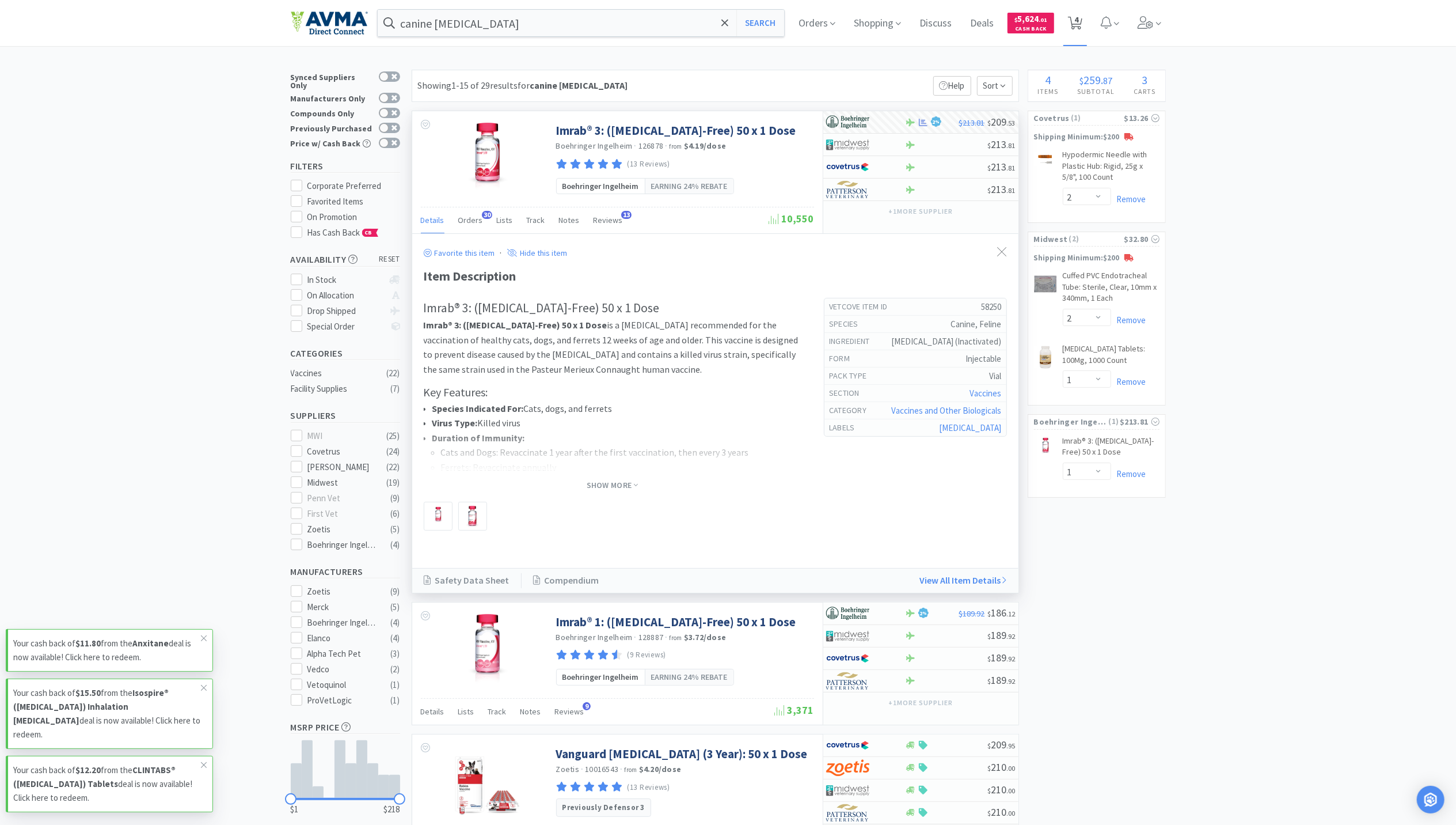
click at [1082, 17] on icon at bounding box center [1074, 23] width 14 height 13
select select "1"
select select "2"
select select "1"
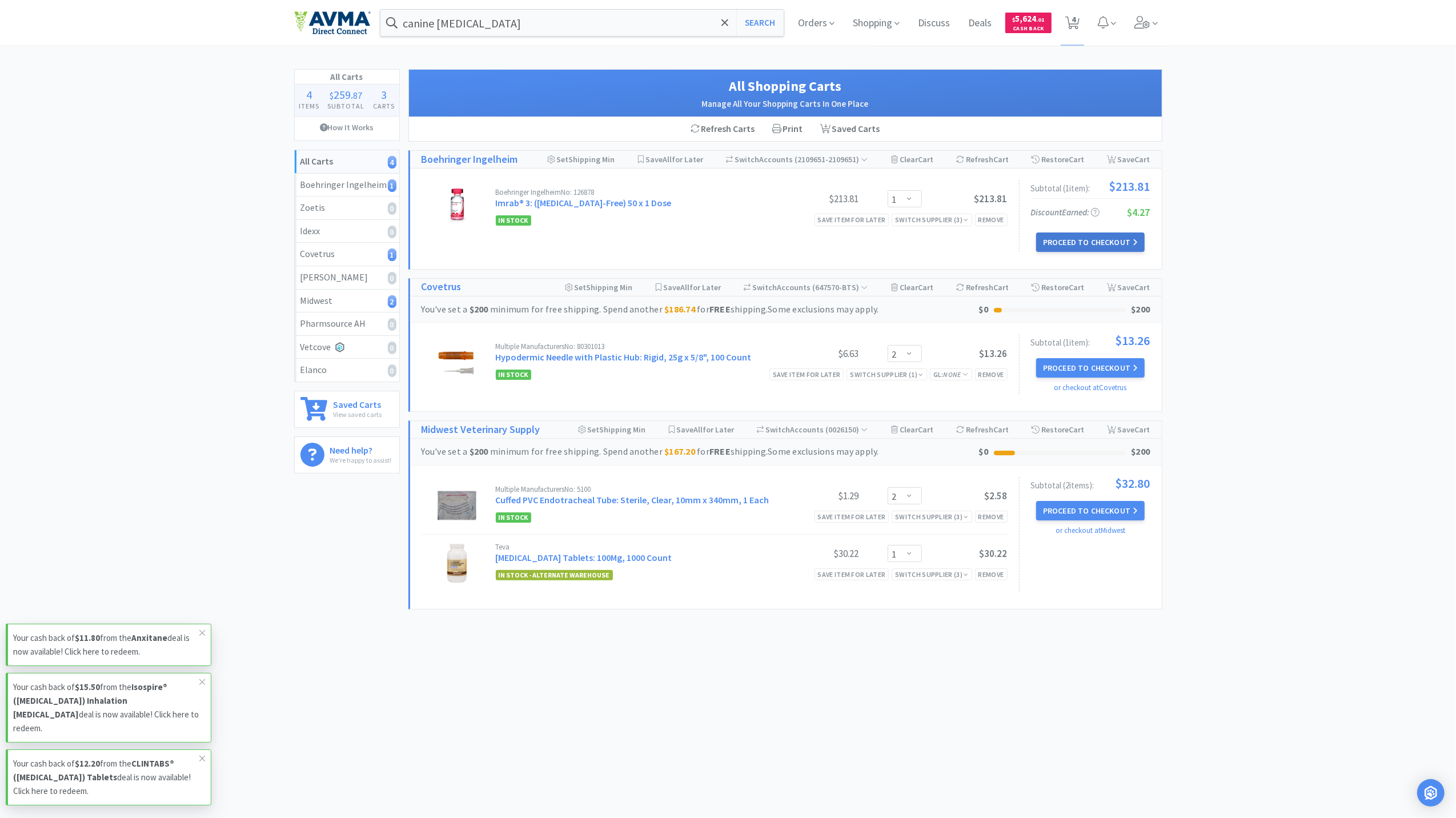
click at [1075, 240] on button "Proceed to Checkout" at bounding box center [1090, 242] width 108 height 19
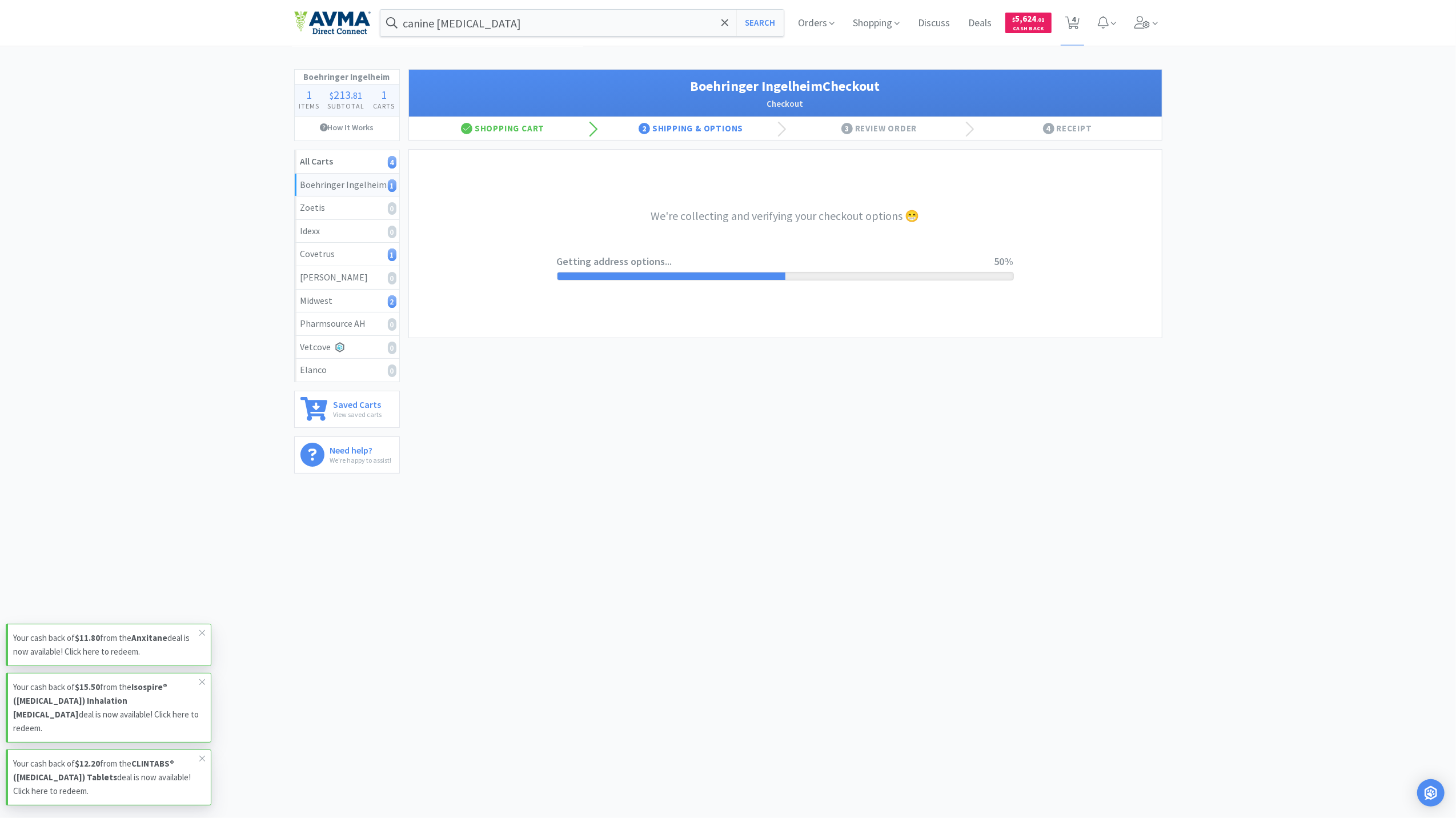
select select "invoice"
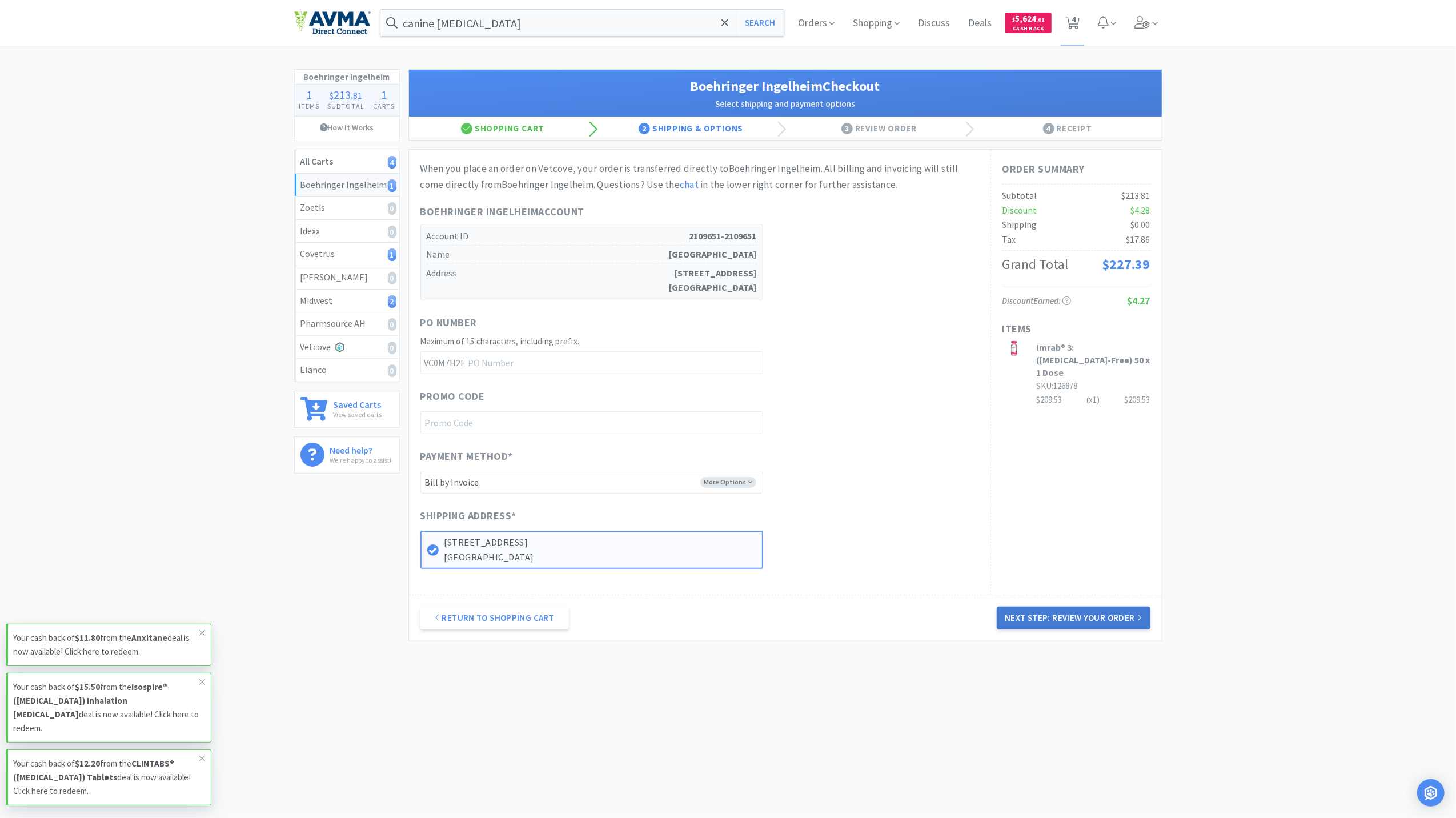
click at [1106, 627] on button "Next Step: Review Your Order" at bounding box center [1074, 617] width 153 height 23
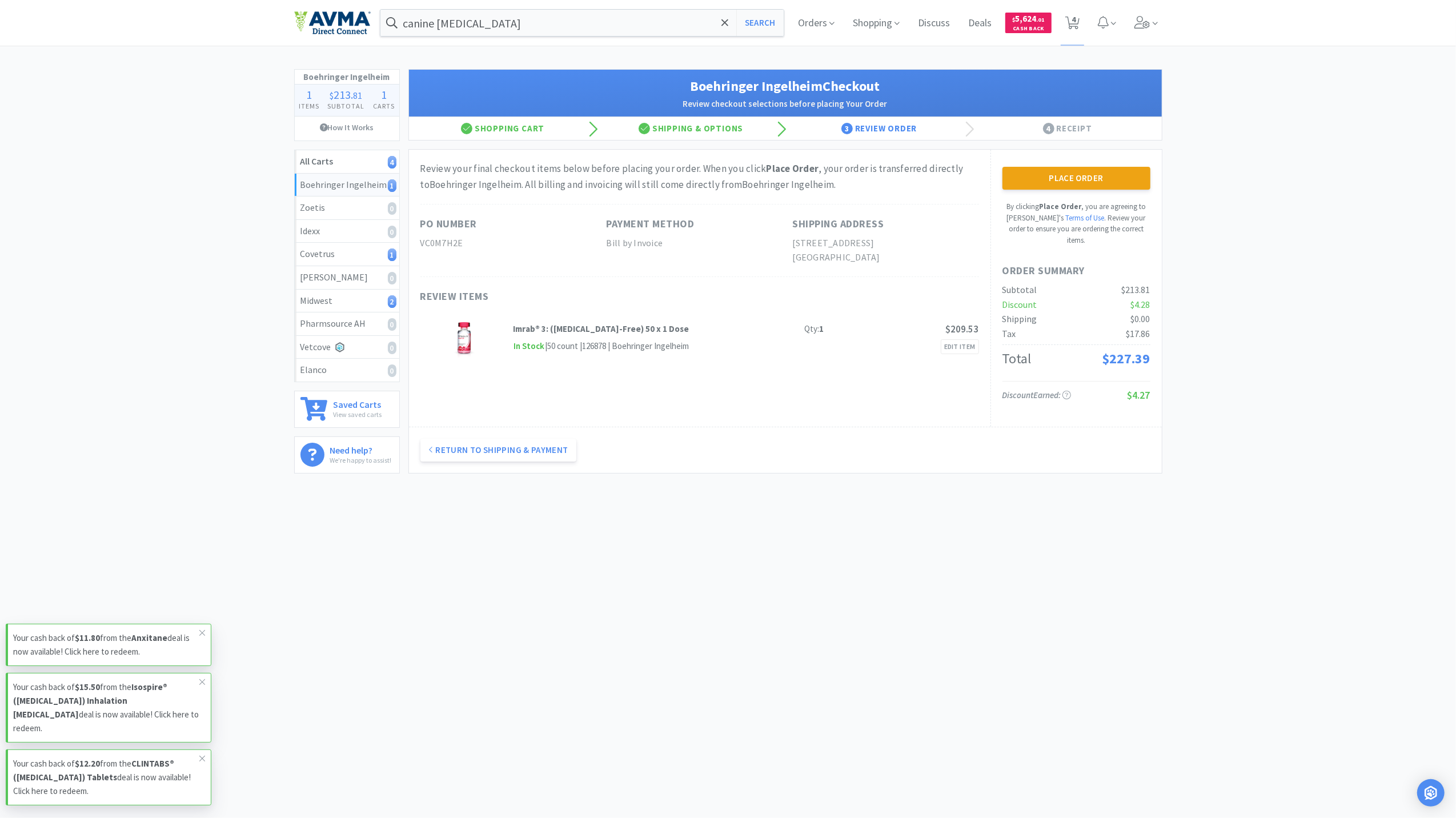
click at [1070, 174] on button "Place Order" at bounding box center [1076, 178] width 148 height 23
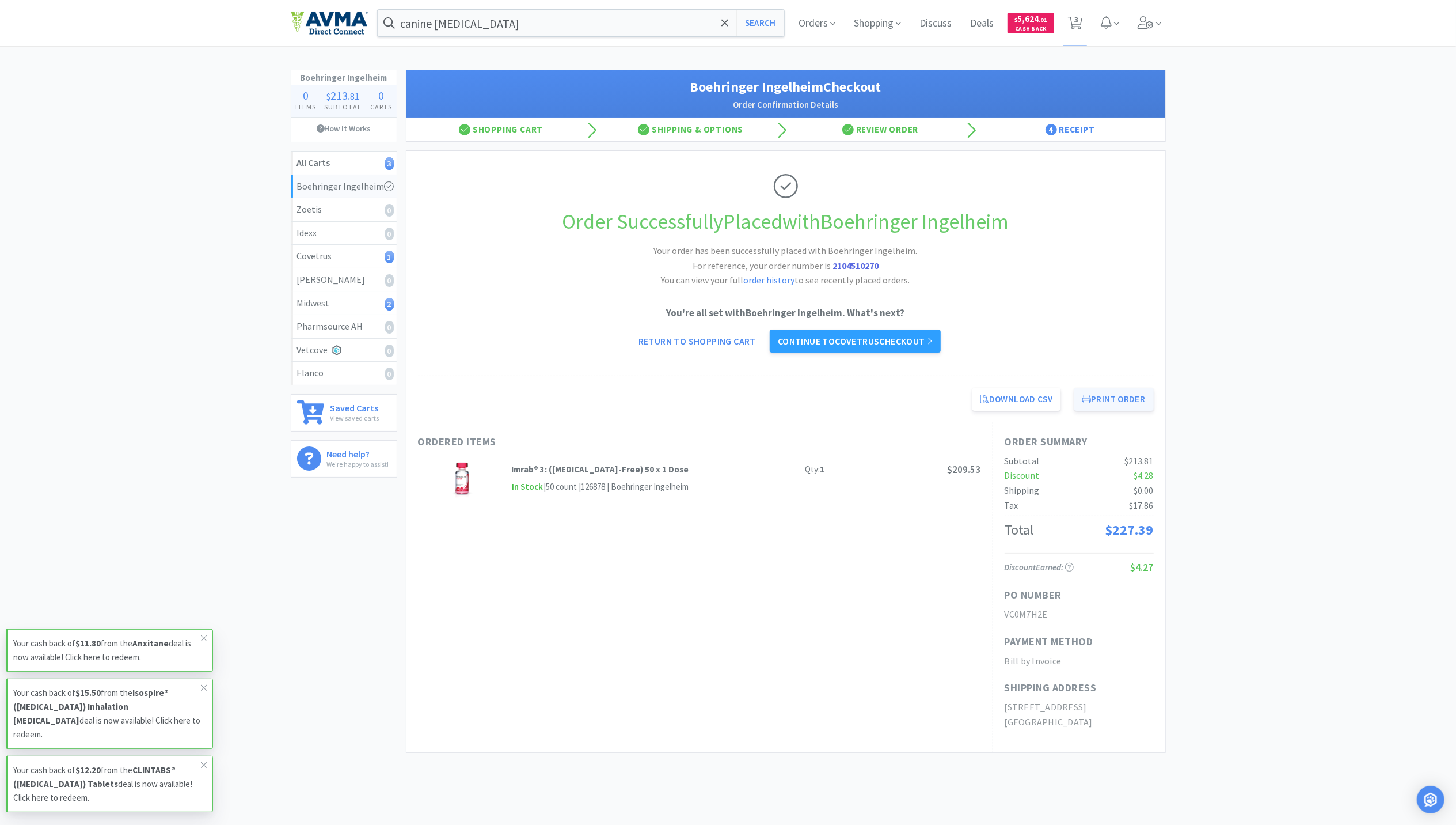
drag, startPoint x: 1122, startPoint y: 392, endPoint x: 1127, endPoint y: 399, distance: 8.6
click at [1125, 396] on button "Print Order" at bounding box center [1113, 399] width 79 height 23
click at [1078, 25] on span "3" at bounding box center [1076, 19] width 4 height 46
select select "2"
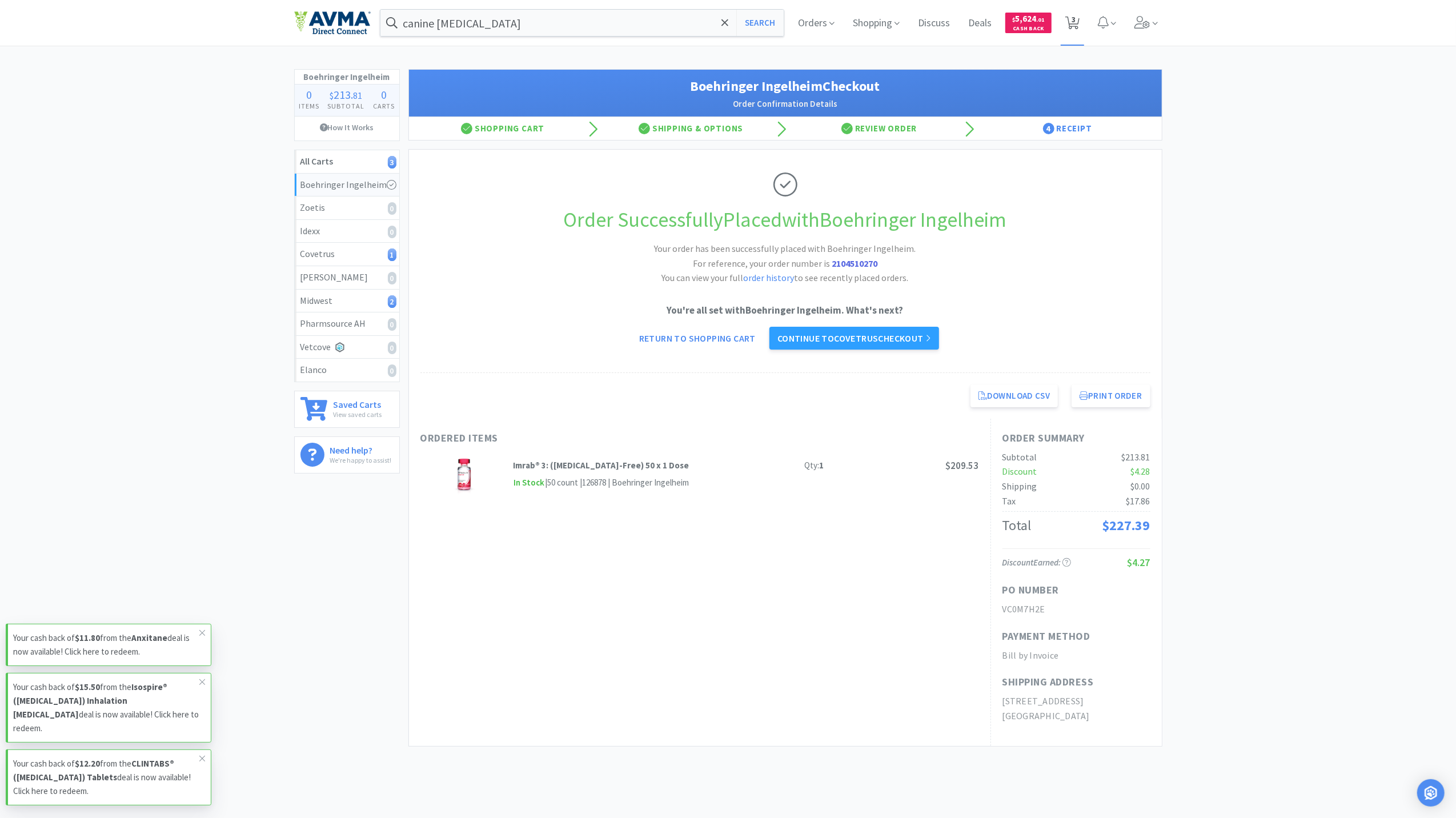
select select "1"
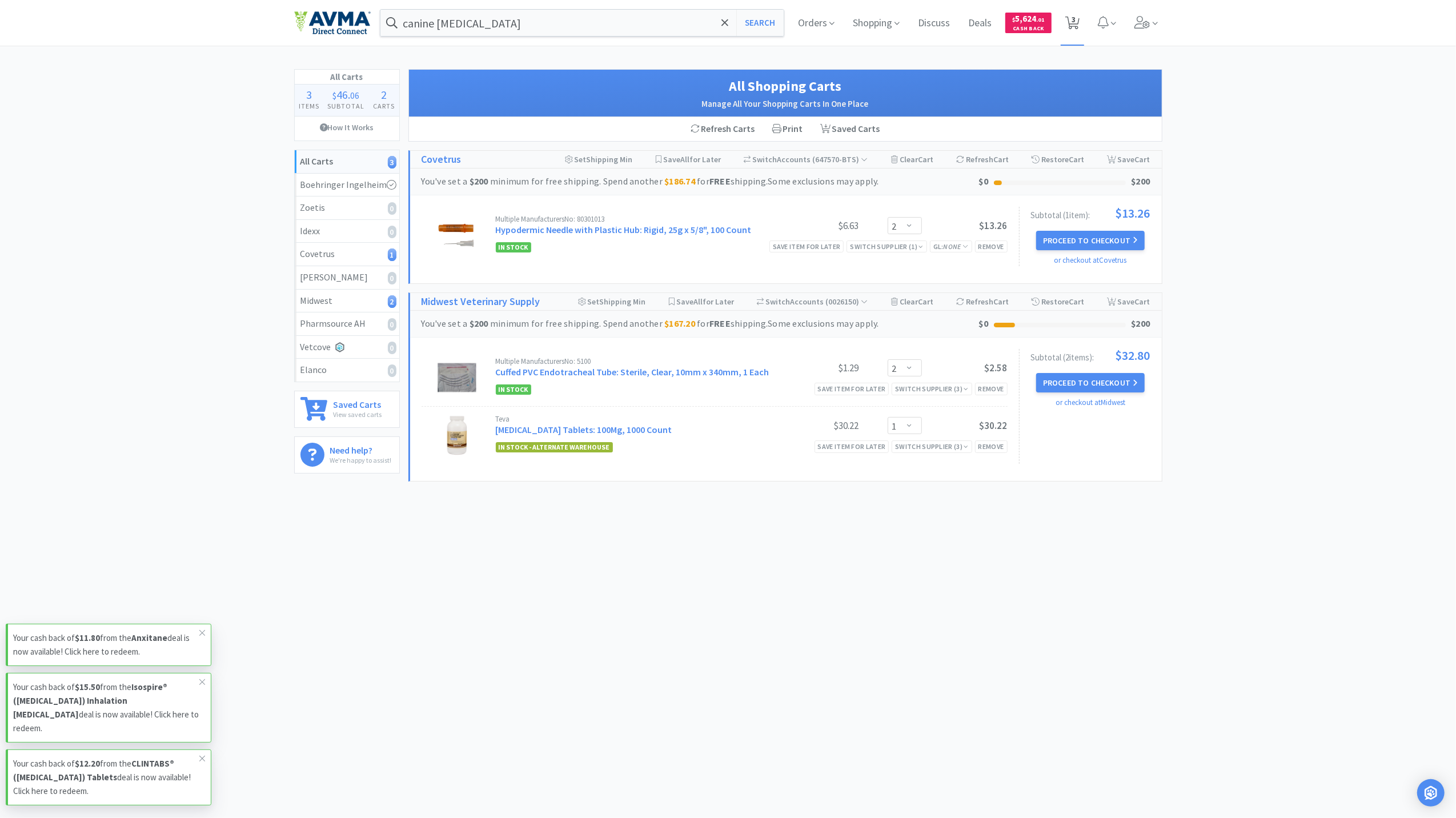
click at [1072, 24] on span "3" at bounding box center [1074, 19] width 4 height 45
click at [1145, 19] on icon at bounding box center [1142, 22] width 16 height 13
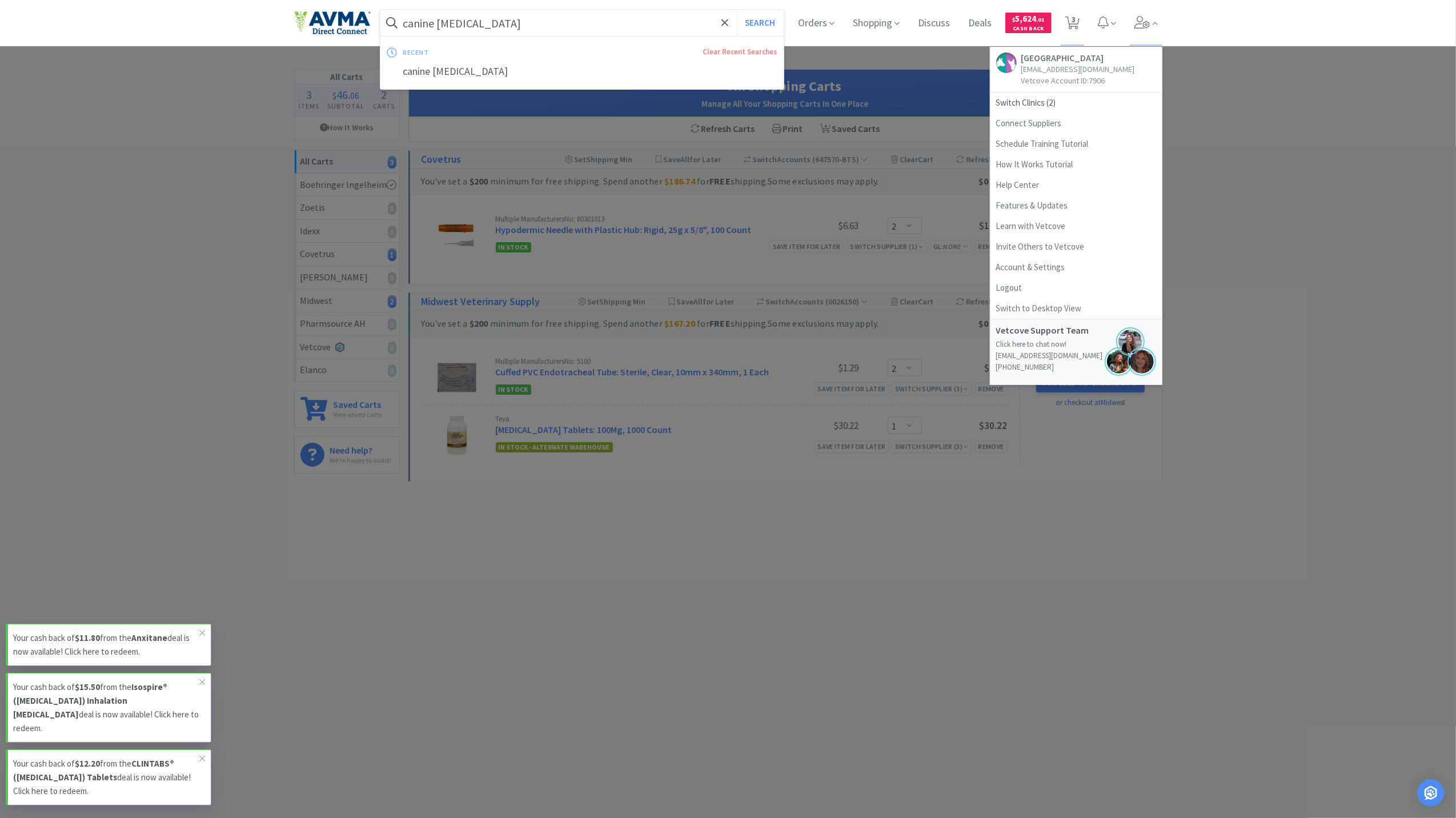
click at [502, 26] on input "canine rabies" at bounding box center [582, 23] width 404 height 26
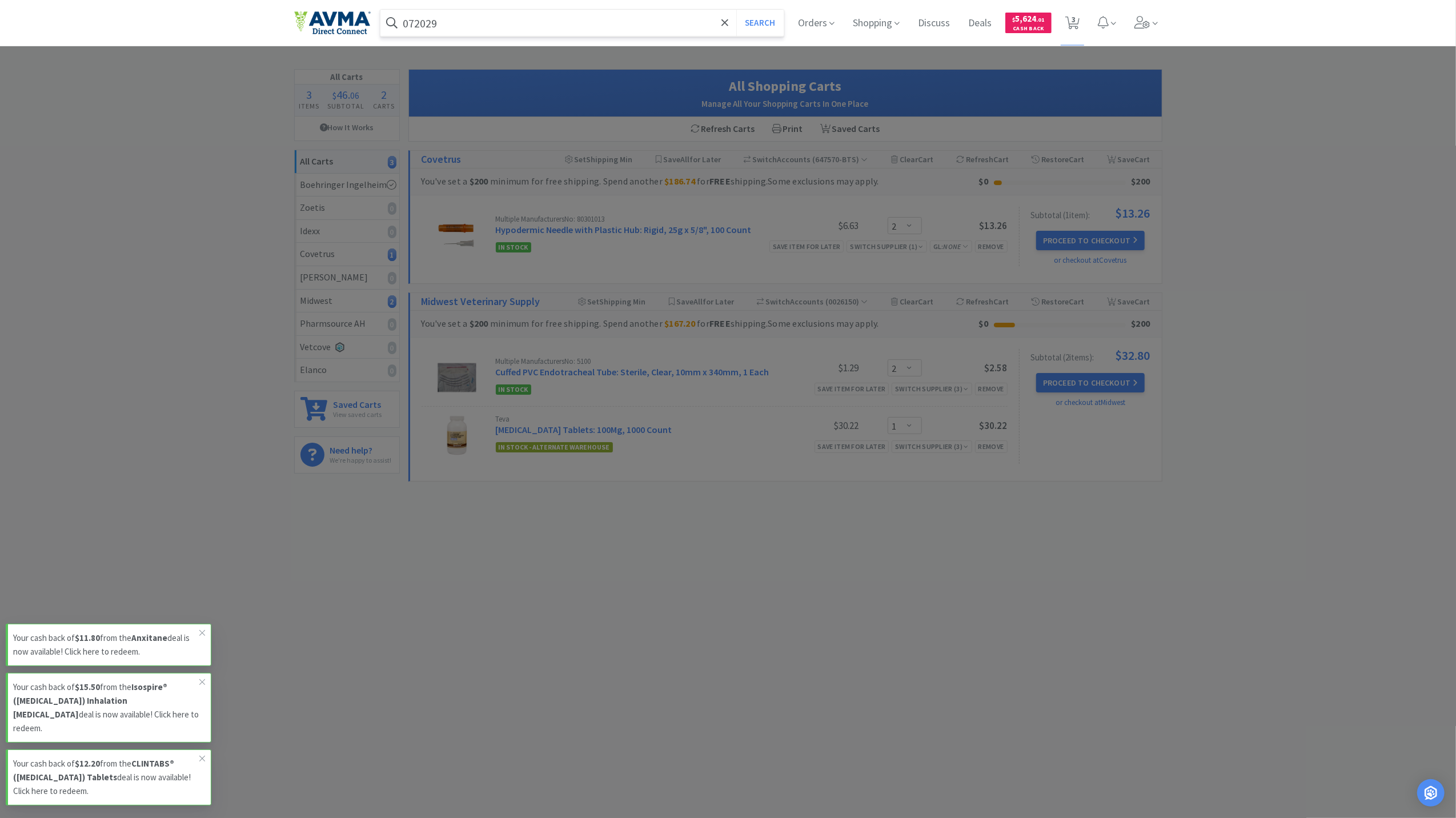
type input "072029"
click at [736, 10] on button "Search" at bounding box center [760, 23] width 47 height 26
select select "2"
select select "1"
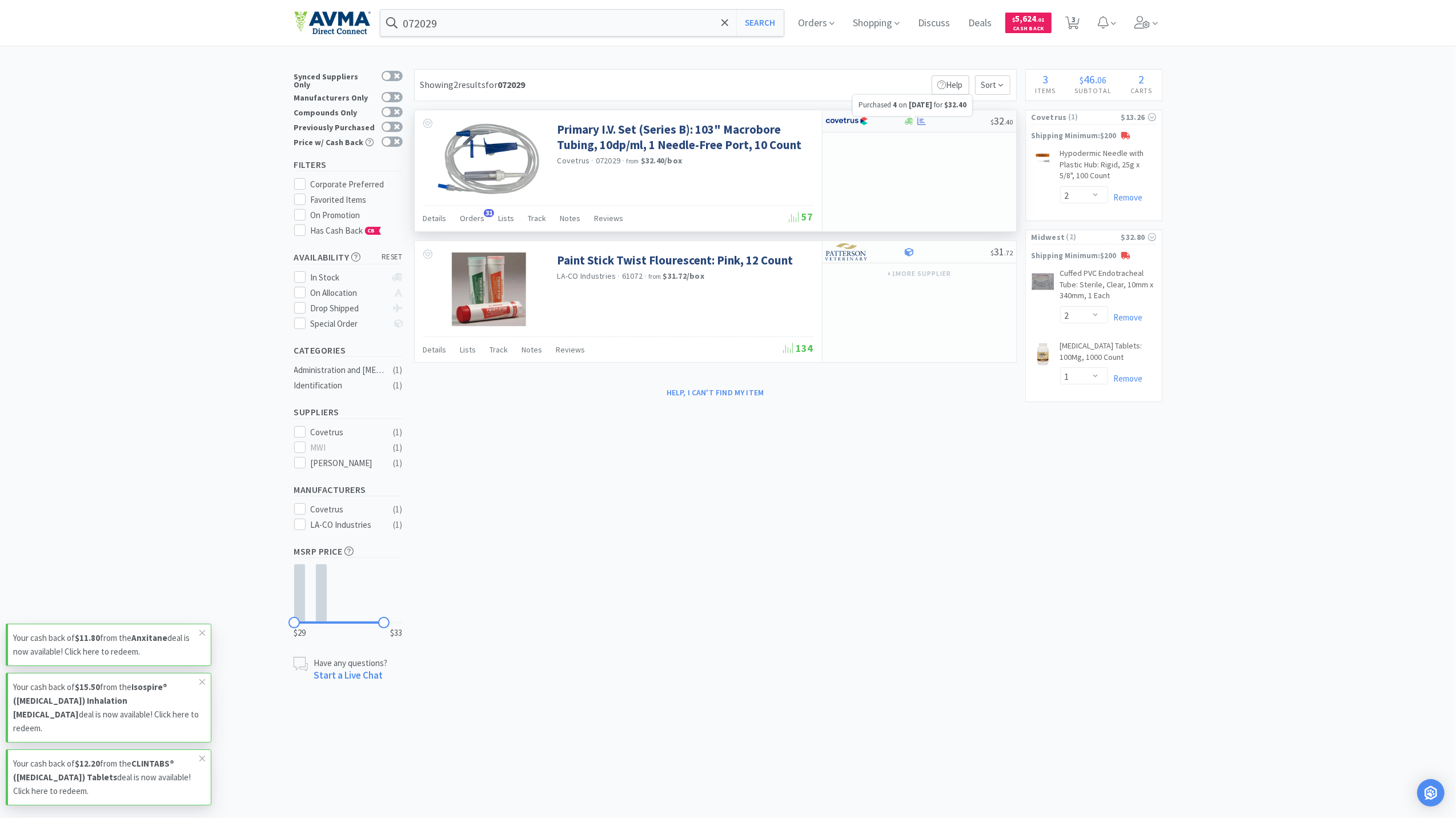
click at [926, 123] on icon at bounding box center [922, 121] width 8 height 8
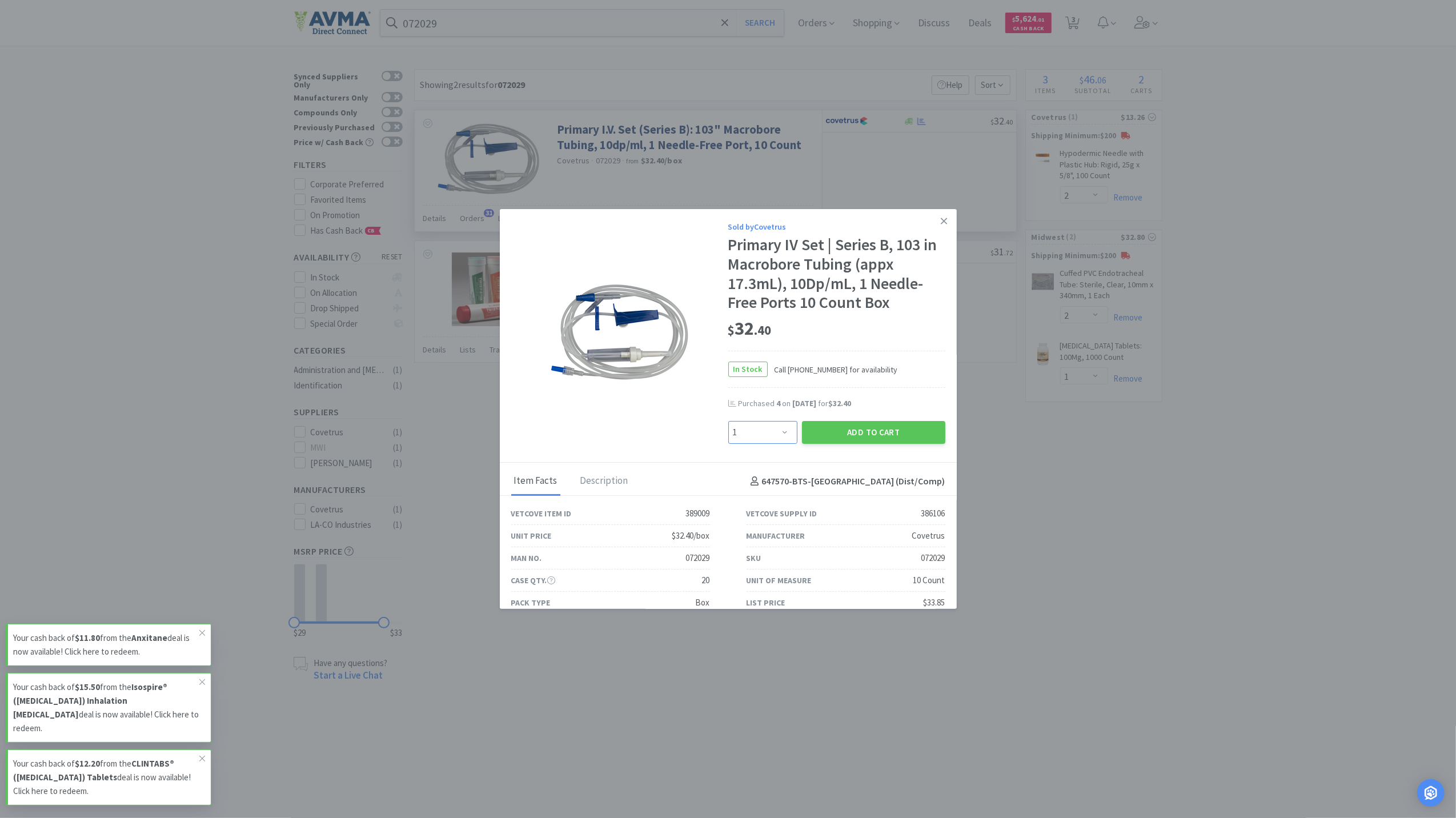
click at [775, 434] on select "Enter Quantity 1 2 3 4 5 6 7 8 9 10 11 12 13 14 15 16 17 18 19 20 Enter Quantity" at bounding box center [763, 432] width 69 height 23
select select "4"
click at [728, 422] on select "Enter Quantity 1 2 3 4 5 6 7 8 9 10 11 12 13 14 15 16 17 18 19 20 Enter Quantity" at bounding box center [763, 432] width 69 height 23
click at [895, 437] on button "Add to Cart" at bounding box center [874, 432] width 144 height 23
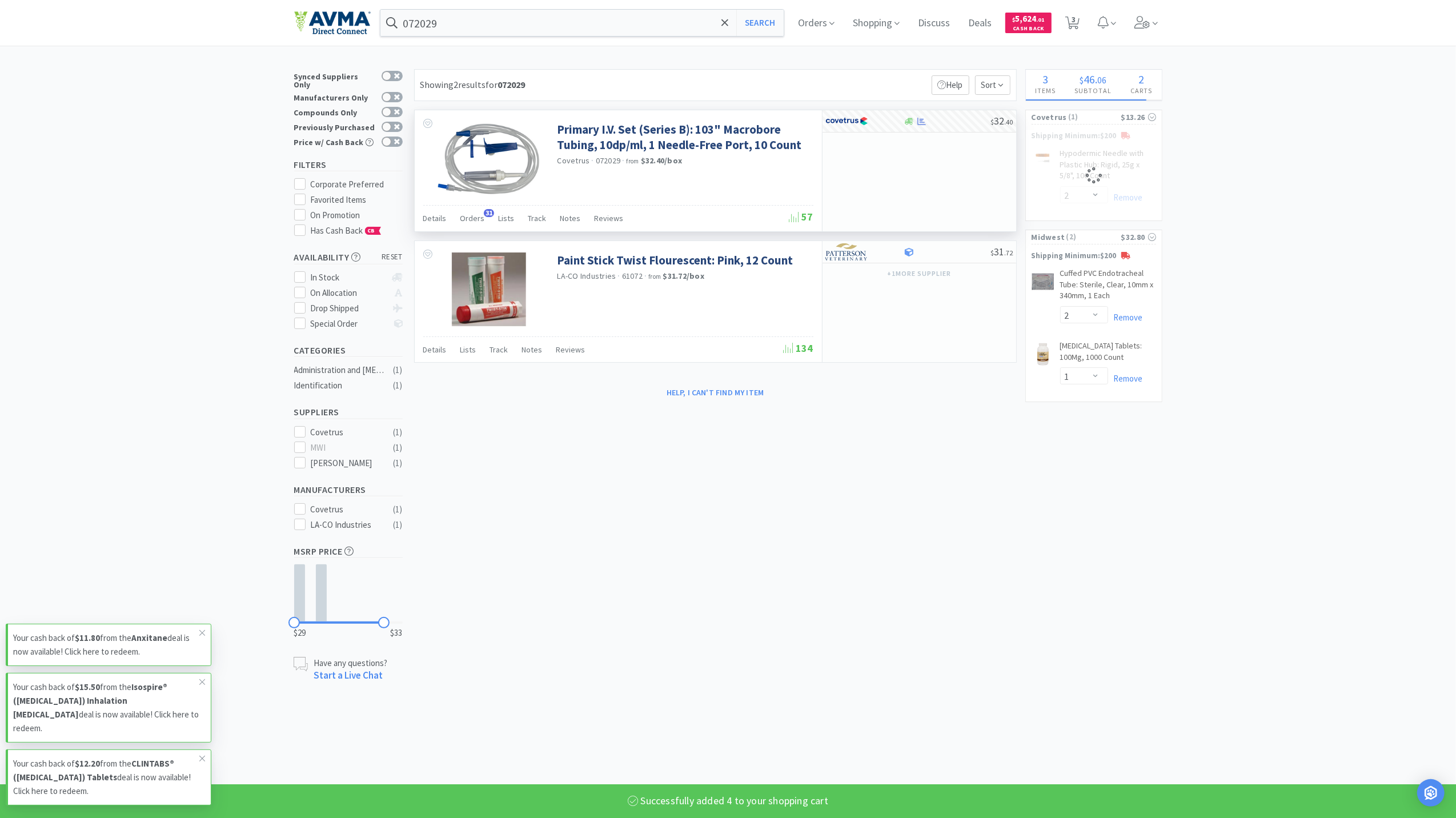
select select "4"
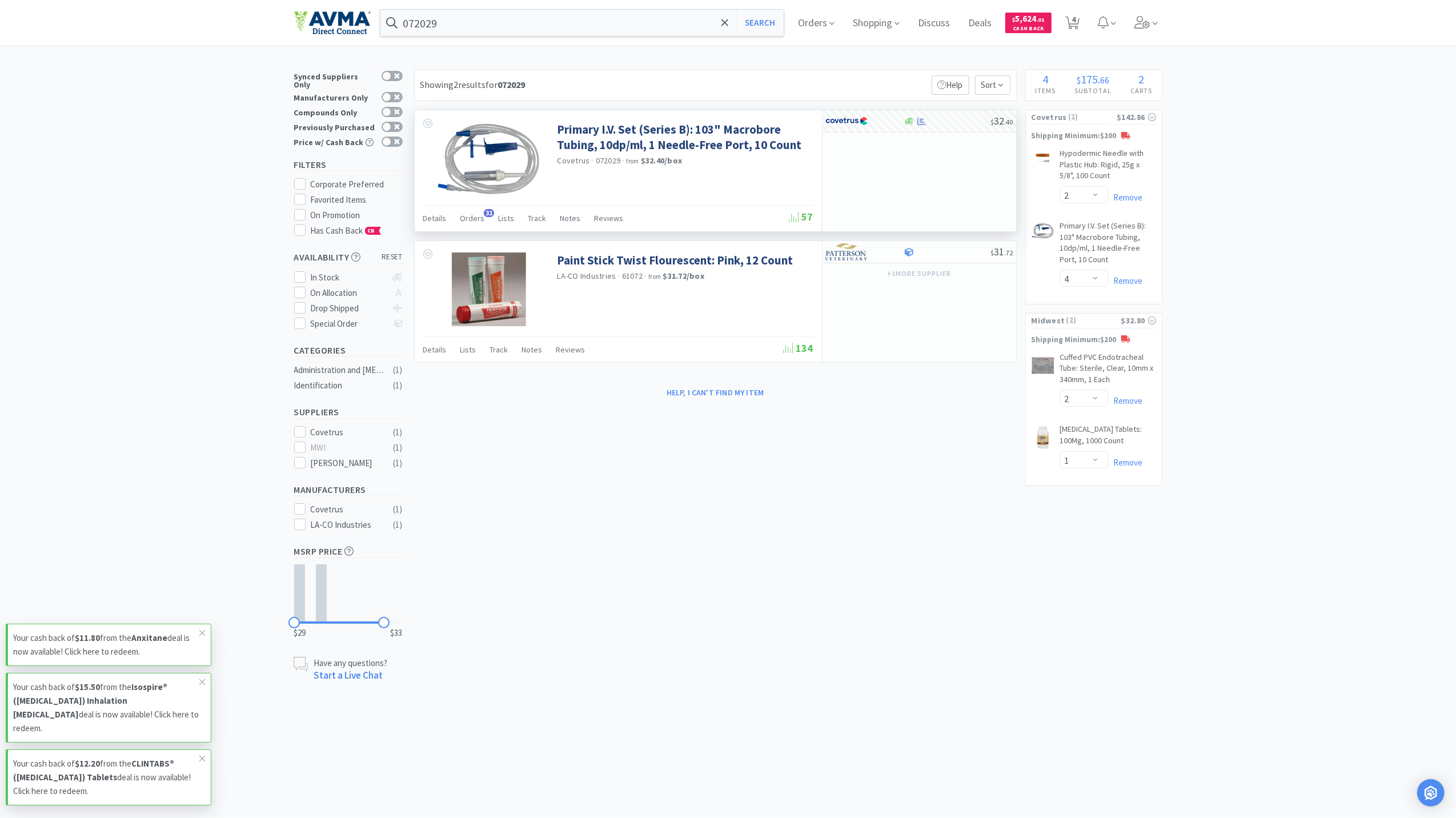
click at [1045, 533] on div "× Filter Results Synced Suppliers Only Manufacturers Only Compounds Only Previo…" at bounding box center [728, 375] width 869 height 613
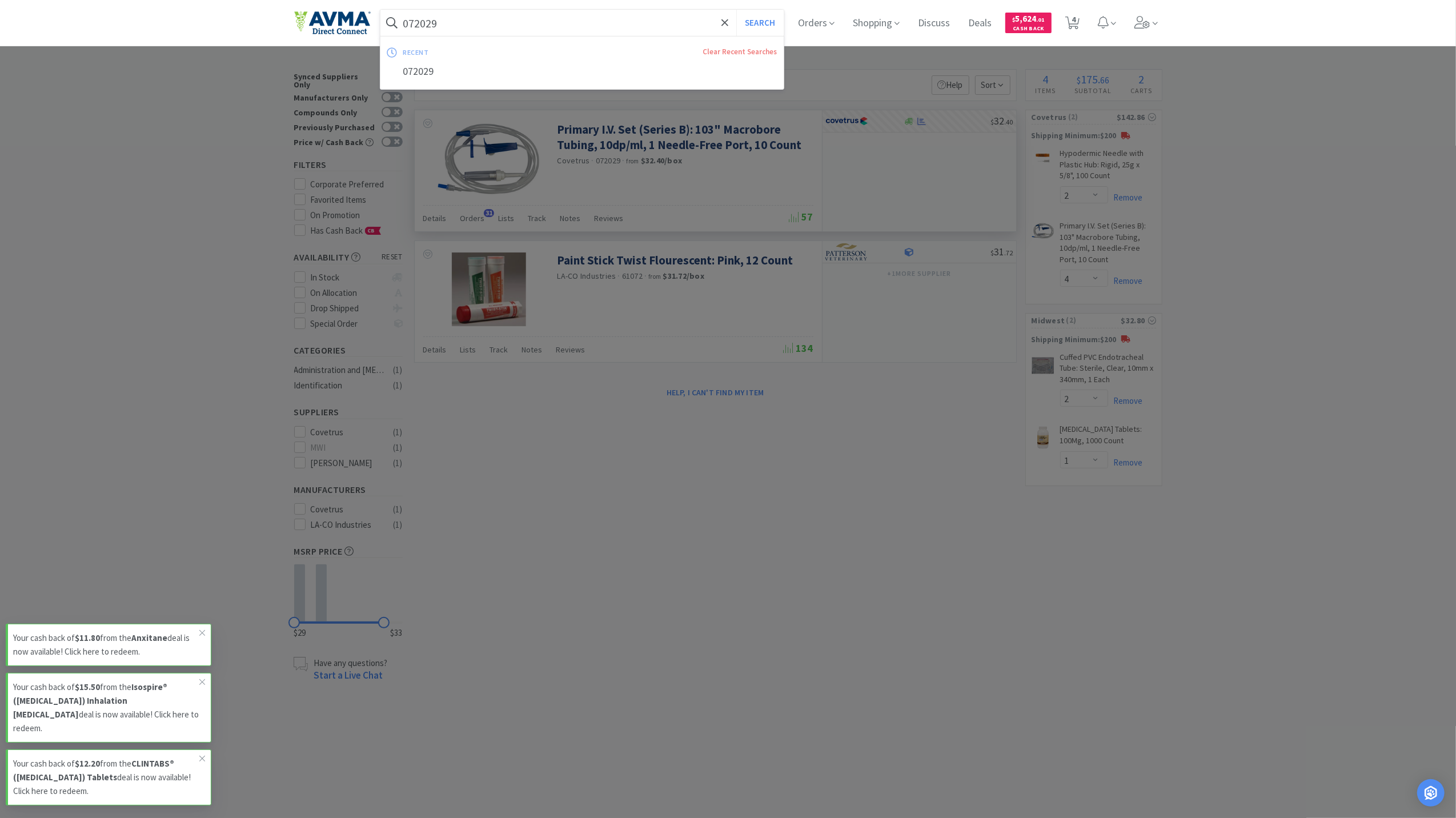
click at [492, 17] on input "072029" at bounding box center [582, 23] width 404 height 26
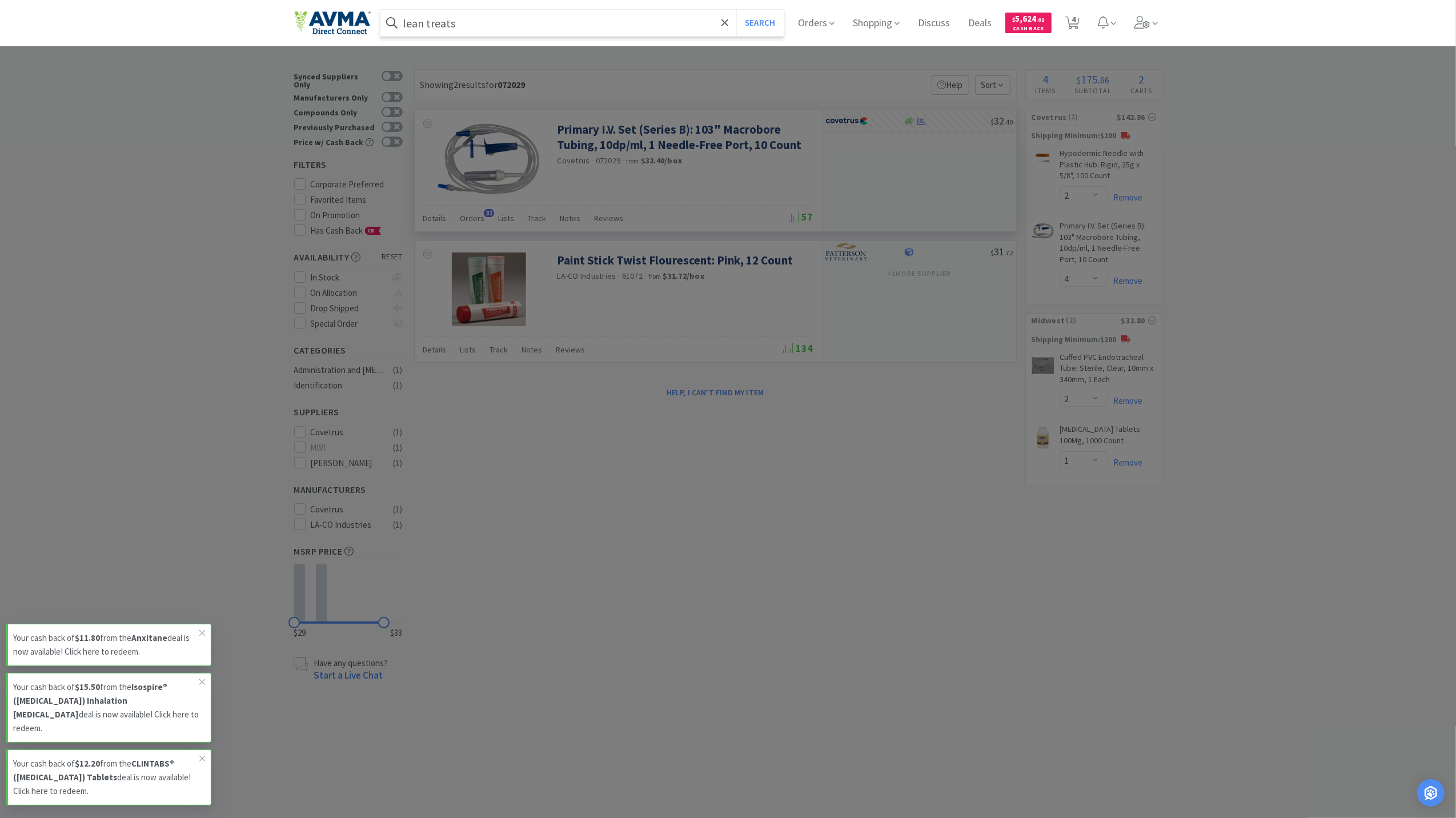
type input "lean treats"
click at [736, 10] on button "Search" at bounding box center [760, 23] width 47 height 26
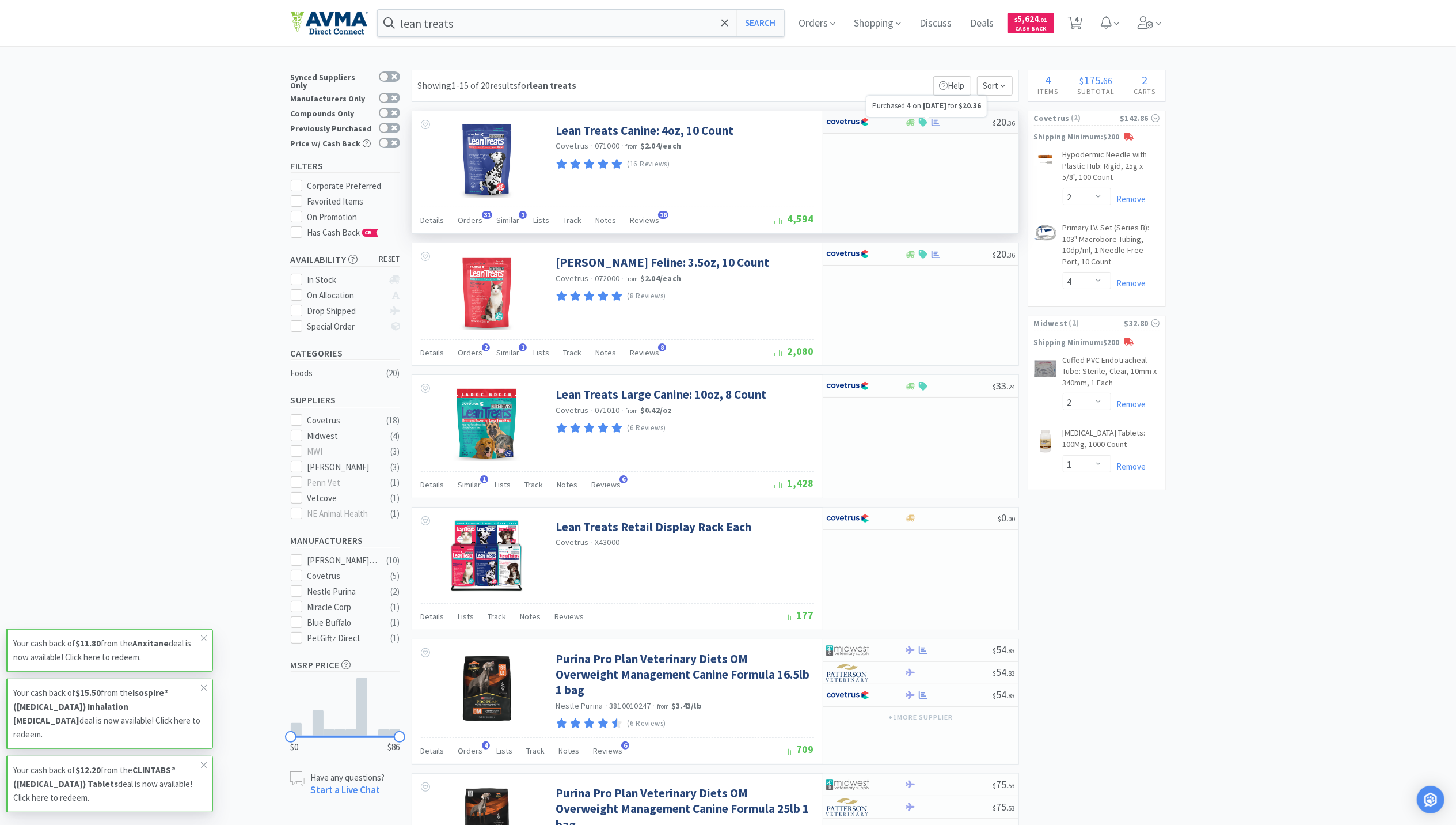
click at [938, 125] on icon at bounding box center [935, 121] width 8 height 8
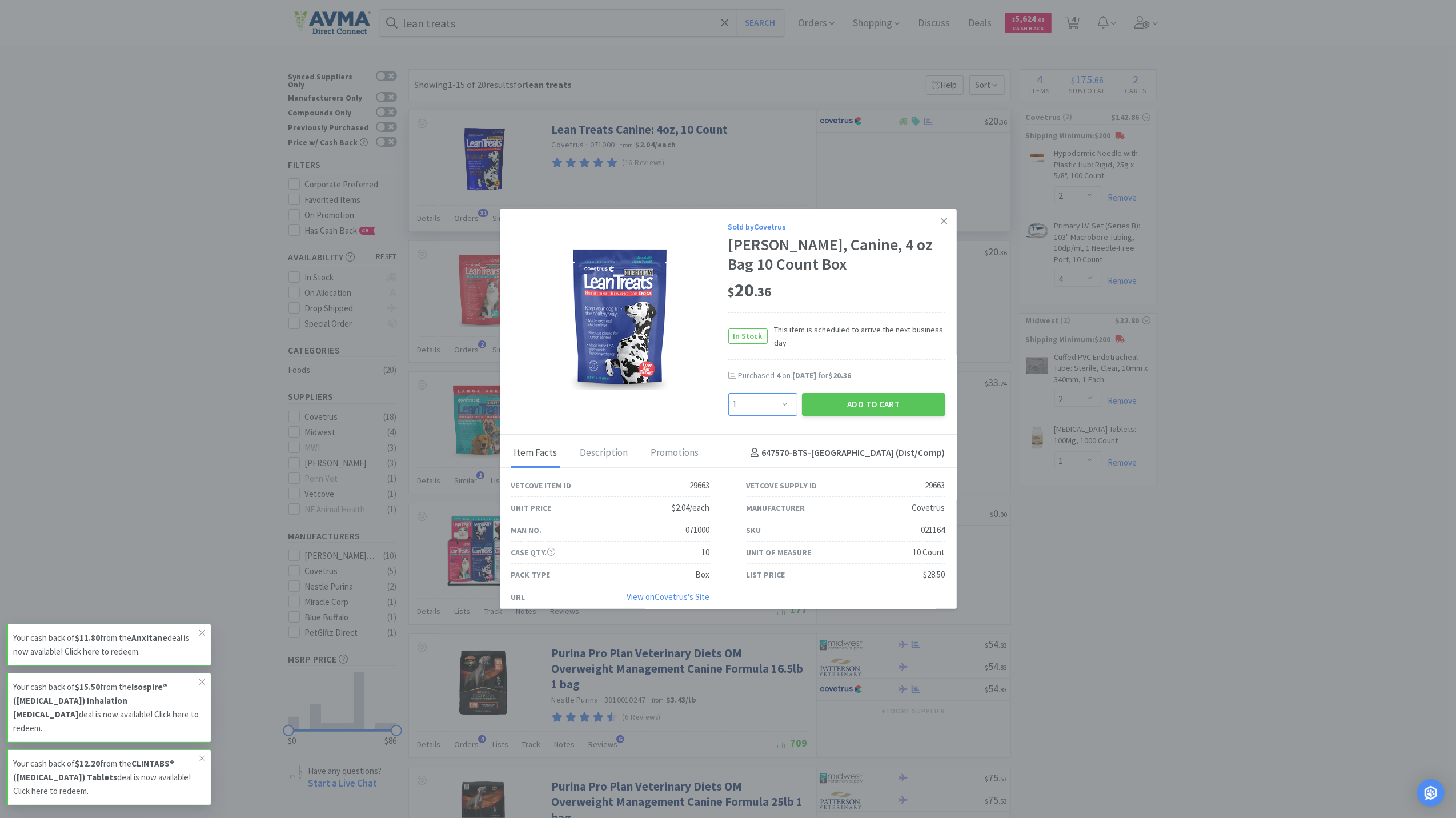
click at [785, 403] on select "Enter Quantity 1 2 3 4 5 6 7 8 9 10 11 12 13 14 15 16 17 18 19 20 Enter Quantity" at bounding box center [763, 404] width 69 height 23
select select "3"
click at [728, 393] on select "Enter Quantity 1 2 3 4 5 6 7 8 9 10 11 12 13 14 15 16 17 18 19 20 Enter Quantity" at bounding box center [763, 404] width 69 height 23
click at [882, 398] on button "Add to Cart" at bounding box center [874, 404] width 144 height 23
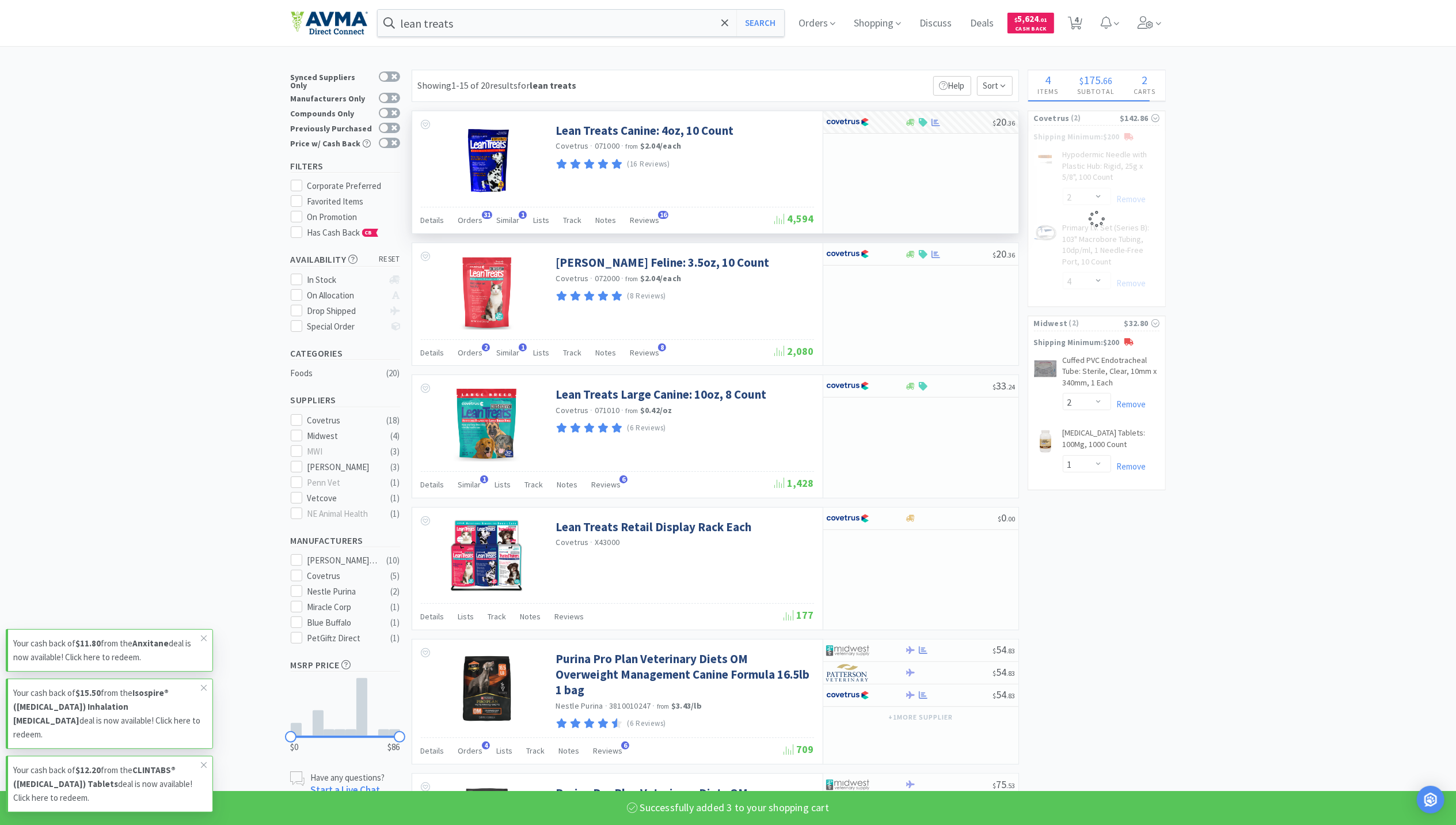
select select "3"
select select "4"
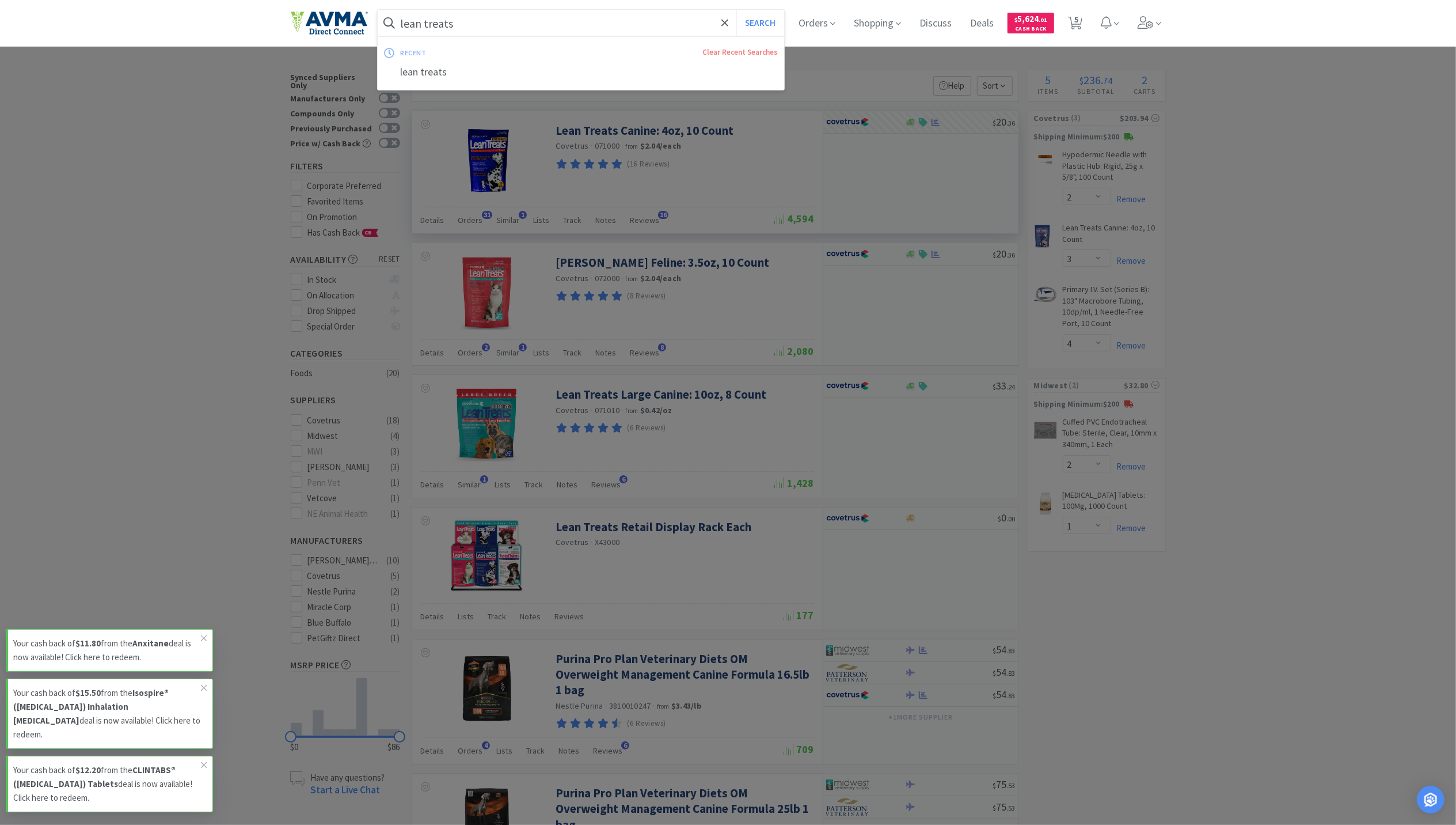
click at [522, 25] on input "lean treats" at bounding box center [581, 23] width 407 height 26
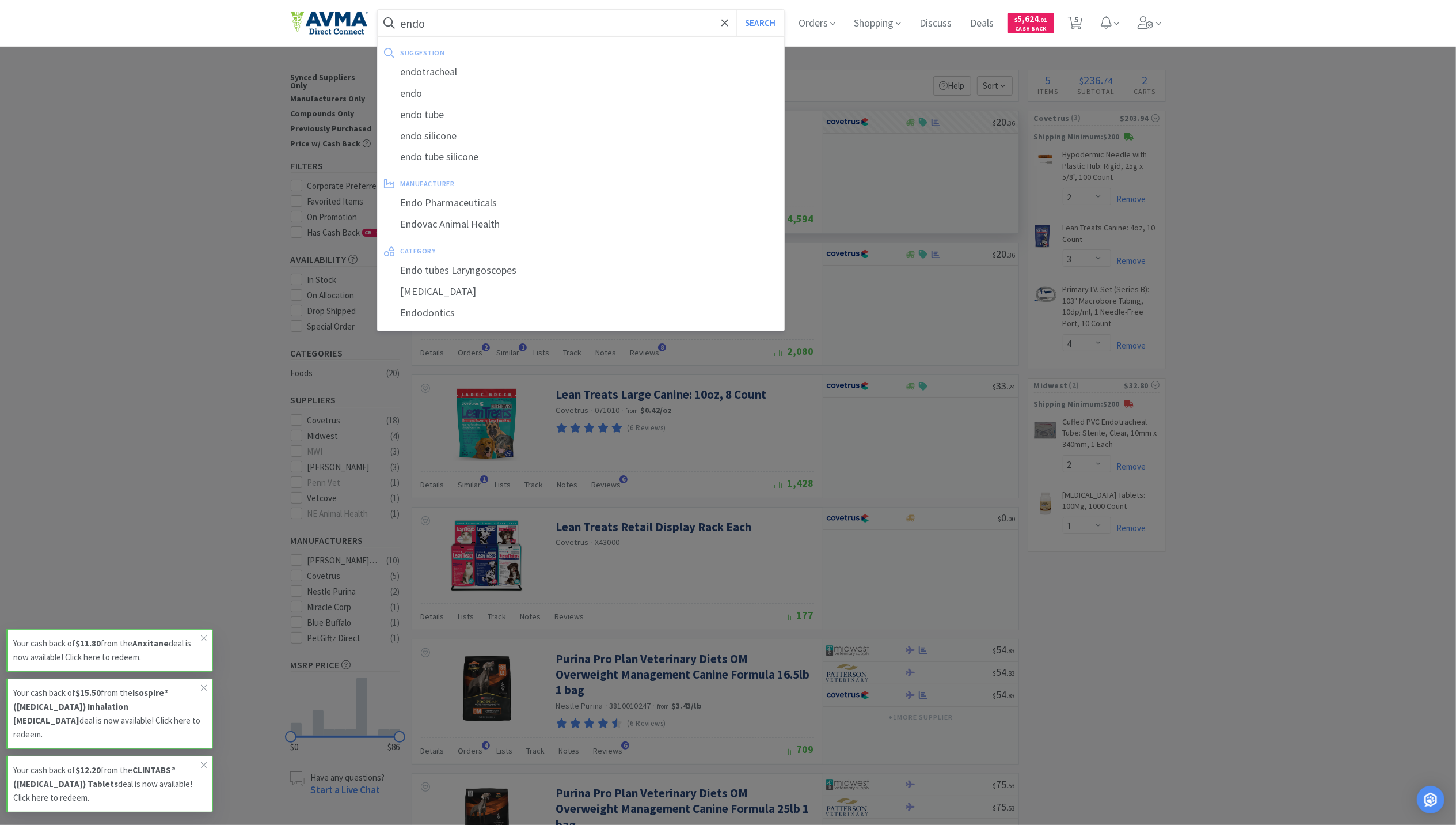
click at [494, 118] on div "endo tube" at bounding box center [581, 114] width 407 height 21
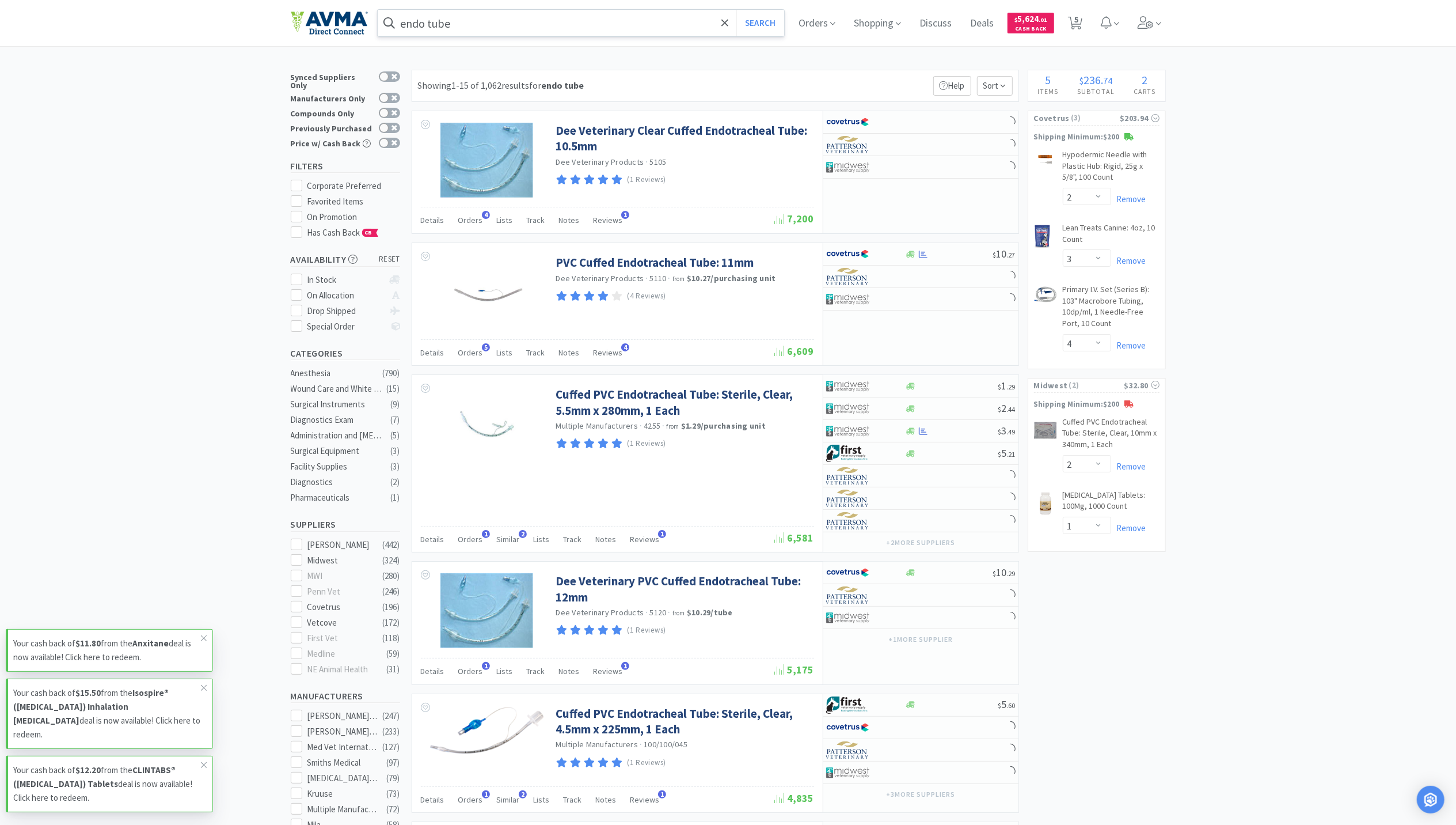
click at [551, 19] on input "endo tube" at bounding box center [581, 23] width 407 height 26
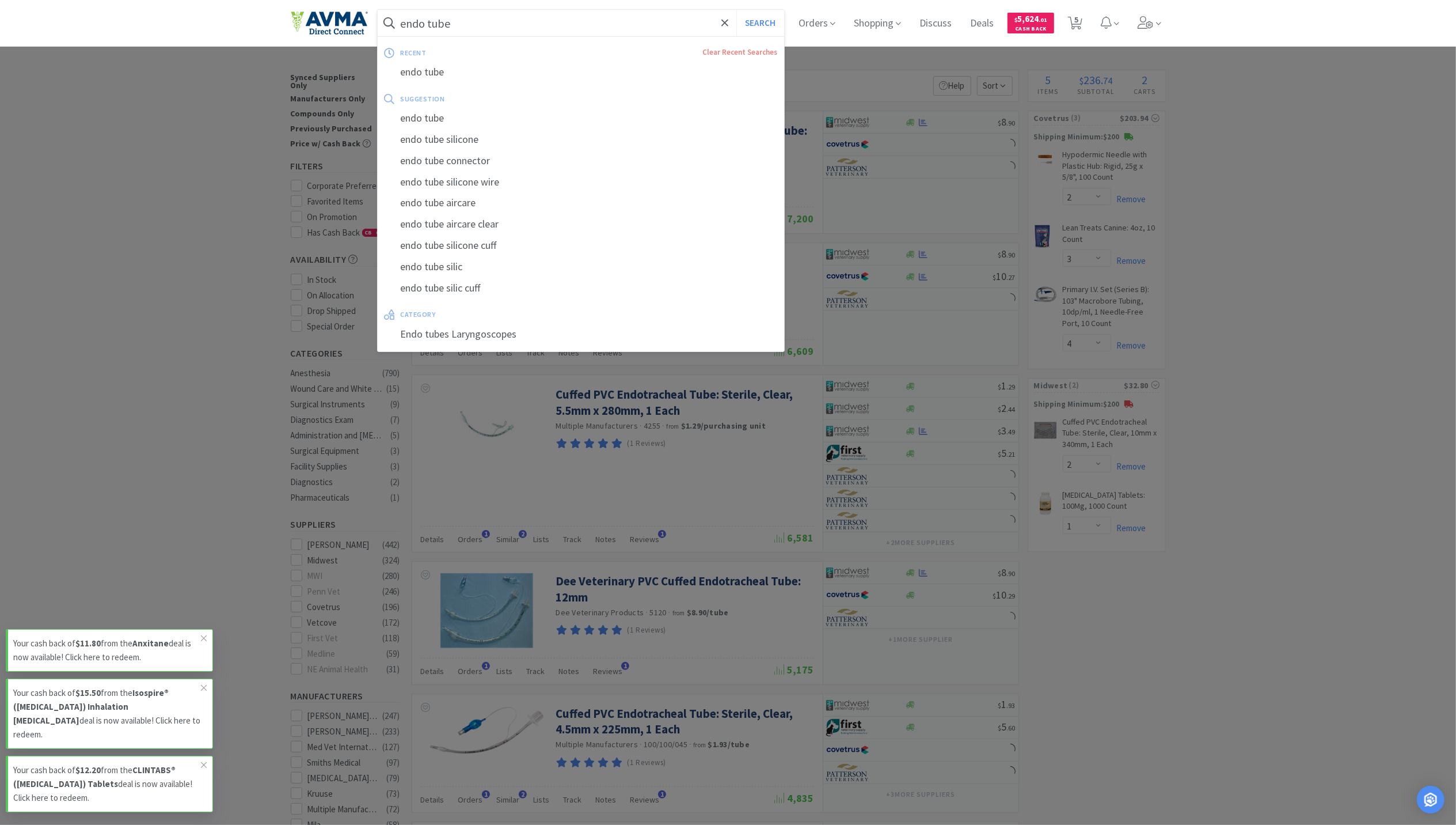
click at [495, 22] on input "endo tube" at bounding box center [581, 23] width 407 height 26
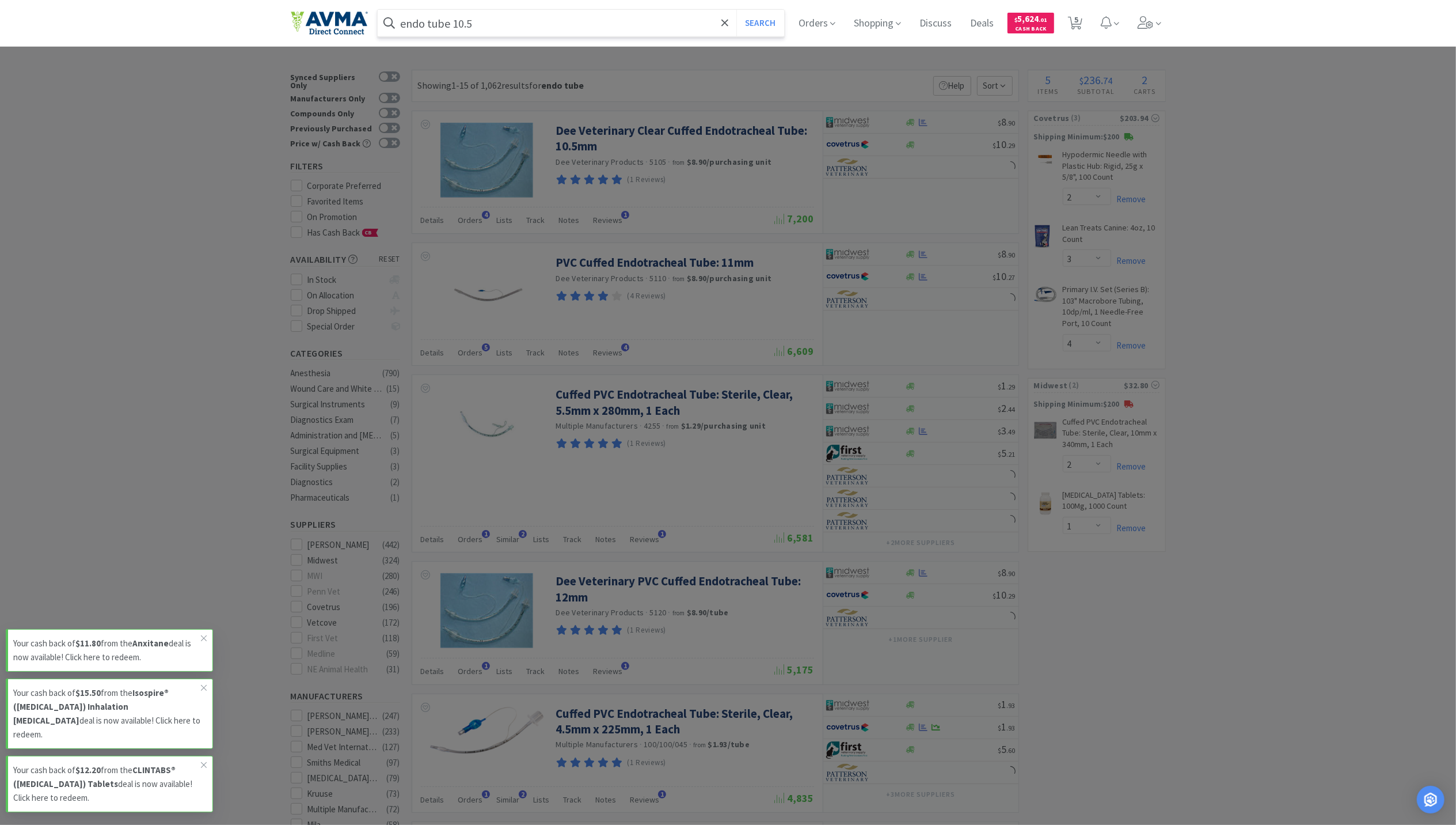
click at [736, 10] on button "Search" at bounding box center [760, 23] width 47 height 26
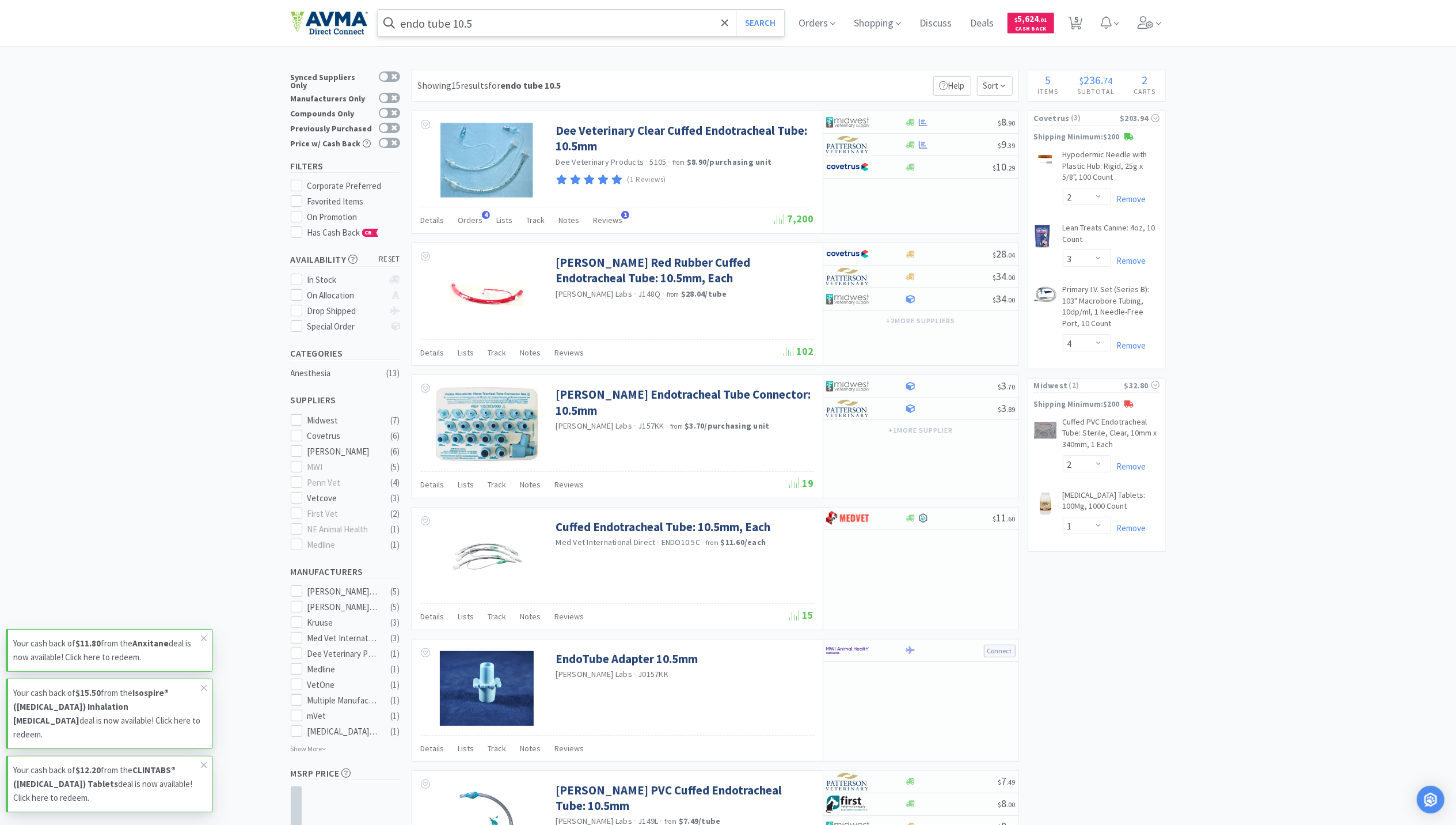
click at [516, 31] on input "endo tube 10.5" at bounding box center [581, 23] width 407 height 26
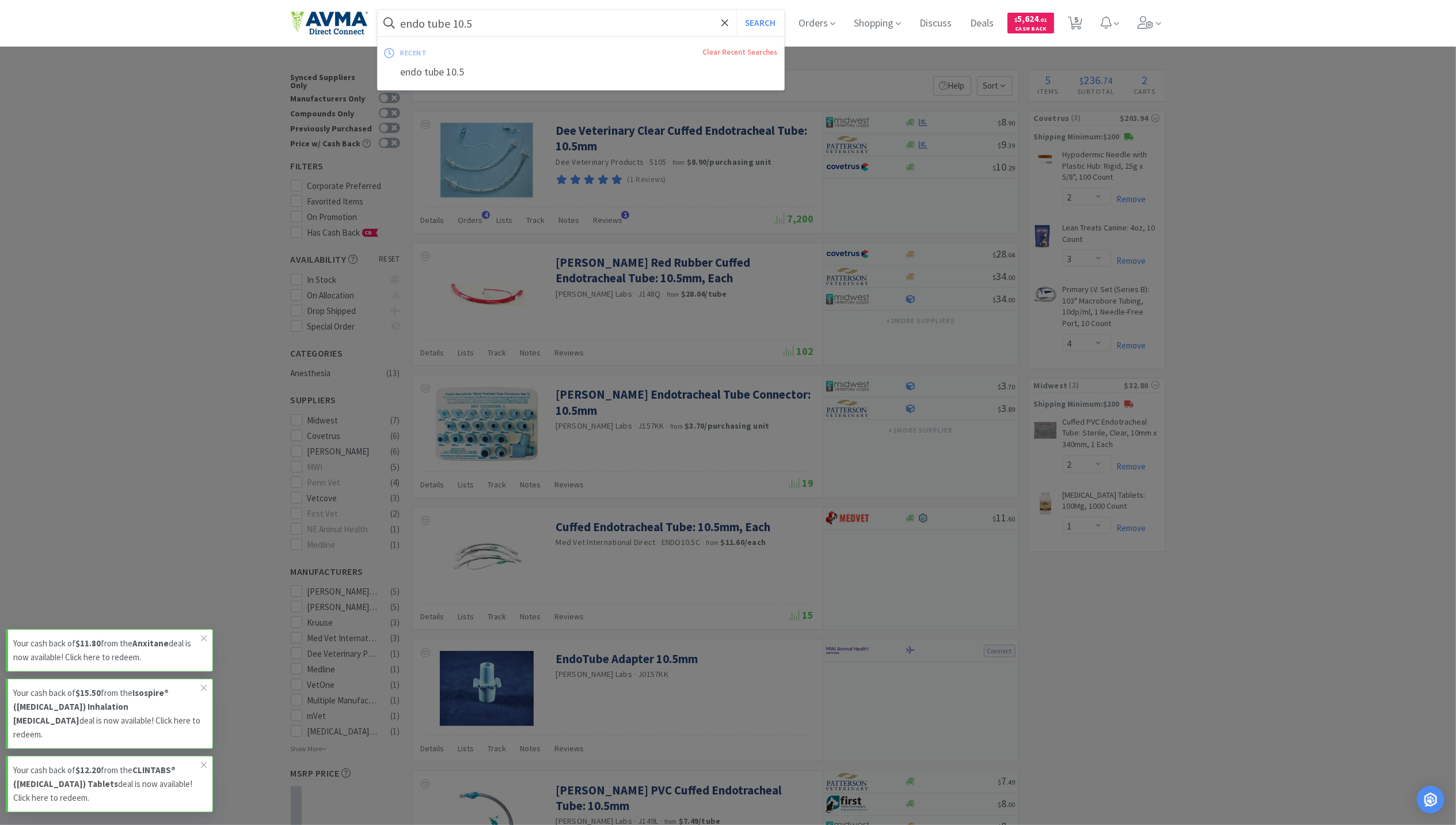
click at [495, 25] on input "endo tube 10.5" at bounding box center [581, 23] width 407 height 26
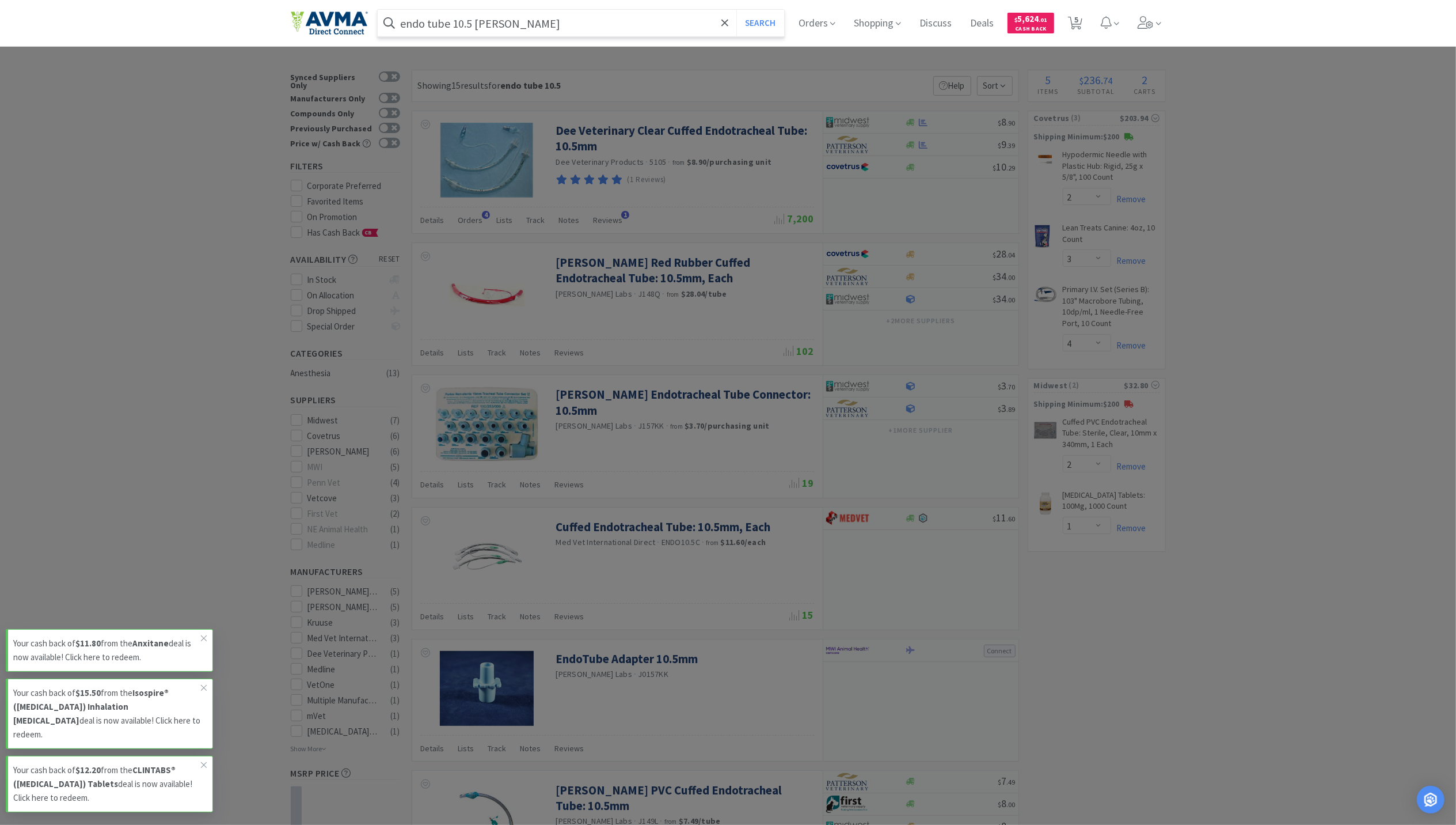
click at [736, 10] on button "Search" at bounding box center [760, 23] width 47 height 26
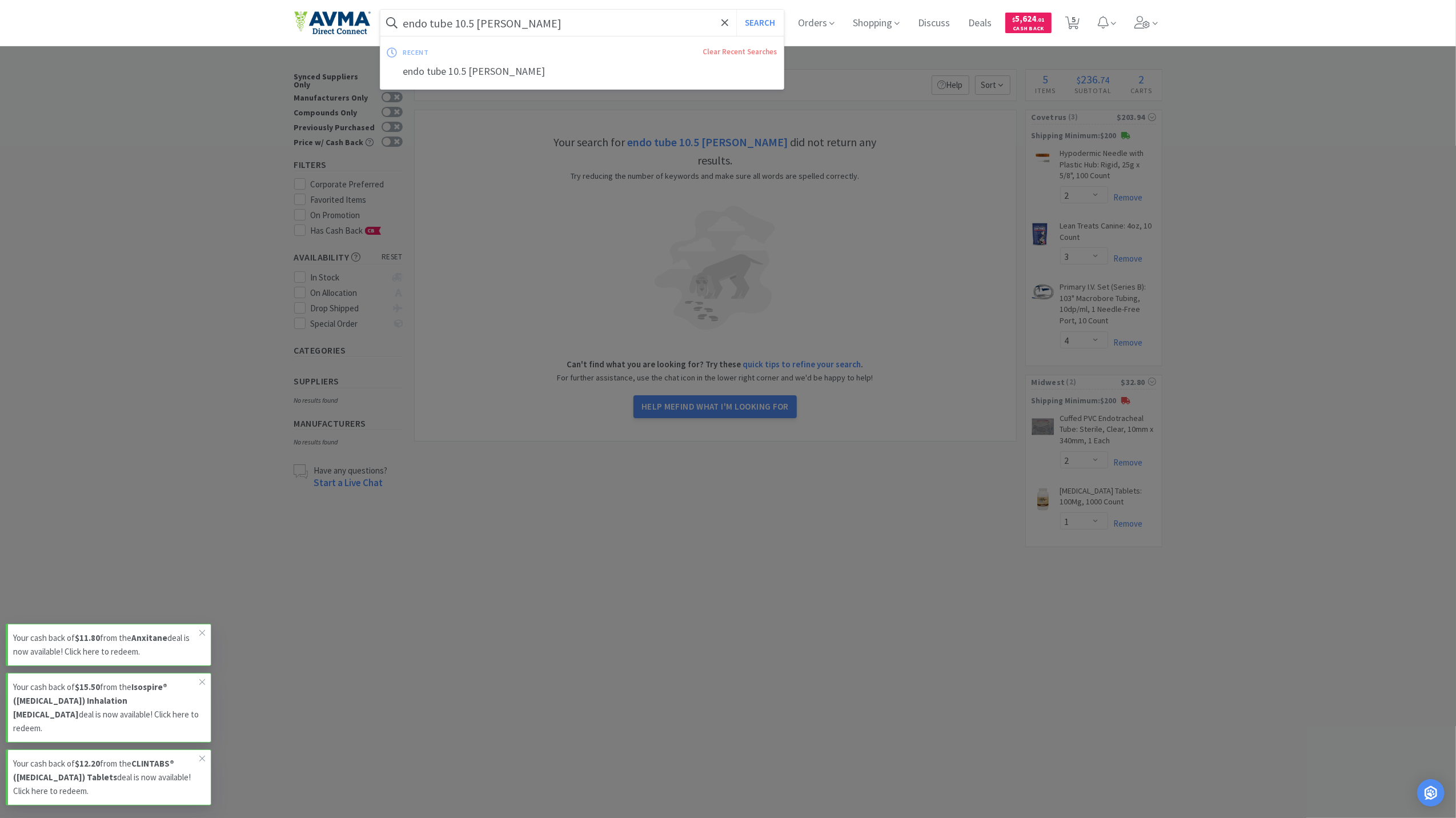
click at [547, 20] on input "endo tube 10.5 sheridan" at bounding box center [582, 23] width 404 height 26
click at [528, 22] on input "endo tube 10.5 sheridan" at bounding box center [582, 23] width 404 height 26
click at [736, 10] on button "Search" at bounding box center [760, 23] width 47 height 26
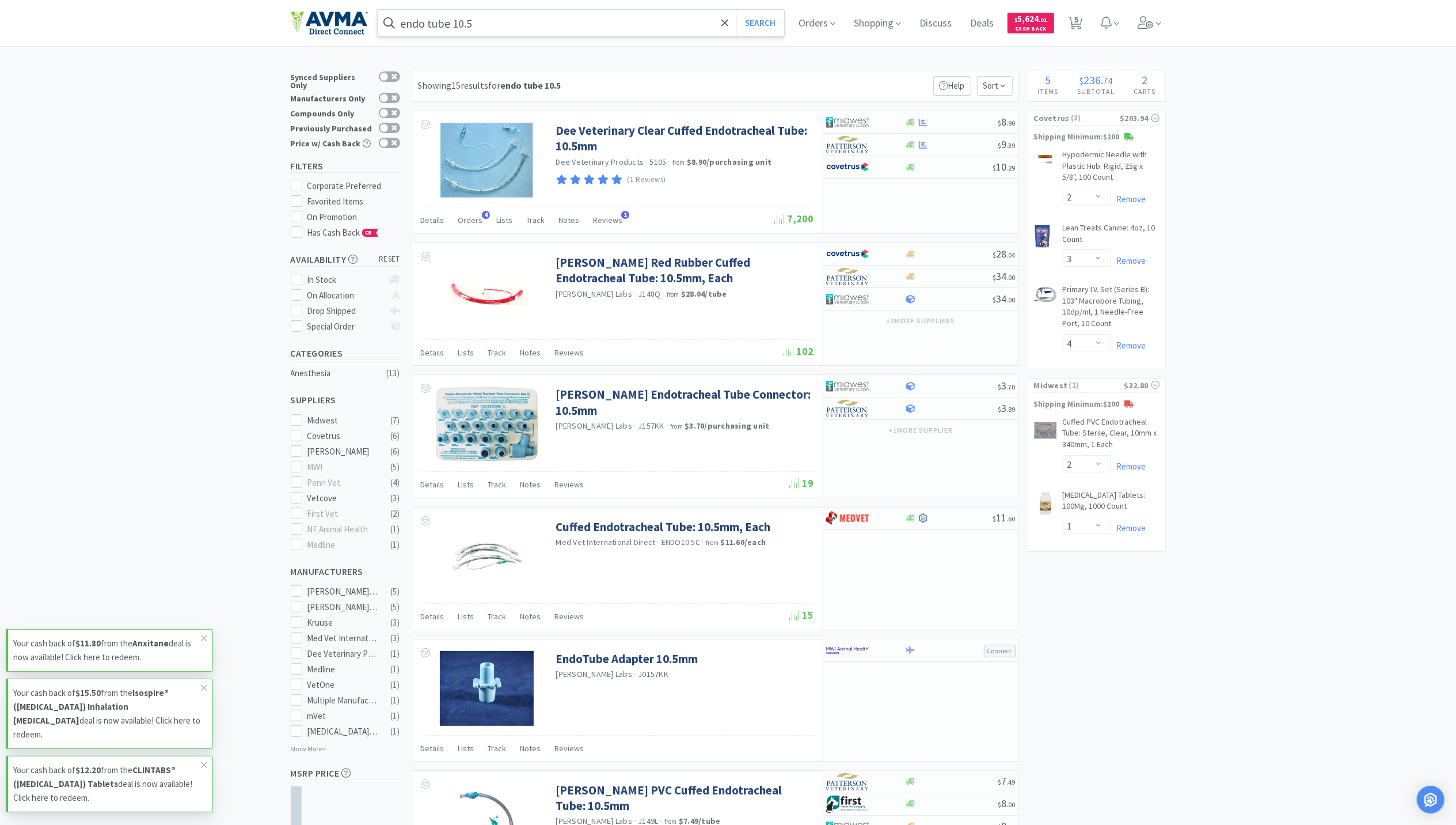
drag, startPoint x: 516, startPoint y: 23, endPoint x: 510, endPoint y: 19, distance: 7.2
click at [516, 23] on input "endo tube 10.5" at bounding box center [581, 23] width 407 height 26
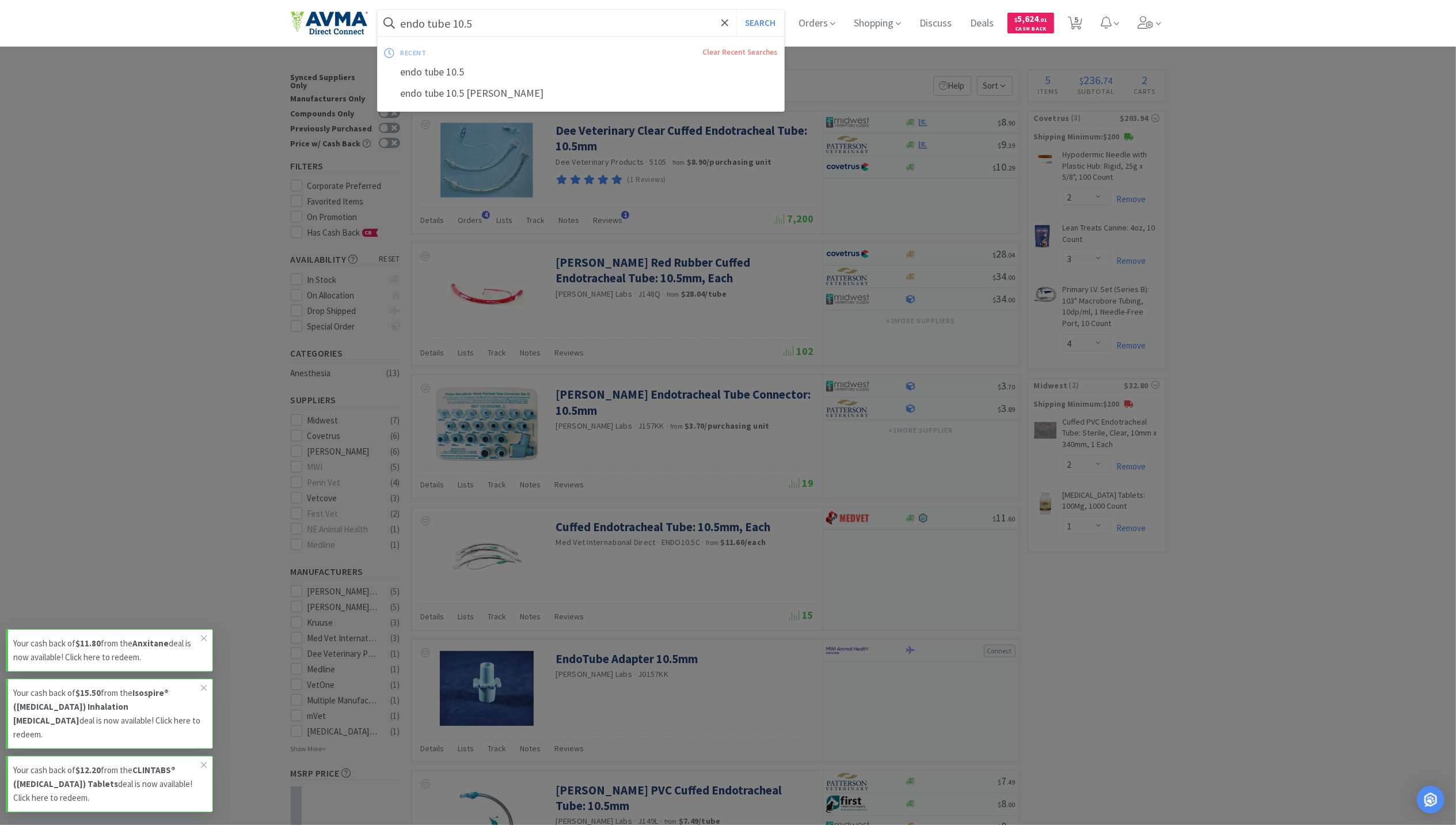
click at [489, 23] on input "endo tube 10.5" at bounding box center [581, 23] width 407 height 26
drag, startPoint x: 488, startPoint y: 23, endPoint x: 467, endPoint y: 23, distance: 21.0
click at [467, 23] on input "endo tube 10.5" at bounding box center [581, 23] width 407 height 26
click at [486, 23] on input "endo tube 10.5" at bounding box center [581, 23] width 407 height 26
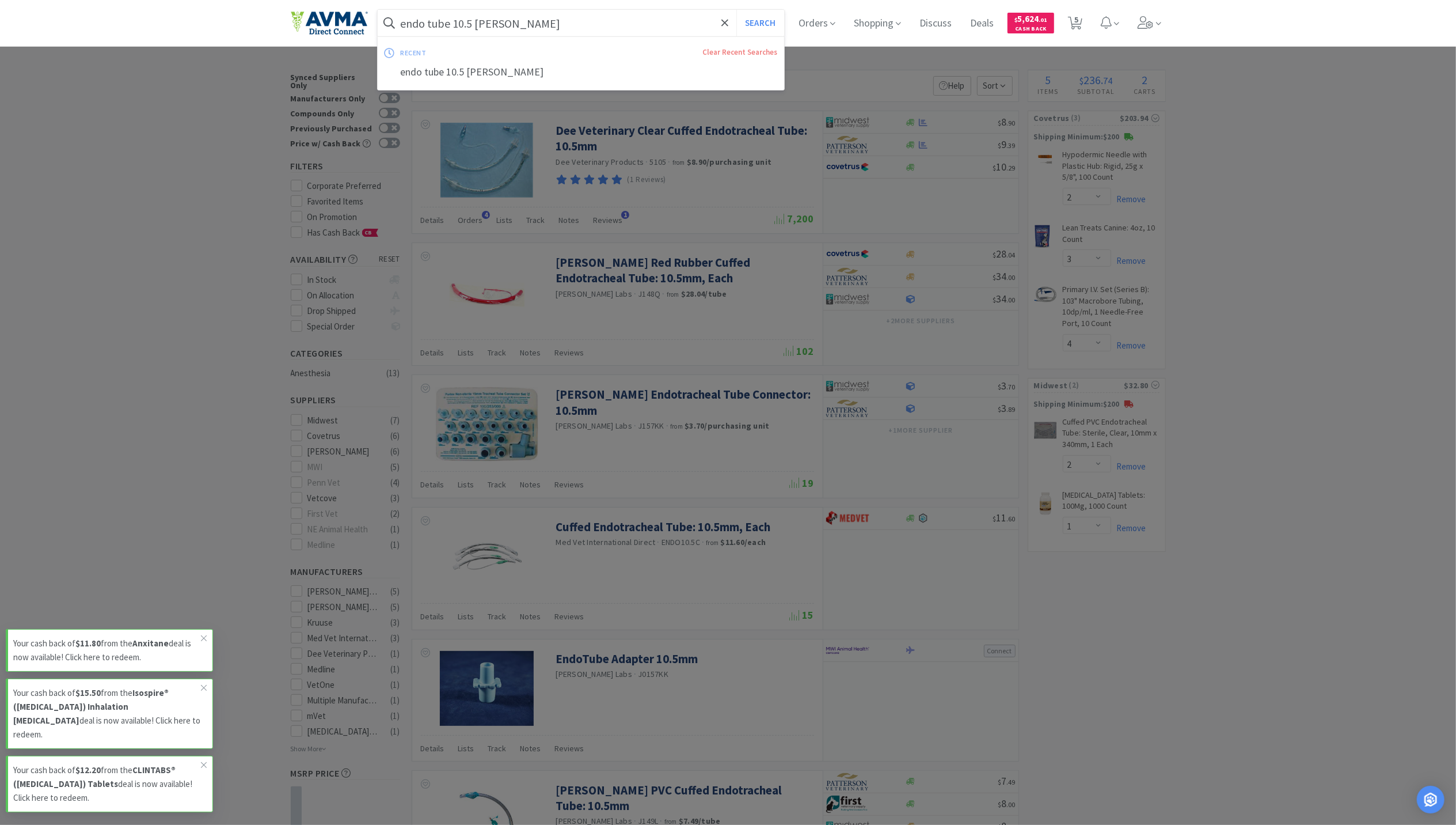
click at [736, 10] on button "Search" at bounding box center [760, 23] width 47 height 26
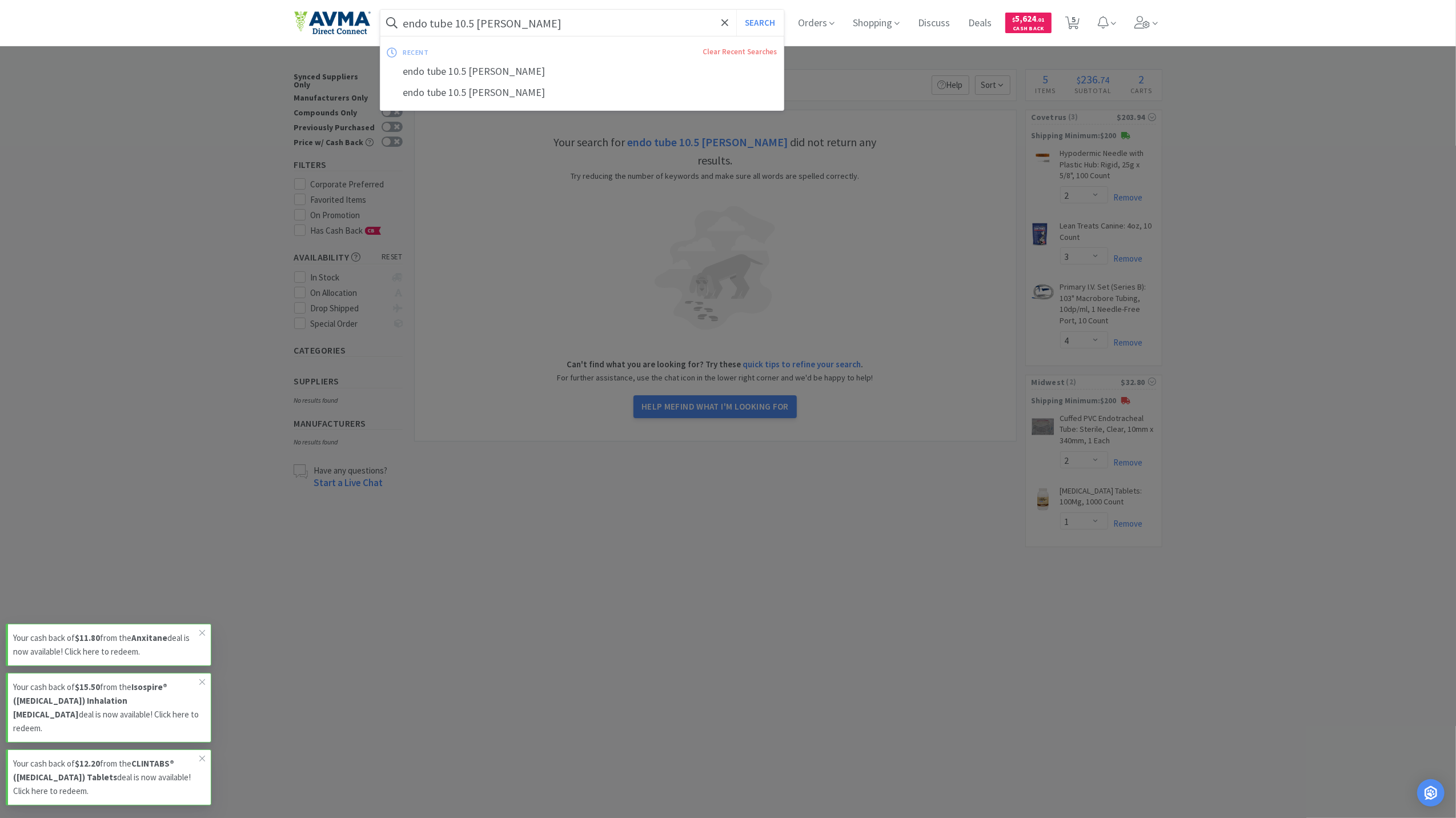
click at [528, 28] on input "endo tube 10.5 sheridan" at bounding box center [582, 23] width 404 height 26
click at [522, 24] on input "endo tube 10.5 sheridan" at bounding box center [582, 23] width 404 height 26
type input "endo tube 10.5"
click at [736, 10] on button "Search" at bounding box center [760, 23] width 47 height 26
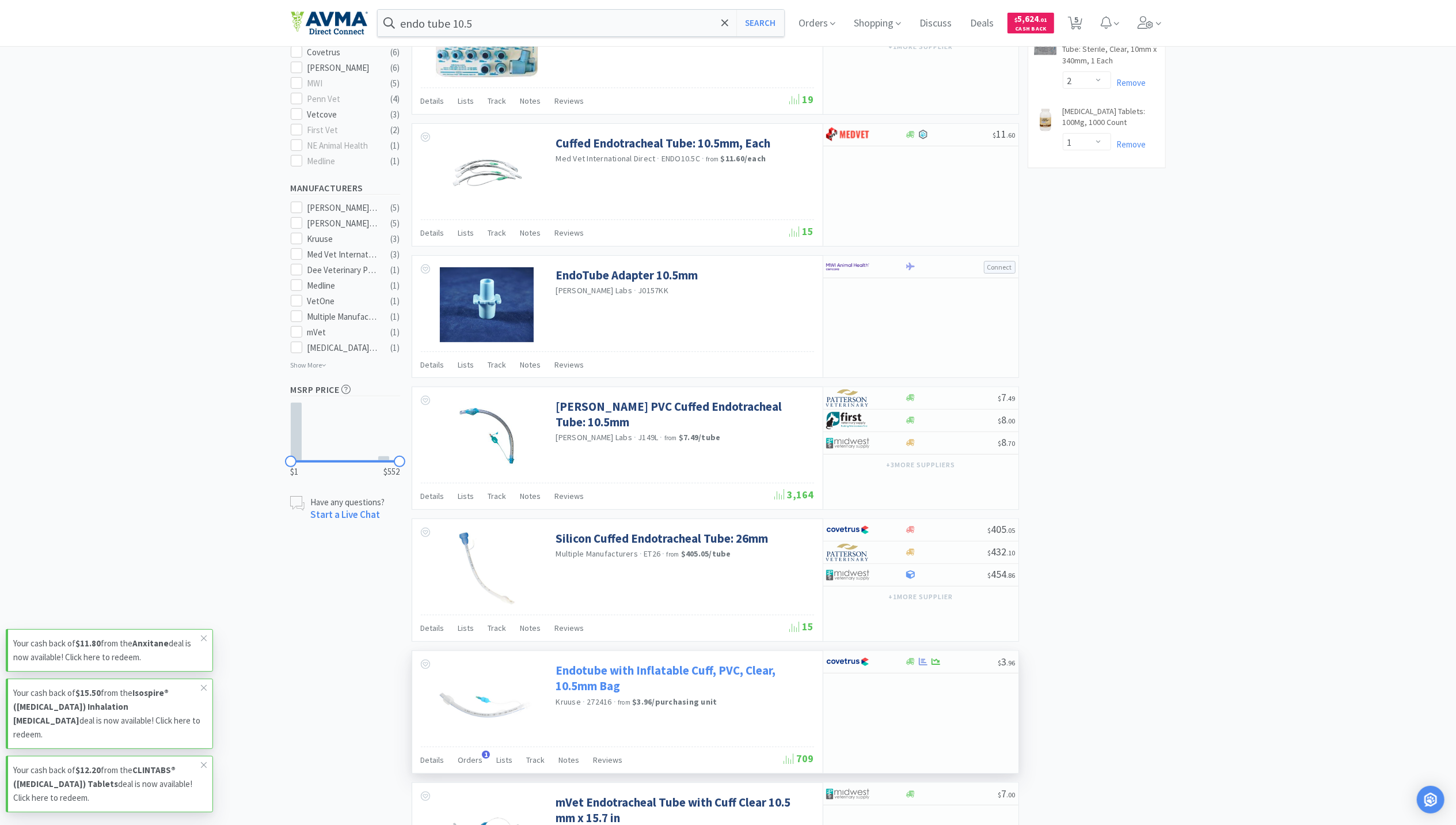
scroll to position [307, 0]
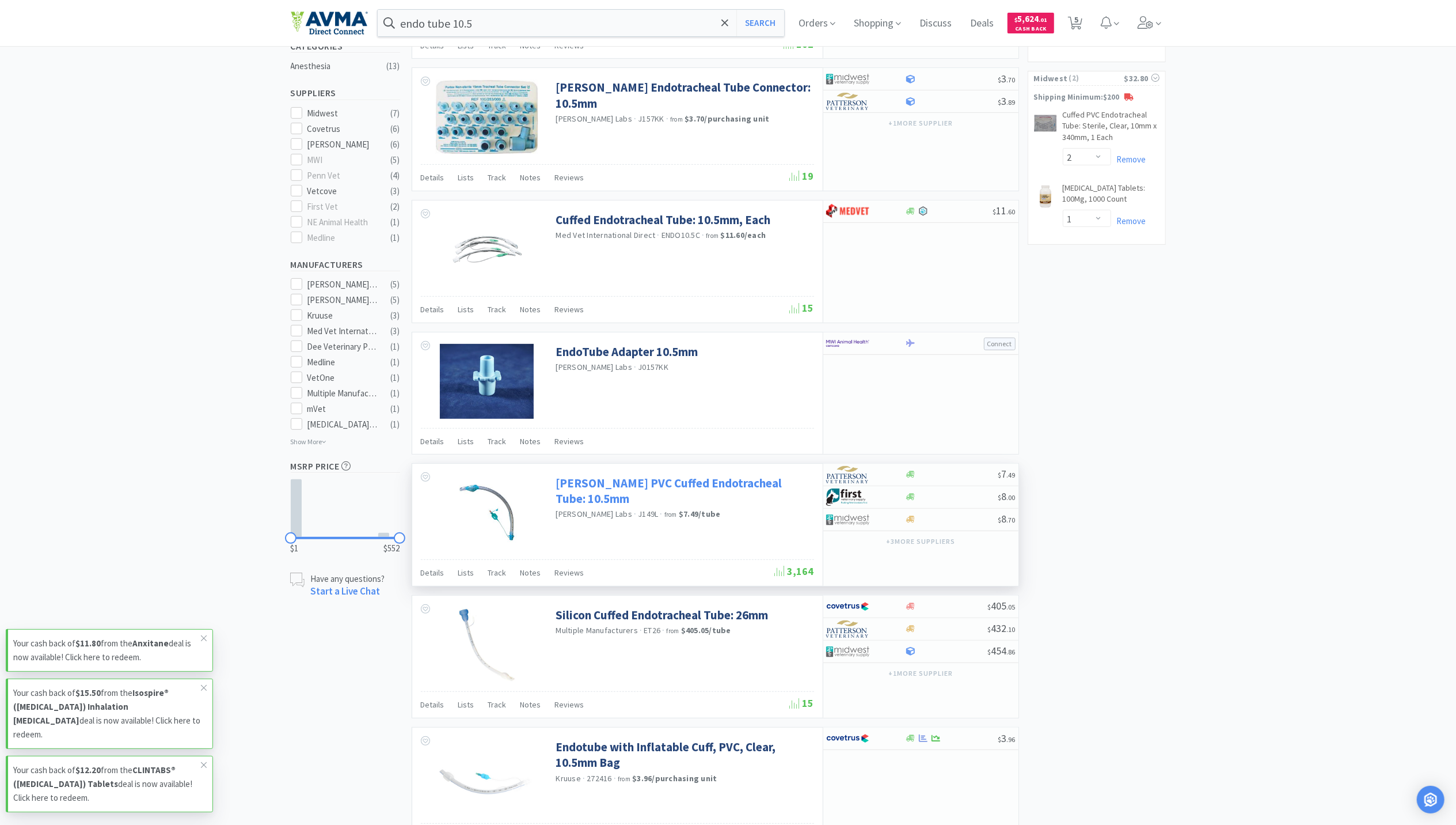
click at [632, 486] on link "Jorgenson PVC Cuffed Endotracheal Tube: 10.5mm" at bounding box center [683, 490] width 255 height 31
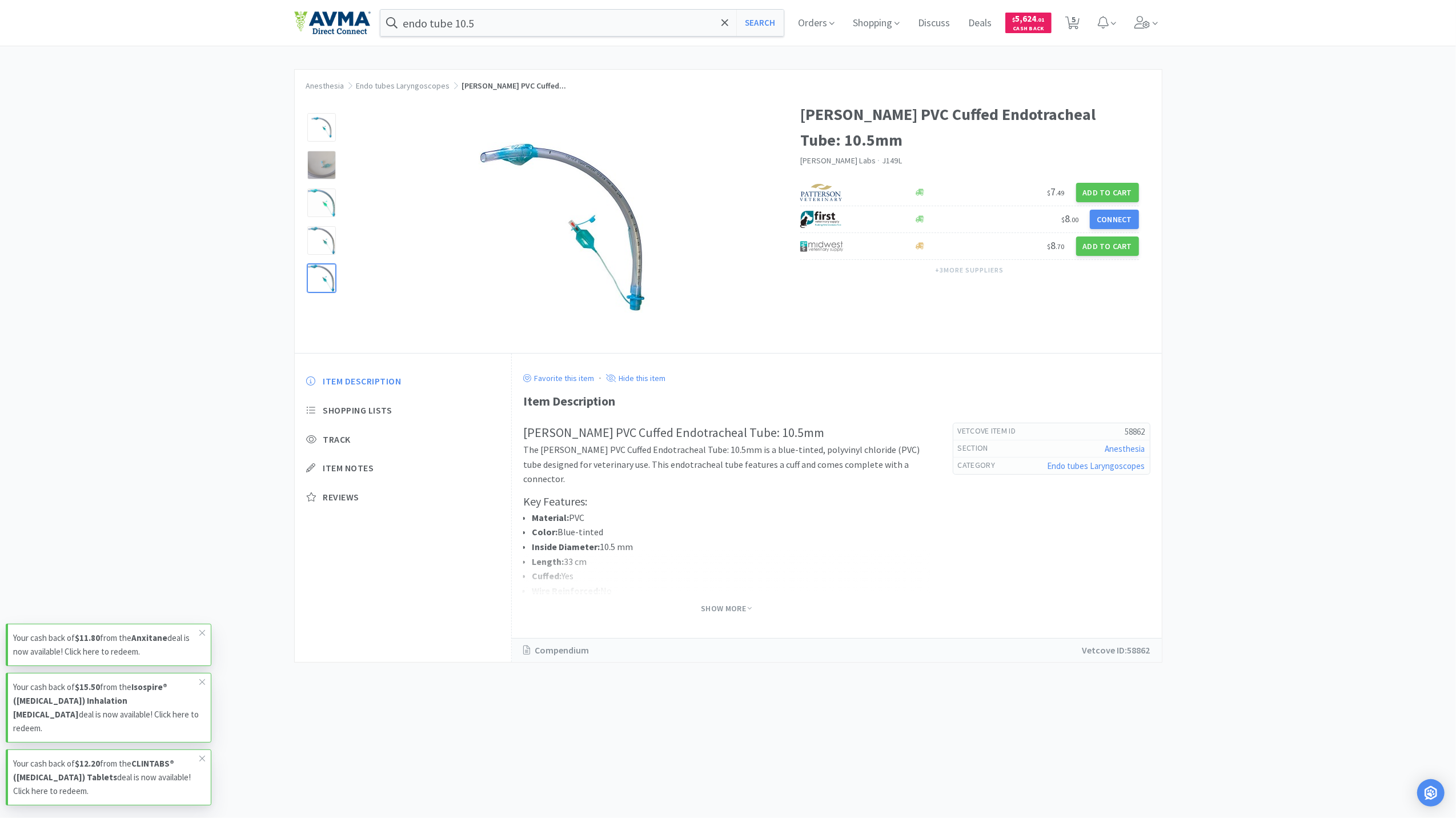
click at [855, 451] on p "The Jorgenson PVC Cuffed Endotracheal Tube: 10.5mm is a blue-tinted, polyvinyl …" at bounding box center [727, 464] width 407 height 44
drag, startPoint x: 861, startPoint y: 451, endPoint x: 898, endPoint y: 453, distance: 37.1
click at [898, 453] on p "The Jorgenson PVC Cuffed Endotracheal Tube: 10.5mm is a blue-tinted, polyvinyl …" at bounding box center [727, 464] width 407 height 44
drag, startPoint x: 898, startPoint y: 453, endPoint x: 878, endPoint y: 464, distance: 22.8
click at [888, 458] on p "The Jorgenson PVC Cuffed Endotracheal Tube: 10.5mm is a blue-tinted, polyvinyl …" at bounding box center [727, 464] width 407 height 44
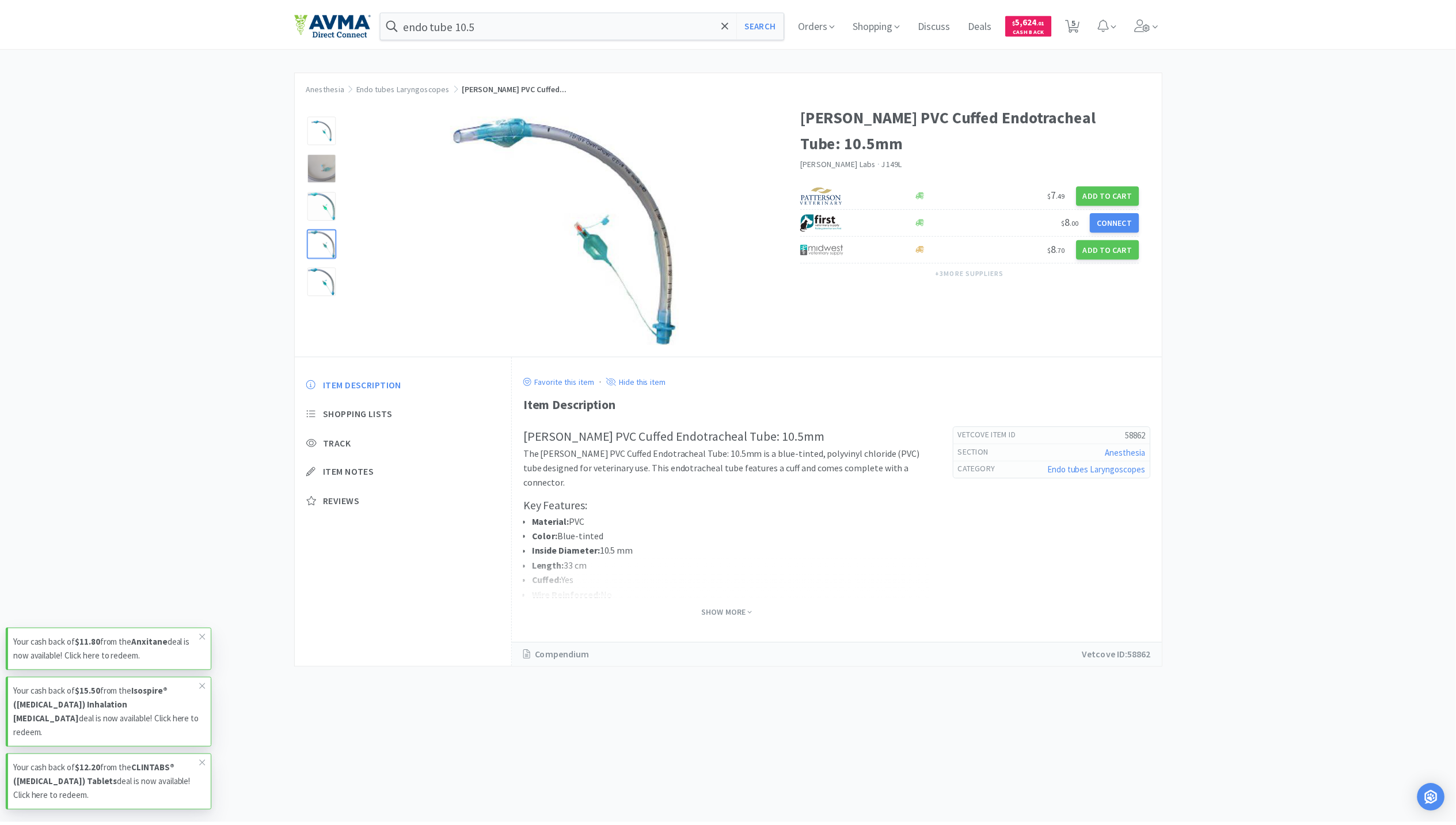
scroll to position [307, 0]
select select "2"
select select "3"
select select "4"
select select "2"
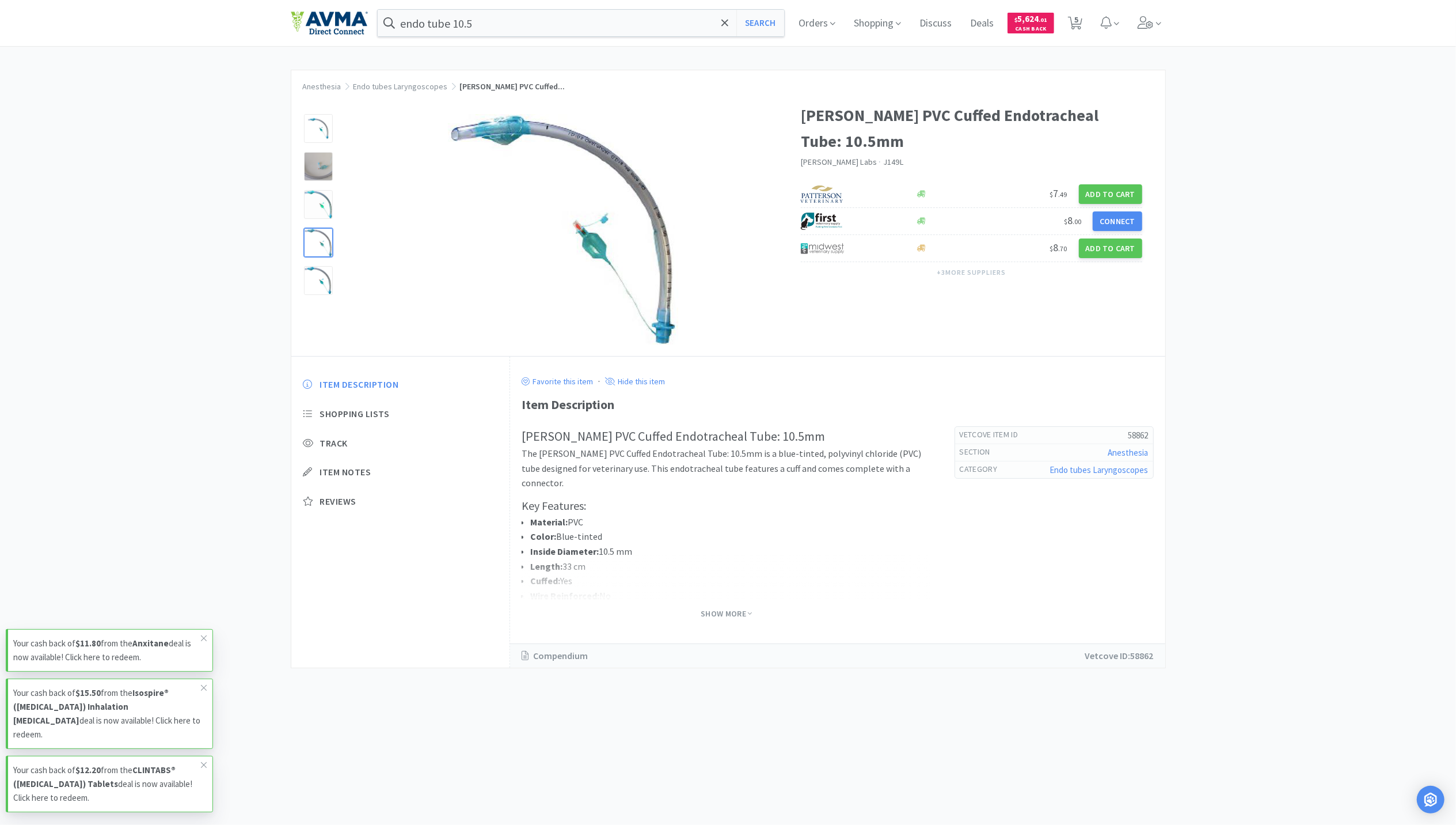
select select "1"
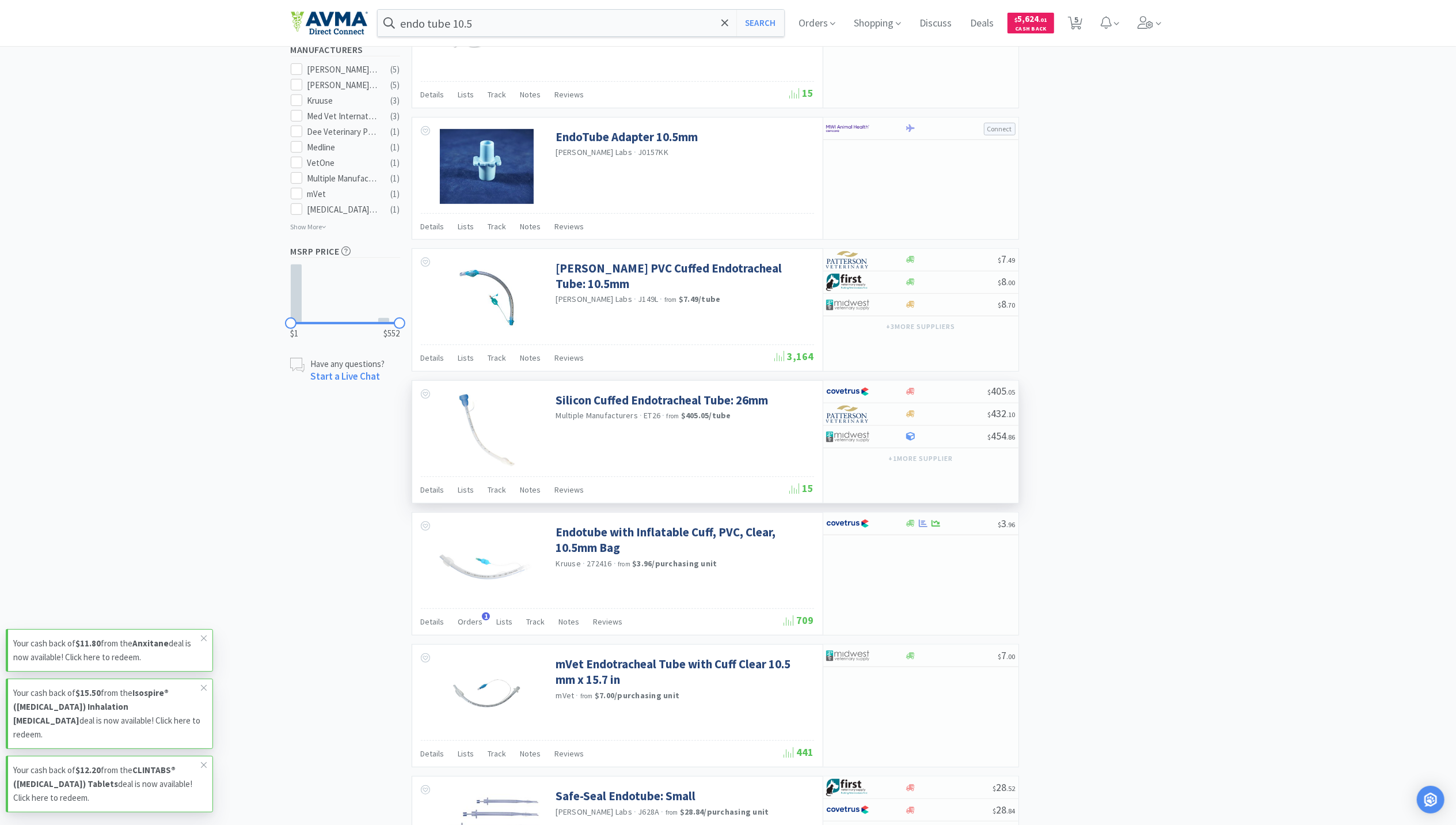
scroll to position [537, 0]
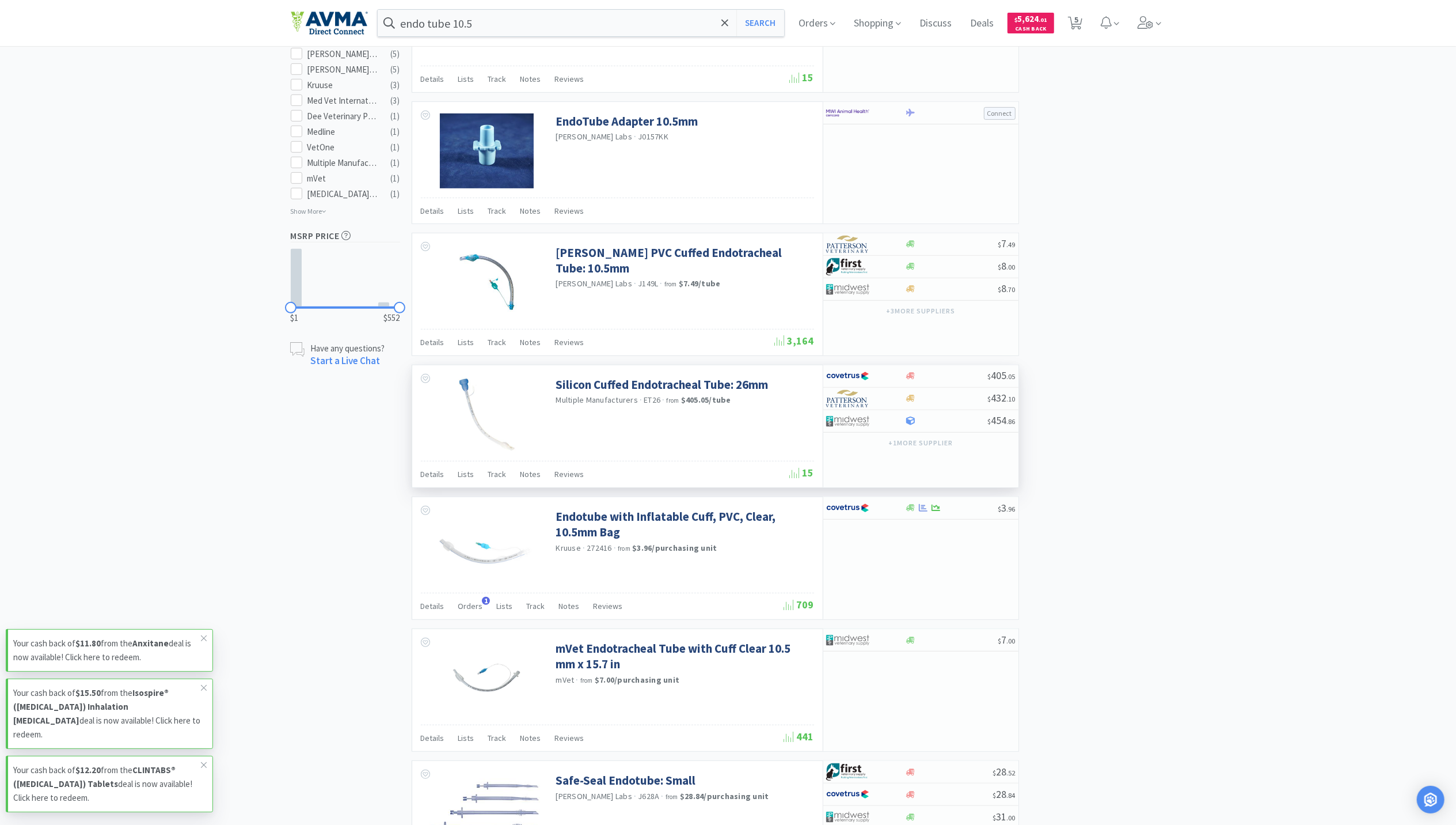
click at [620, 384] on div "Silicon Cuffed Endotracheal Tube: 26mm Multiple Manufacturers · ET26 · from $40…" at bounding box center [683, 390] width 255 height 40
click at [621, 392] on link "Silicon Cuffed Endotracheal Tube: 26mm" at bounding box center [662, 385] width 212 height 15
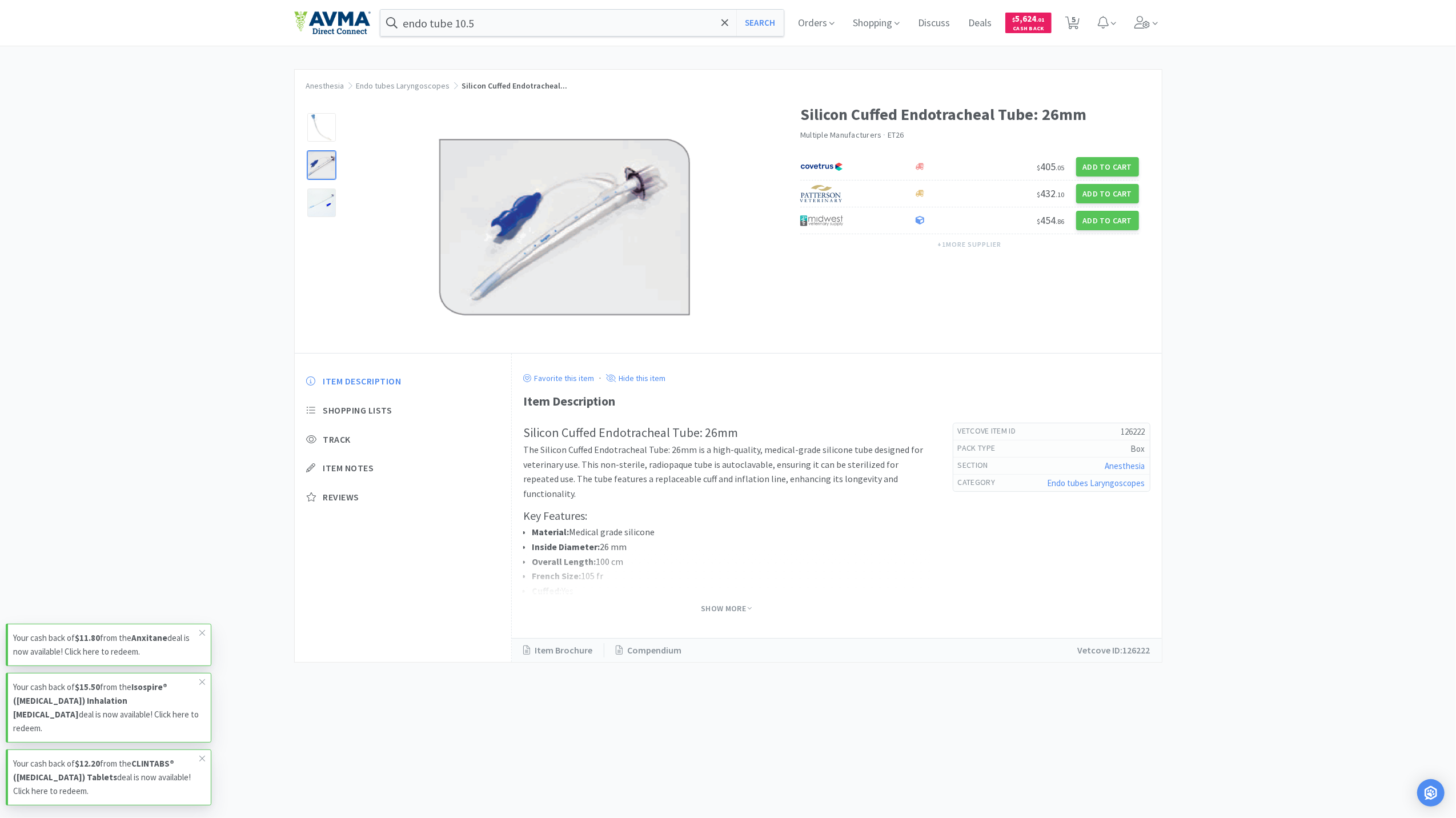
select select "2"
select select "3"
select select "4"
select select "2"
select select "1"
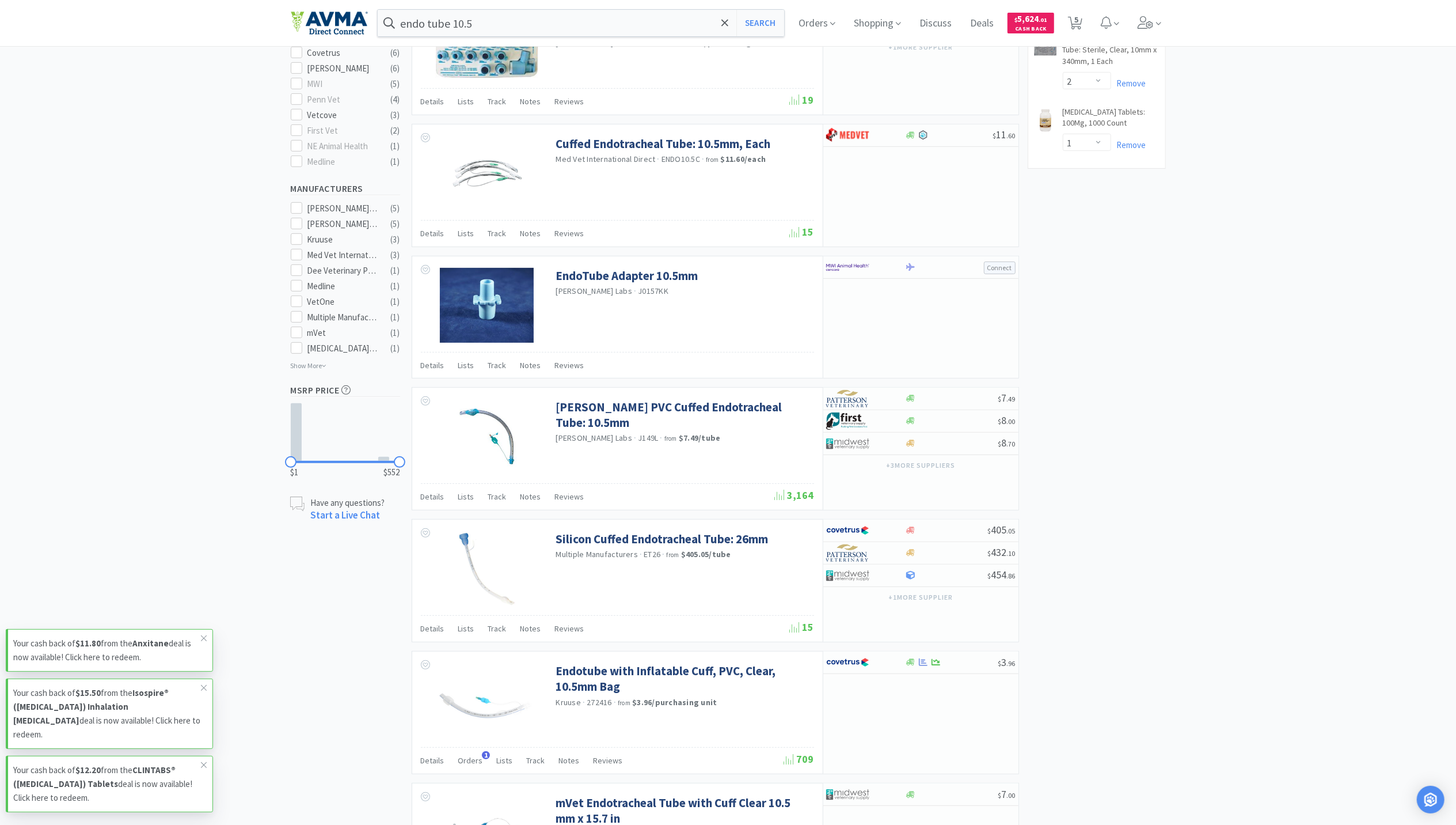
scroll to position [384, 0]
click at [910, 446] on icon at bounding box center [910, 443] width 8 height 7
select select "1"
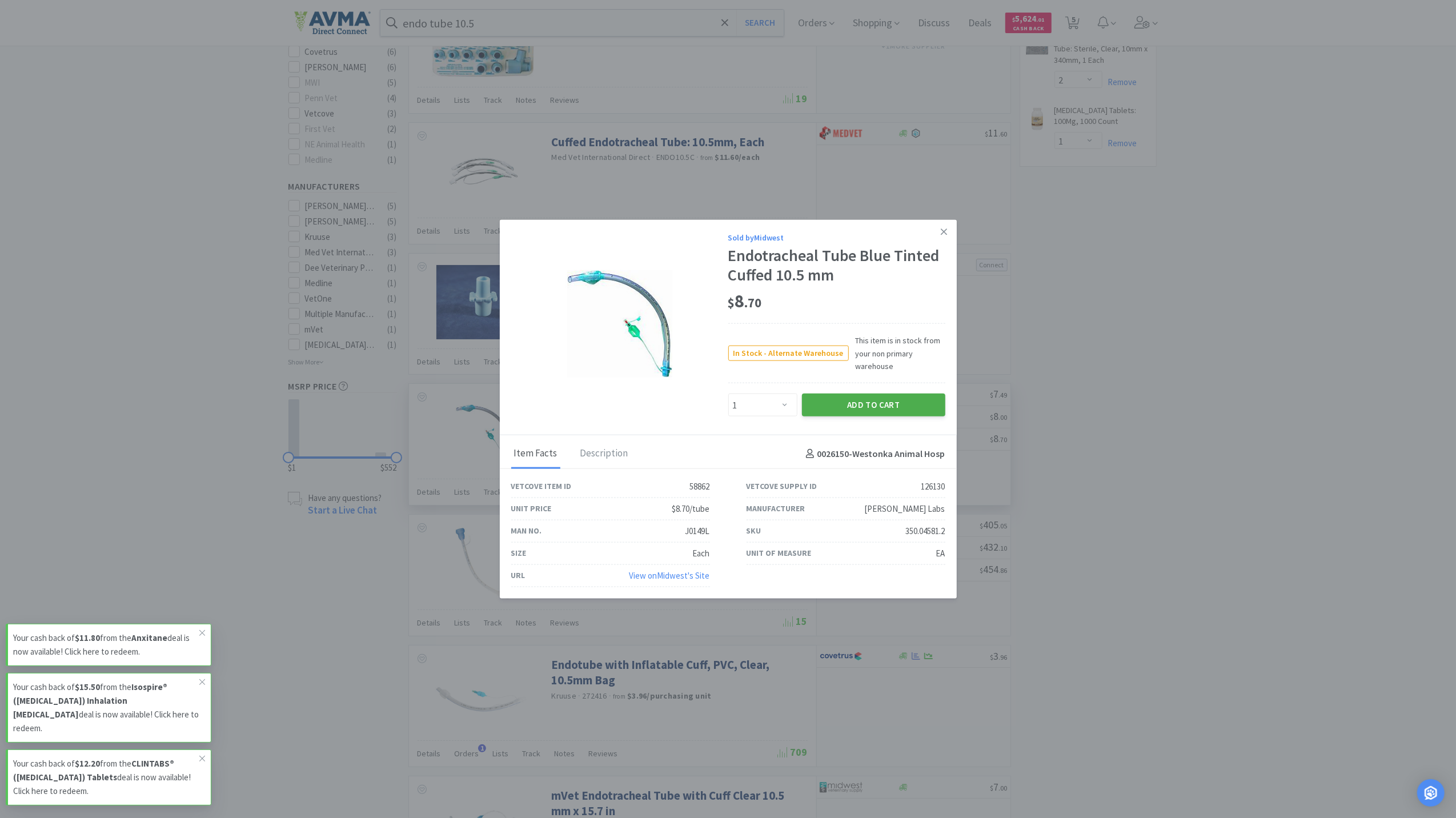
click at [888, 404] on button "Add to Cart" at bounding box center [874, 404] width 144 height 23
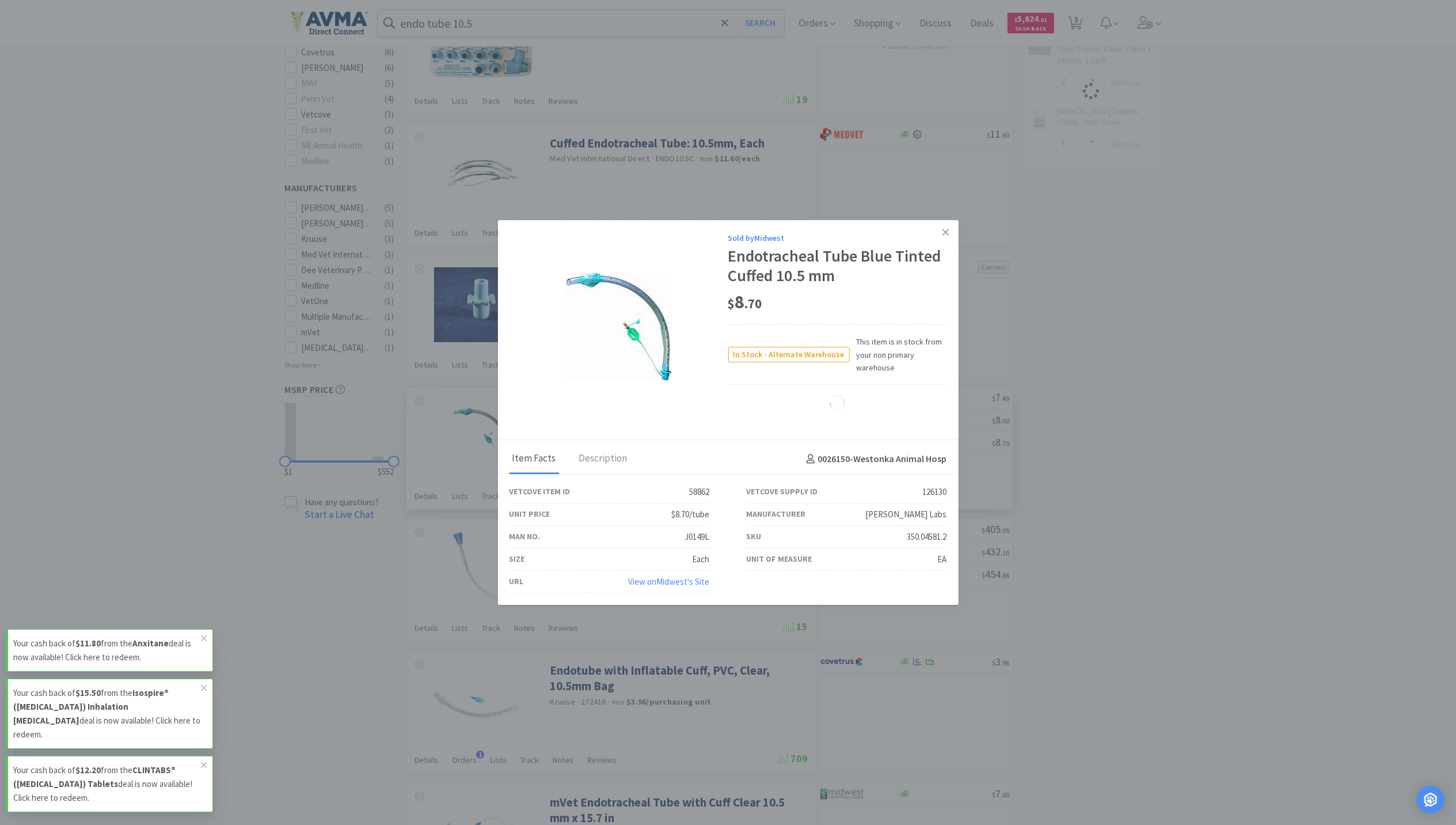
select select "1"
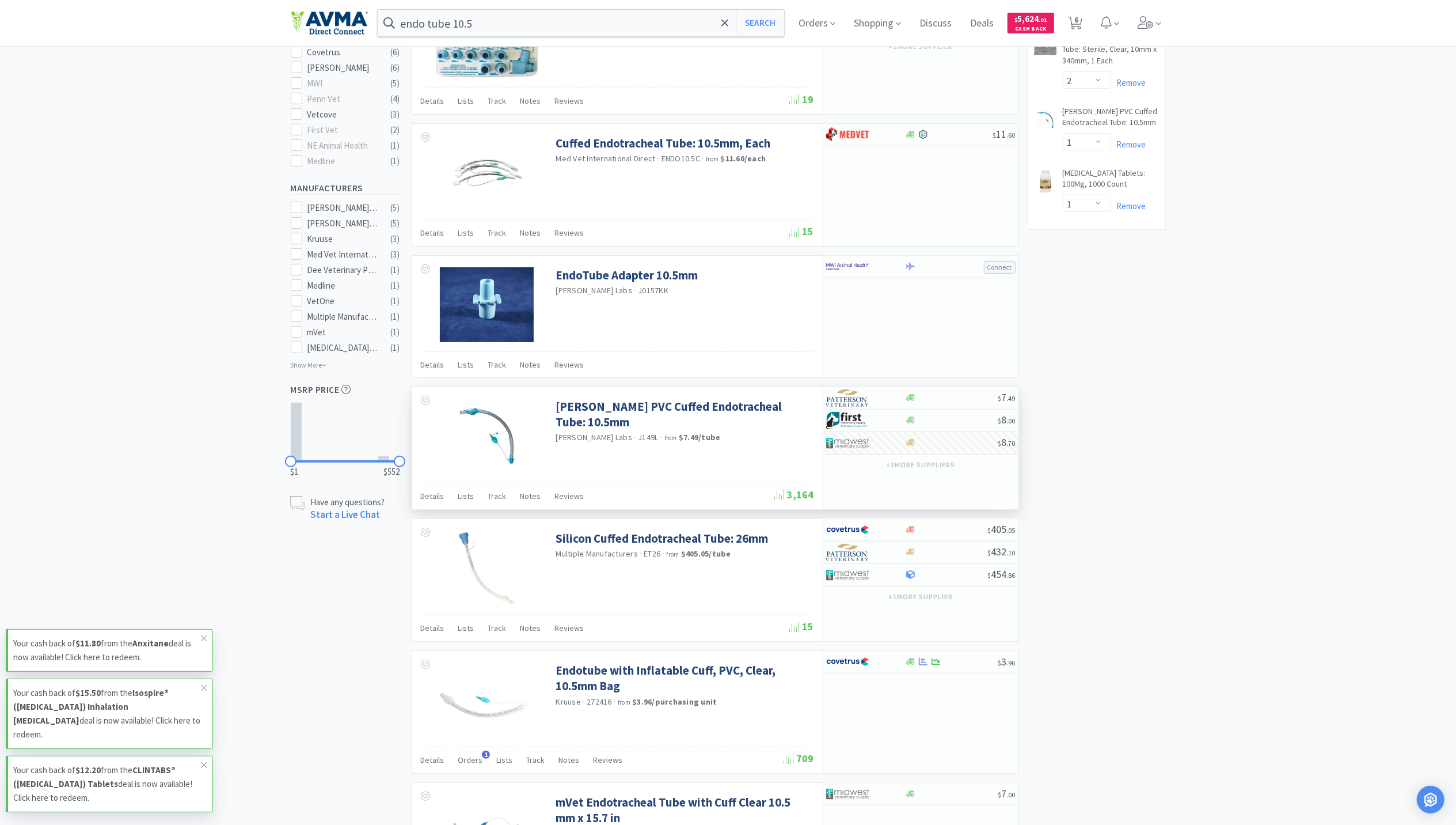
click at [553, 42] on div "endo tube 10.5 Search Orders Shopping Discuss Discuss Deals Deals $ 5,624 . 01 …" at bounding box center [728, 23] width 875 height 46
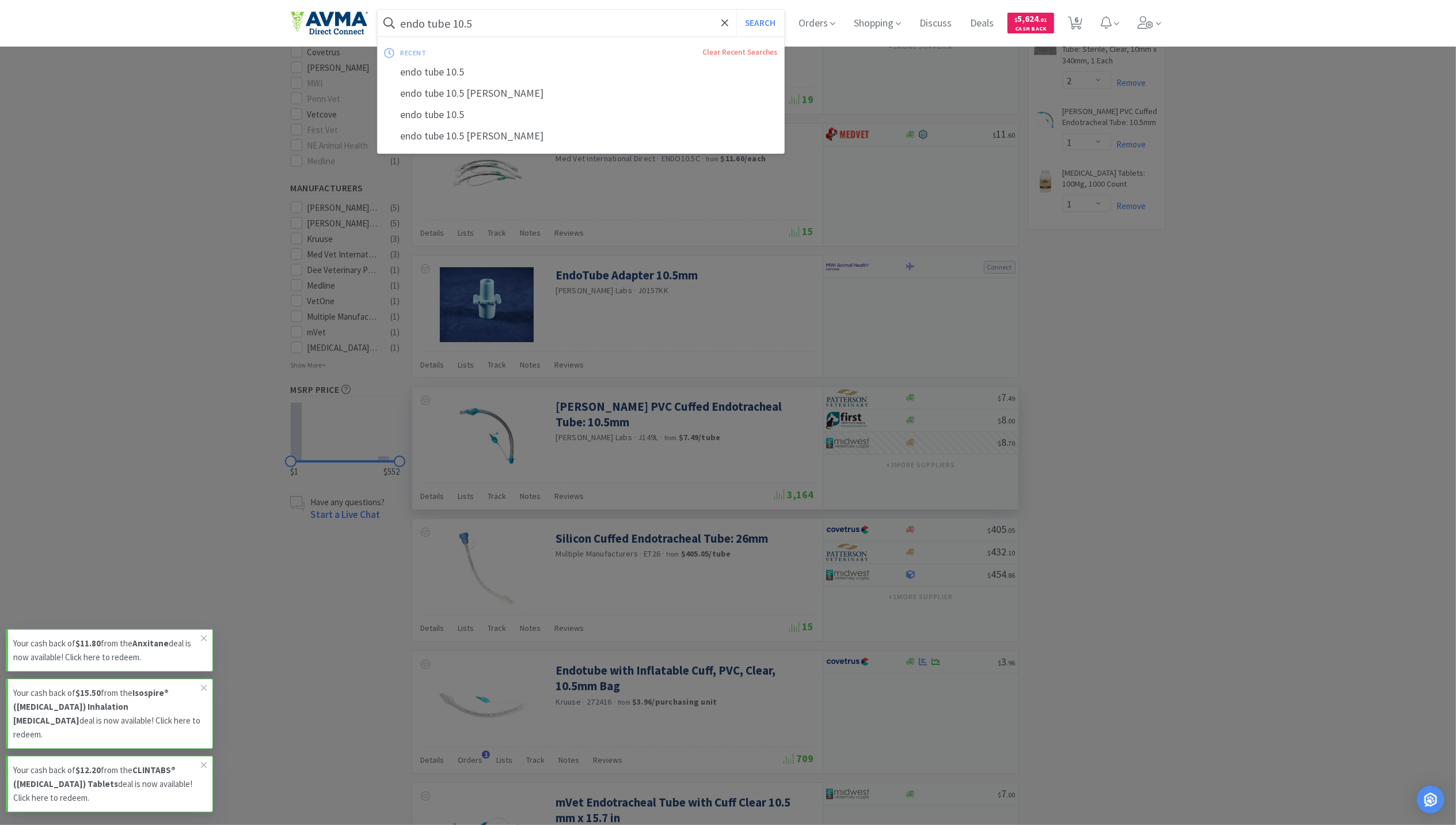
click at [551, 17] on input "endo tube 10.5" at bounding box center [581, 23] width 407 height 26
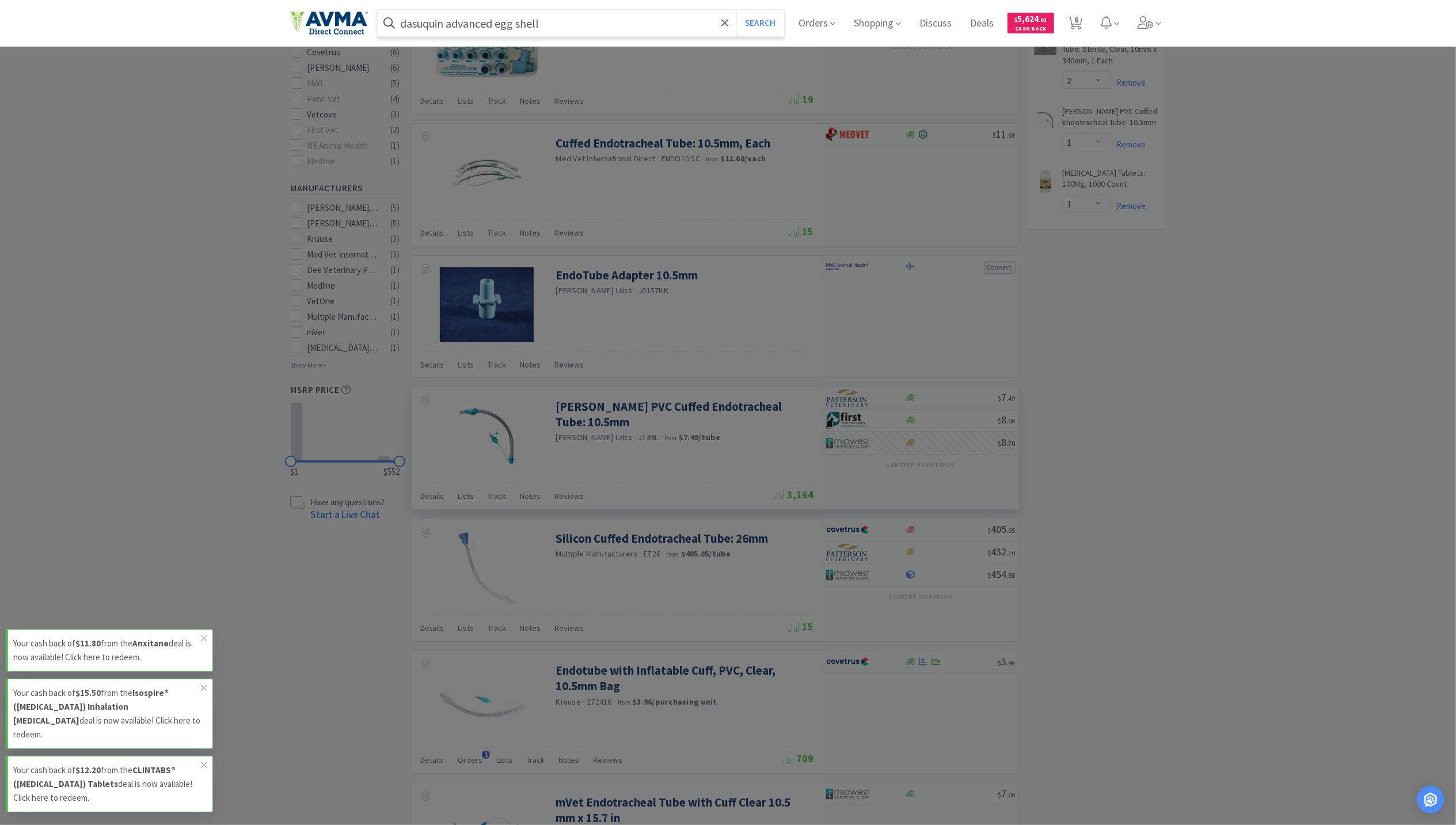
type input "dasuquin advanced egg shell"
click at [736, 10] on button "Search" at bounding box center [760, 23] width 47 height 26
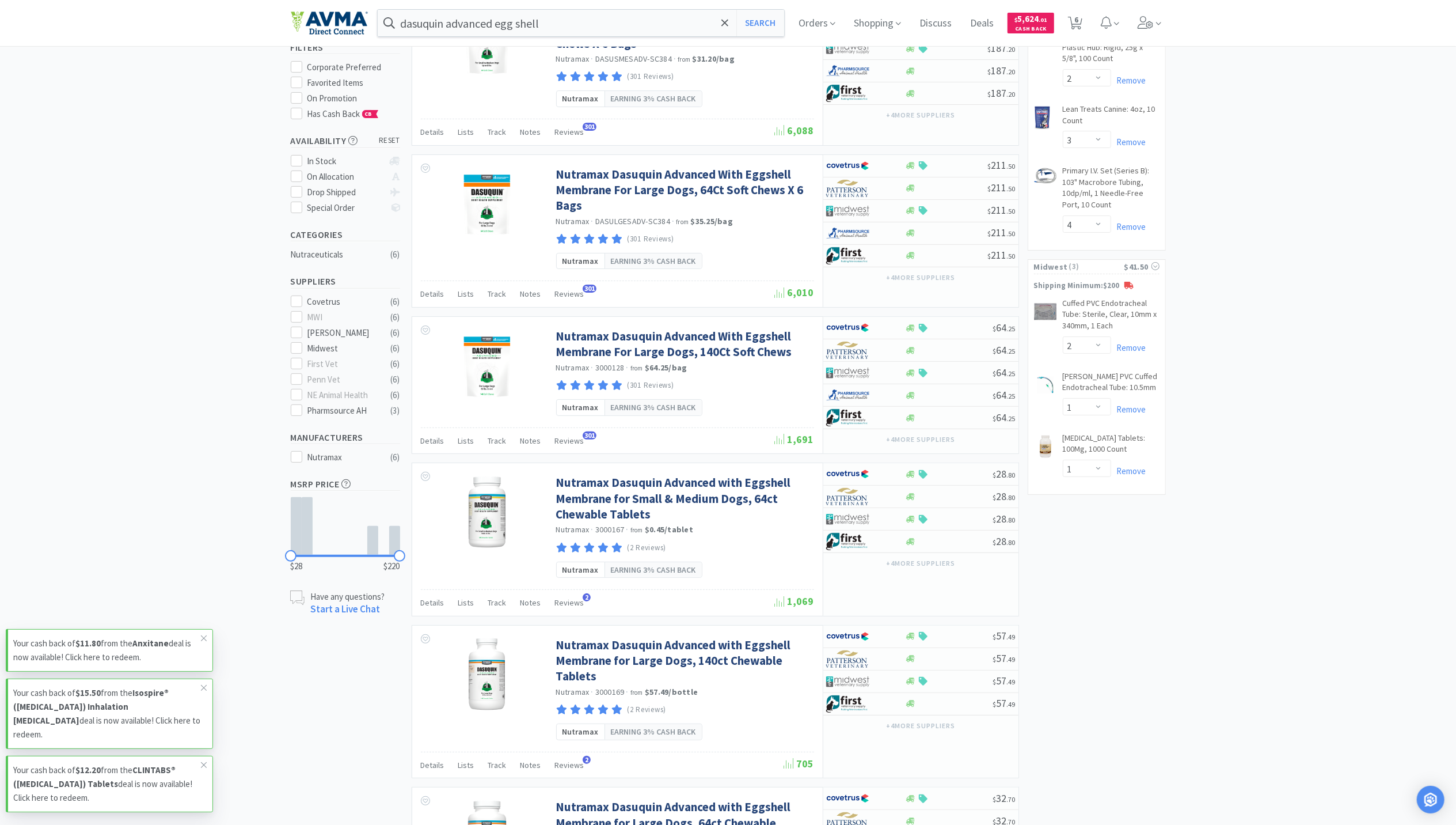
scroll to position [153, 0]
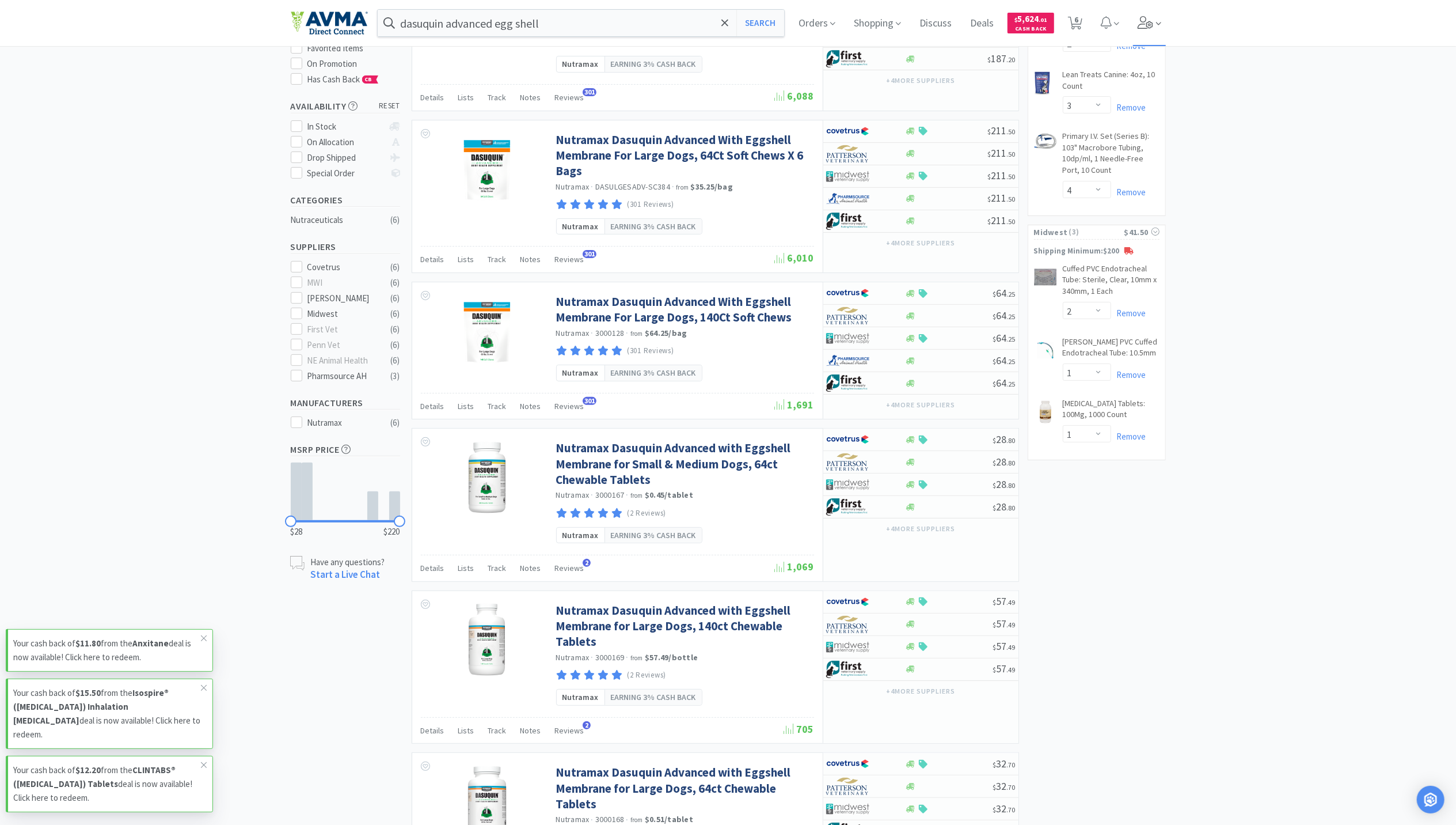
click at [1152, 26] on icon at bounding box center [1145, 22] width 16 height 13
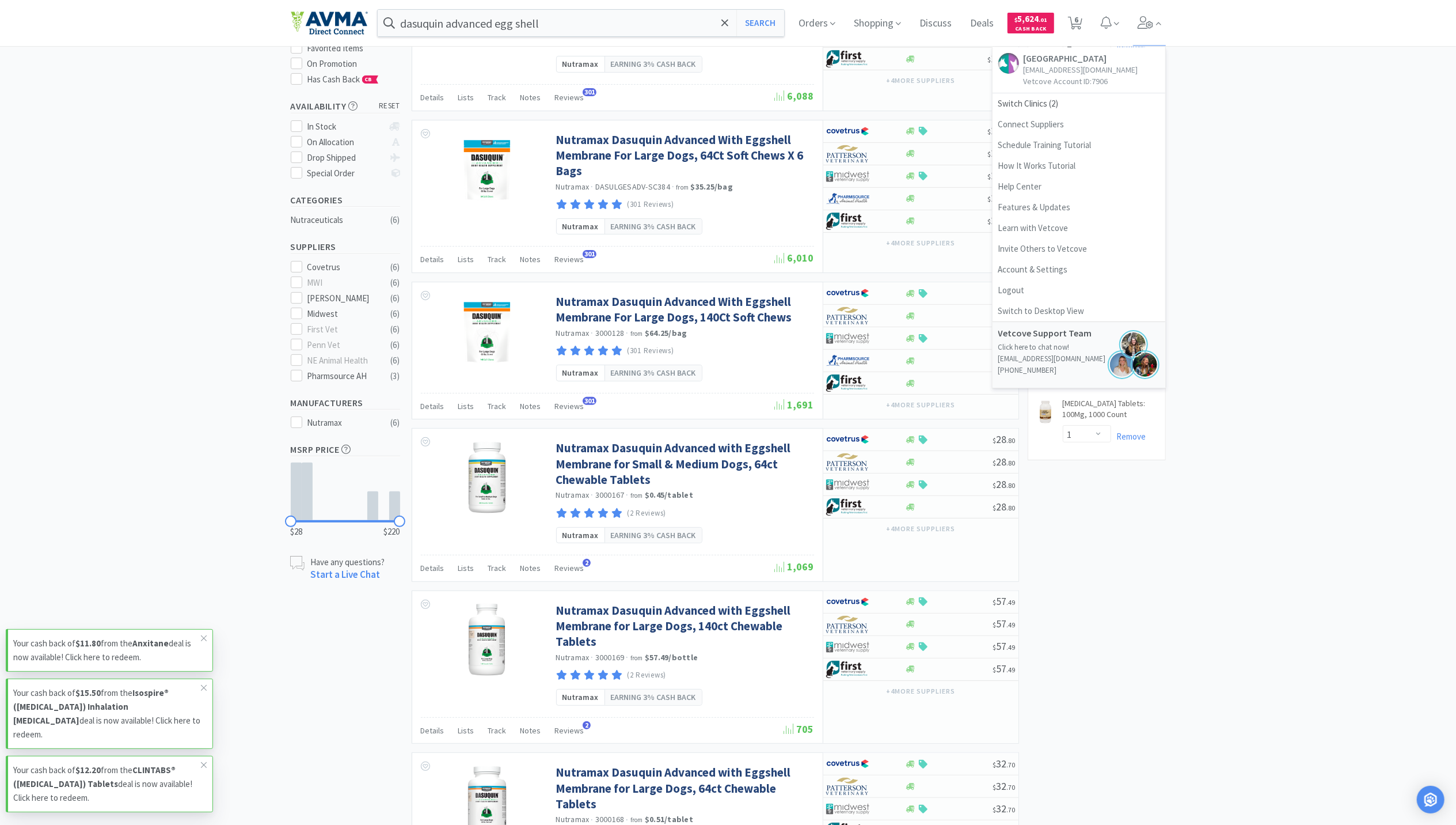
click at [1242, 224] on div "× Filter Results Synced Suppliers Only Manufacturers Only Compounds Only Previo…" at bounding box center [728, 430] width 1456 height 1029
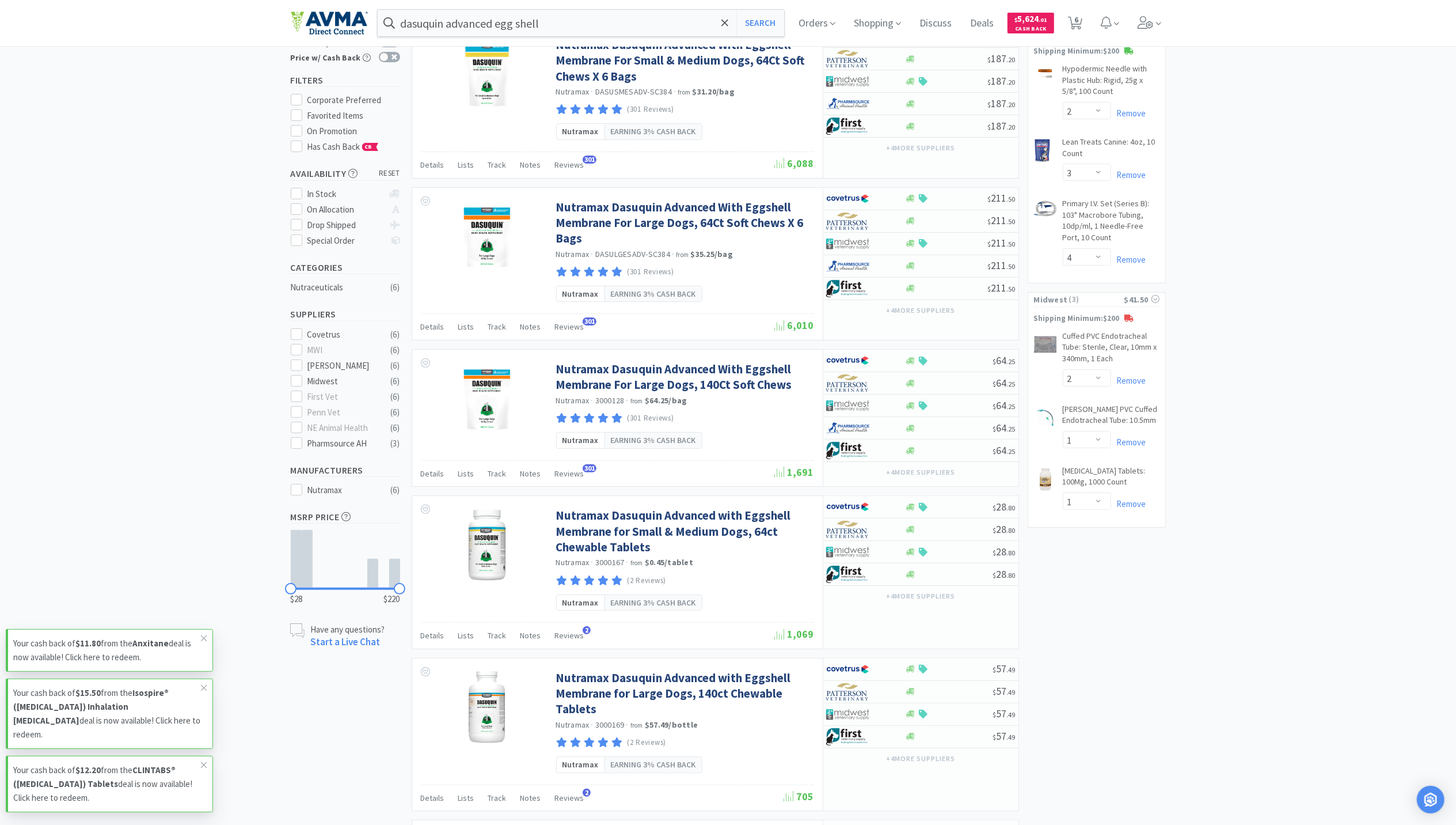
scroll to position [0, 0]
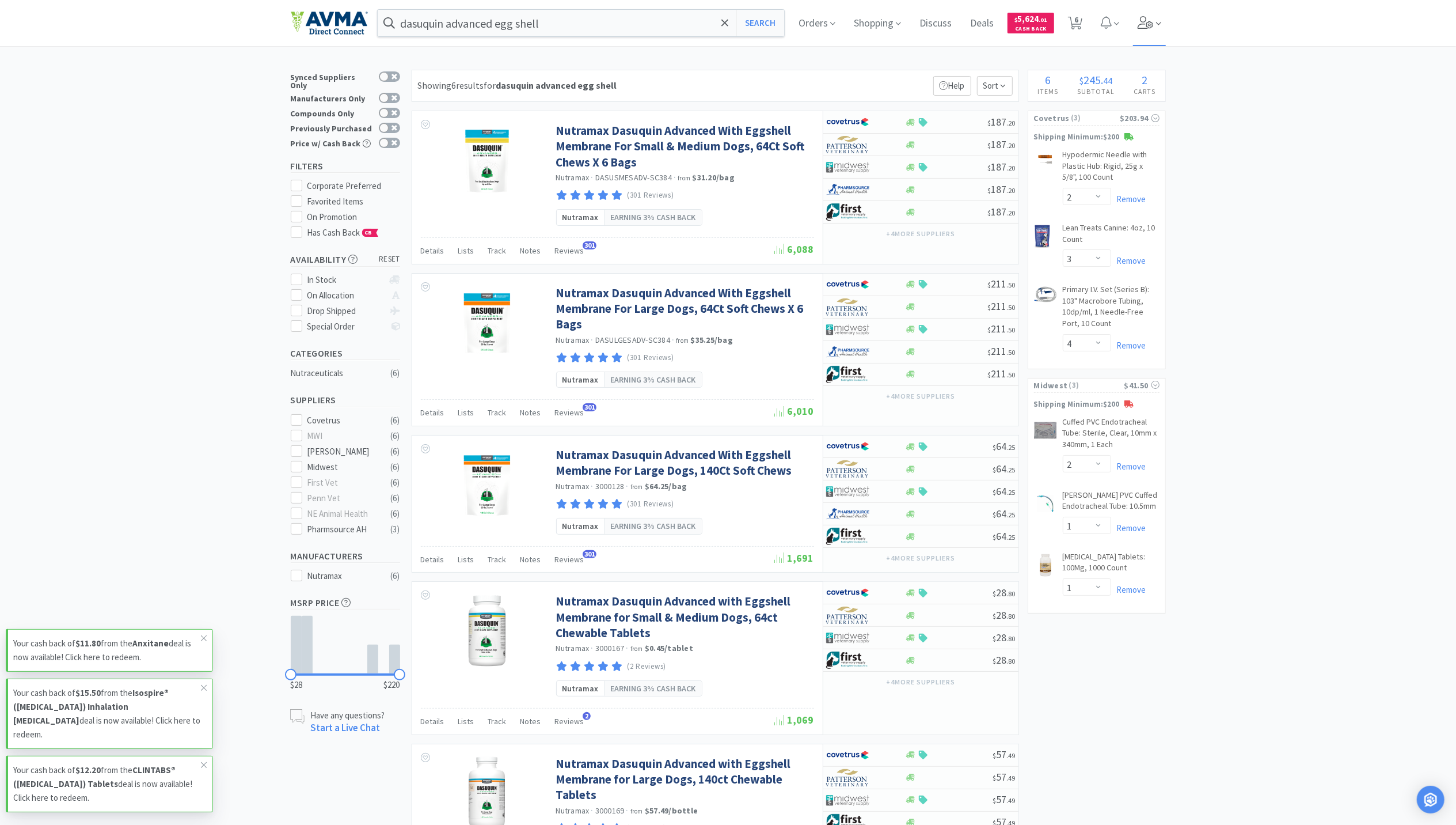
click at [1152, 23] on icon at bounding box center [1145, 22] width 16 height 13
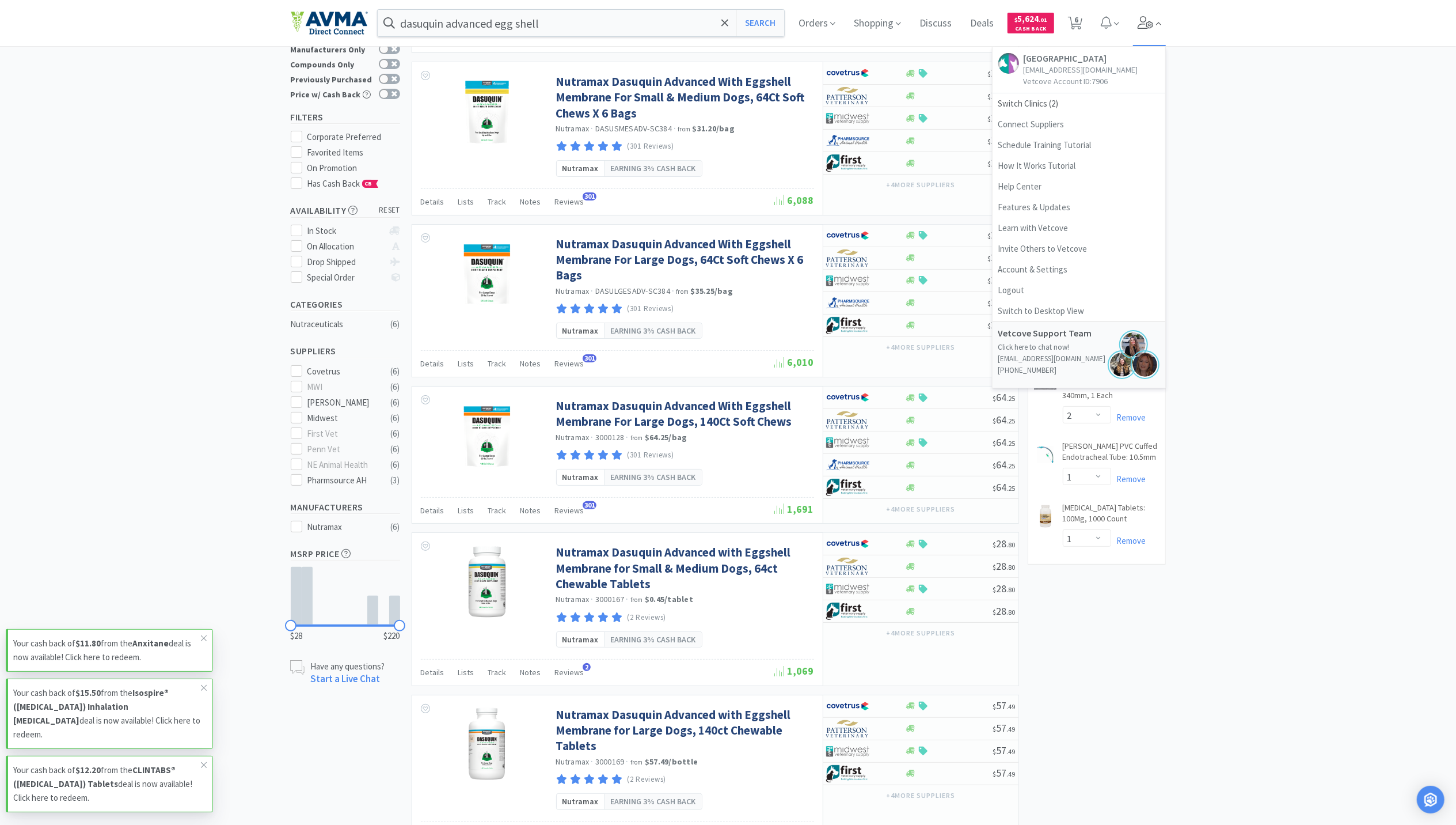
scroll to position [76, 0]
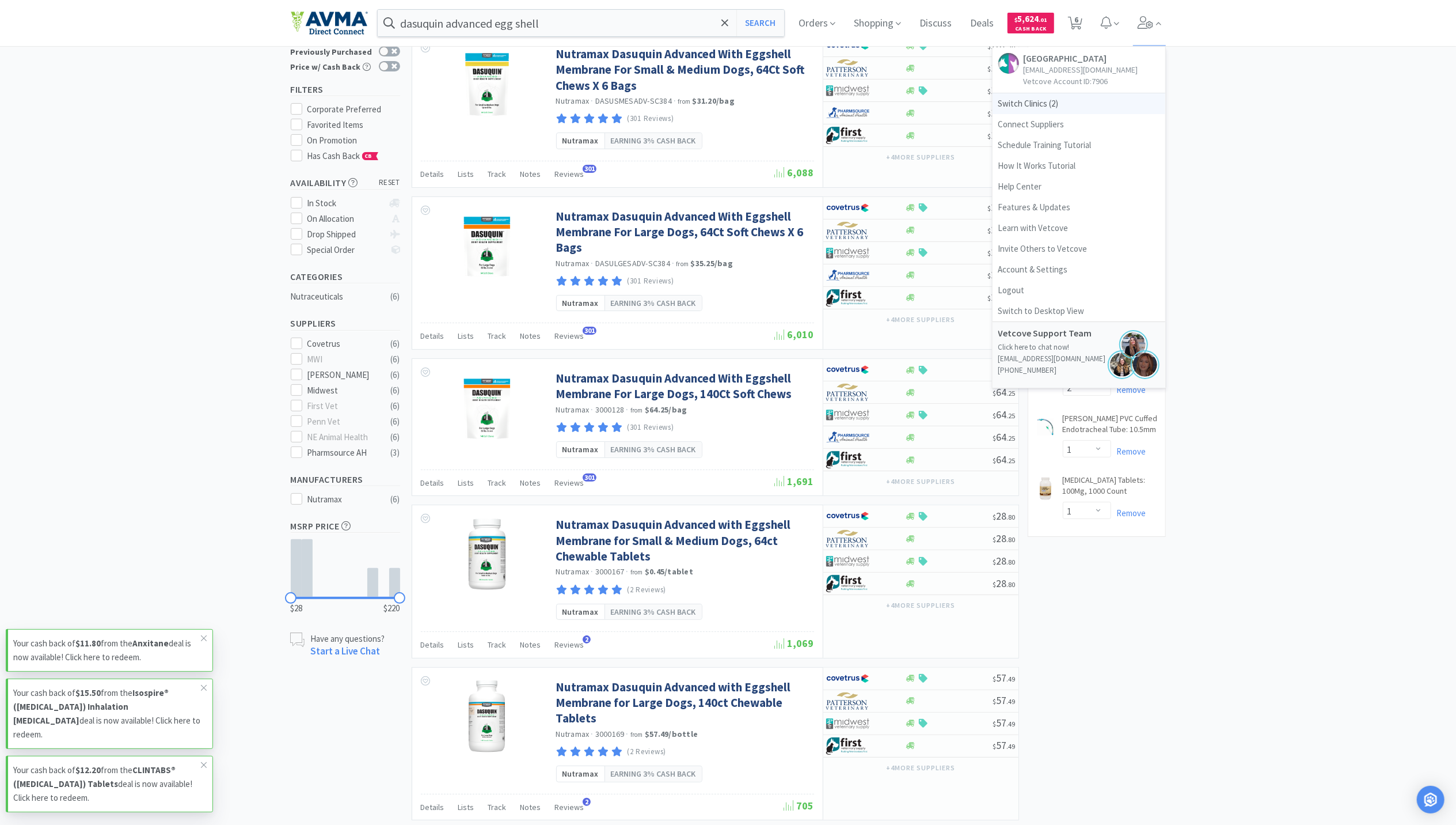
click at [1045, 102] on span "Switch Clinics ( 2 )" at bounding box center [1078, 103] width 173 height 20
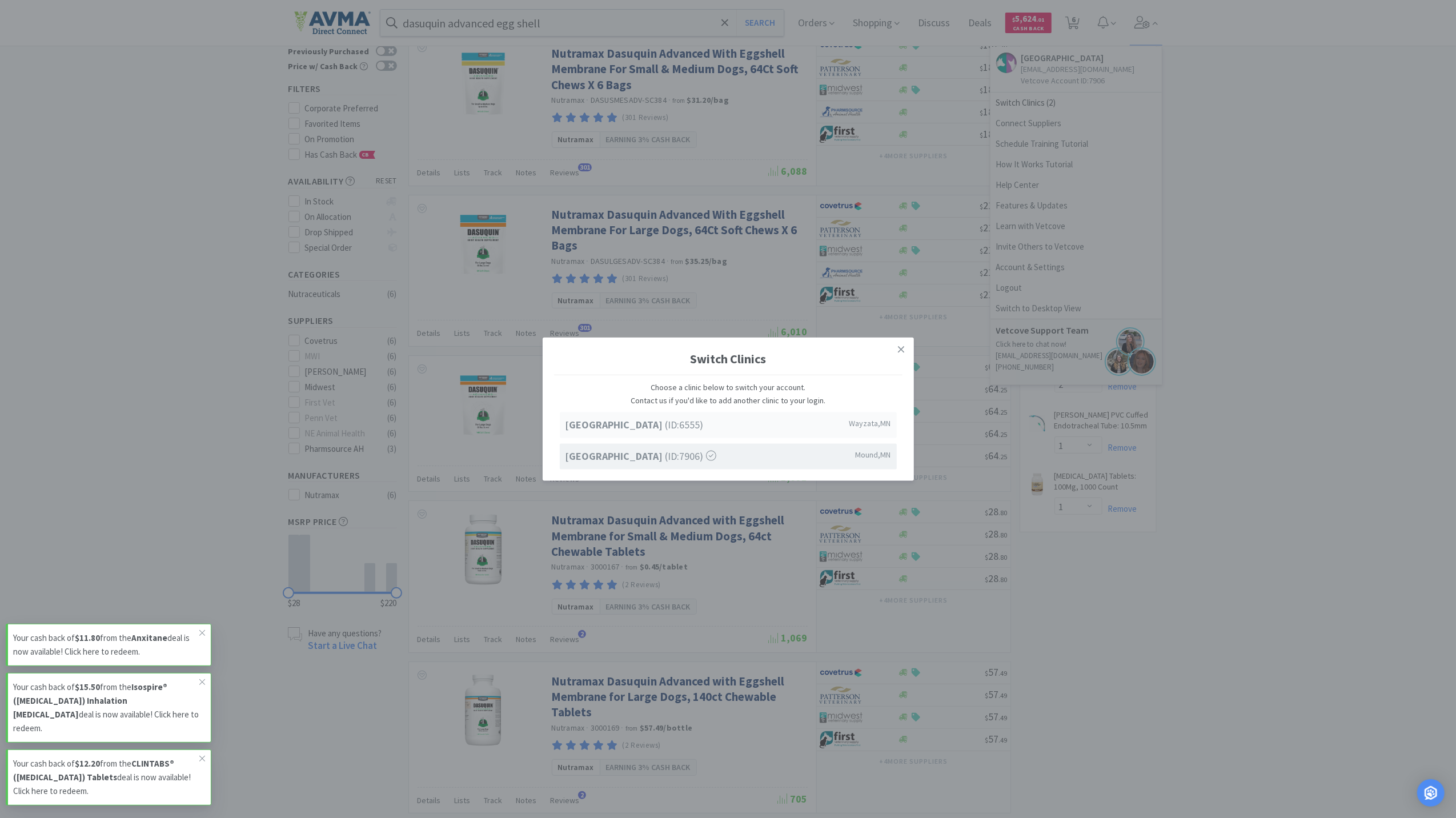
click at [665, 431] on strong "Lake Minnetonka Pet Wellness Center" at bounding box center [615, 425] width 100 height 13
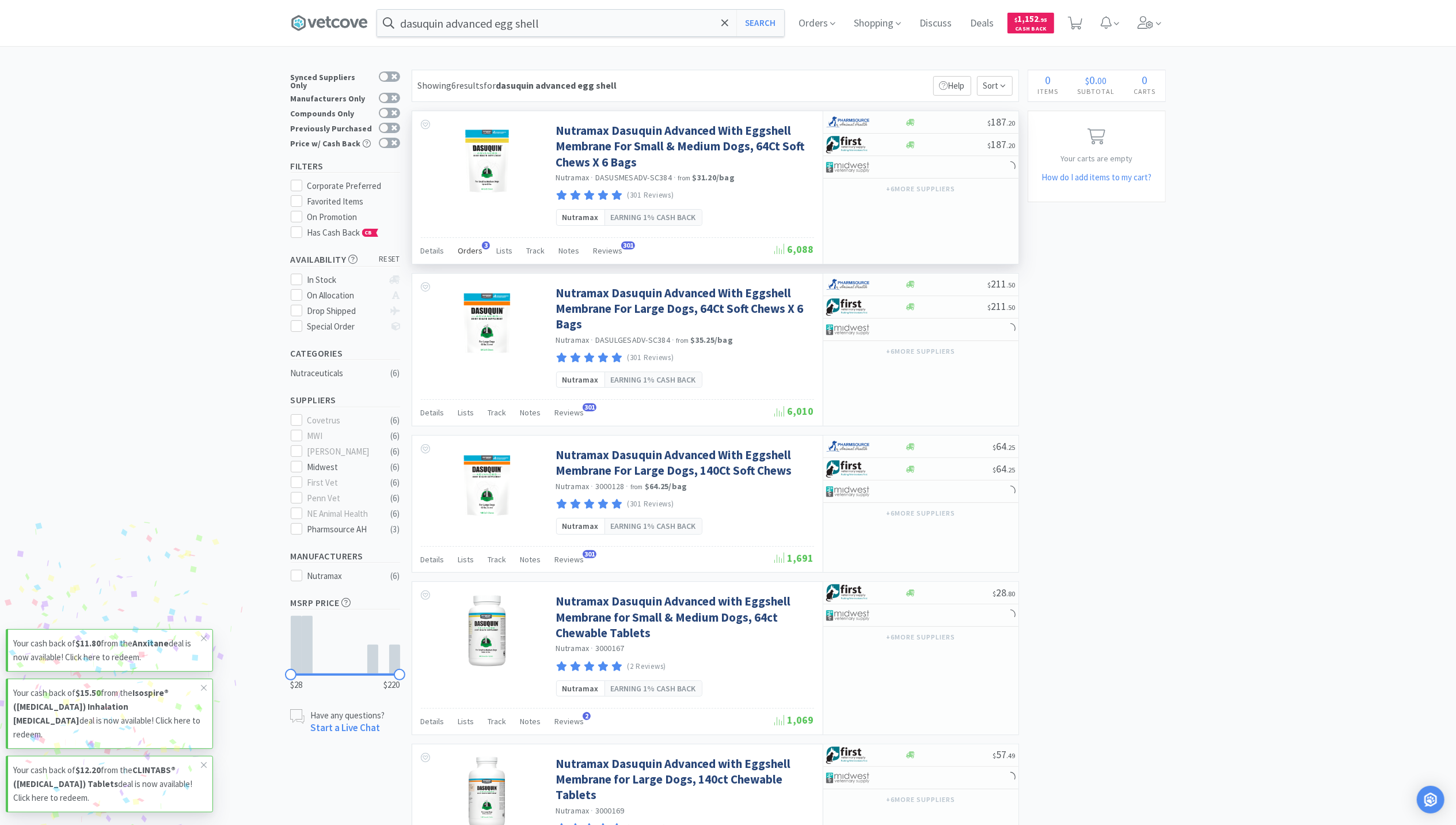
click at [467, 258] on div "Orders 3" at bounding box center [470, 252] width 25 height 22
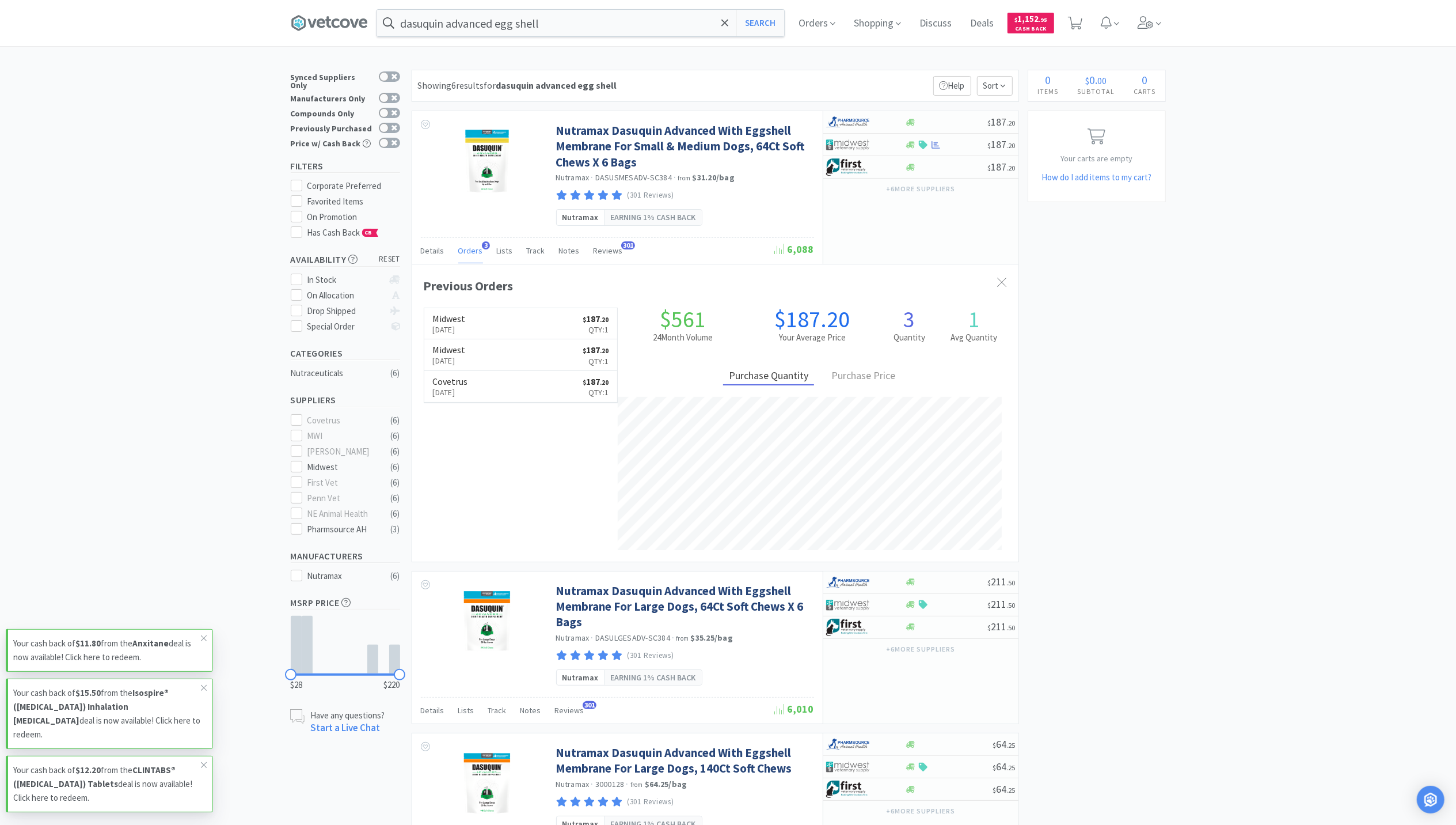
scroll to position [298, 606]
